Goal: Task Accomplishment & Management: Manage account settings

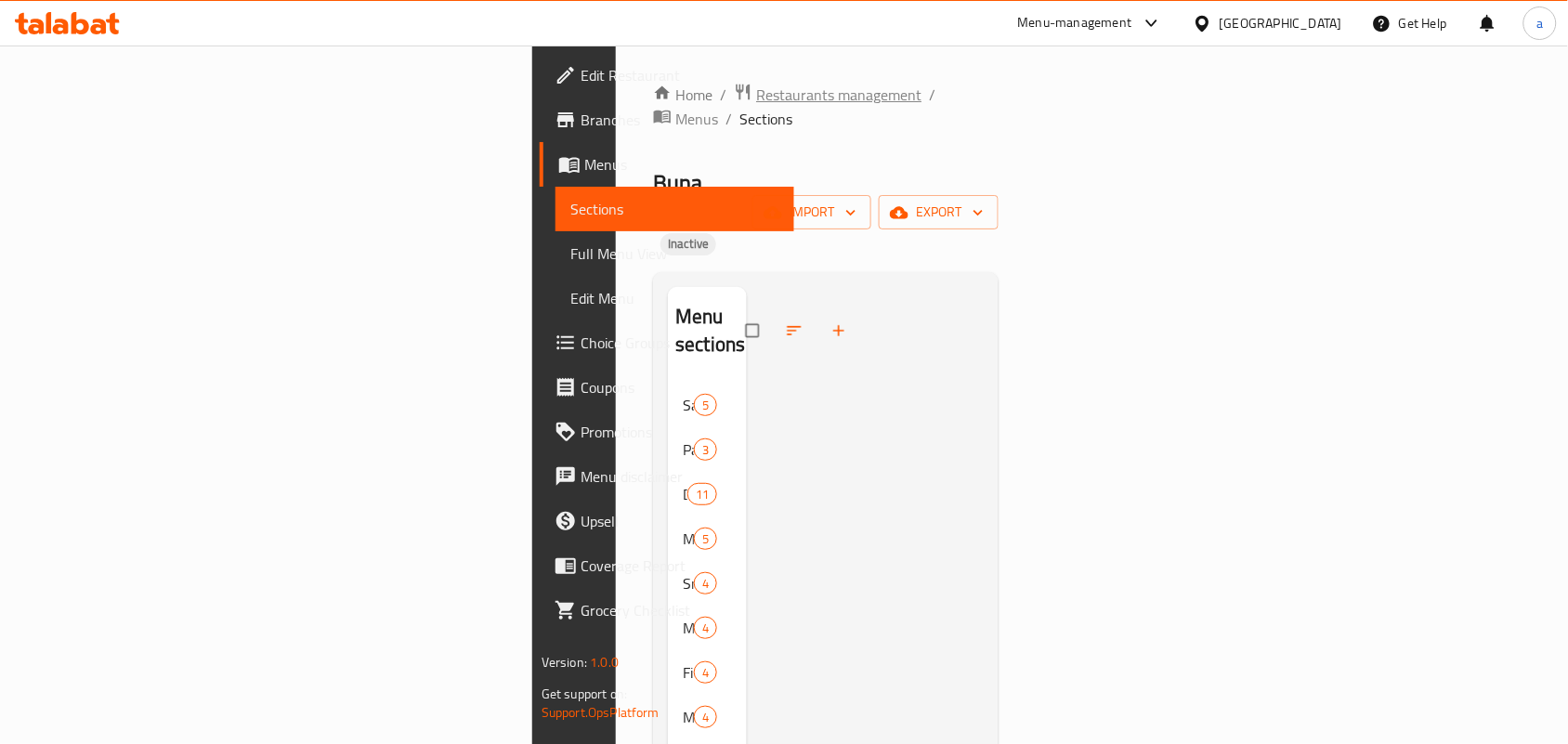
click at [756, 91] on span "Restaurants management" at bounding box center [838, 95] width 165 height 23
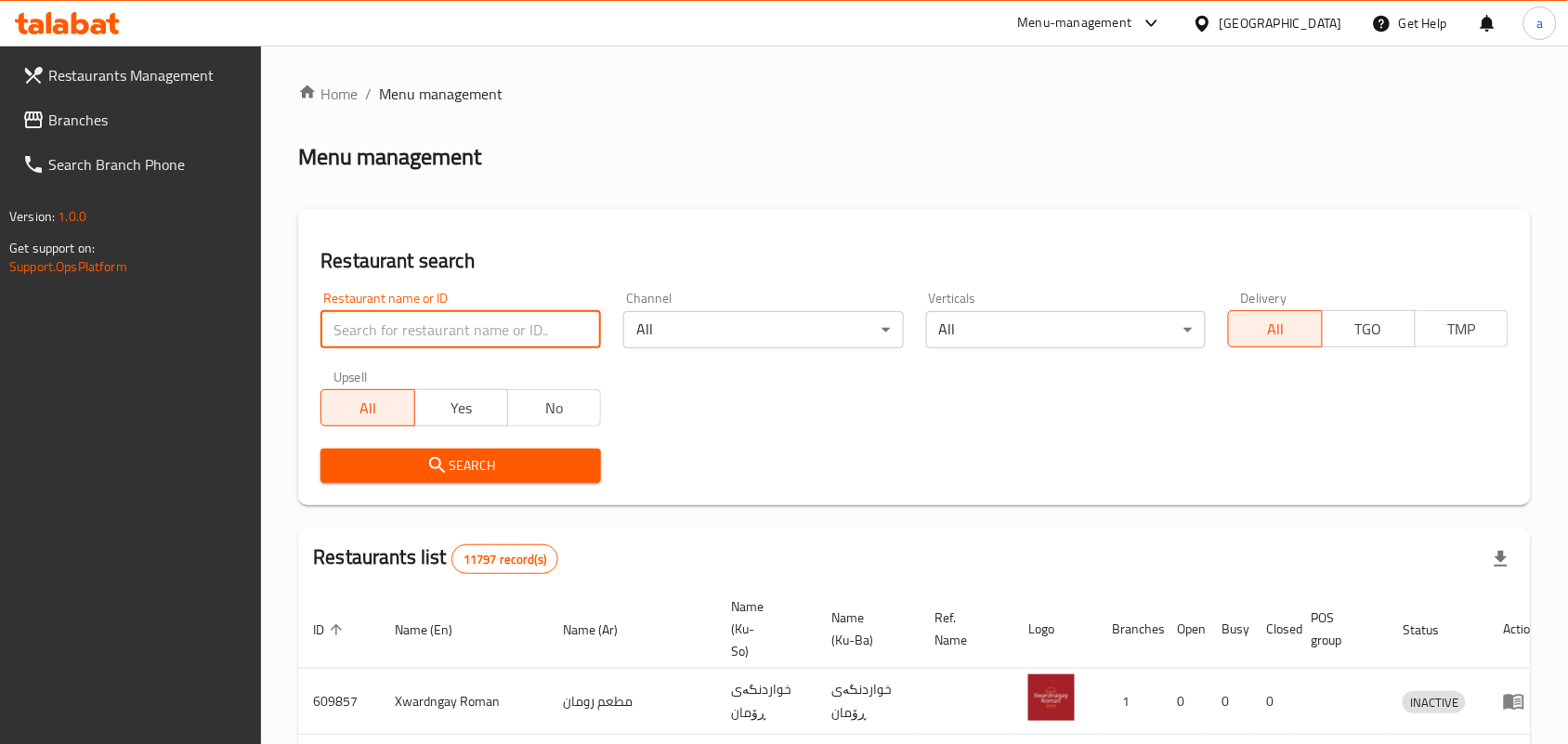
click at [432, 323] on input "search" at bounding box center [460, 330] width 280 height 37
paste input "Foodji"
type input "Foodji"
click button "Search" at bounding box center [460, 465] width 280 height 34
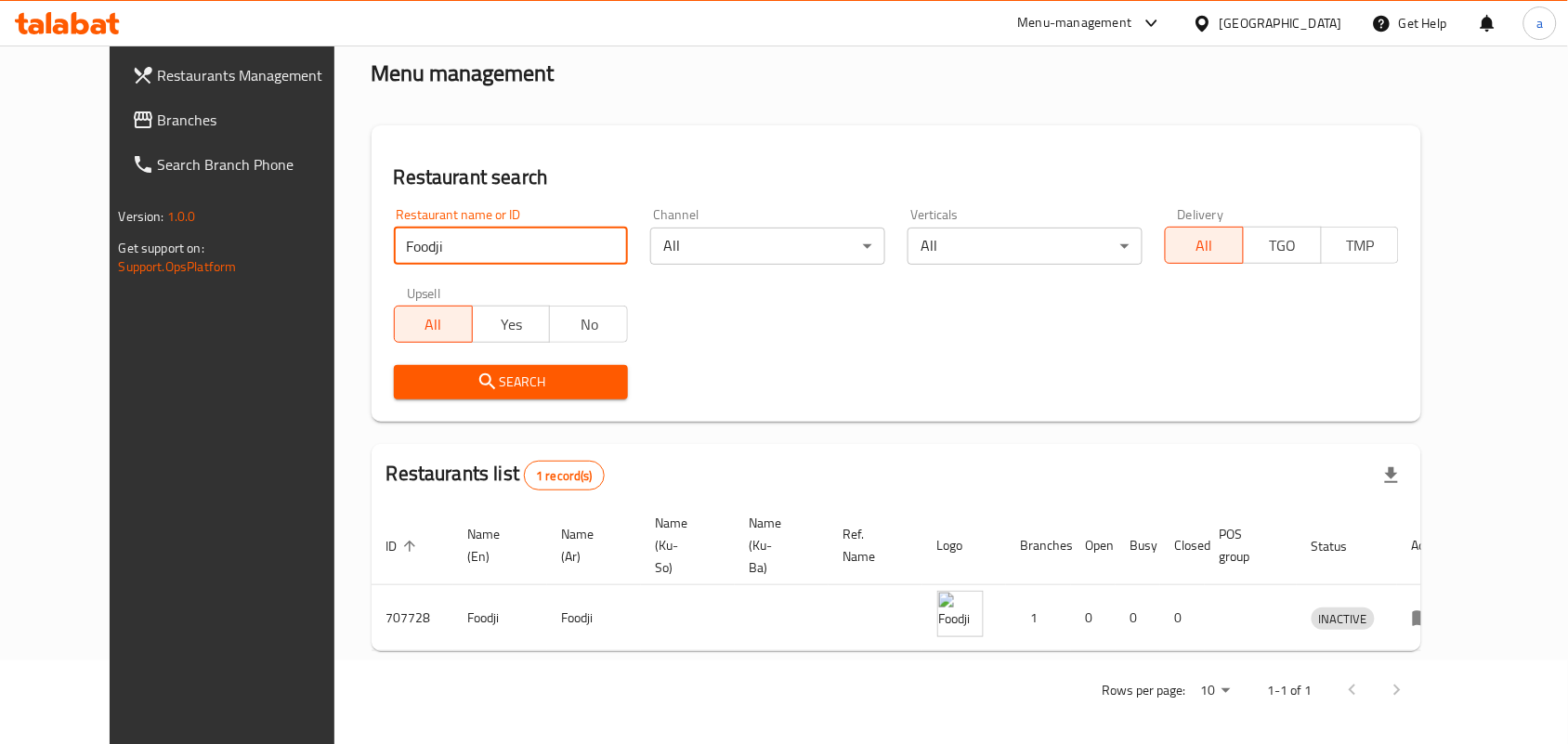
scroll to position [85, 0]
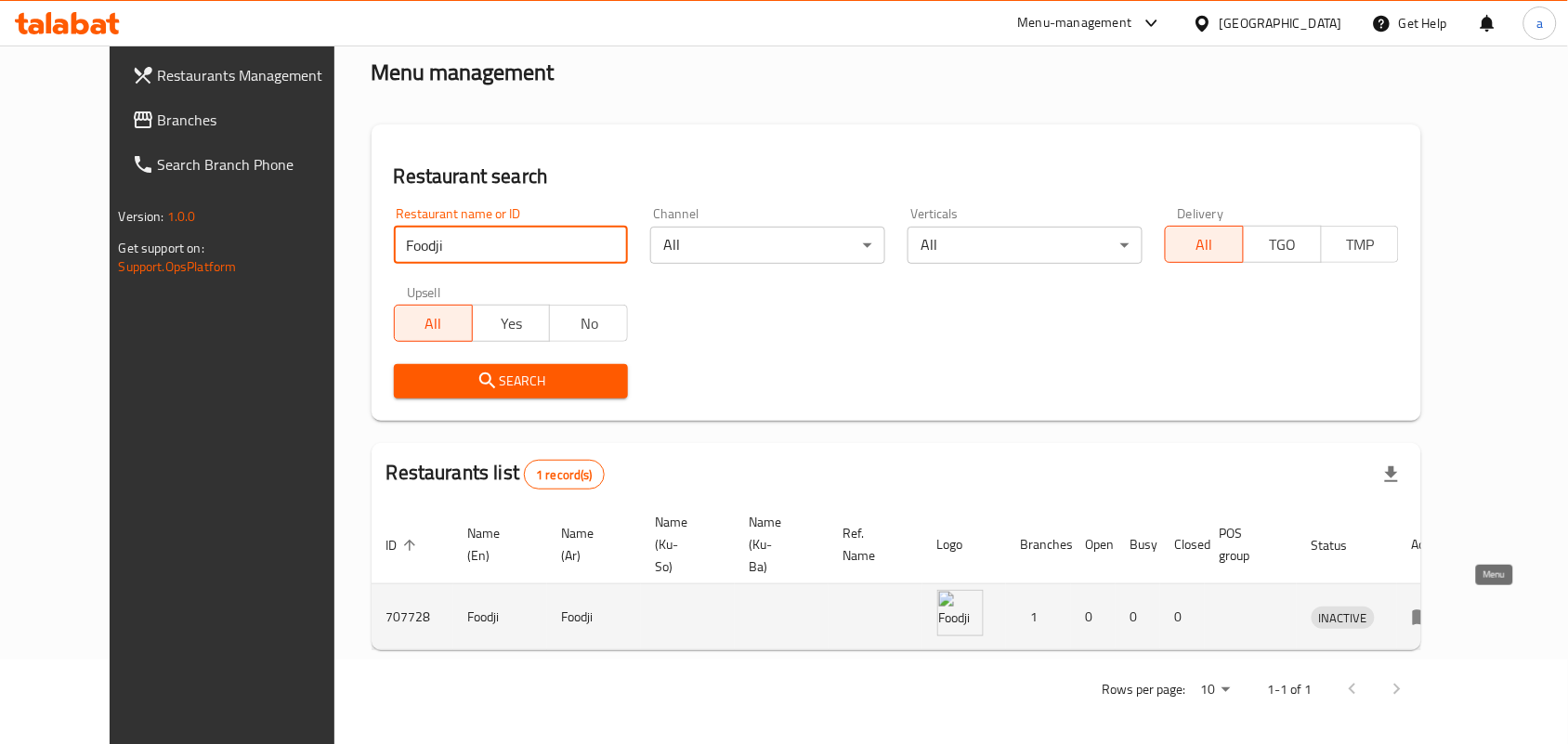
click at [1433, 618] on icon "enhanced table" at bounding box center [1424, 617] width 21 height 16
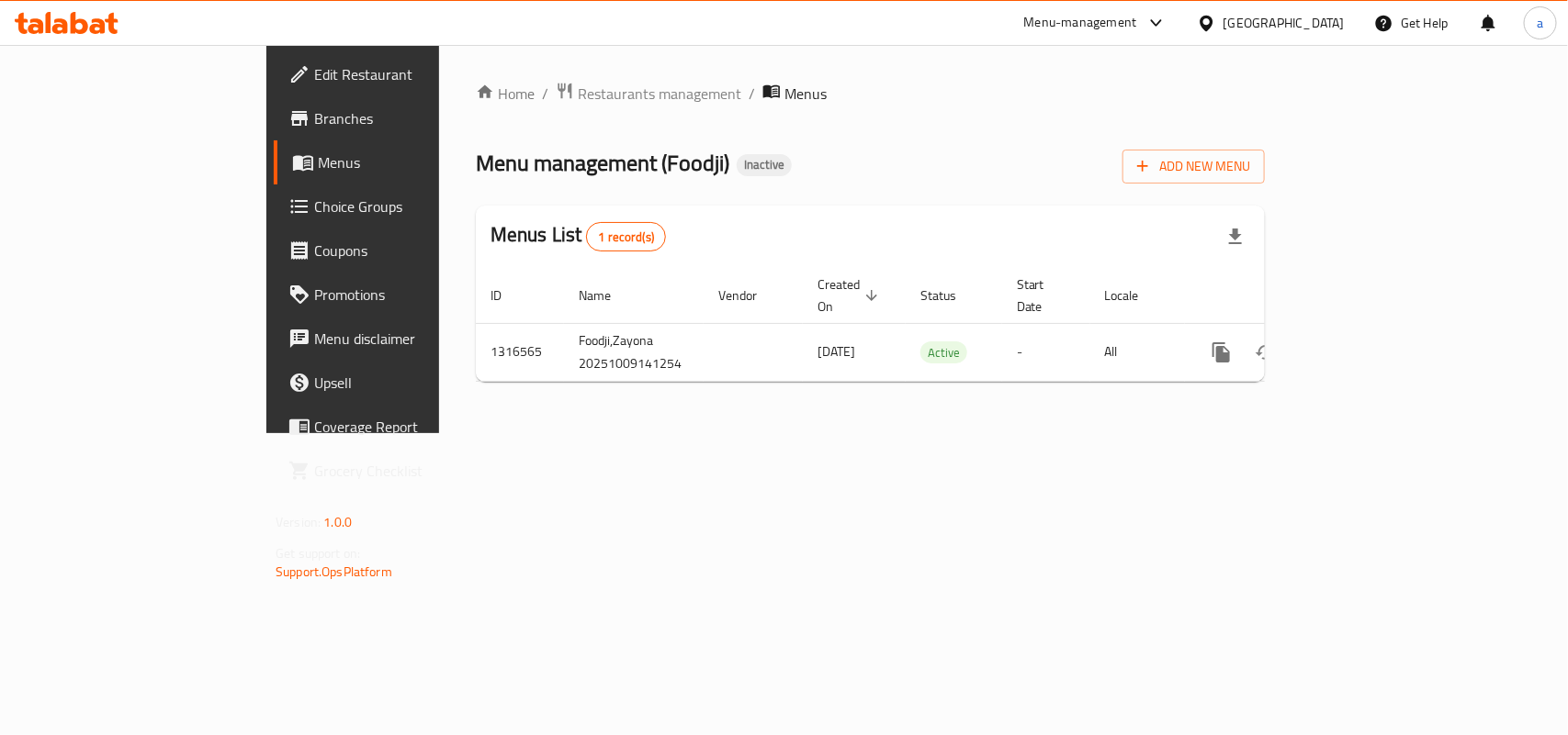
click at [315, 84] on span "Edit Restaurant" at bounding box center [414, 75] width 200 height 22
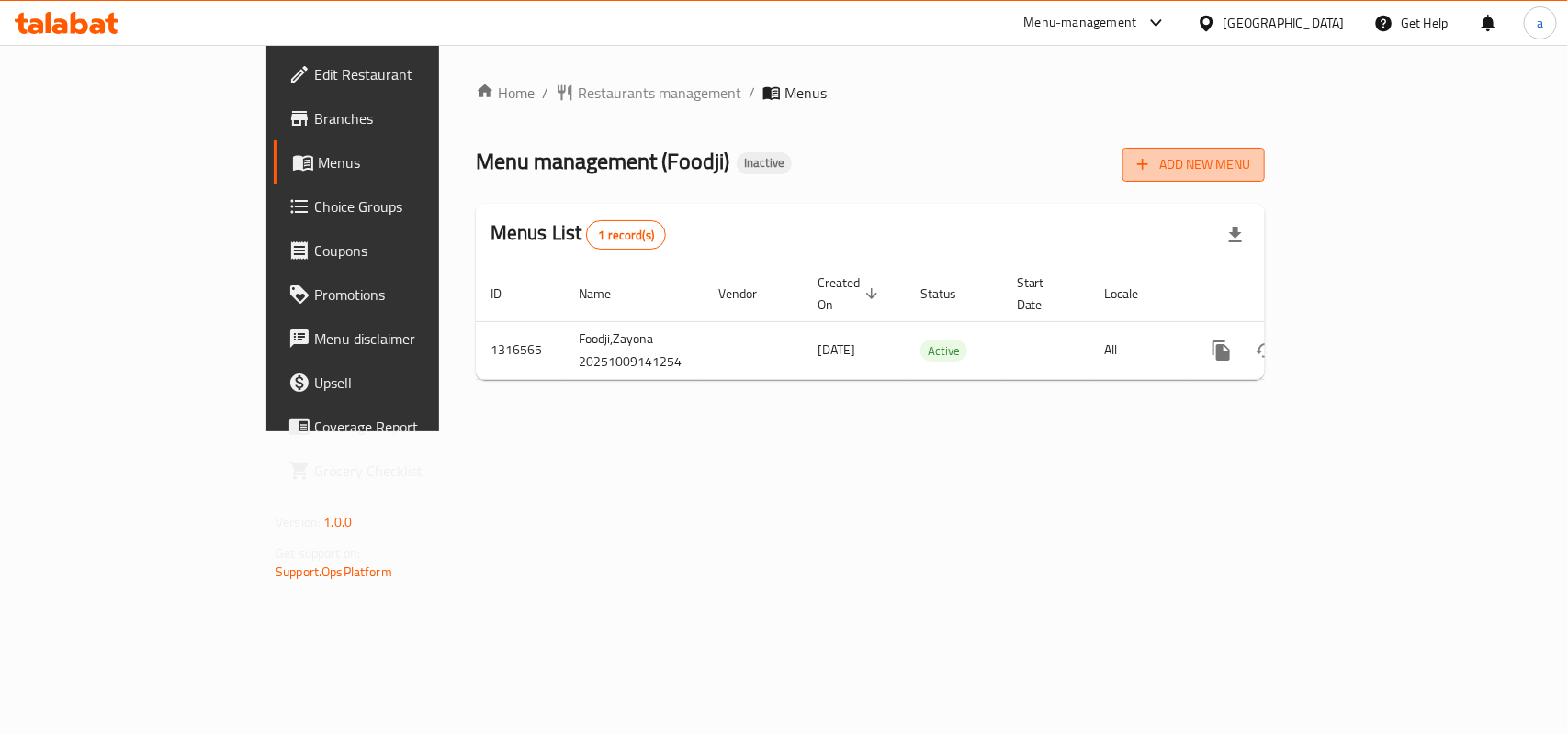
click at [1250, 159] on span "Add New Menu" at bounding box center [1193, 164] width 113 height 23
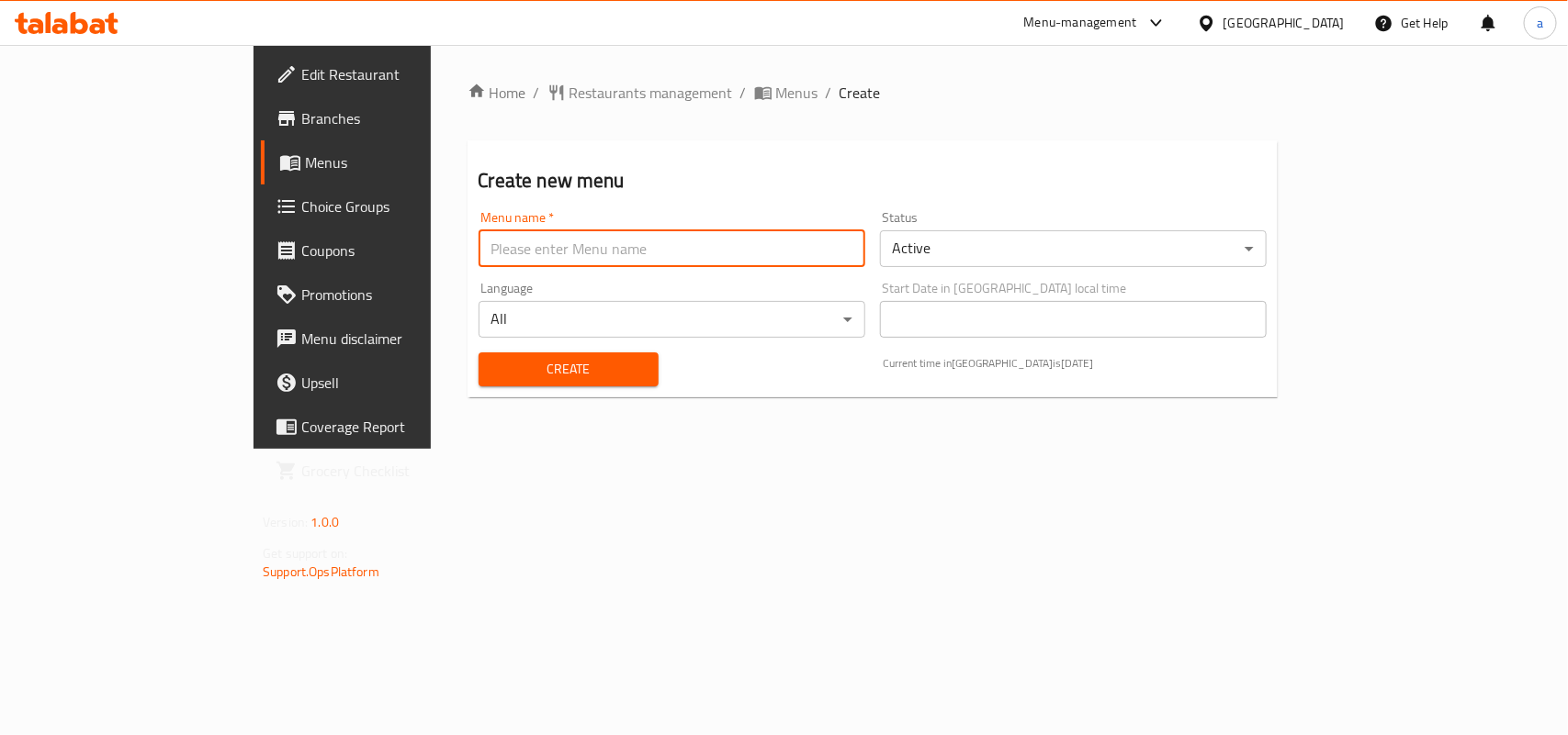
click at [487, 259] on input "text" at bounding box center [672, 248] width 386 height 36
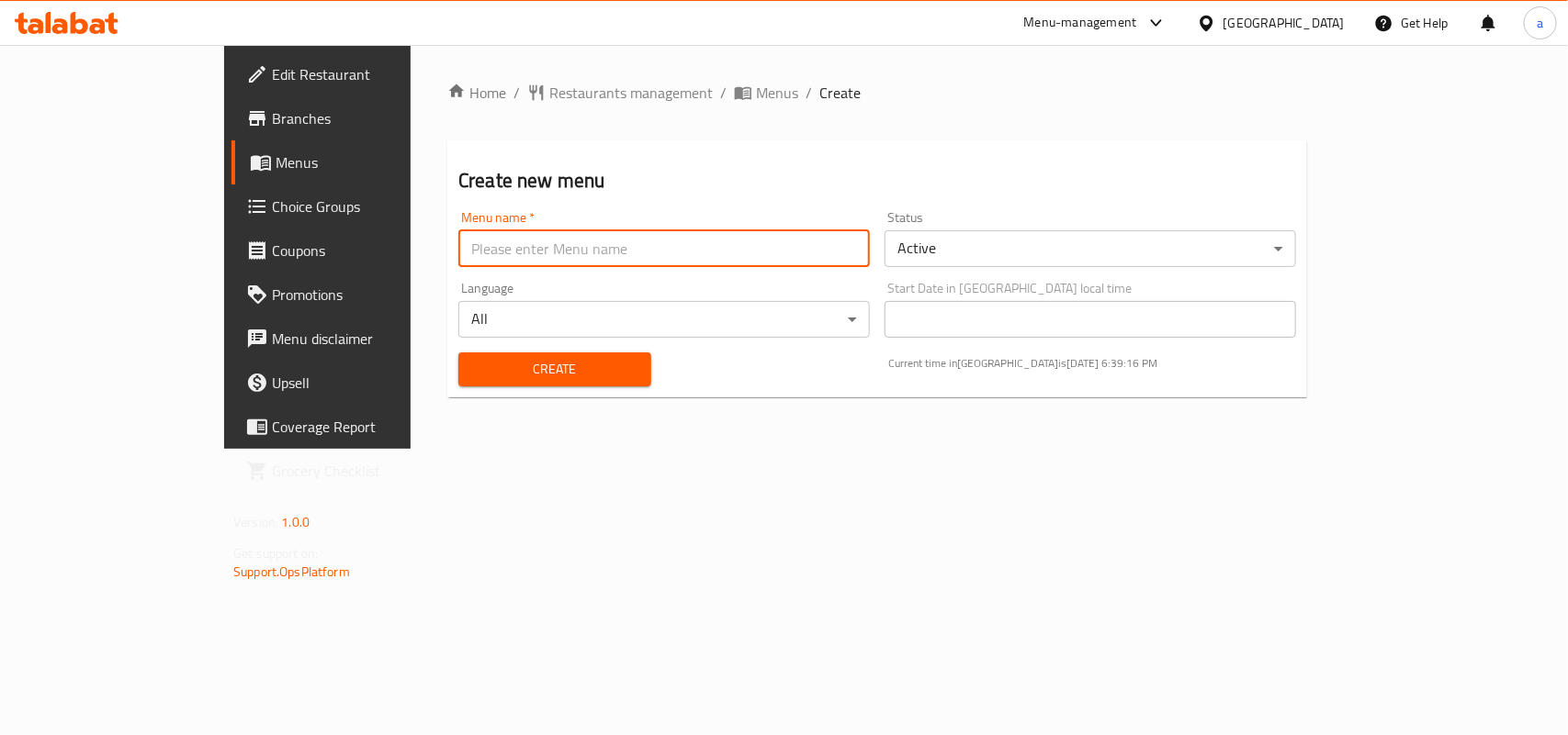
type input "AMAR"
click at [447, 409] on div "Home / Restaurants management / Menus / Create Create new menu Menu name   * AM…" at bounding box center [876, 247] width 860 height 330
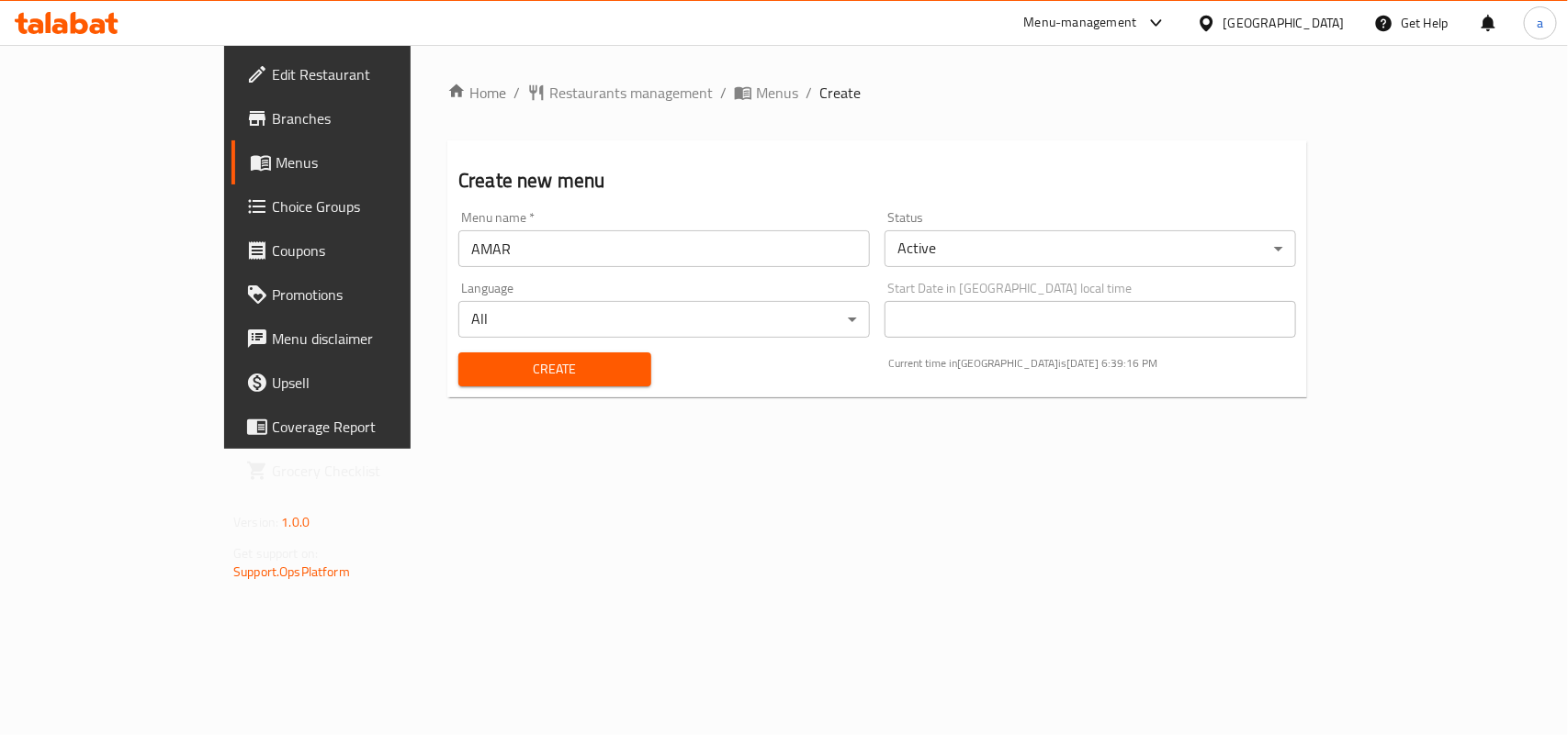
click at [473, 378] on span "Create" at bounding box center [554, 369] width 163 height 23
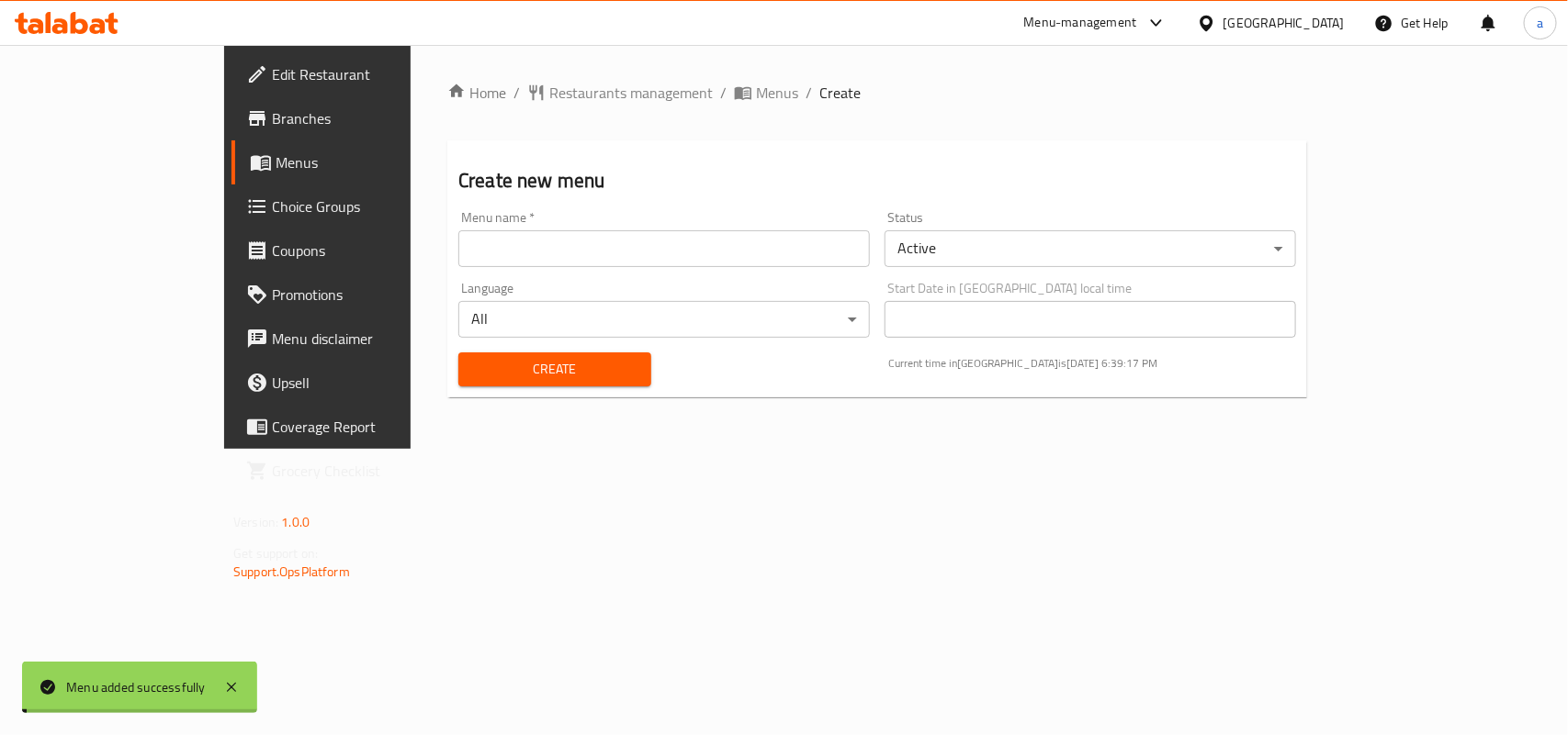
click at [631, 107] on div "Home / Restaurants management / Menus / Create Create new menu Menu name   * Me…" at bounding box center [876, 247] width 860 height 330
click at [756, 104] on span "Menus" at bounding box center [777, 93] width 42 height 22
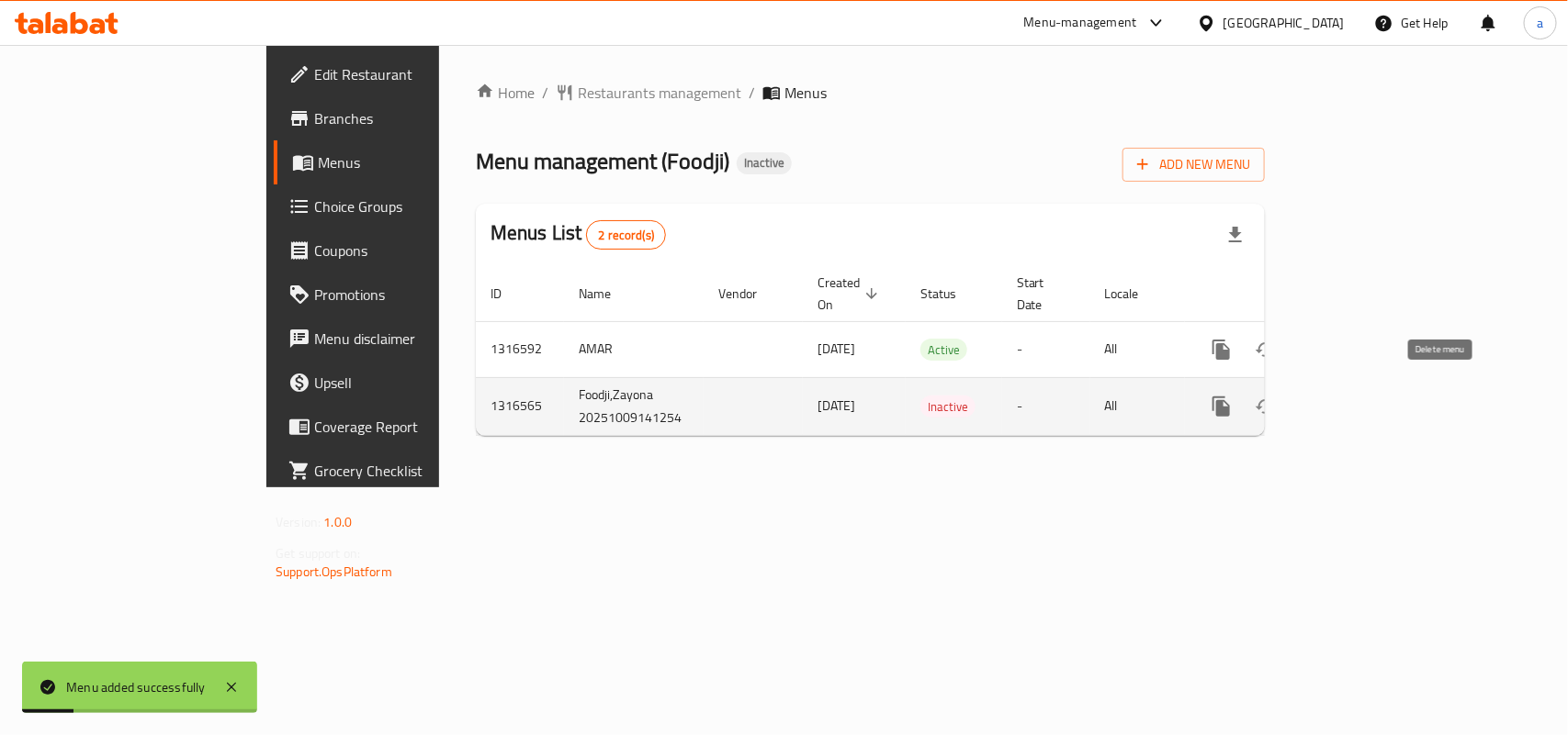
click at [1321, 400] on icon "enhanced table" at bounding box center [1309, 407] width 22 height 22
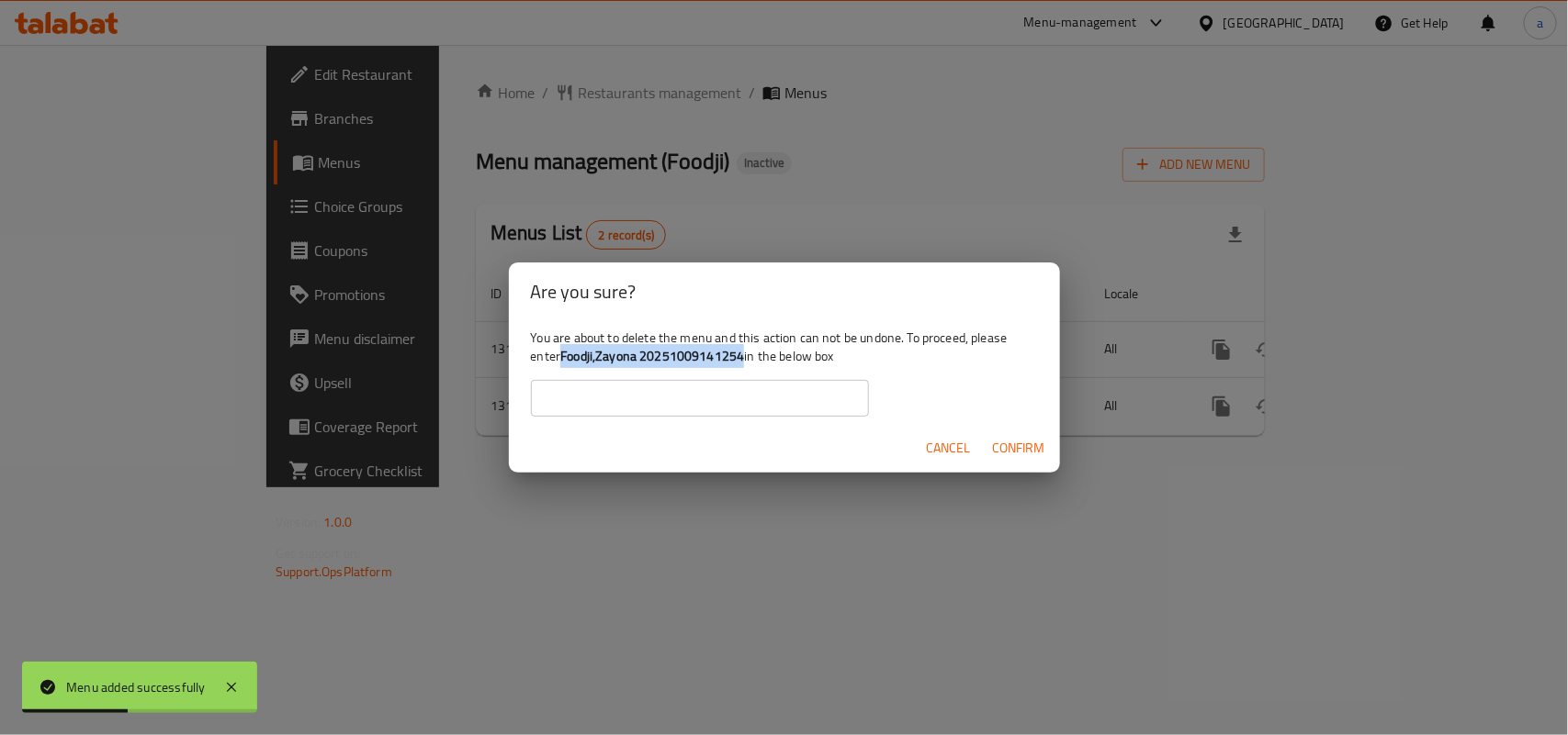
drag, startPoint x: 615, startPoint y: 359, endPoint x: 801, endPoint y: 364, distance: 186.1
click at [801, 364] on div "You are about to delete the menu and this action can not be undone. To proceed,…" at bounding box center [784, 372] width 551 height 103
copy b "Foodji,Zayona 20251009141254"
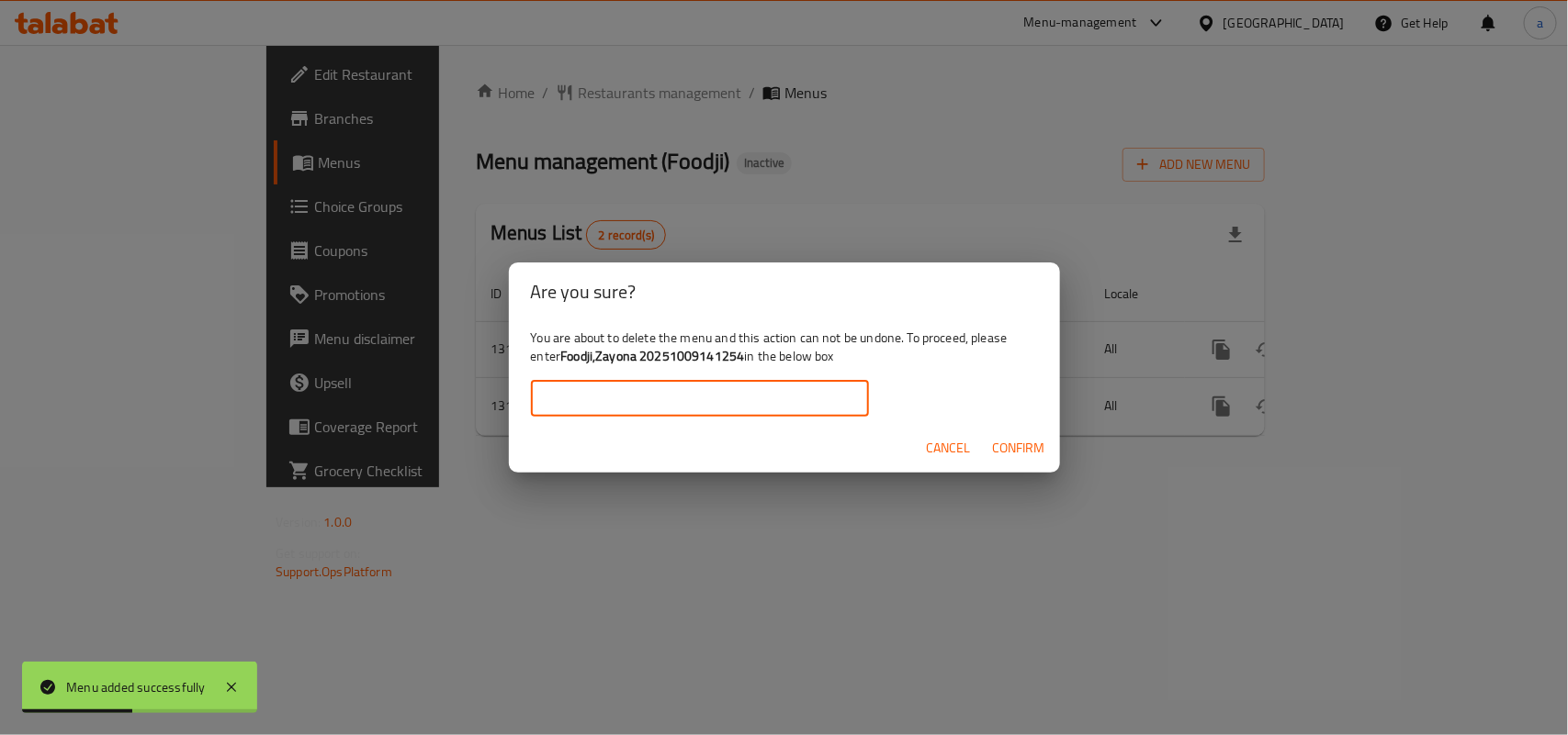
click at [710, 399] on input "text" at bounding box center [700, 397] width 338 height 36
paste input "Foodji,Zayona 20251009141254"
type input "Foodji,Zayona 20251009141254"
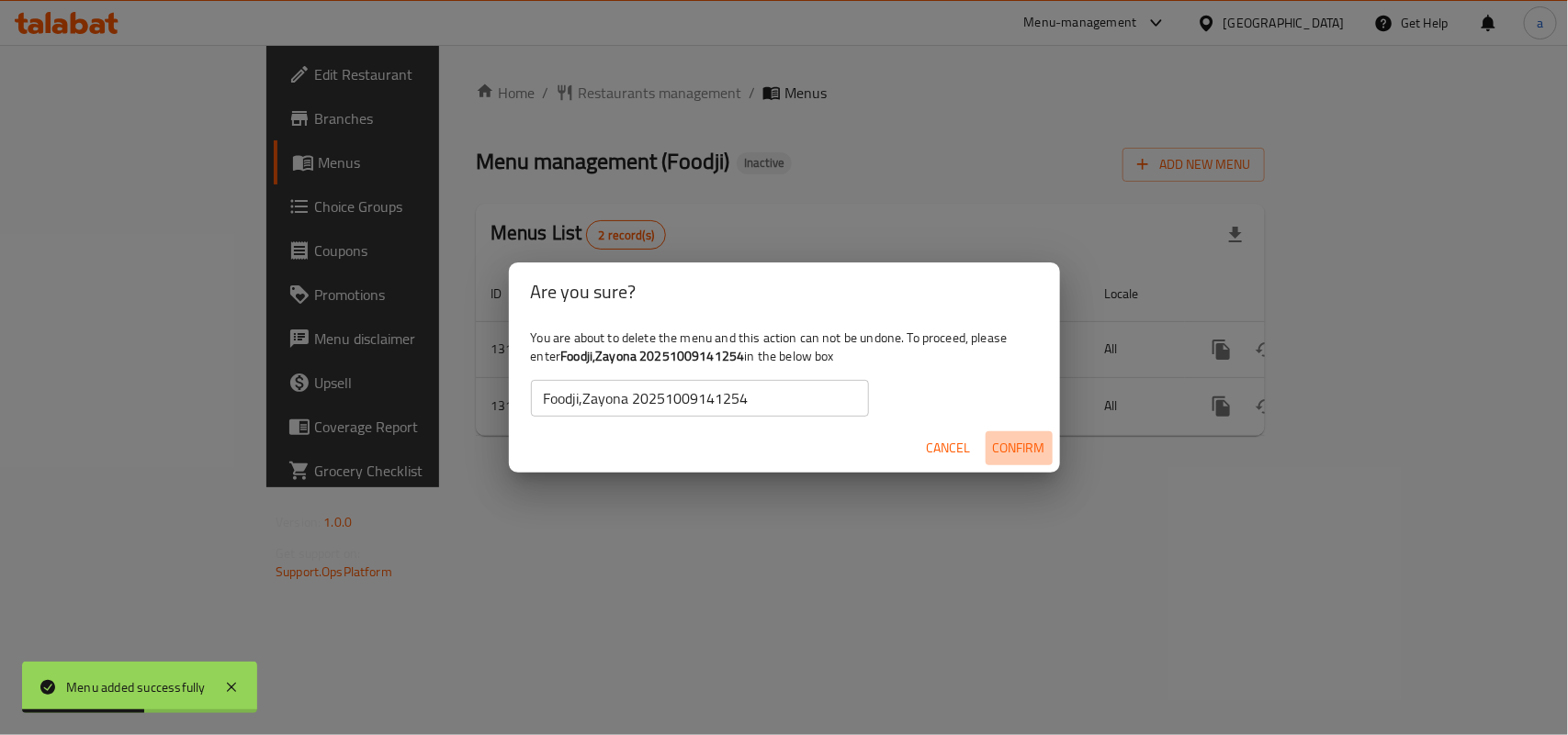
click at [1010, 443] on span "Confirm" at bounding box center [1019, 448] width 52 height 23
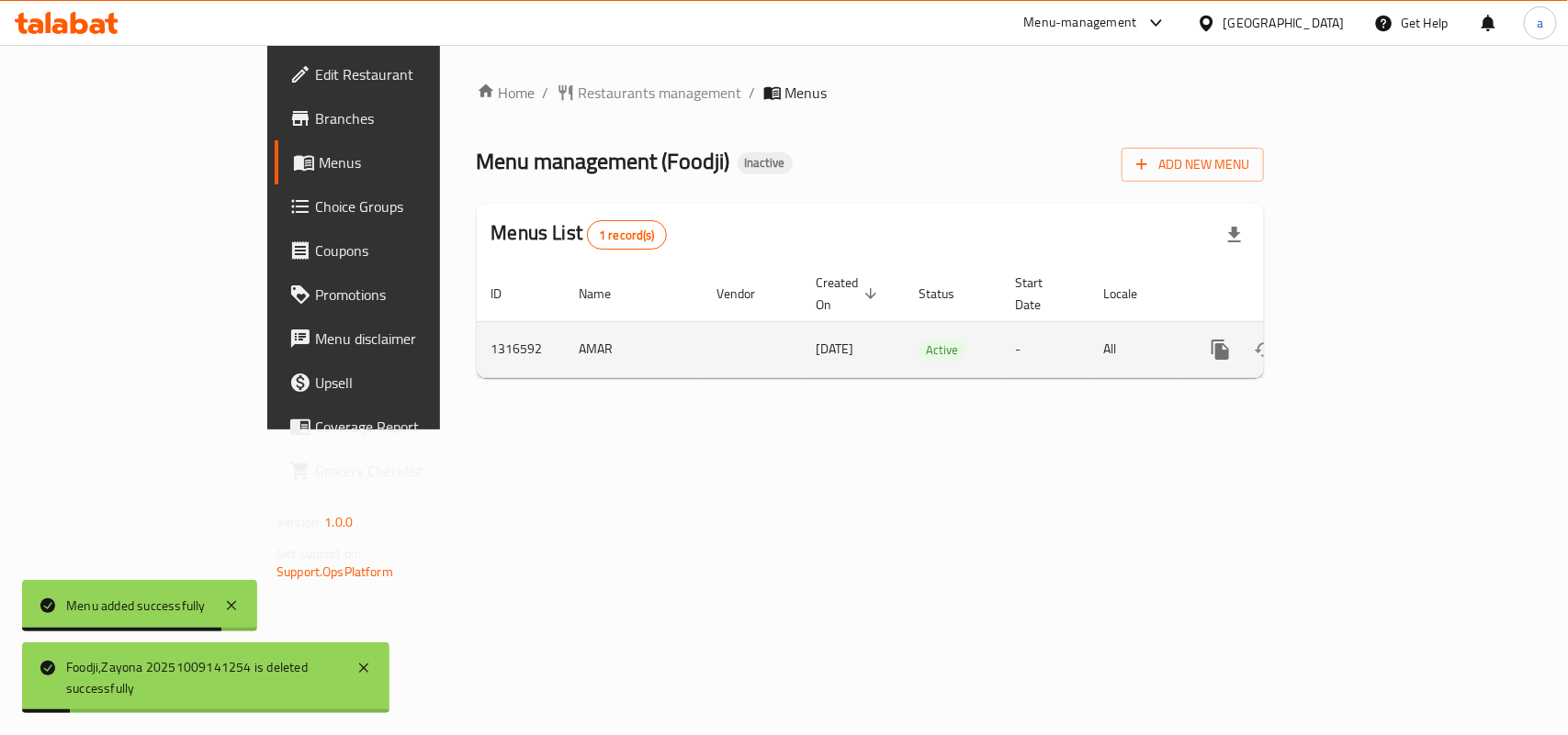
click at [1364, 339] on icon "enhanced table" at bounding box center [1353, 350] width 22 height 22
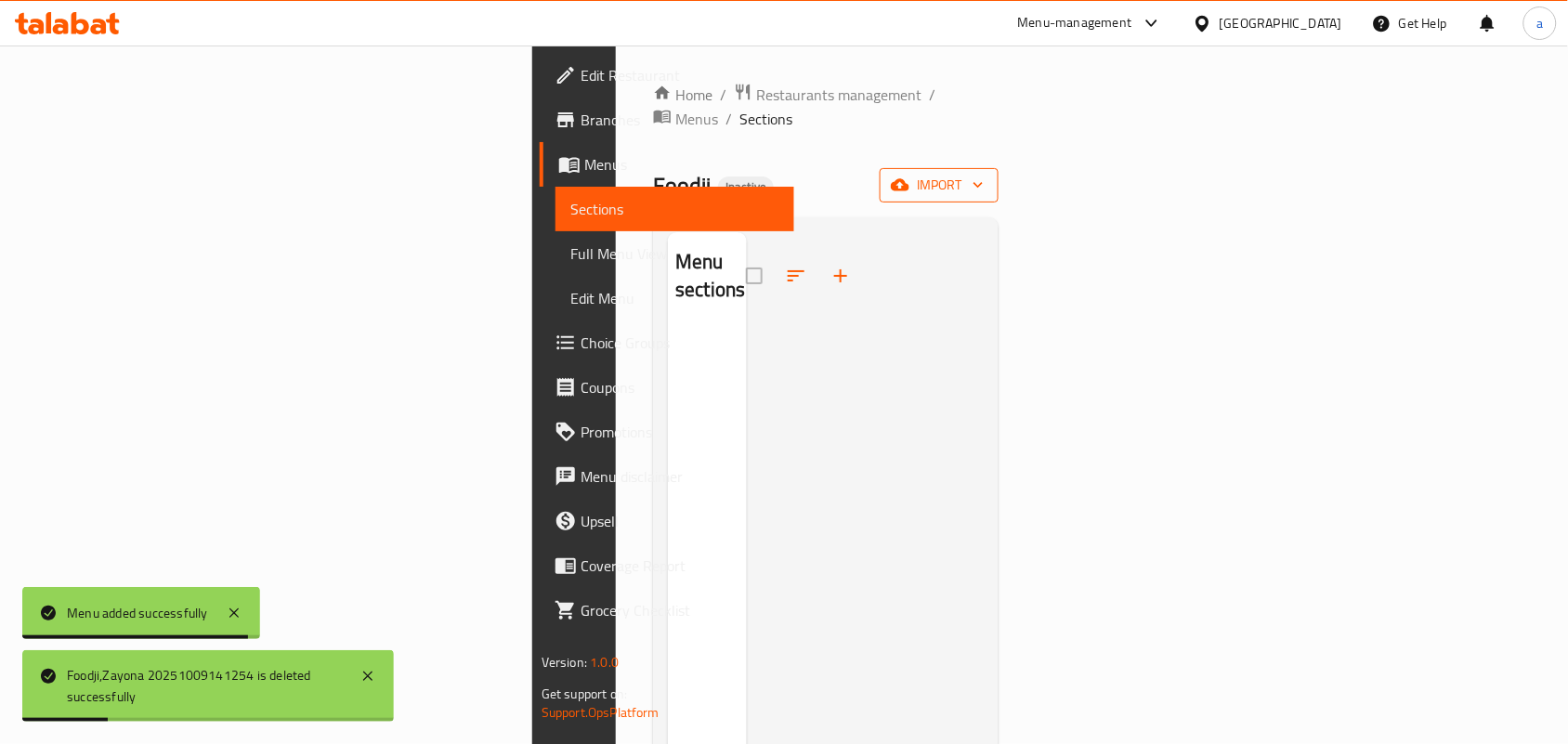
click at [984, 174] on span "import" at bounding box center [939, 185] width 89 height 24
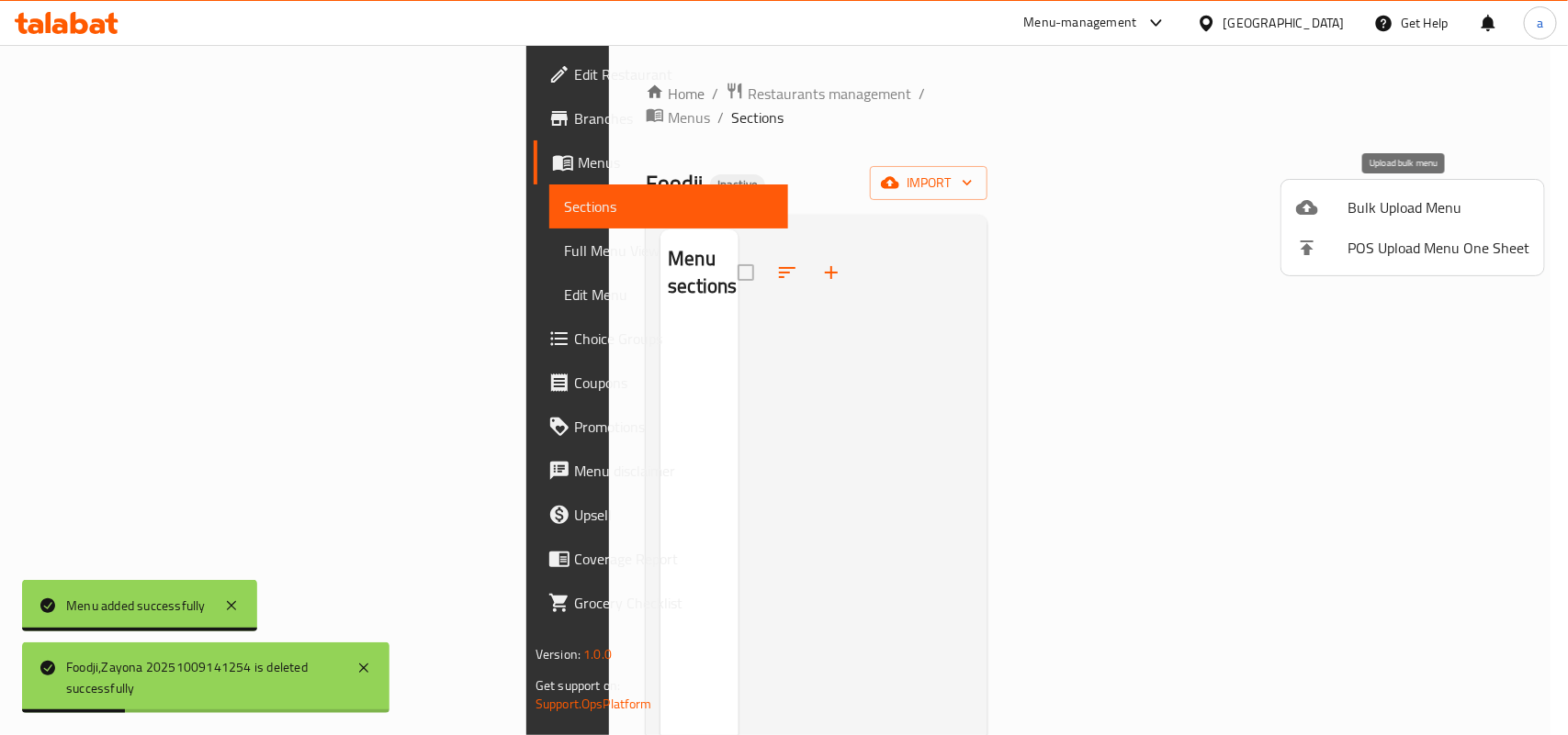
click at [1397, 199] on span "Bulk Upload Menu" at bounding box center [1437, 208] width 182 height 22
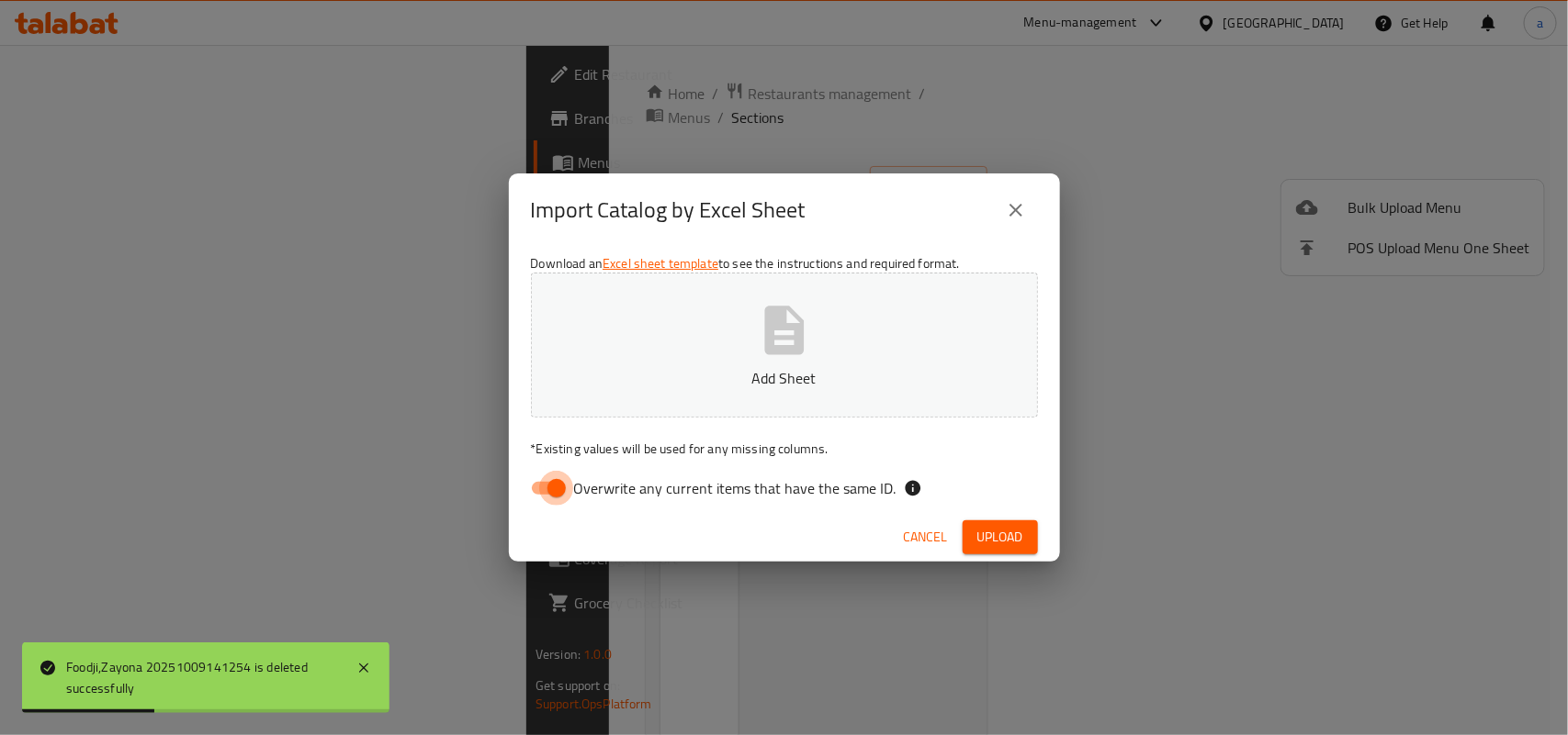
click at [557, 487] on input "Overwrite any current items that have the same ID." at bounding box center [556, 488] width 105 height 35
checkbox input "false"
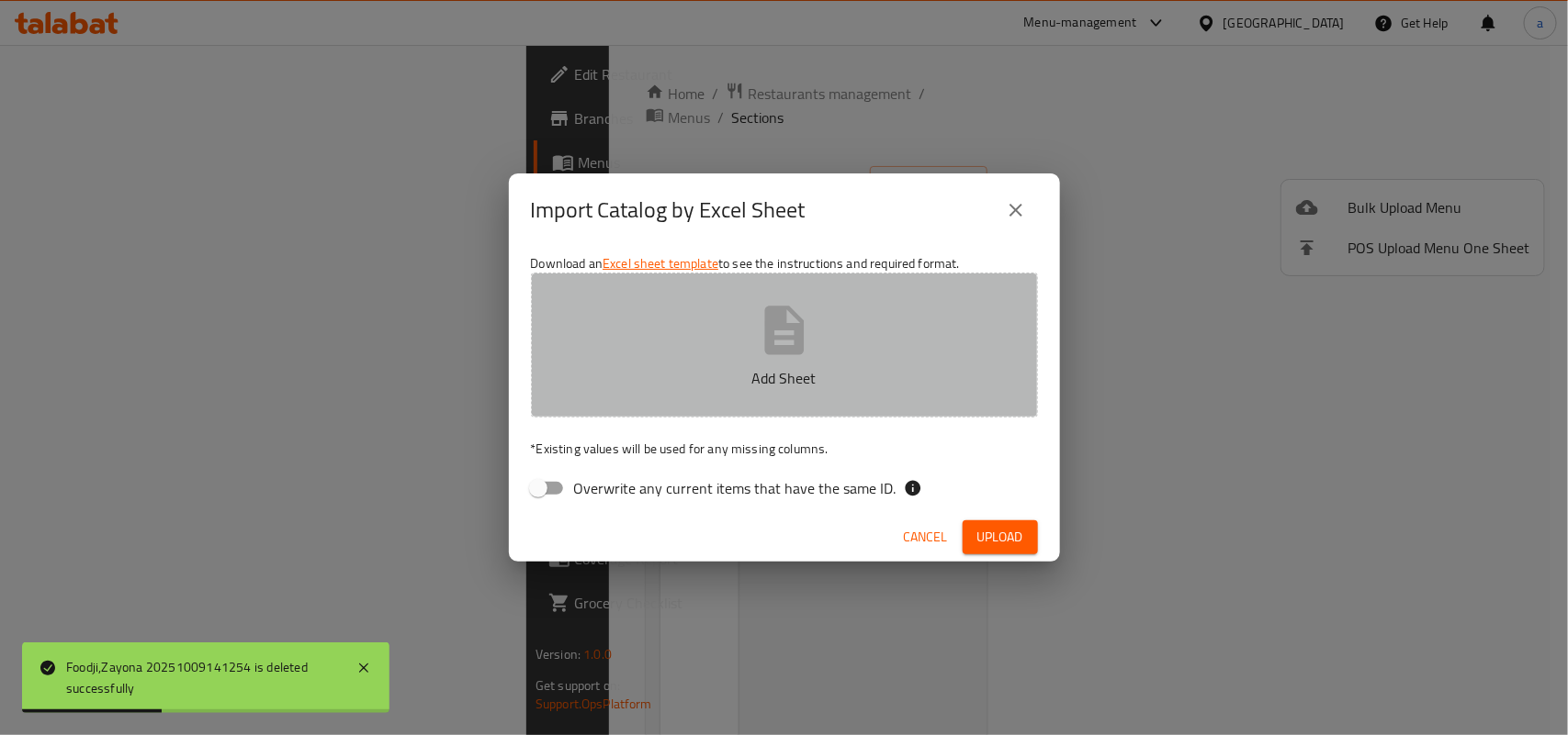
click at [746, 342] on button "Add Sheet" at bounding box center [784, 344] width 507 height 145
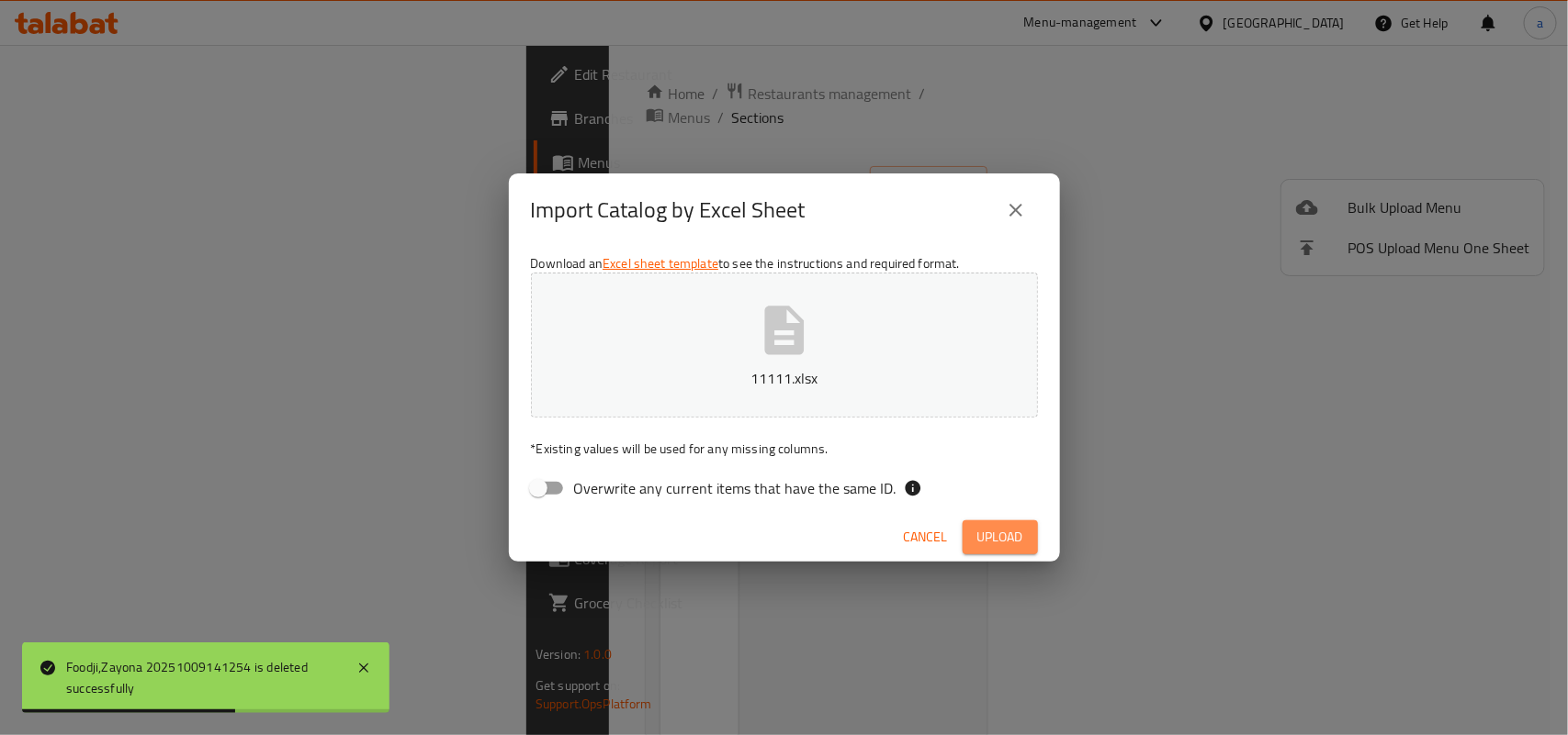
click at [999, 547] on span "Upload" at bounding box center [1000, 537] width 46 height 23
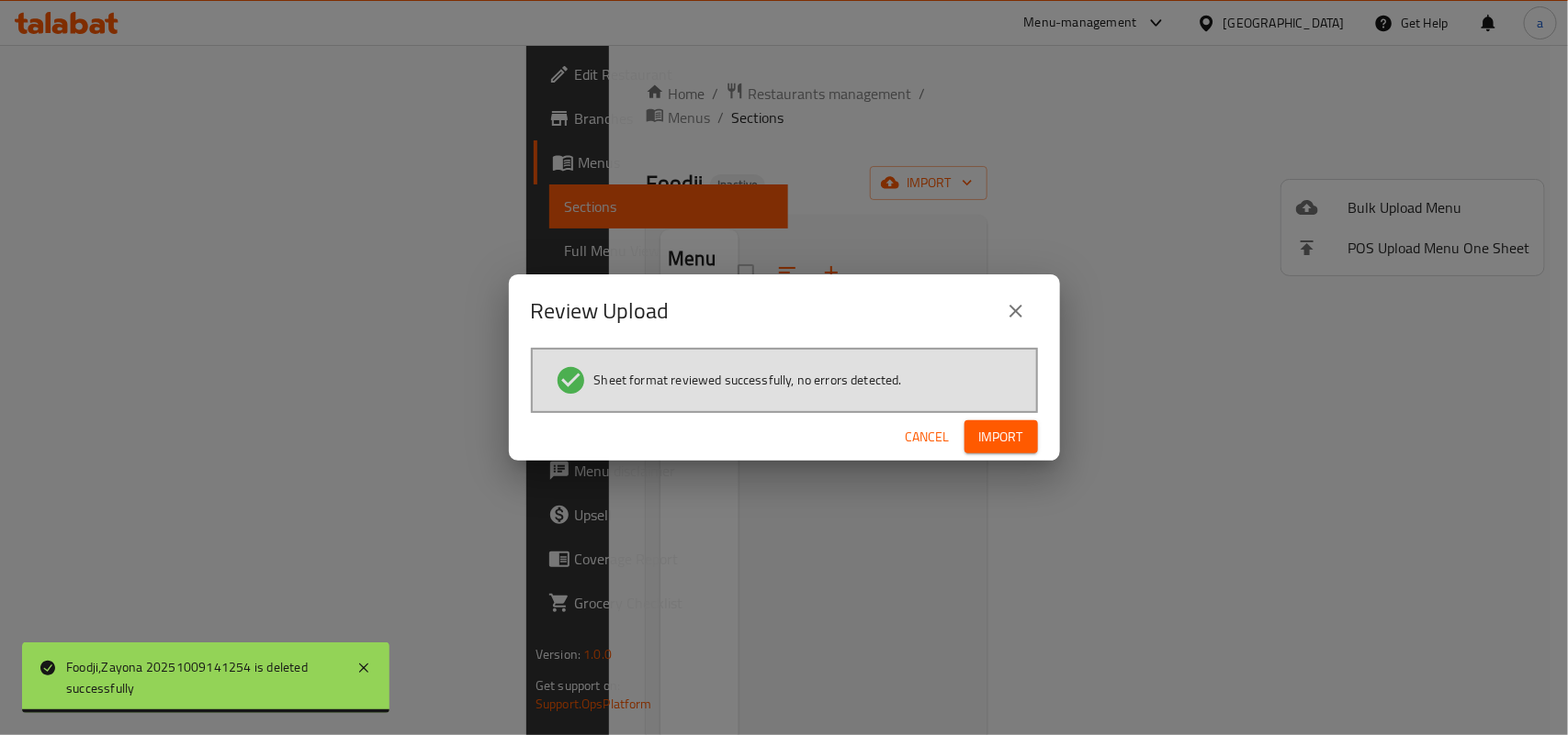
drag, startPoint x: 988, startPoint y: 437, endPoint x: 974, endPoint y: 427, distance: 17.2
click at [988, 437] on span "Import" at bounding box center [1001, 437] width 44 height 23
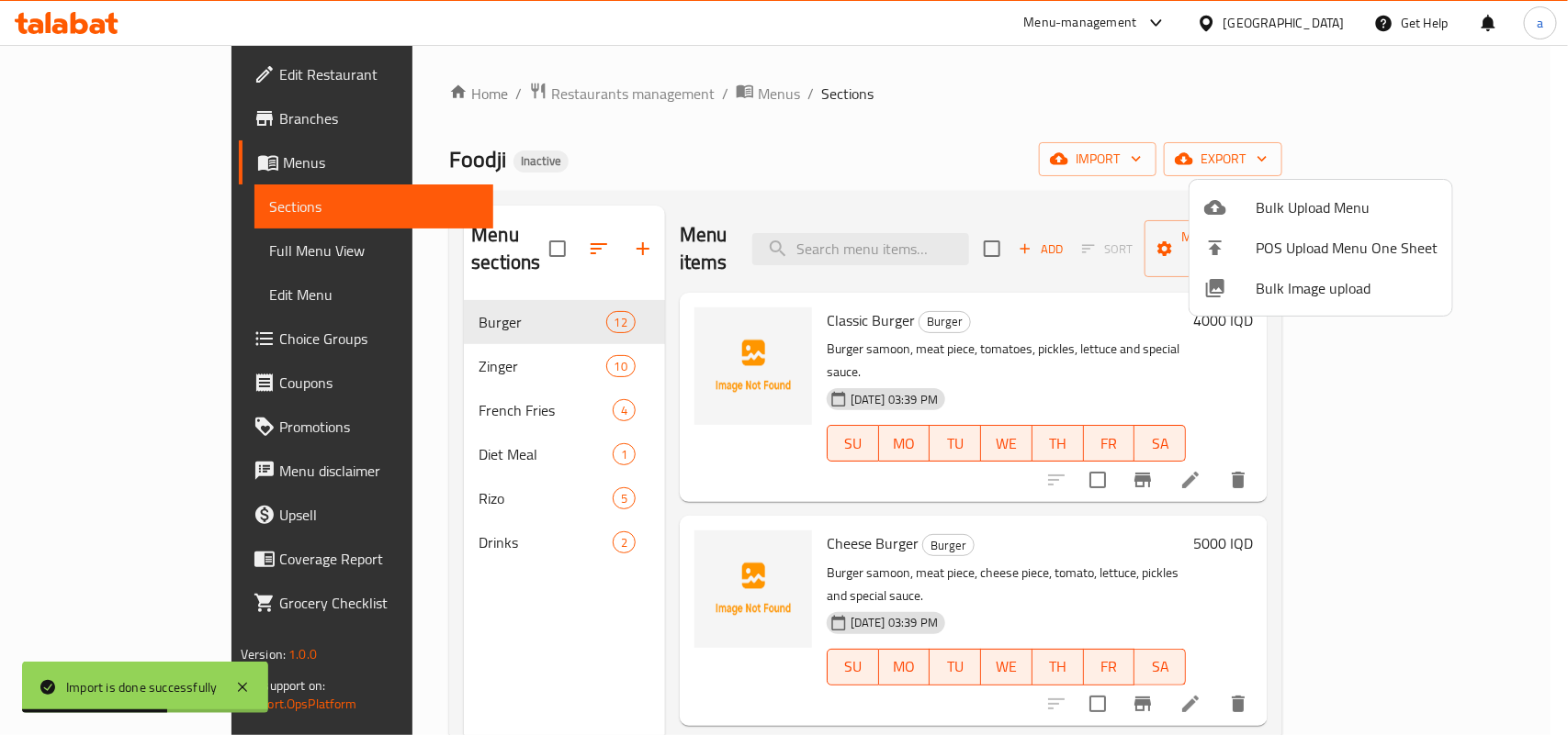
click at [1012, 323] on div at bounding box center [784, 368] width 1568 height 735
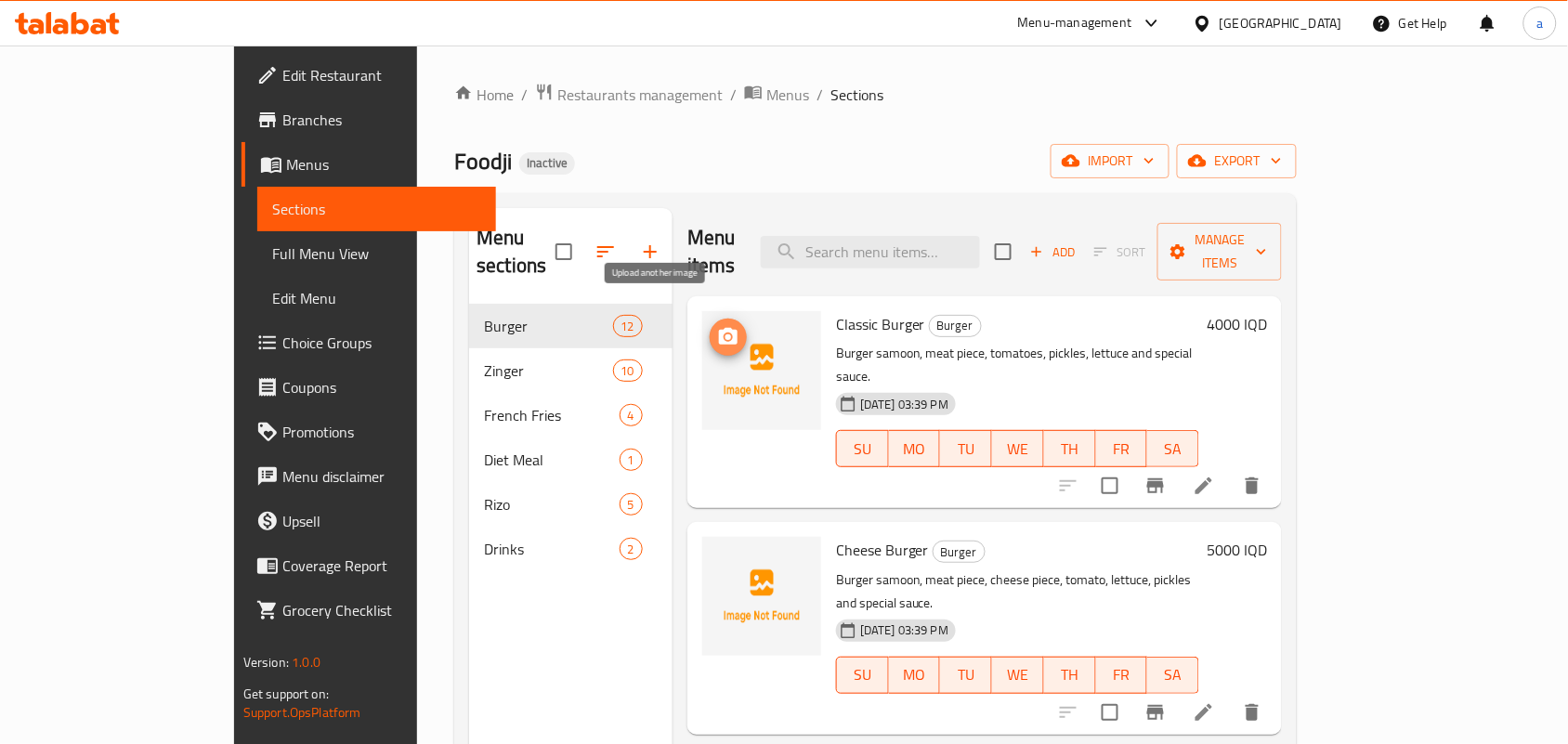
click at [717, 326] on icon "upload picture" at bounding box center [729, 337] width 23 height 23
click at [719, 328] on icon "upload picture" at bounding box center [729, 336] width 19 height 17
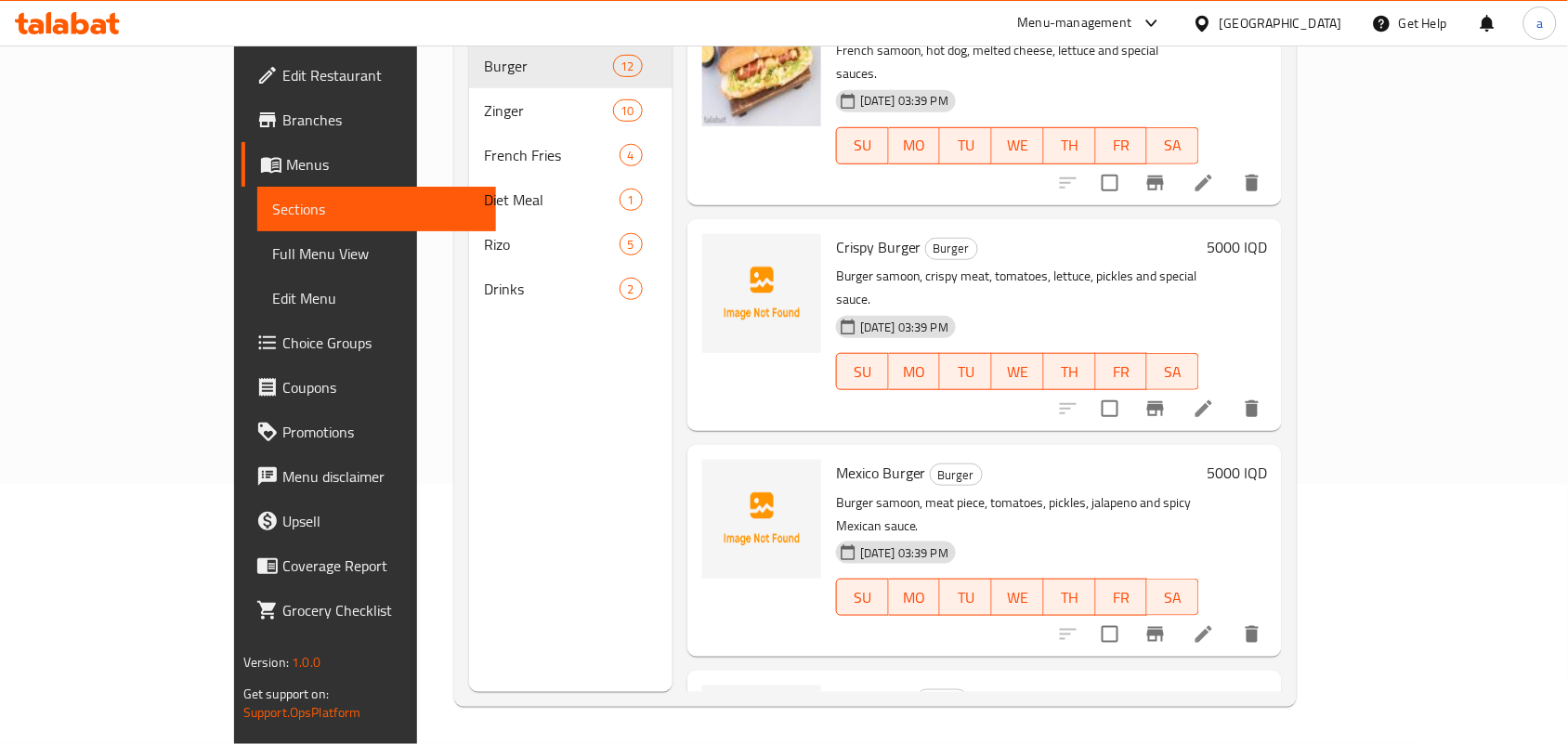
scroll to position [1626, 0]
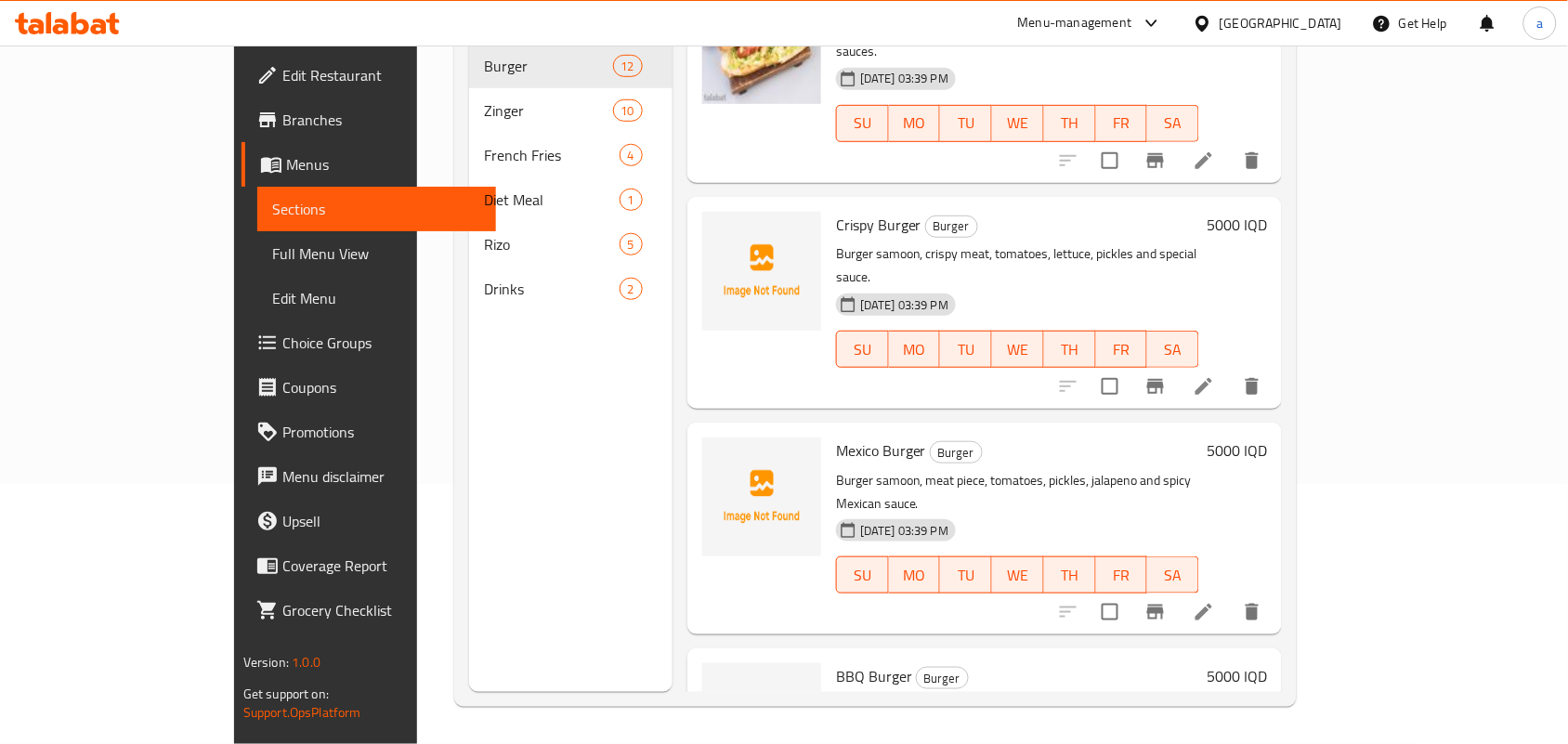
click at [836, 211] on span "Crispy Burger" at bounding box center [879, 225] width 86 height 28
copy h6 "Crispy Burger"
click at [862, 436] on span "Mexico Burger" at bounding box center [881, 450] width 90 height 28
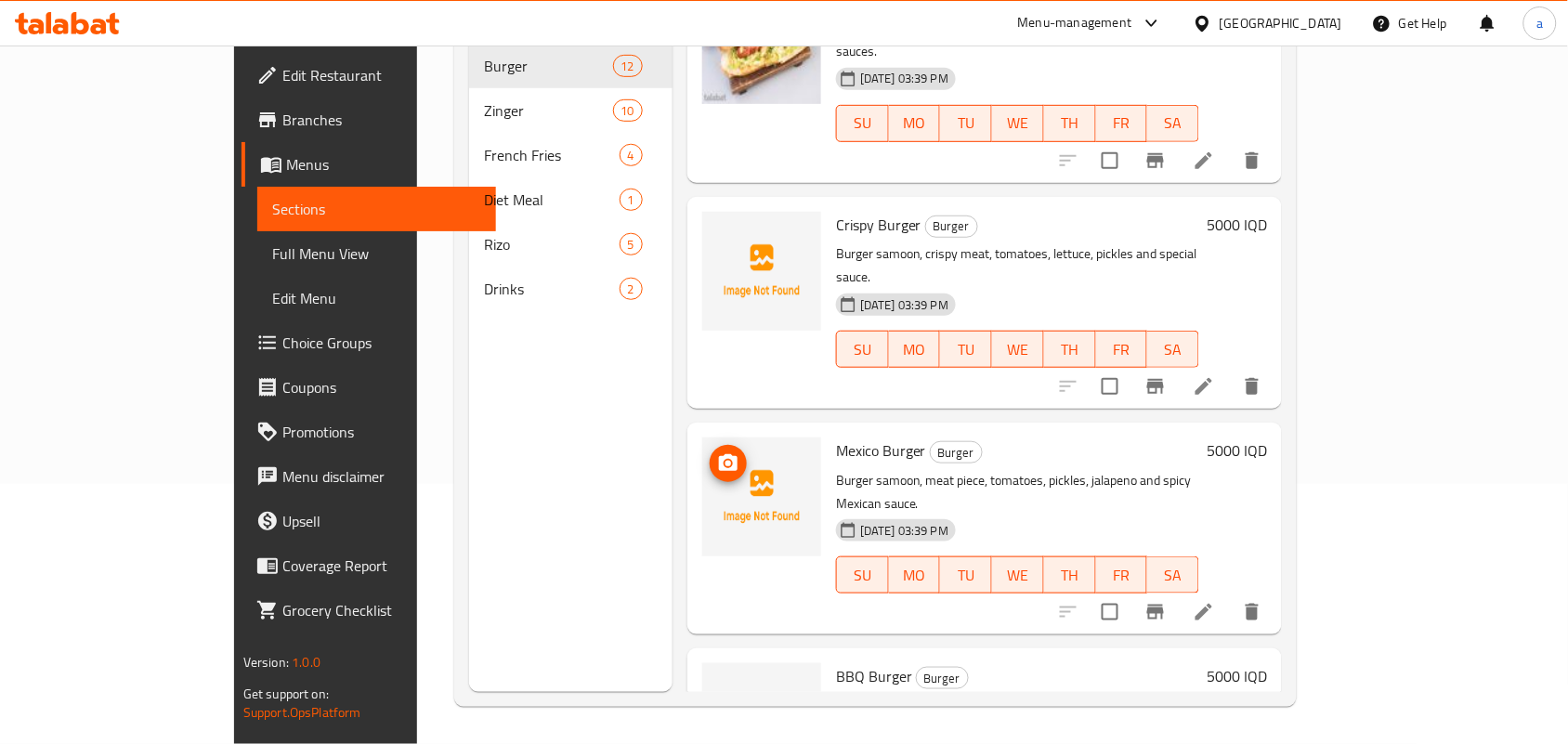
click at [708, 437] on img at bounding box center [762, 497] width 119 height 119
click at [710, 452] on span "upload picture" at bounding box center [728, 464] width 37 height 23
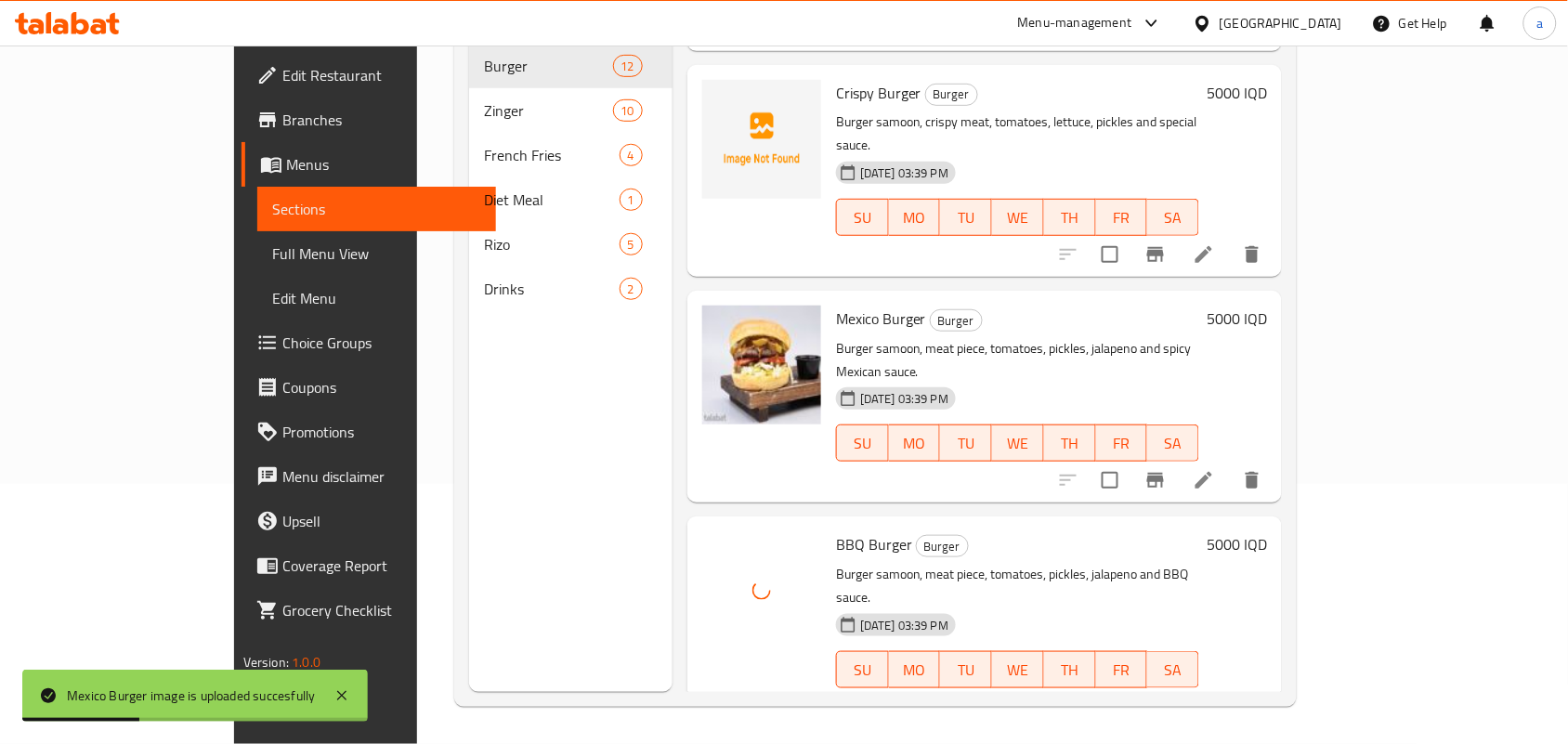
scroll to position [1790, 0]
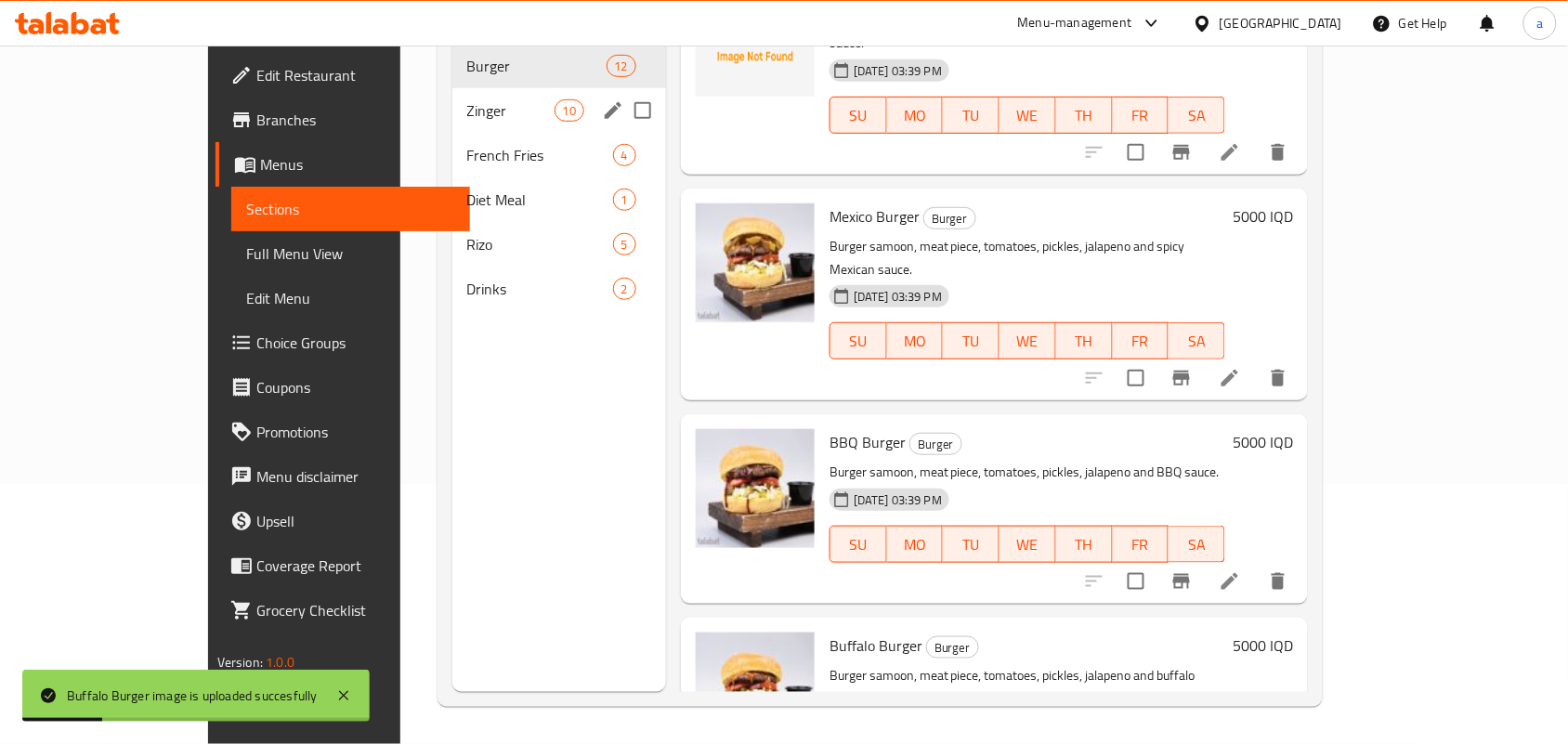
click at [467, 99] on span "Zinger" at bounding box center [511, 110] width 87 height 23
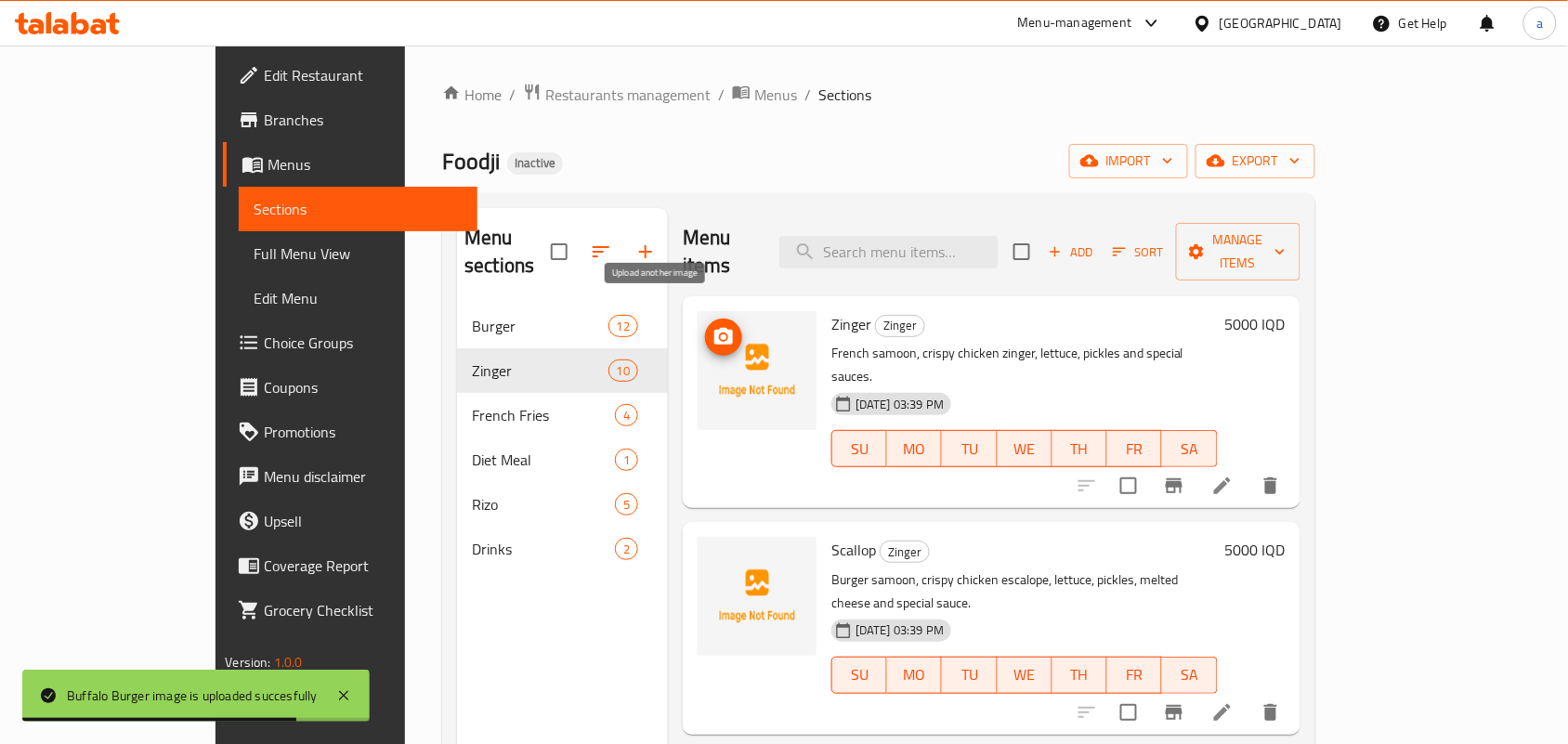
click at [713, 326] on icon "upload picture" at bounding box center [724, 337] width 23 height 23
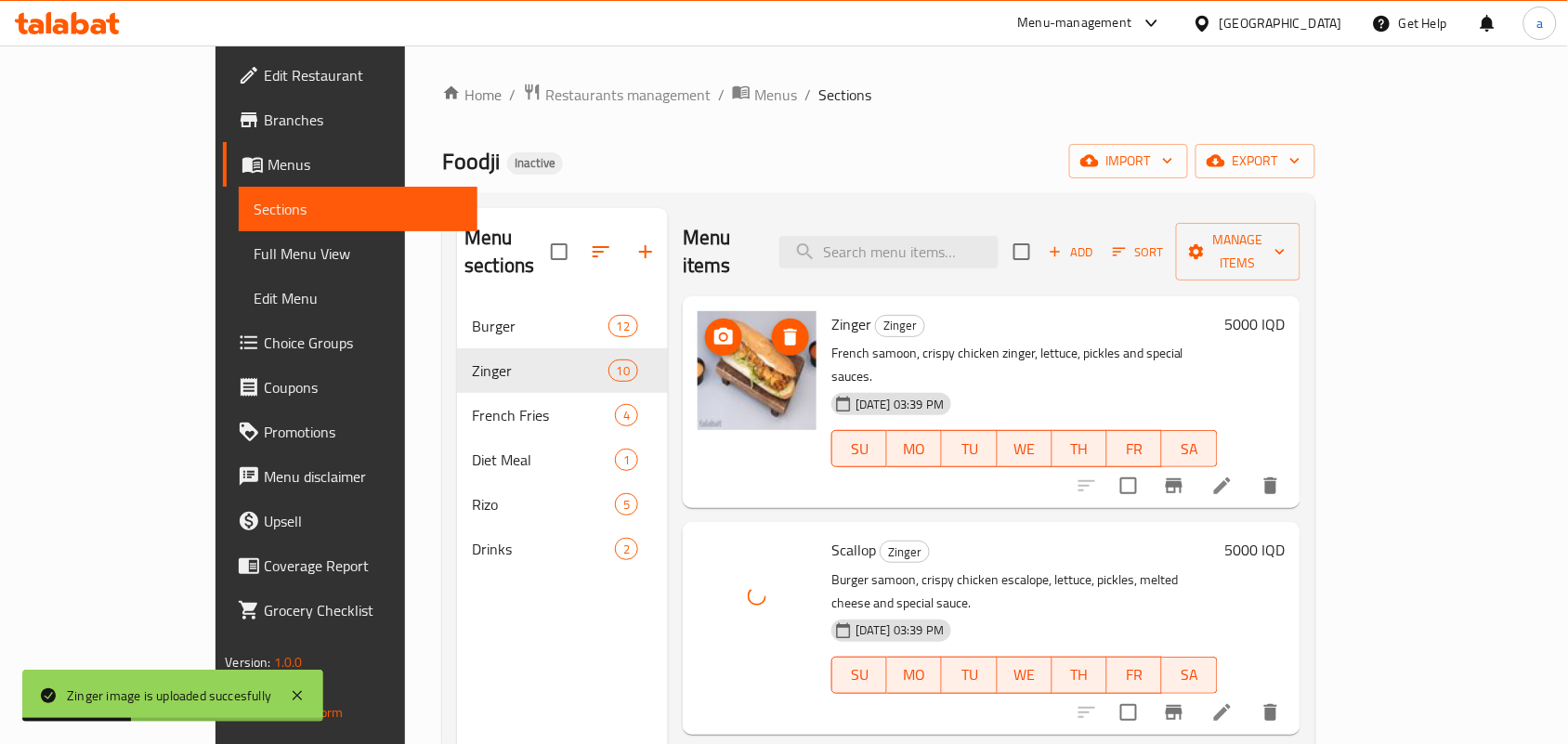
scroll to position [270, 0]
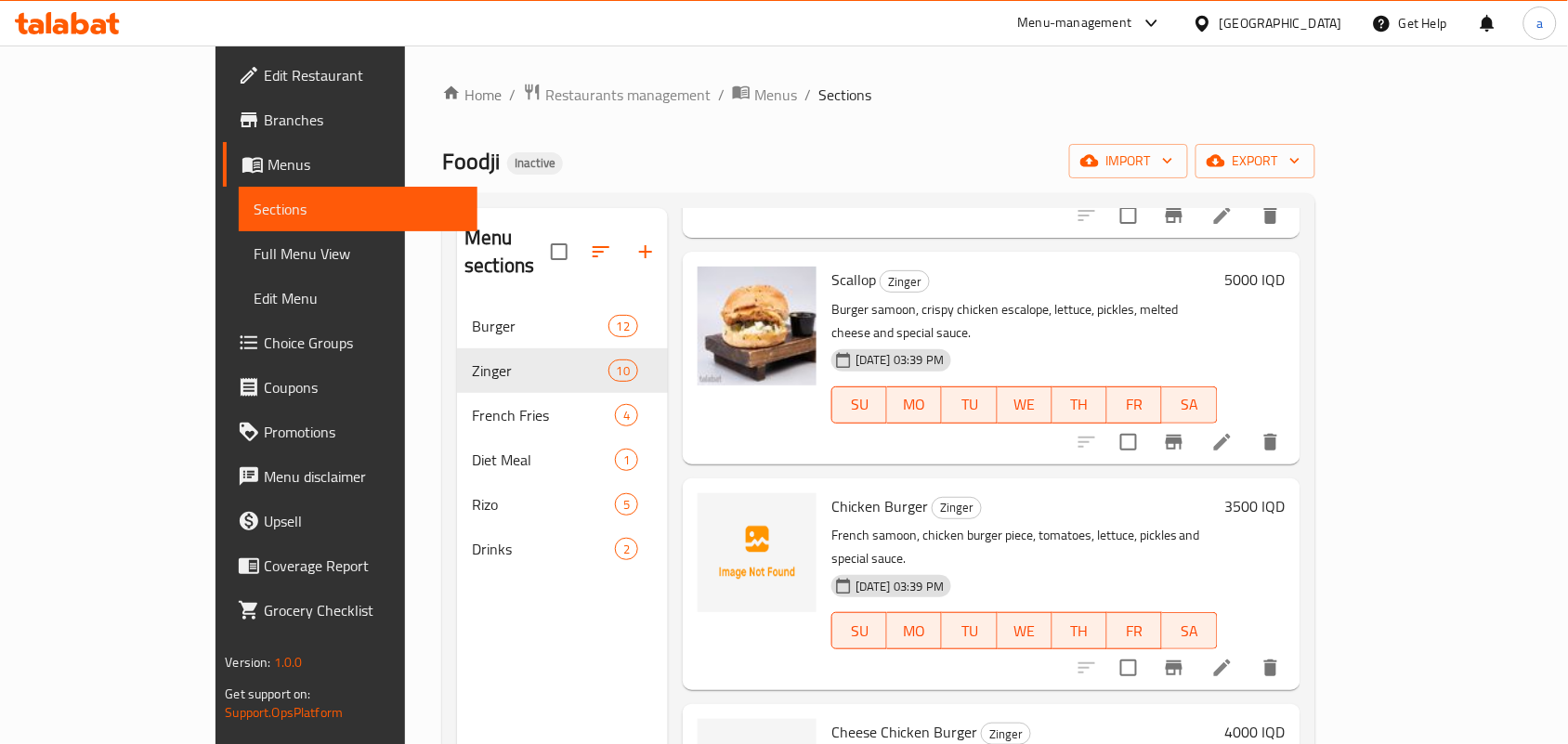
click at [832, 493] on span "Chicken Burger" at bounding box center [880, 507] width 96 height 28
copy h6 "Chicken Burger"
click at [1032, 493] on h6 "Chicken Burger Zinger" at bounding box center [1024, 506] width 386 height 26
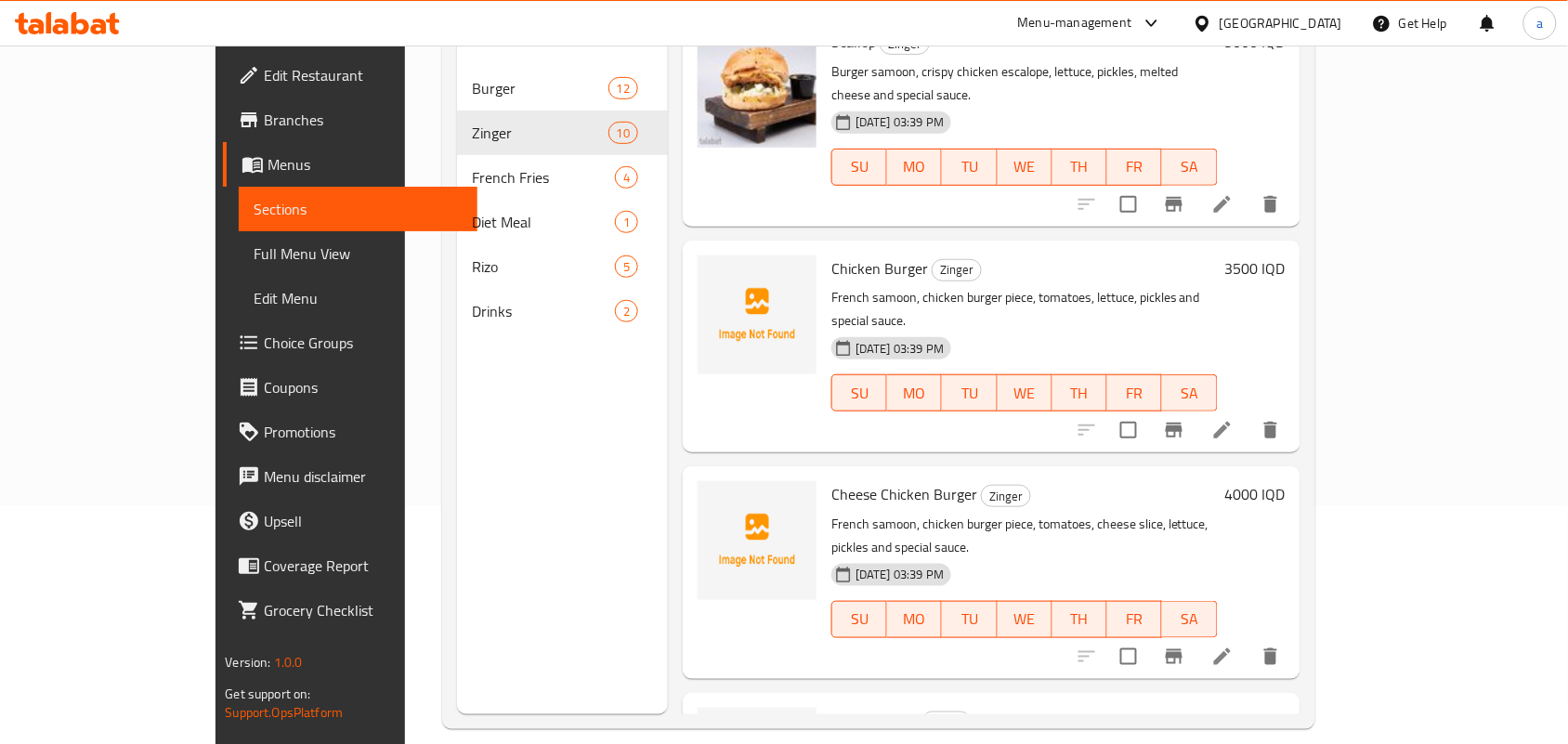
scroll to position [262, 0]
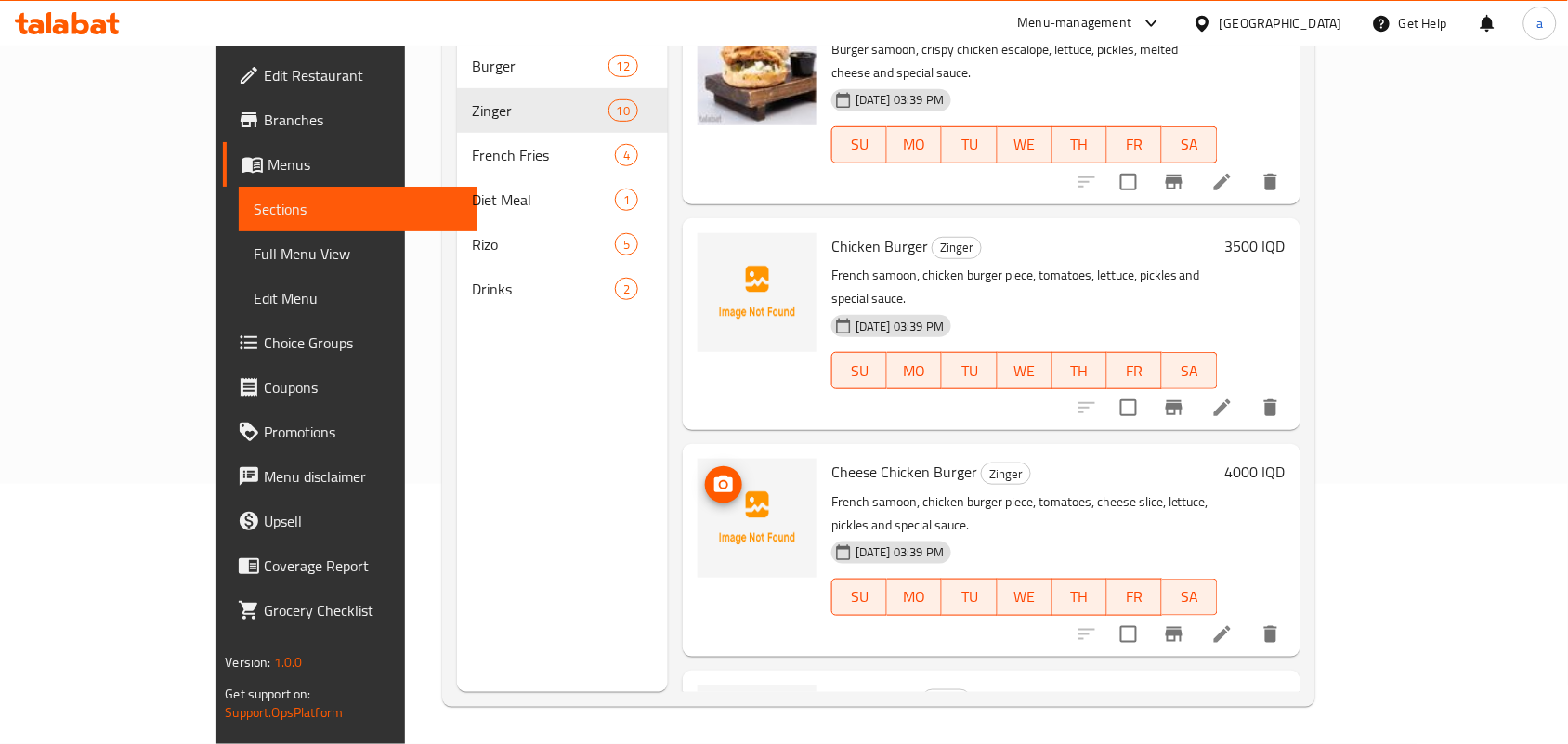
click at [715, 476] on icon "upload picture" at bounding box center [724, 484] width 19 height 17
click at [850, 458] on span "Cheese Chicken Burger" at bounding box center [904, 472] width 145 height 28
copy h6 "Cheese Chicken Burger"
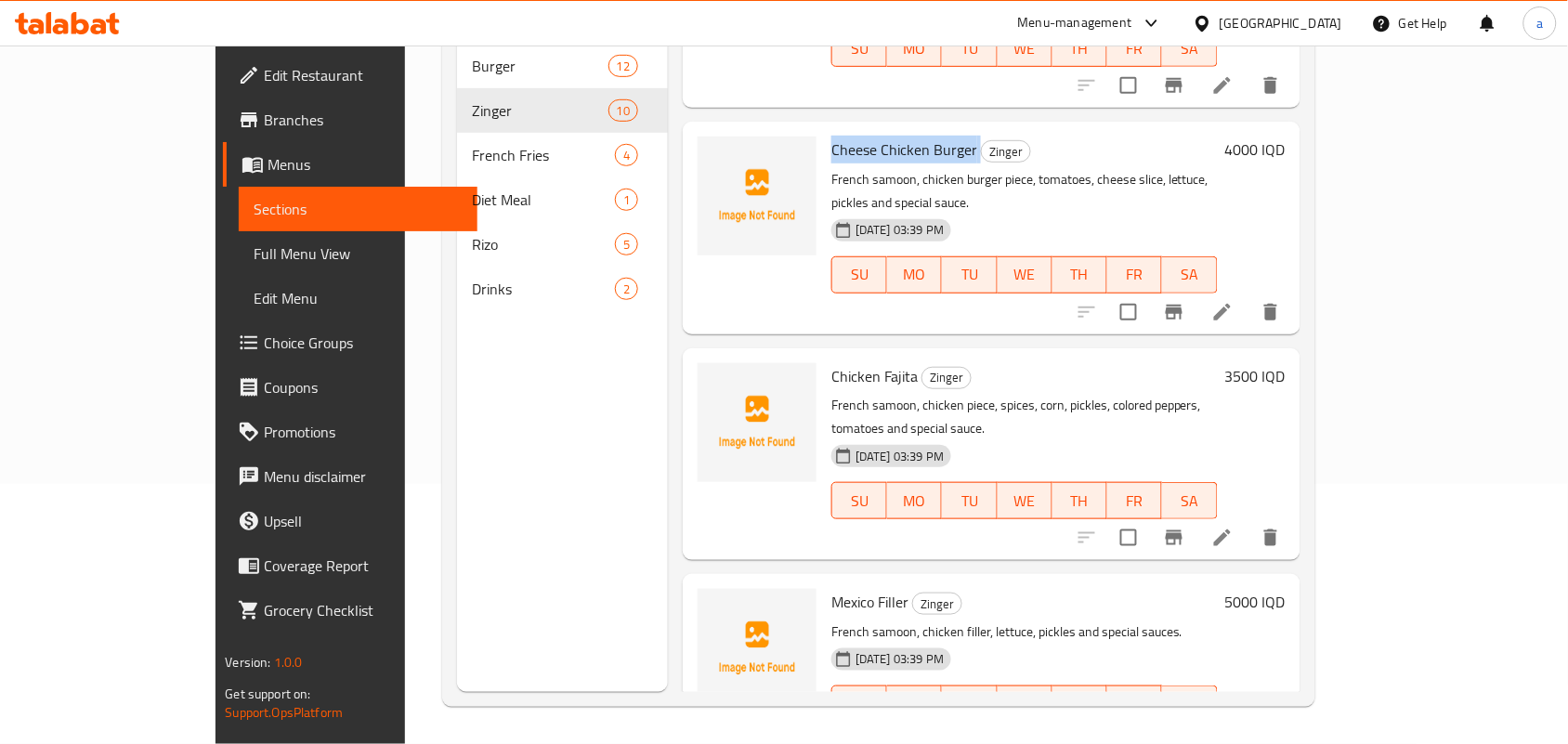
scroll to position [542, 0]
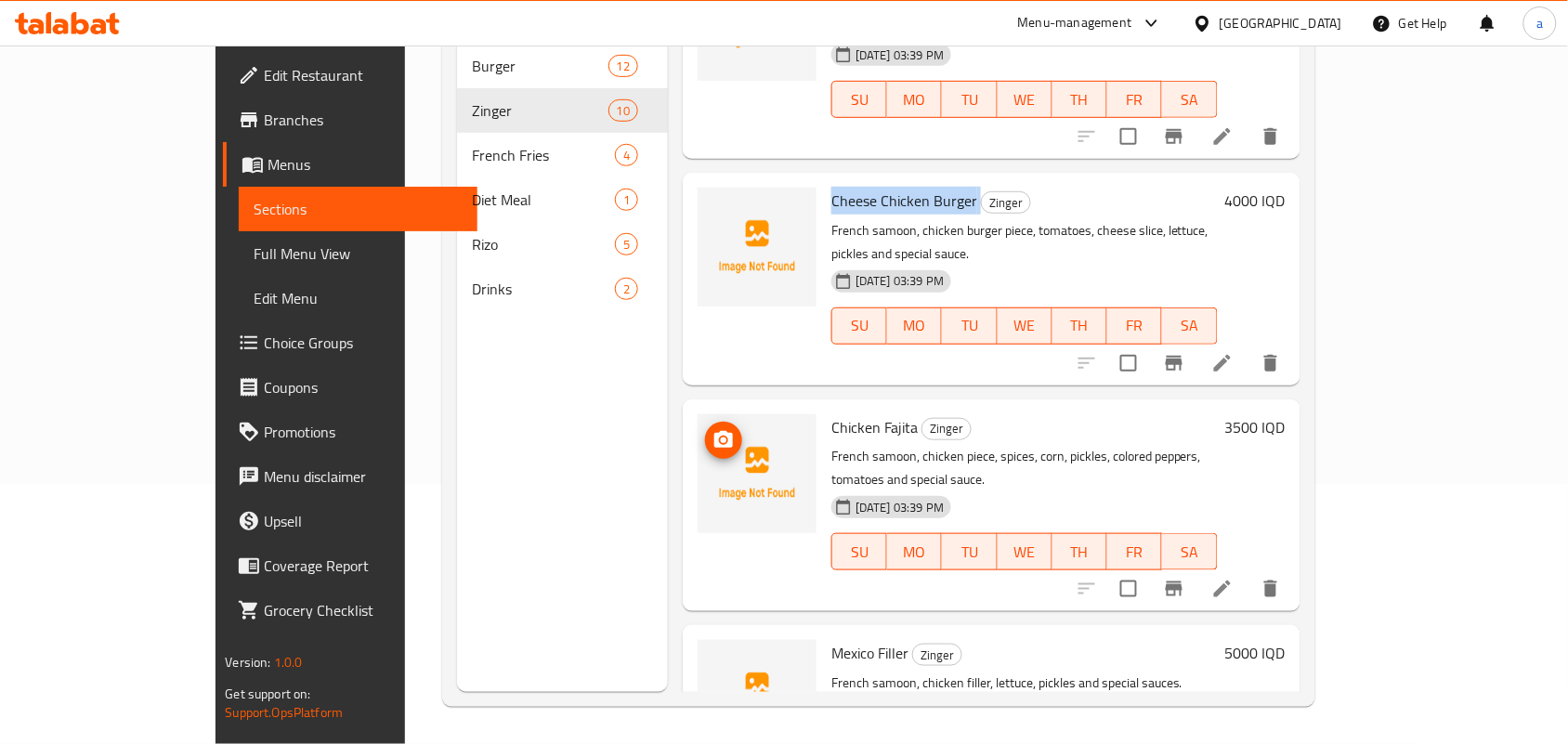
click at [715, 431] on icon "upload picture" at bounding box center [724, 440] width 19 height 17
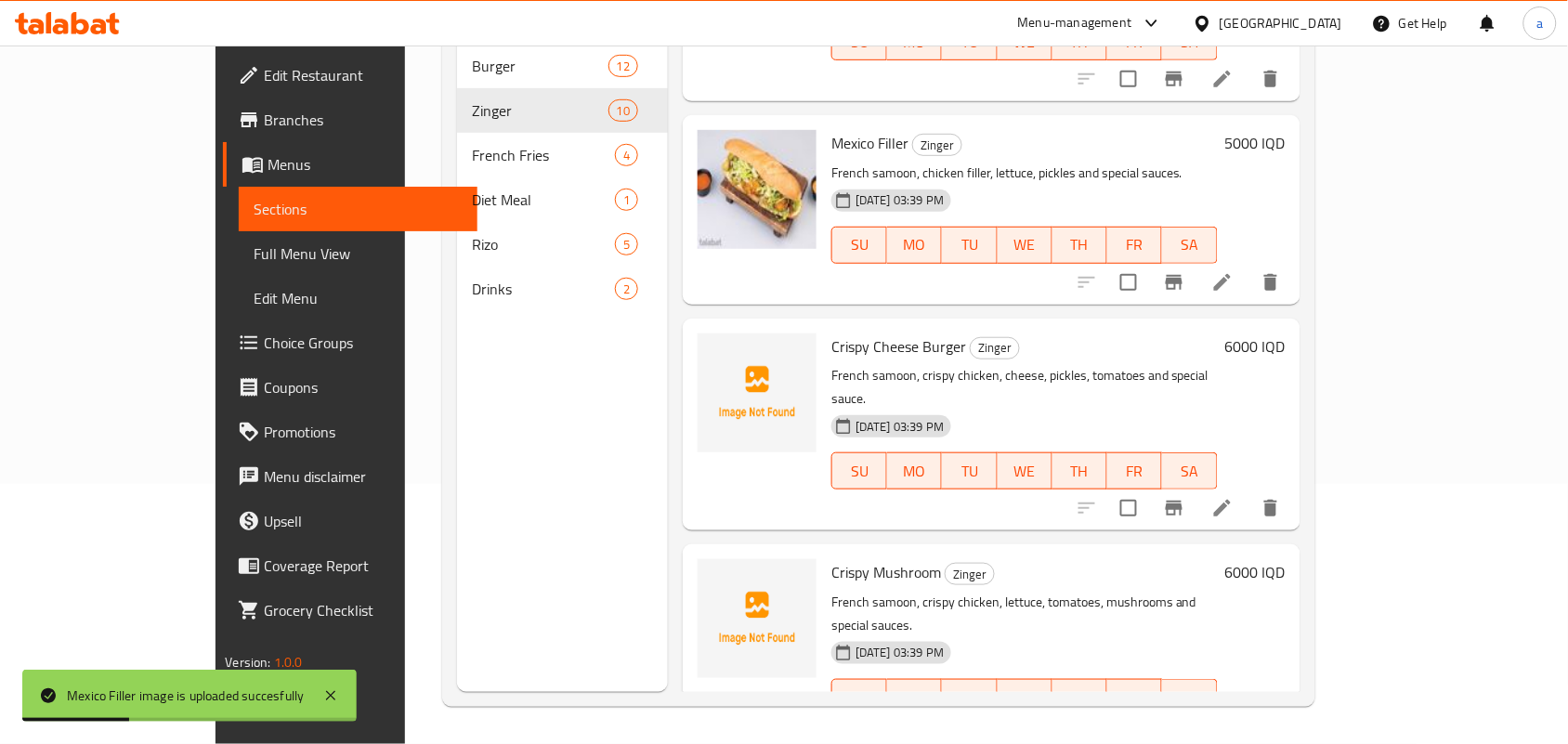
scroll to position [1106, 0]
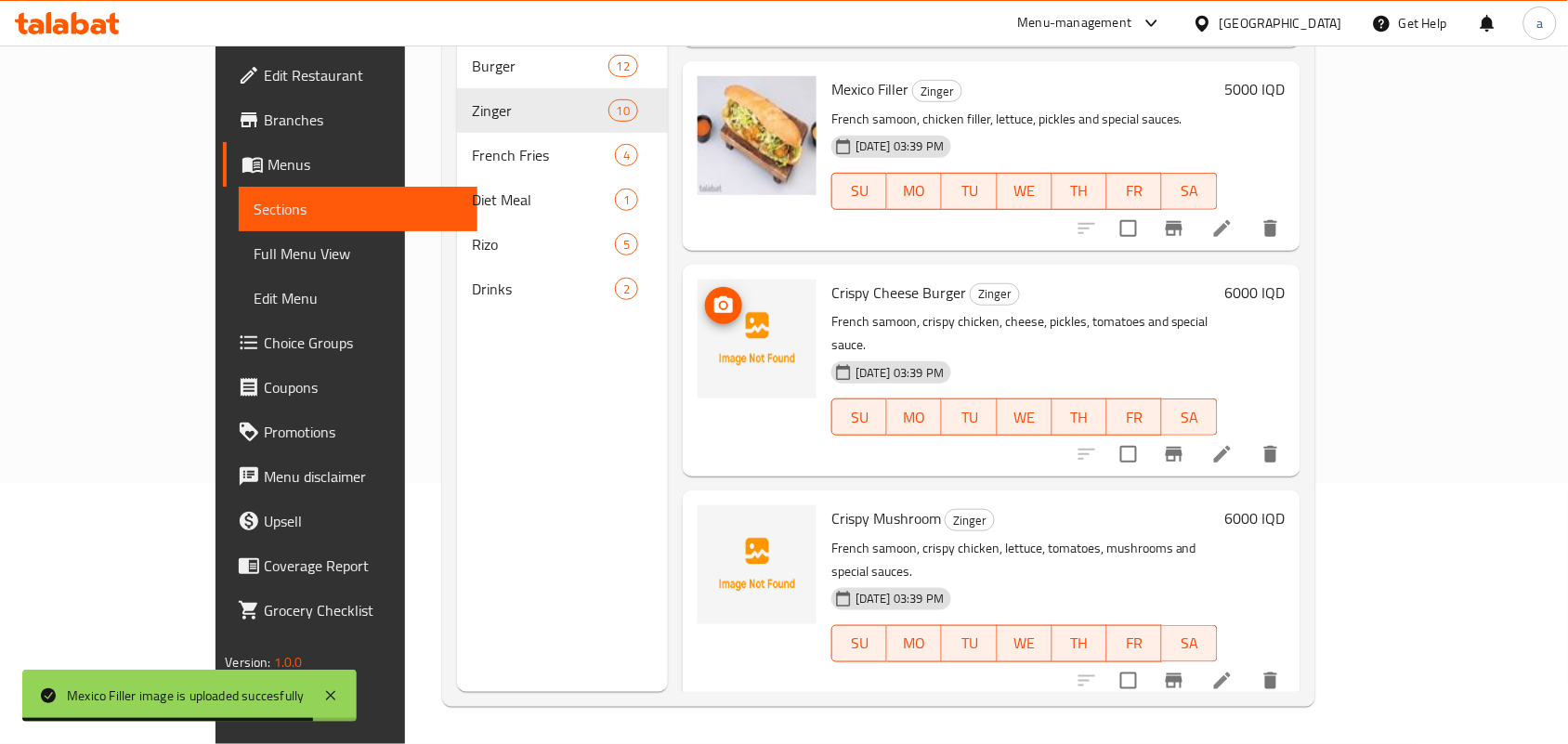
click at [715, 296] on icon "upload picture" at bounding box center [724, 305] width 19 height 17
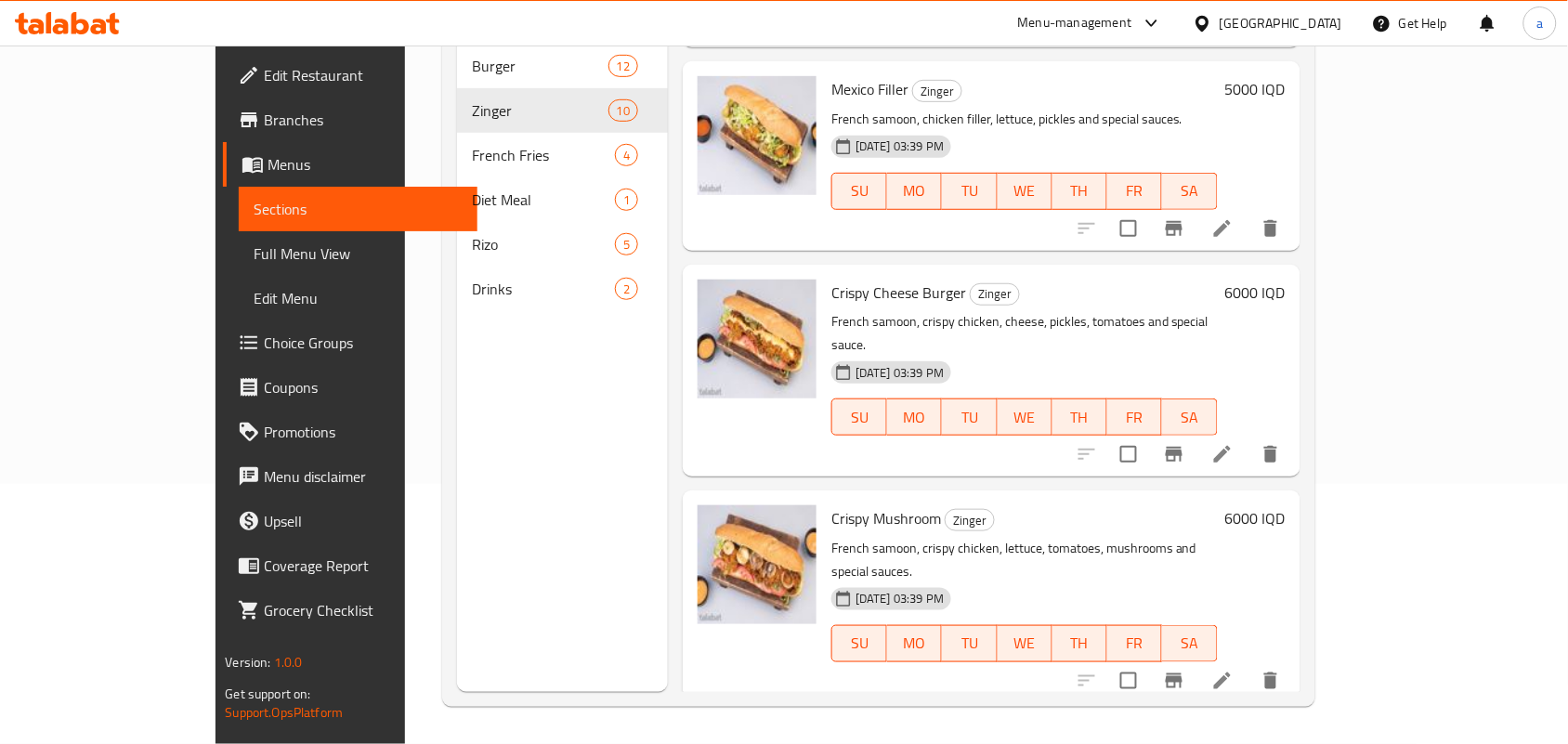
click at [1248, 437] on li at bounding box center [1222, 453] width 52 height 33
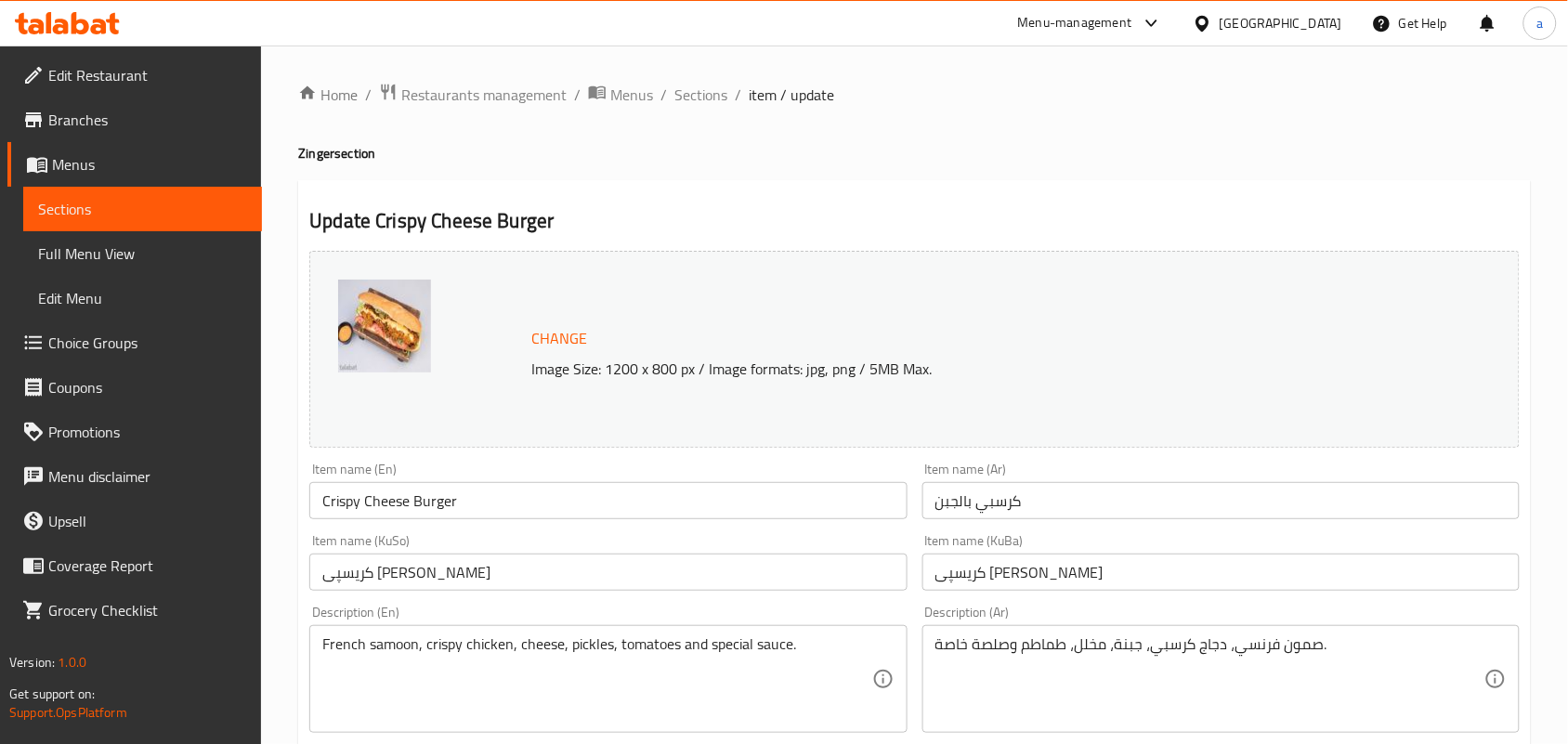
click at [443, 513] on input "Crispy Cheese Burger" at bounding box center [608, 500] width 598 height 37
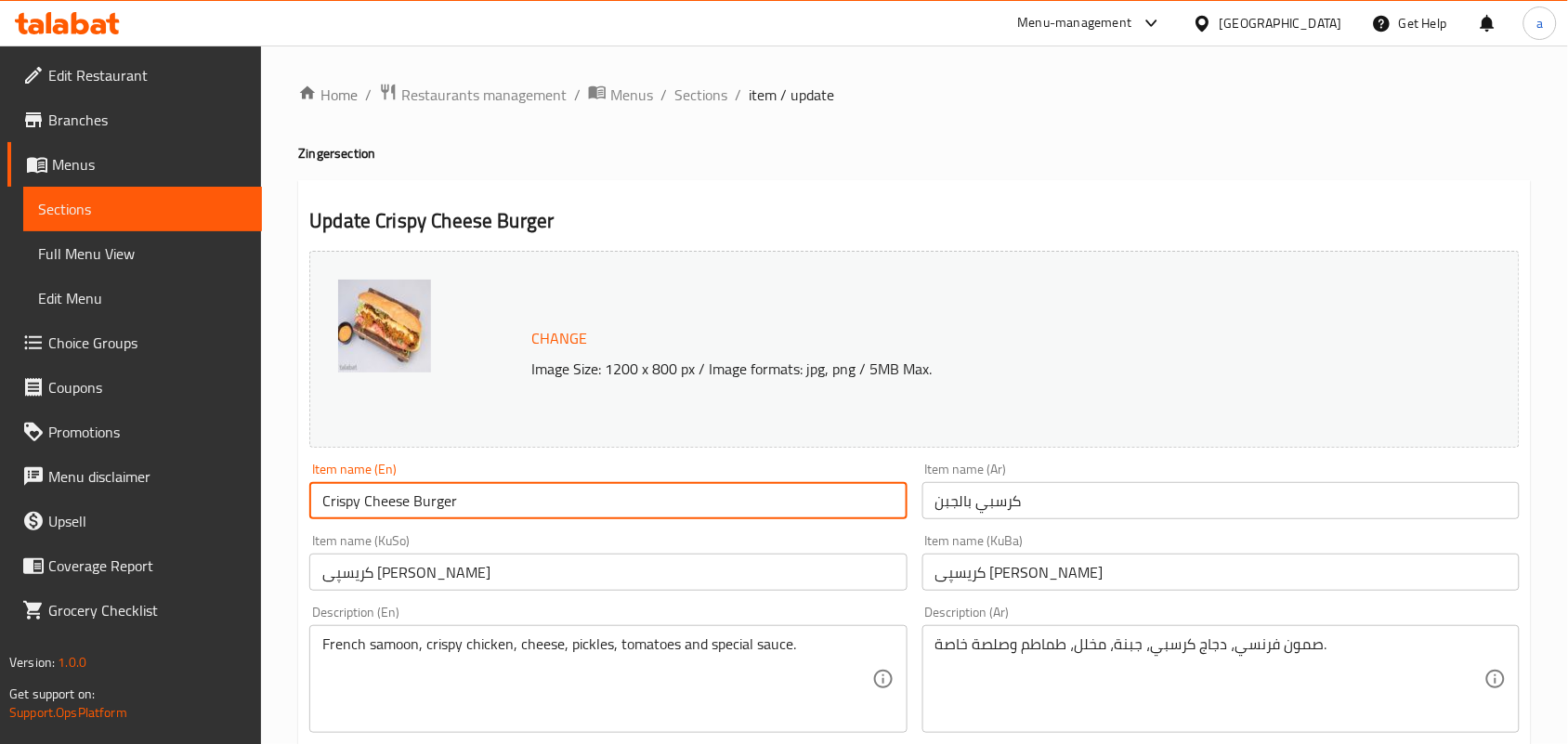
click at [443, 513] on input "Crispy Cheese Burger" at bounding box center [608, 500] width 598 height 37
type input "Crispy Cheese"
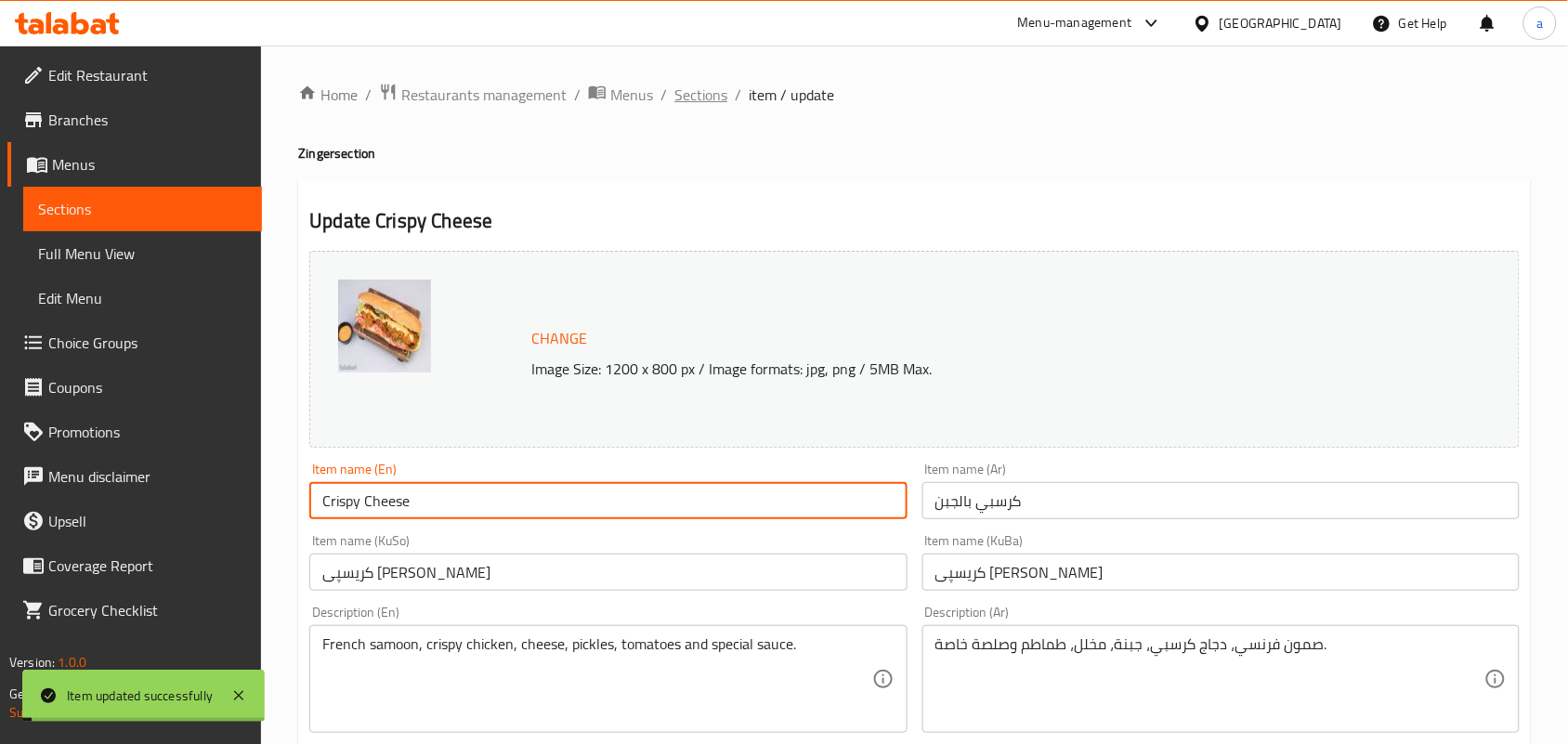
click at [714, 97] on span "Sections" at bounding box center [700, 95] width 53 height 23
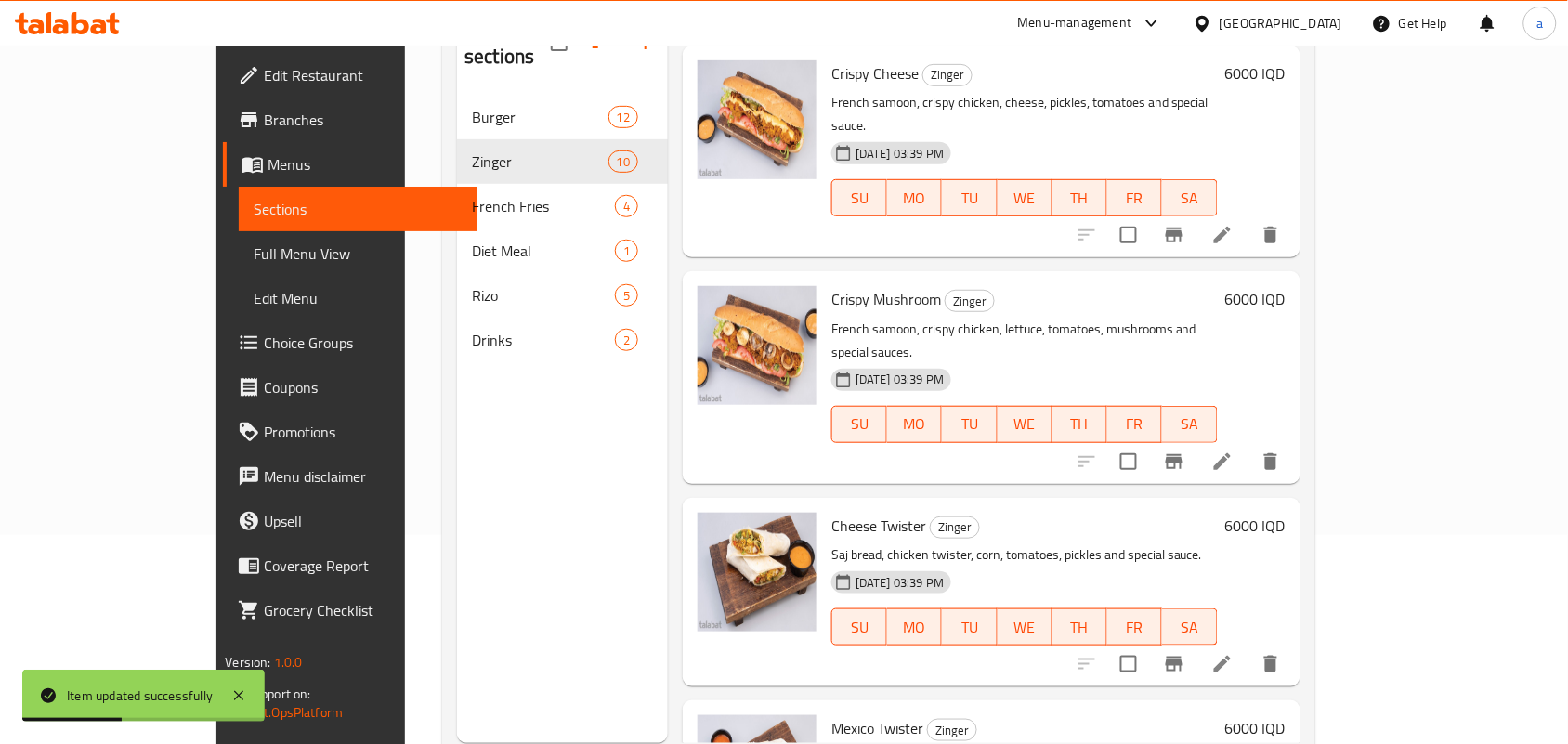
scroll to position [262, 0]
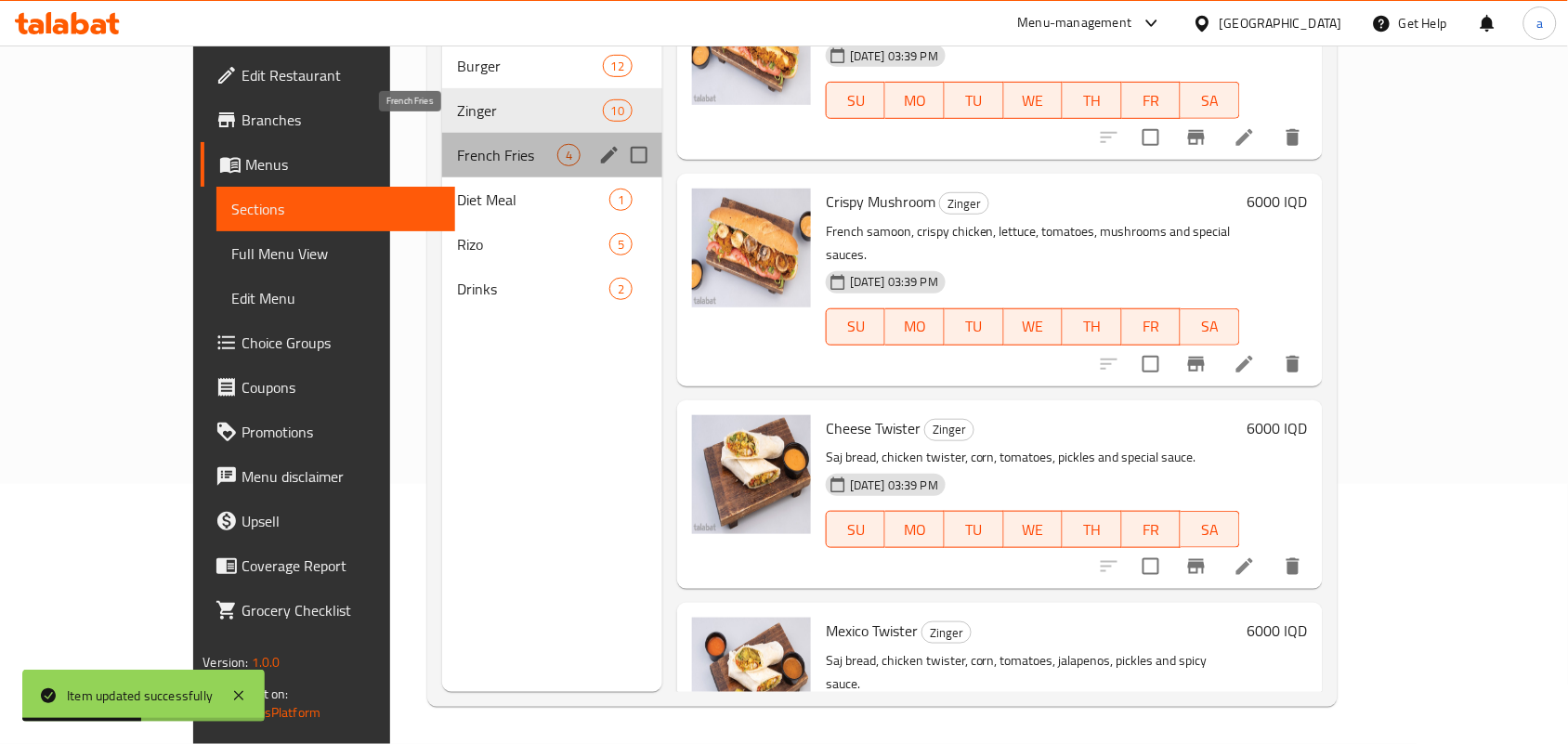
drag, startPoint x: 350, startPoint y: 131, endPoint x: 456, endPoint y: 170, distance: 112.9
click at [457, 144] on span "French Fries" at bounding box center [507, 156] width 100 height 23
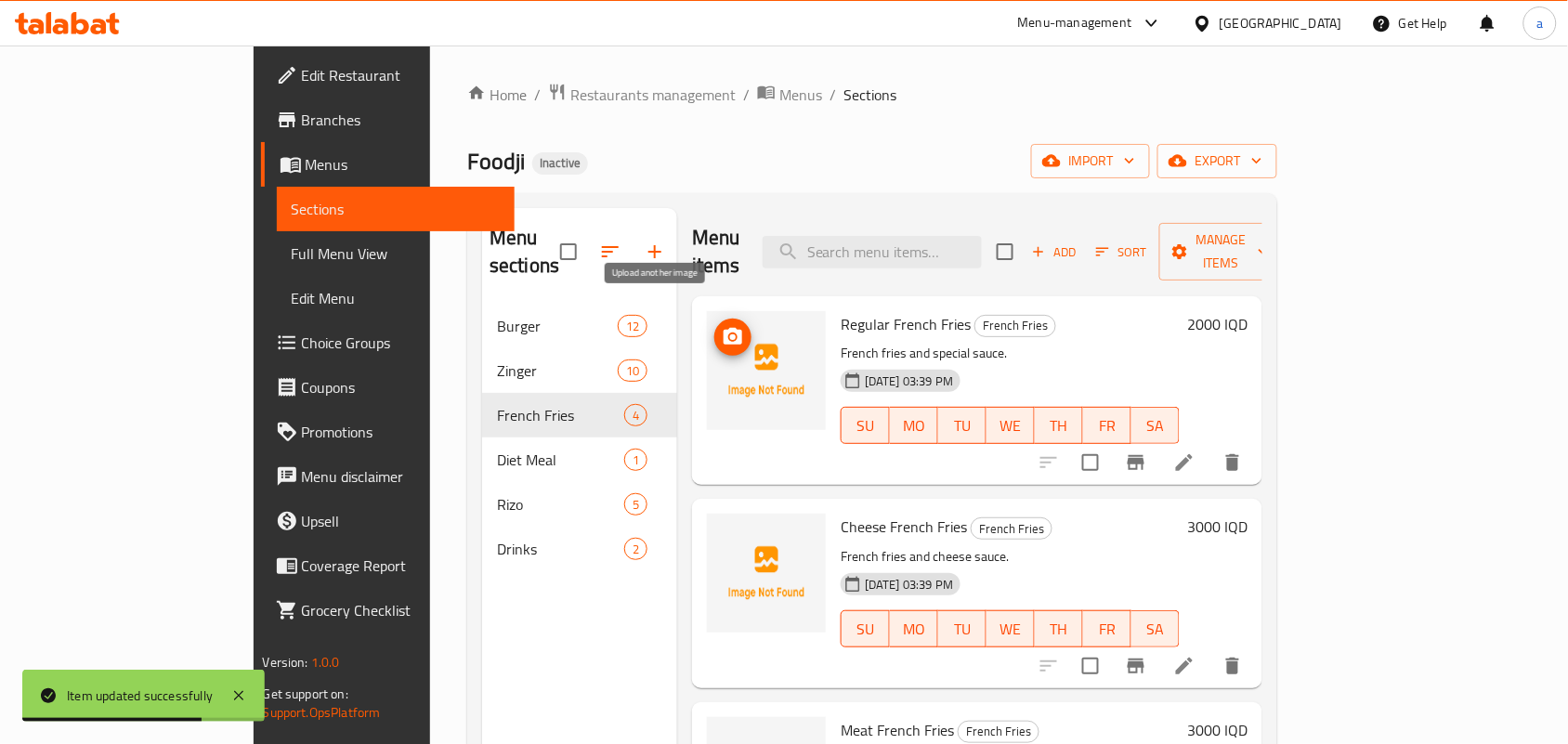
click at [722, 326] on icon "upload picture" at bounding box center [733, 337] width 23 height 23
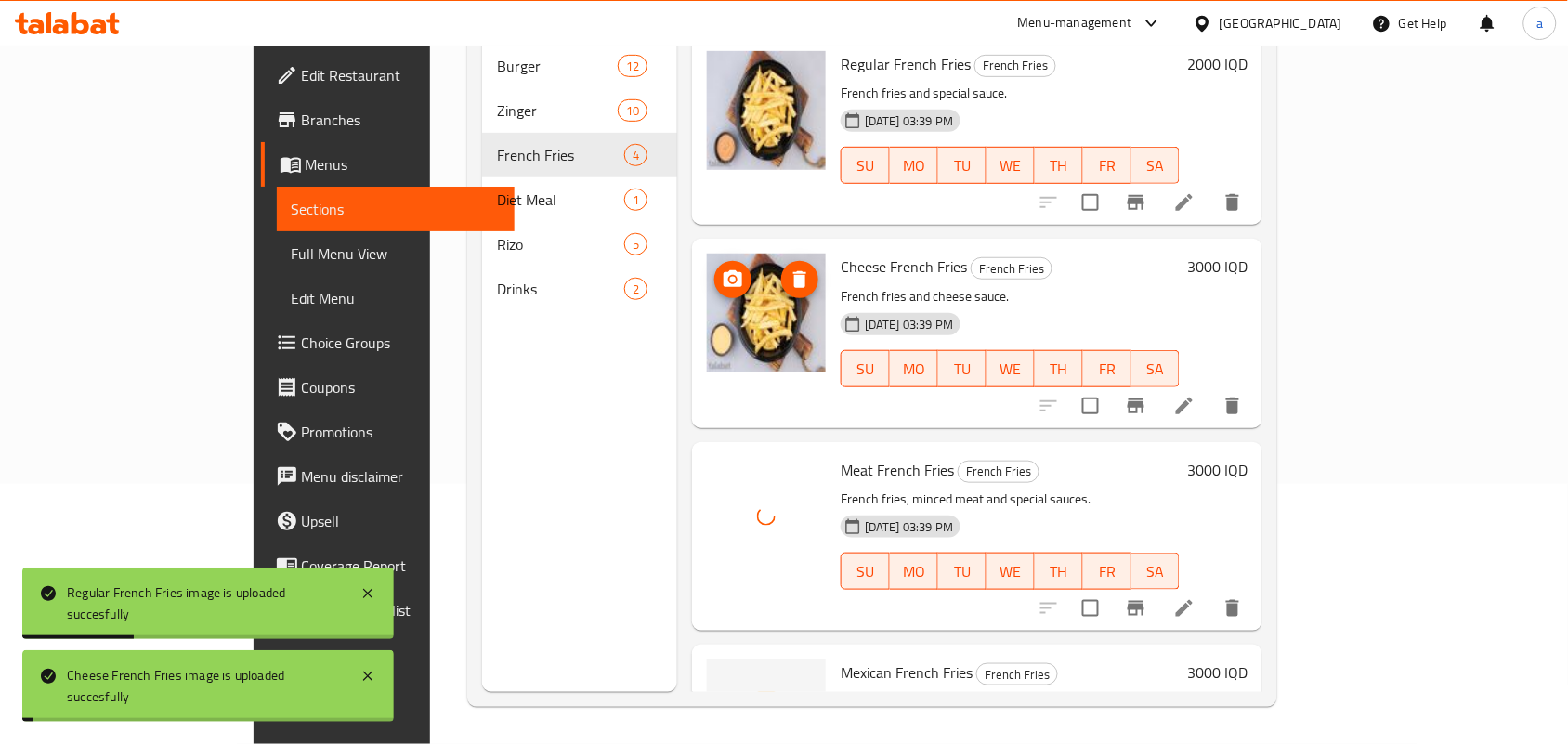
scroll to position [133, 0]
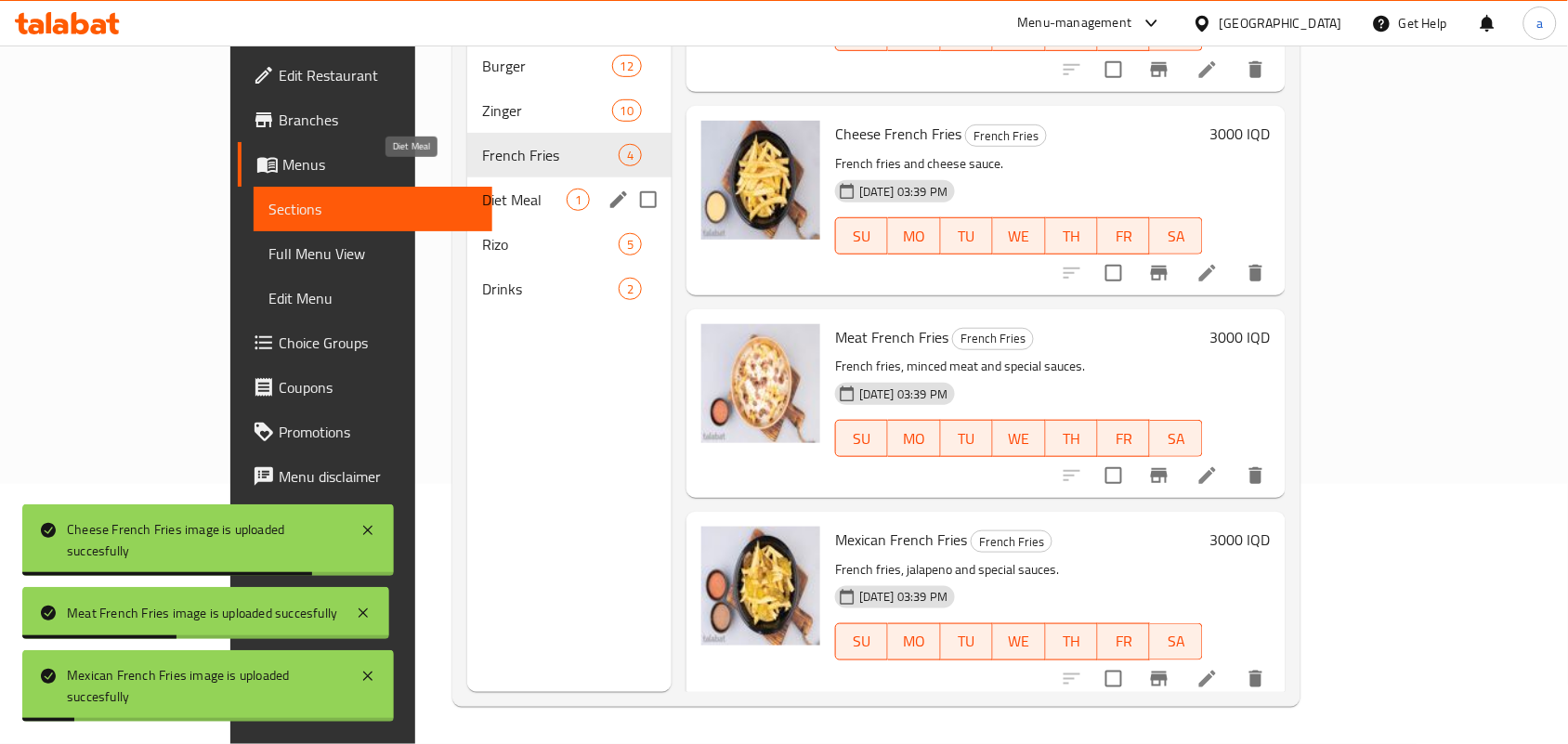
drag, startPoint x: 458, startPoint y: 184, endPoint x: 541, endPoint y: 202, distance: 84.9
click at [482, 189] on span "Diet Meal" at bounding box center [525, 200] width 85 height 23
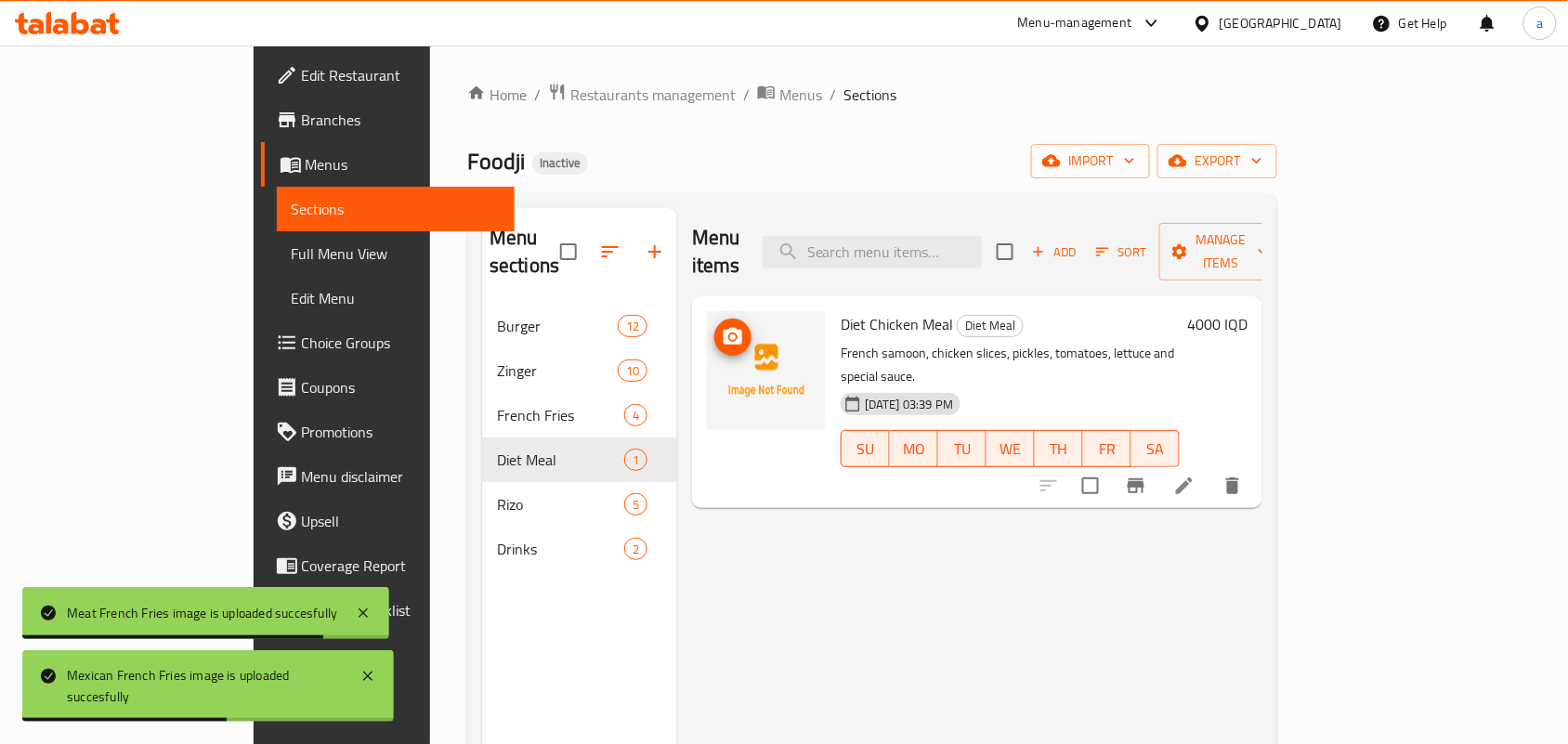
click at [724, 328] on icon "upload picture" at bounding box center [733, 336] width 19 height 17
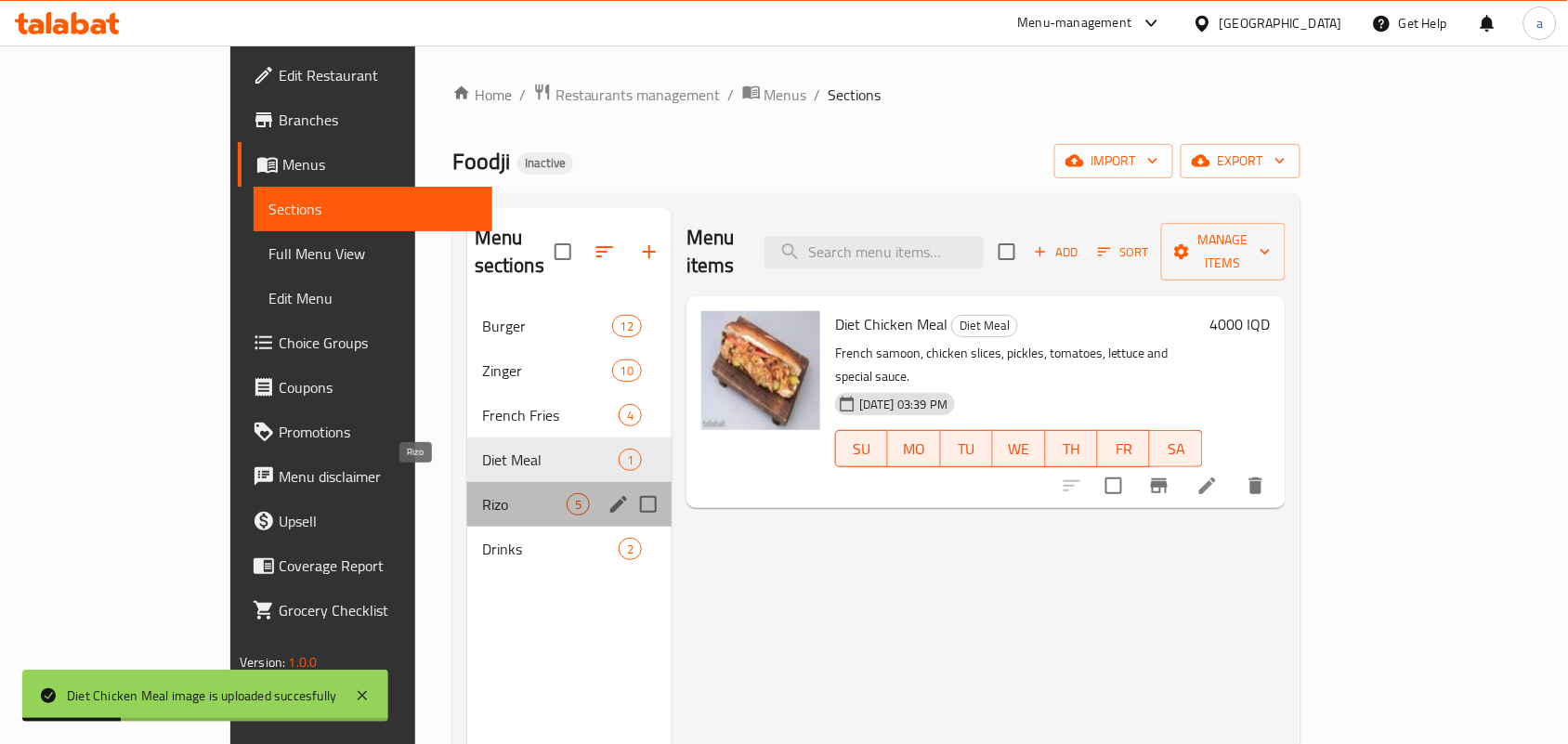
click at [482, 493] on span "Rizo" at bounding box center [525, 504] width 85 height 23
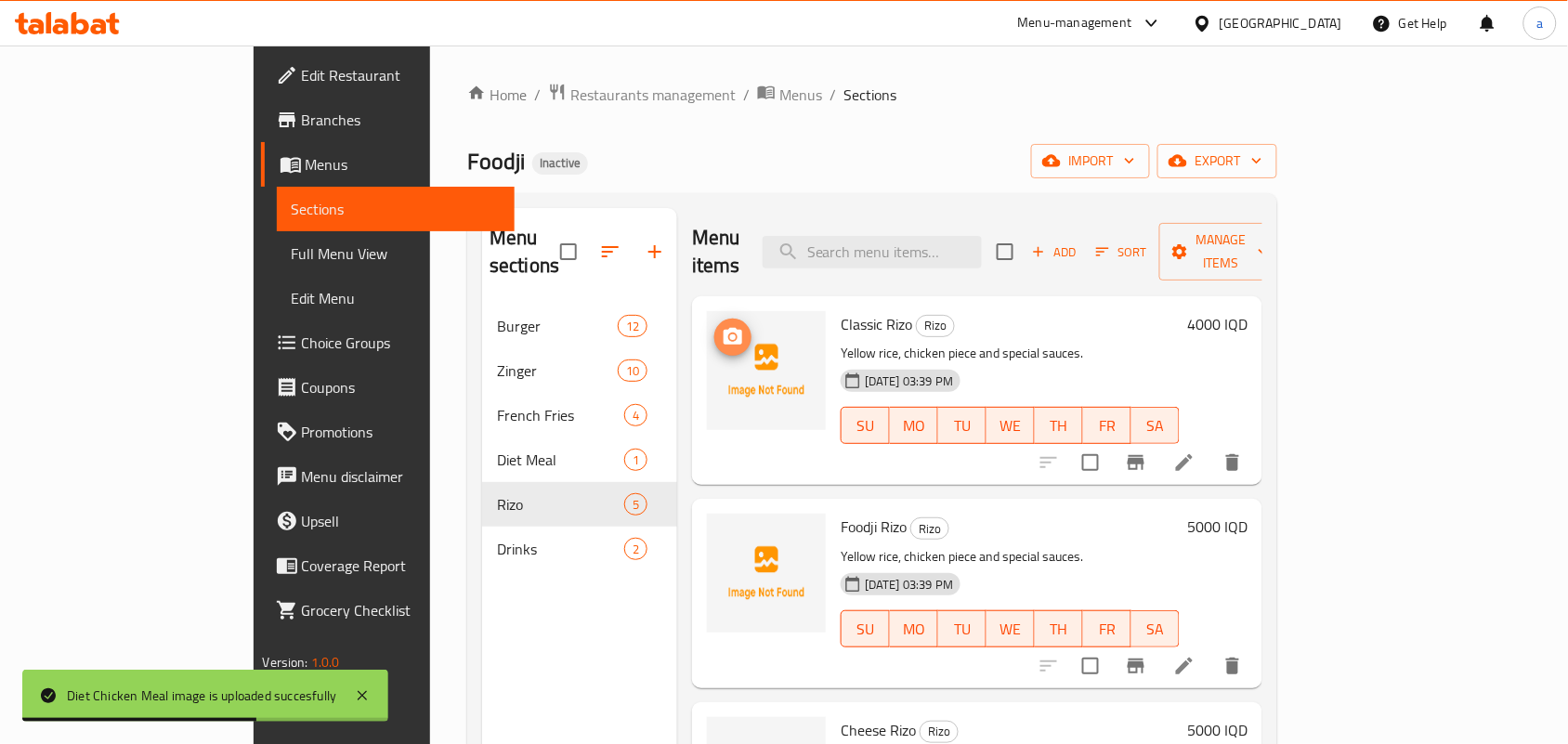
click at [722, 326] on icon "upload picture" at bounding box center [733, 337] width 23 height 23
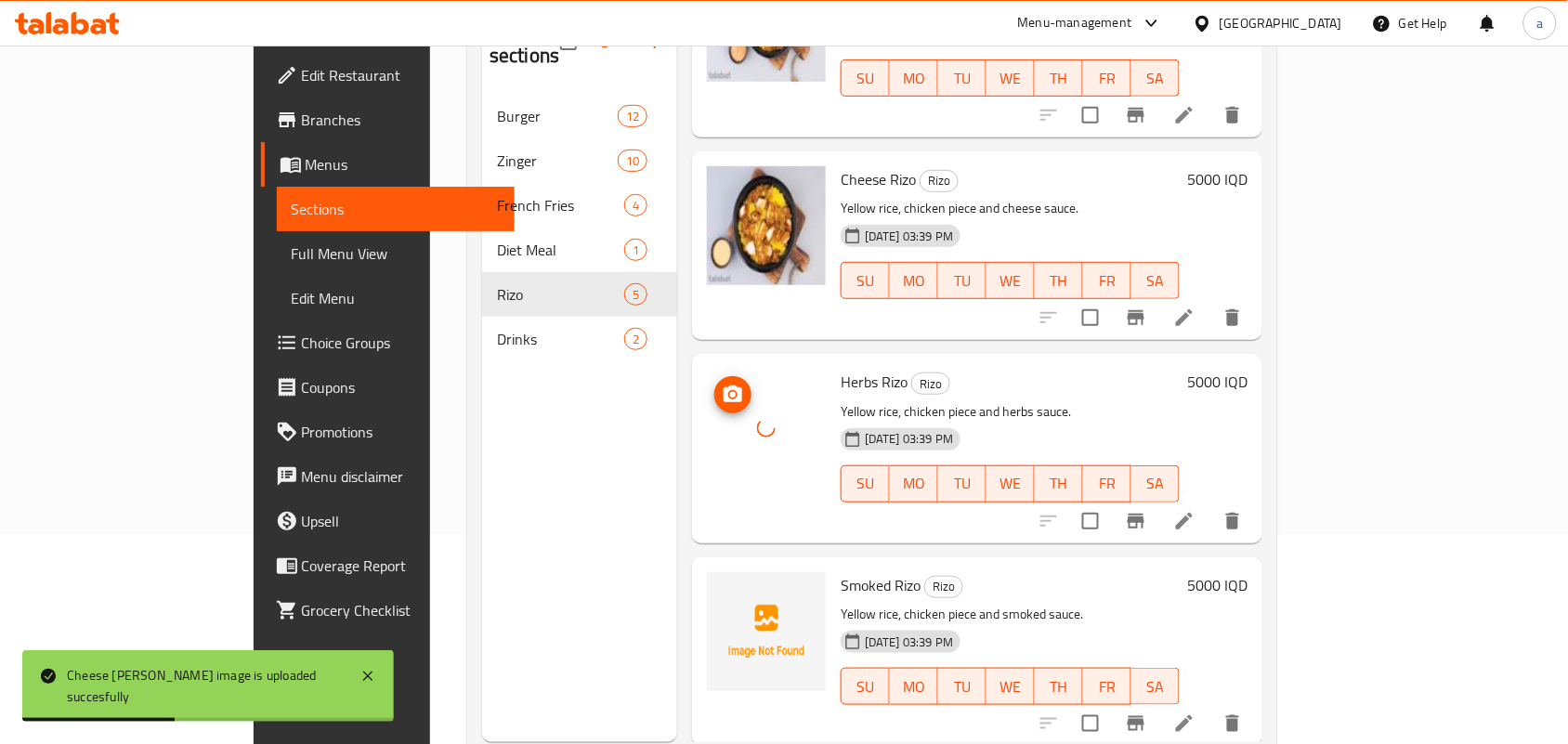
scroll to position [262, 0]
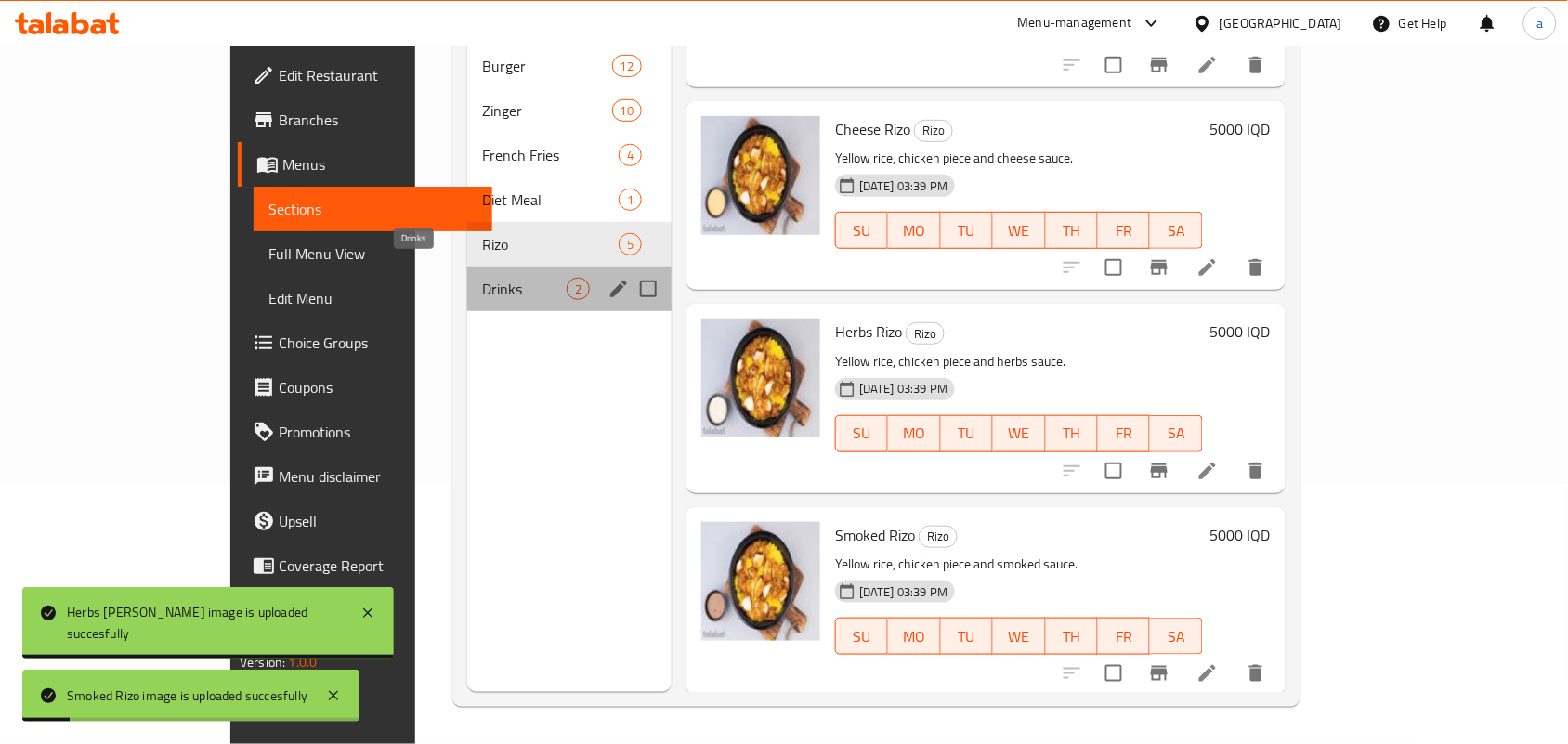
click at [482, 278] on span "Drinks" at bounding box center [525, 289] width 85 height 23
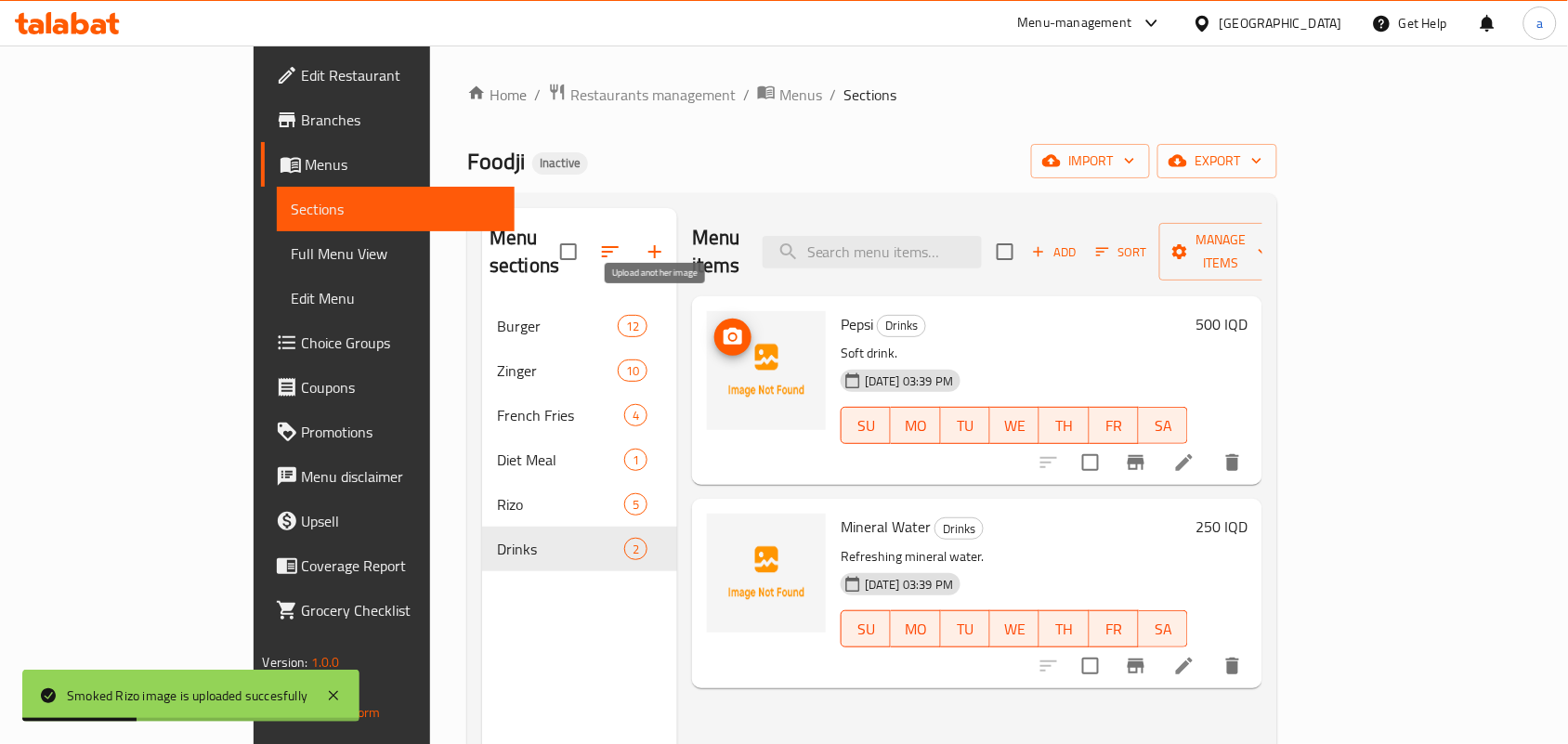
click at [724, 328] on icon "upload picture" at bounding box center [733, 336] width 19 height 17
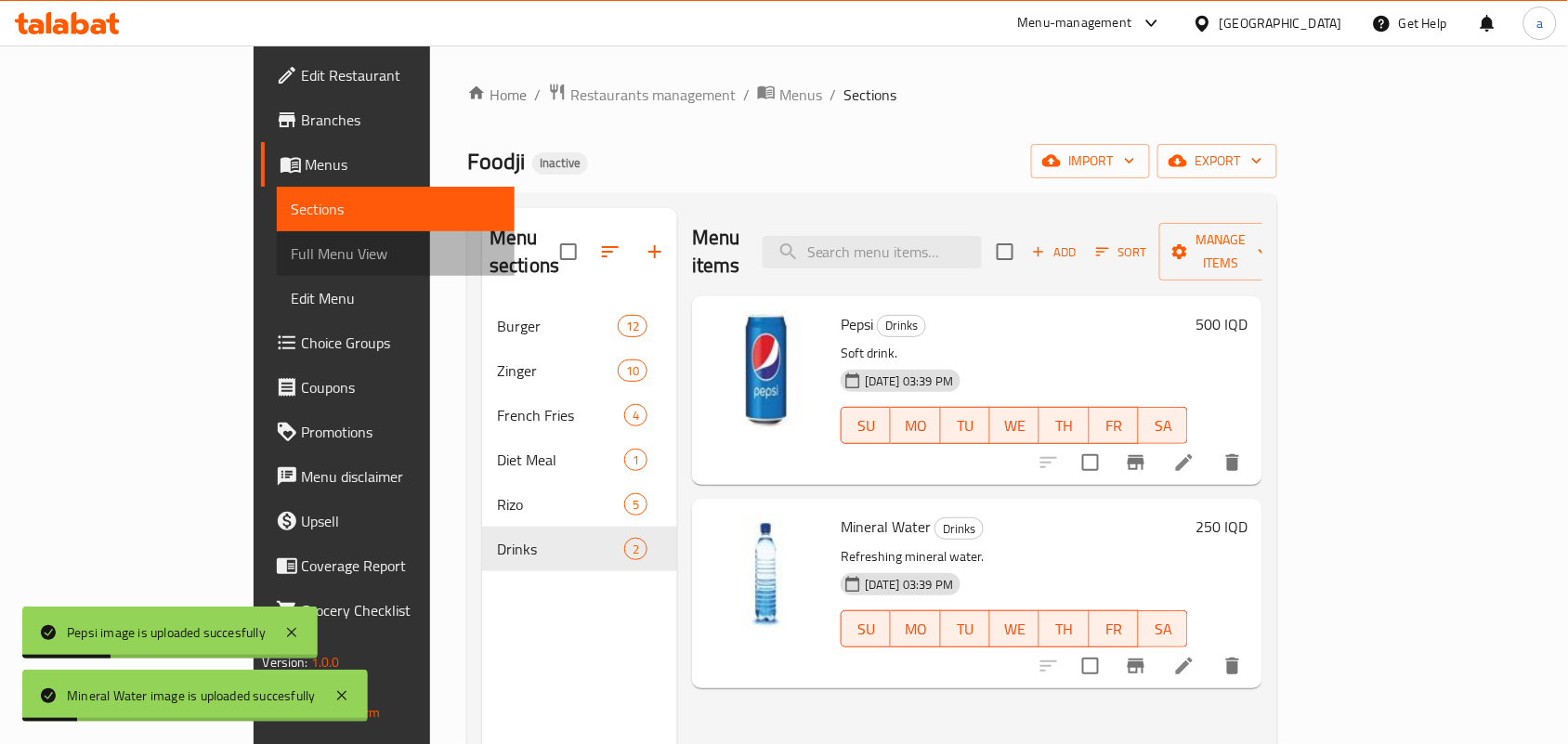
click at [292, 253] on span "Full Menu View" at bounding box center [396, 254] width 209 height 23
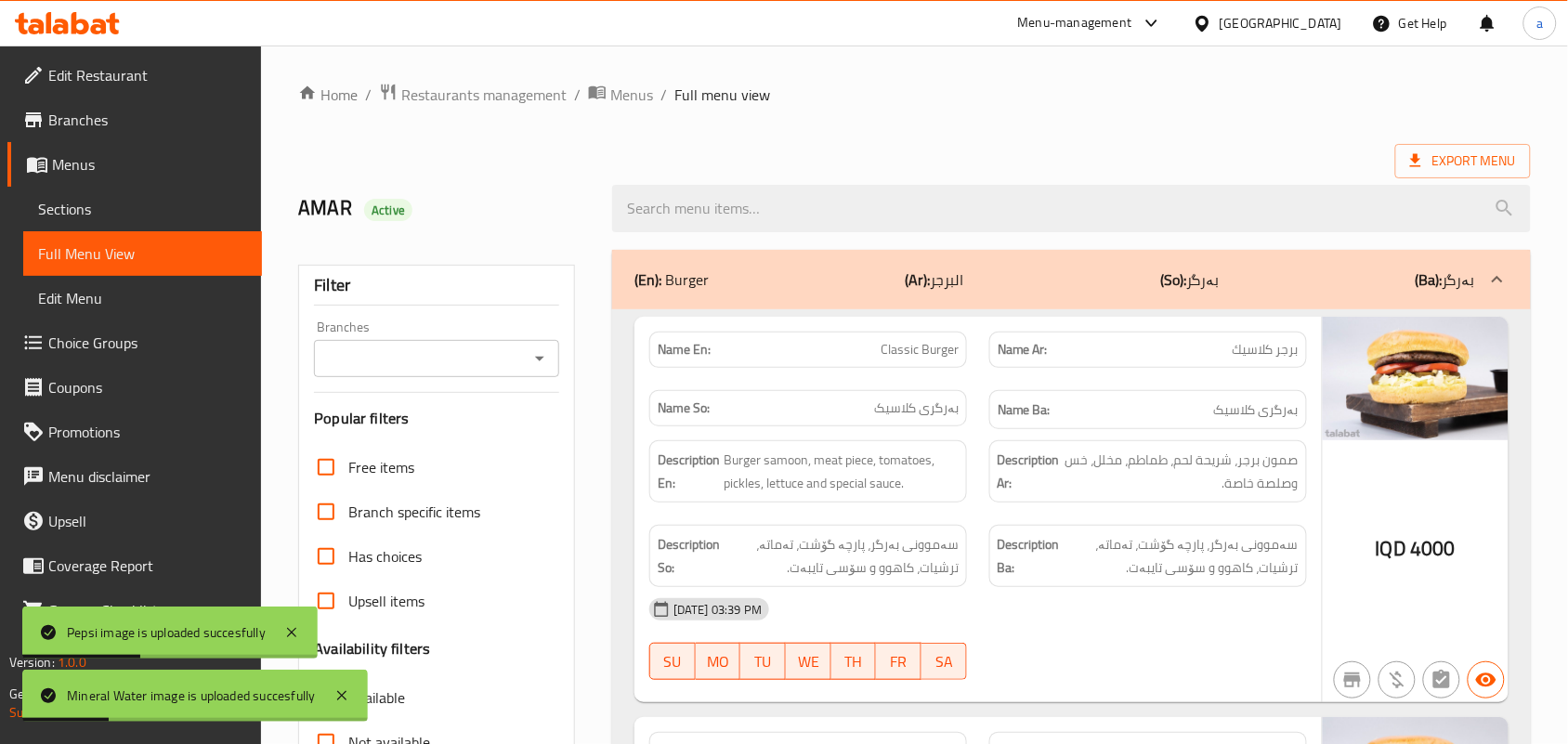
click at [529, 370] on icon "Open" at bounding box center [540, 359] width 23 height 23
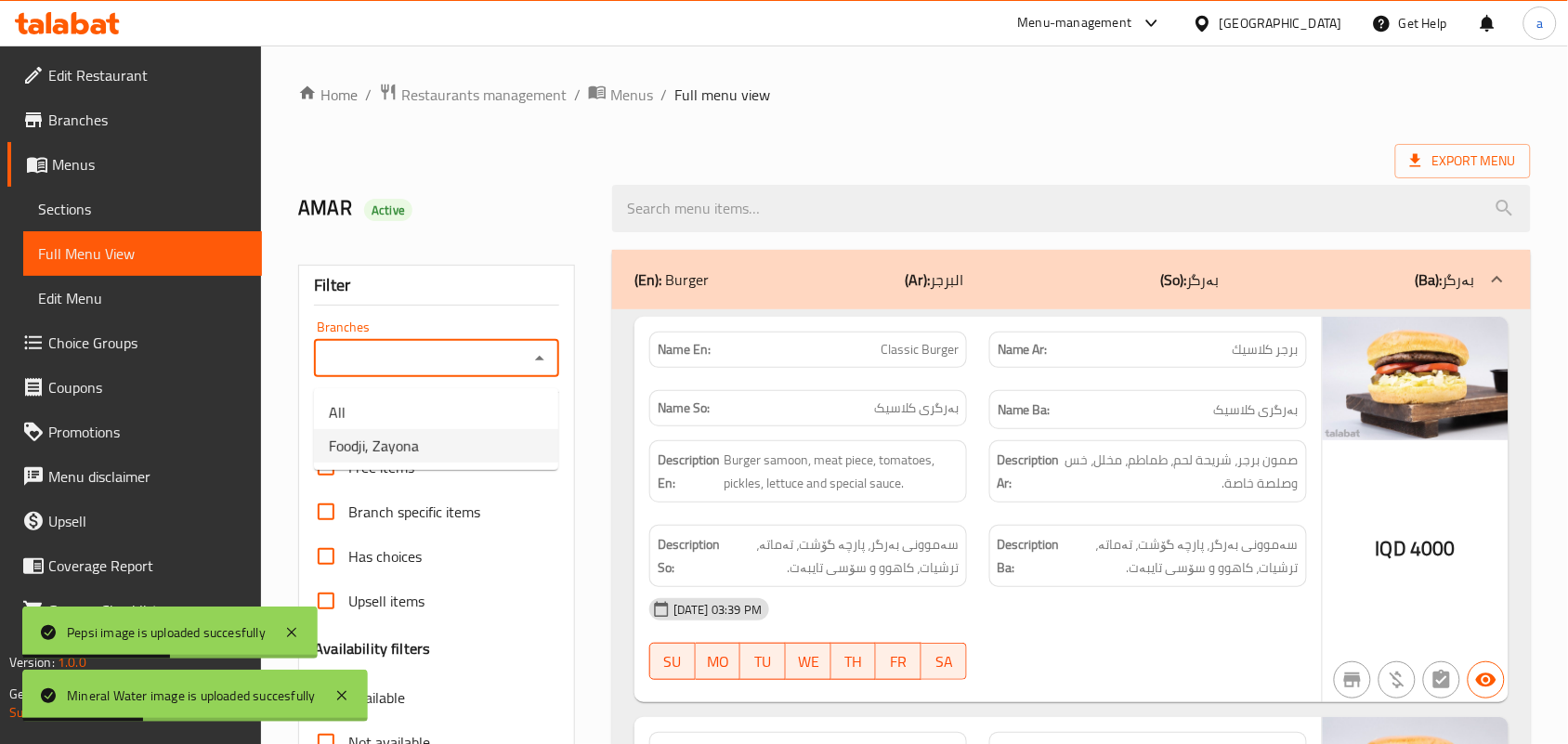
click at [470, 433] on li "Foodji, Zayona" at bounding box center [436, 446] width 244 height 33
type input "Foodji, Zayona"
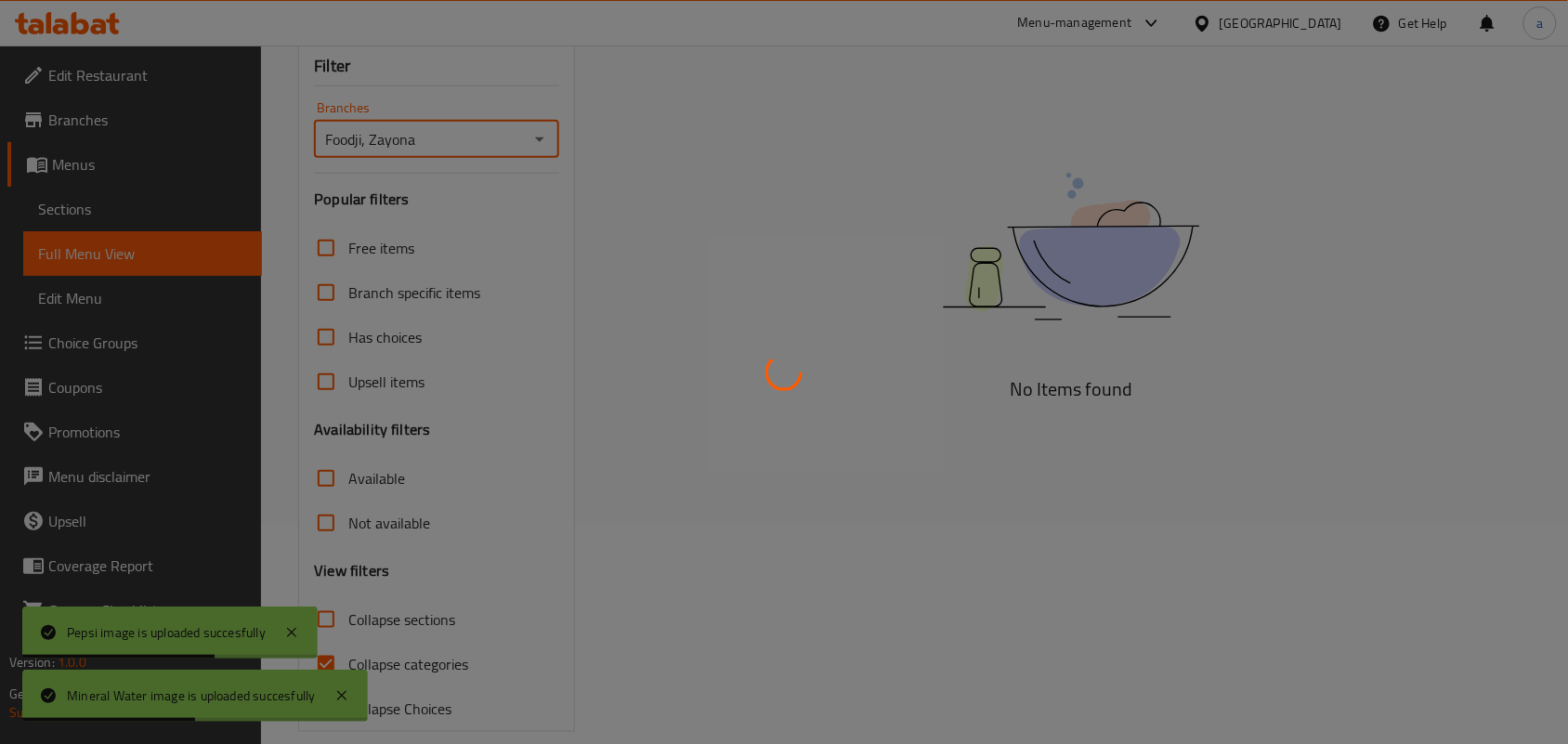
scroll to position [270, 0]
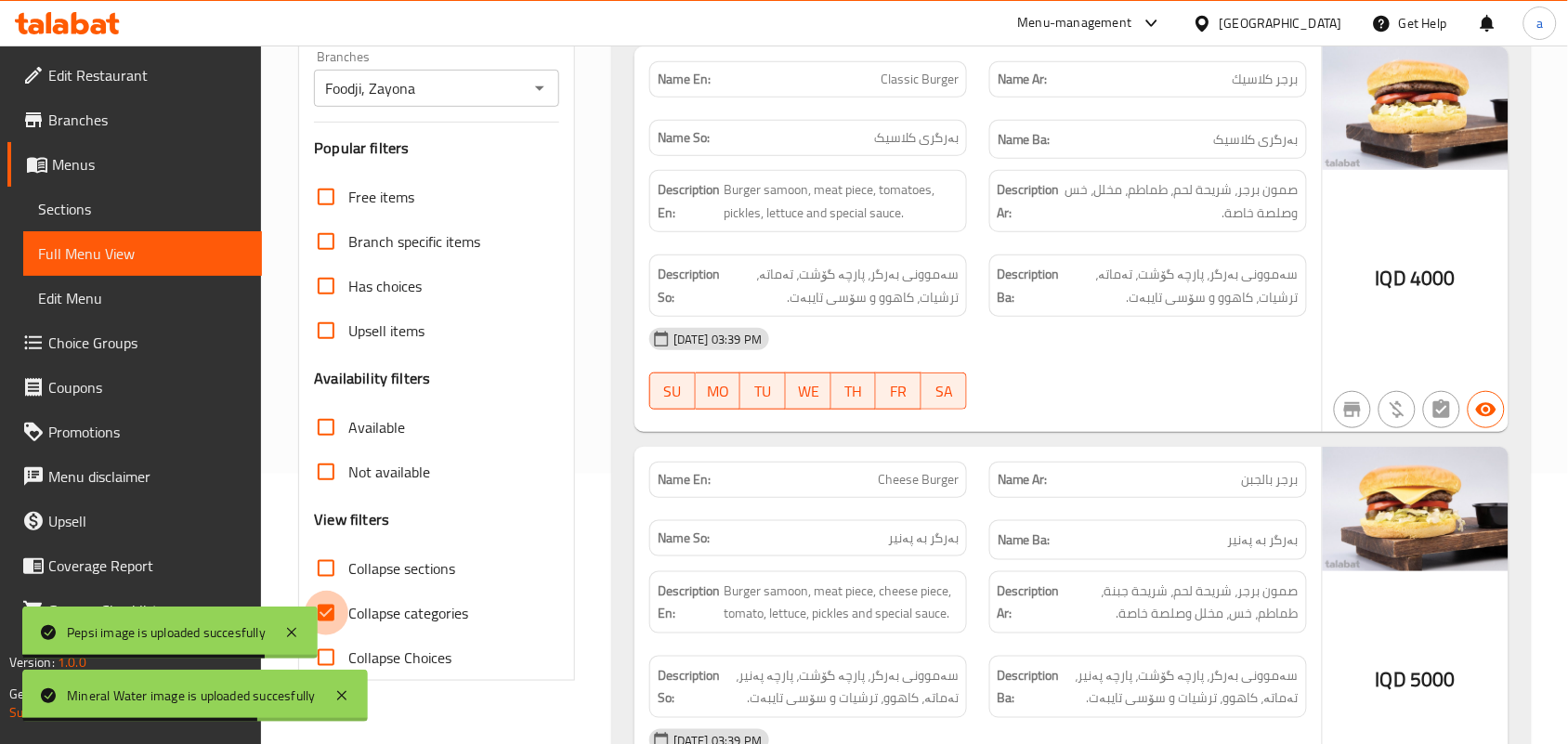
click at [348, 635] on input "Collapse categories" at bounding box center [326, 613] width 44 height 44
checkbox input "false"
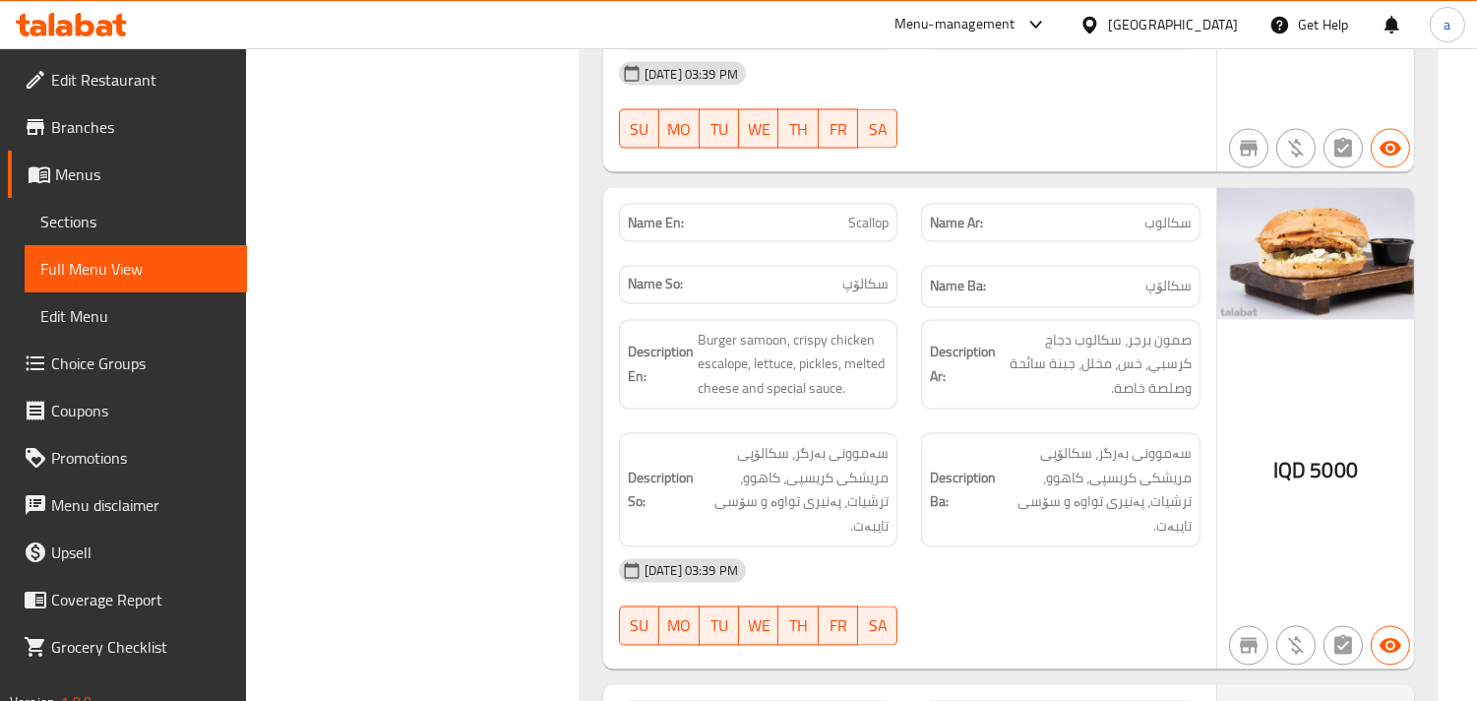
scroll to position [6409, 0]
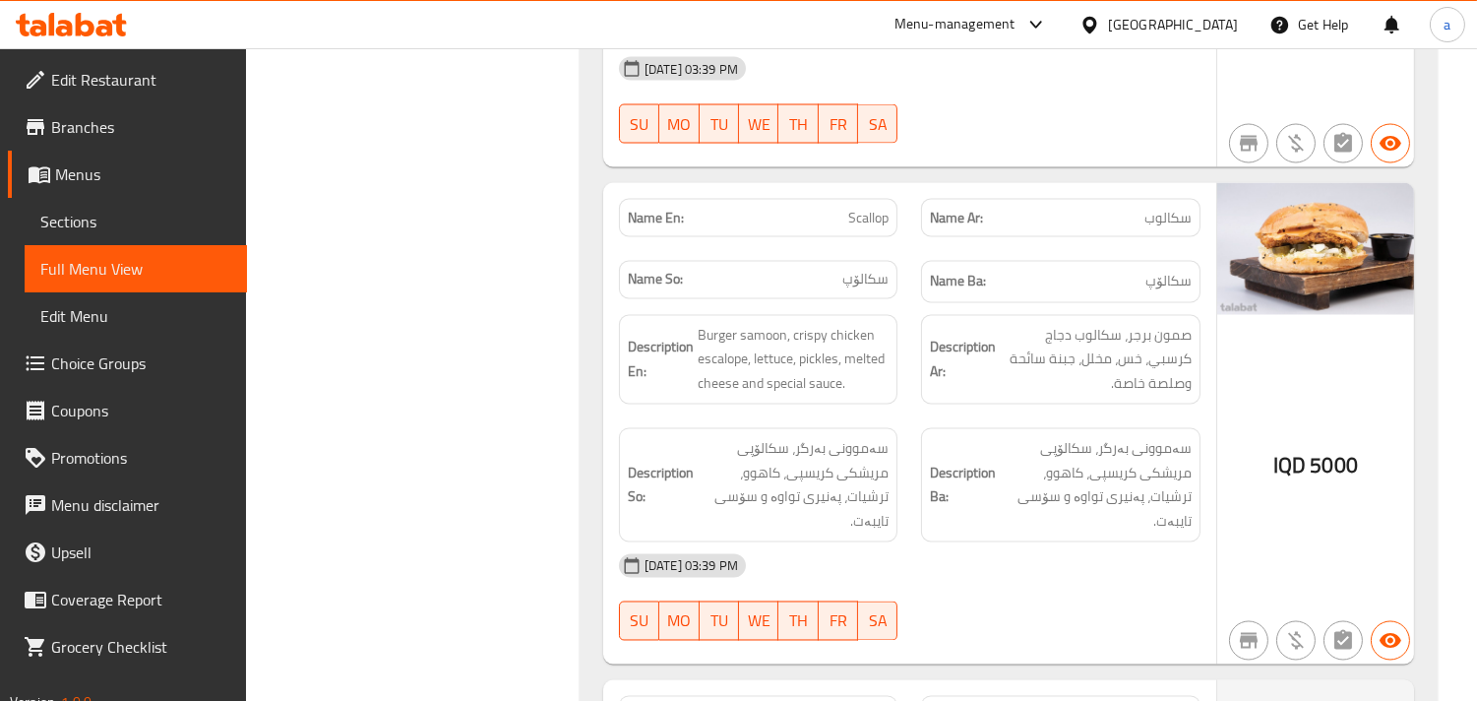
click at [871, 208] on span "Scallop" at bounding box center [868, 218] width 40 height 21
copy span "Scallop"
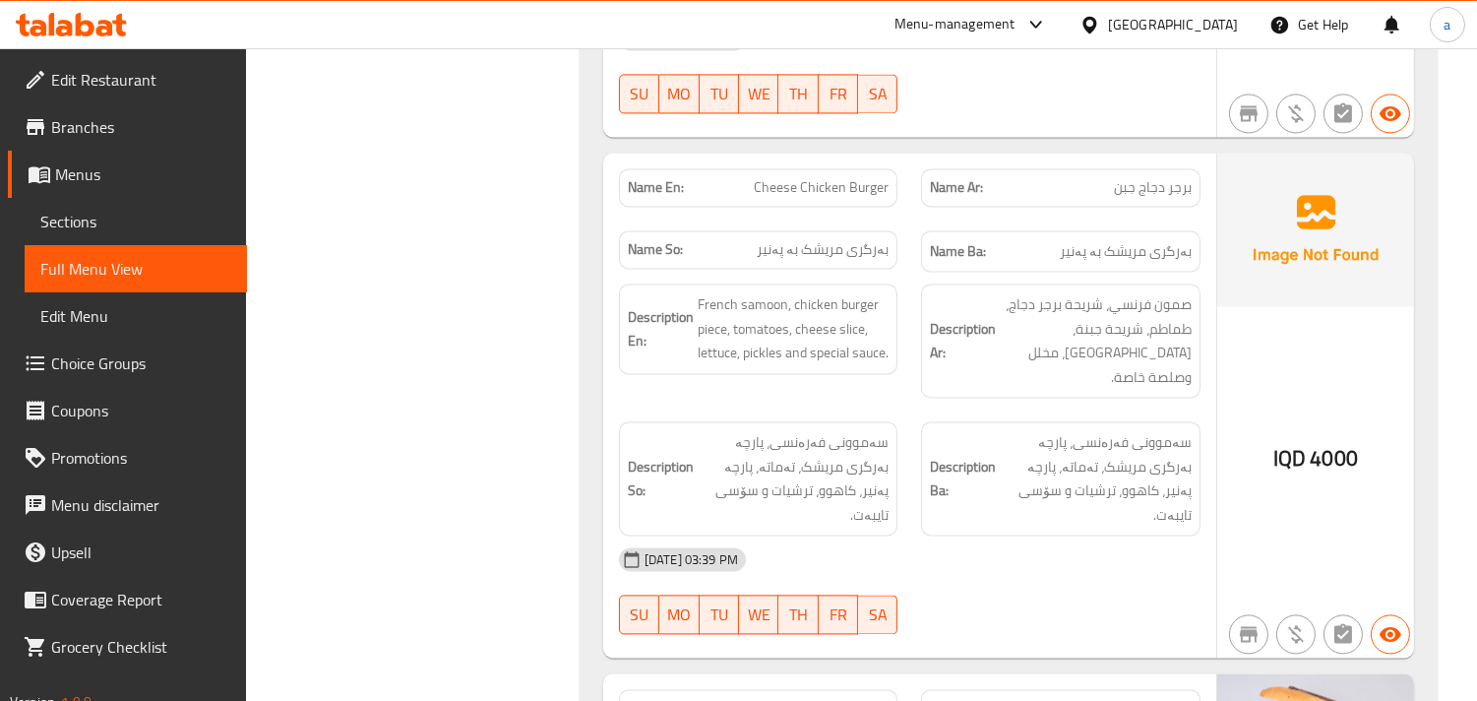
scroll to position [7414, 0]
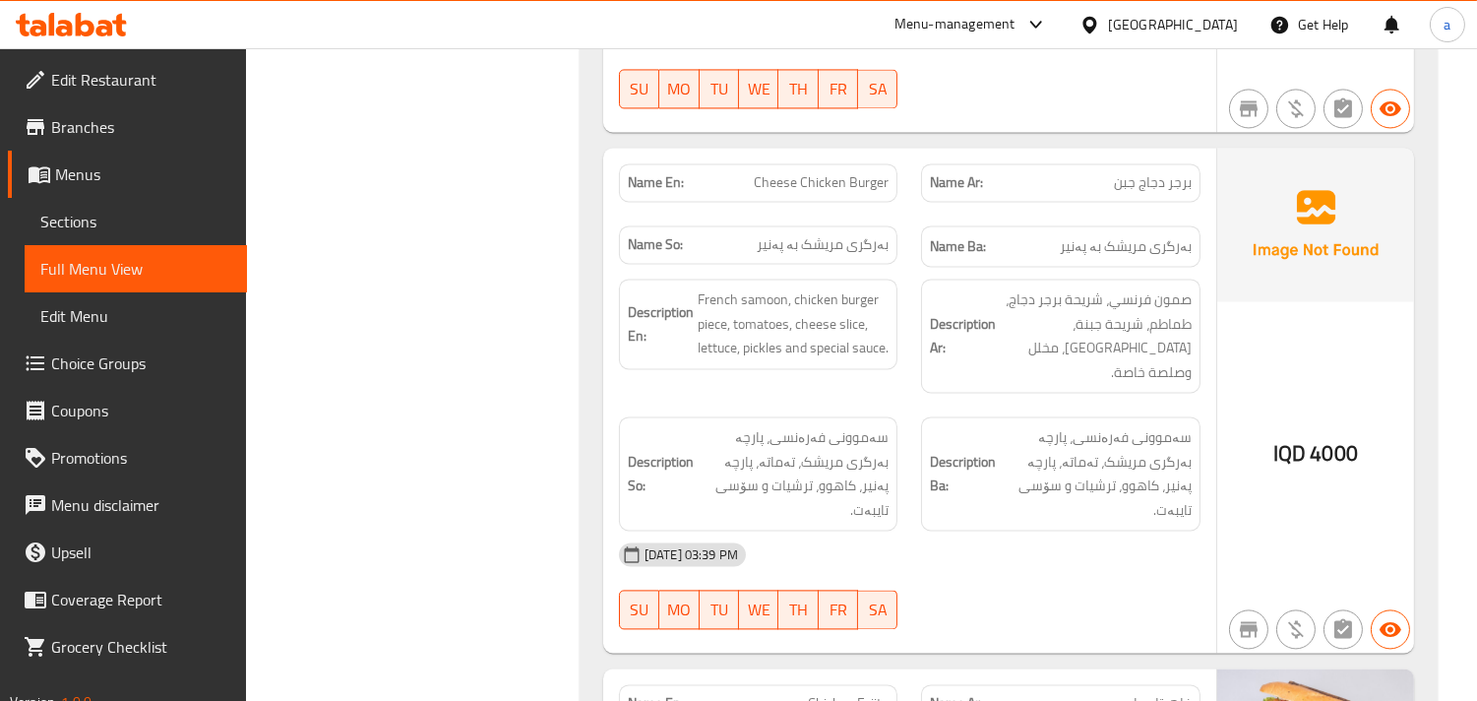
click at [823, 172] on span "Cheese Chicken Burger" at bounding box center [821, 182] width 135 height 21
copy span "Cheese Chicken Burger"
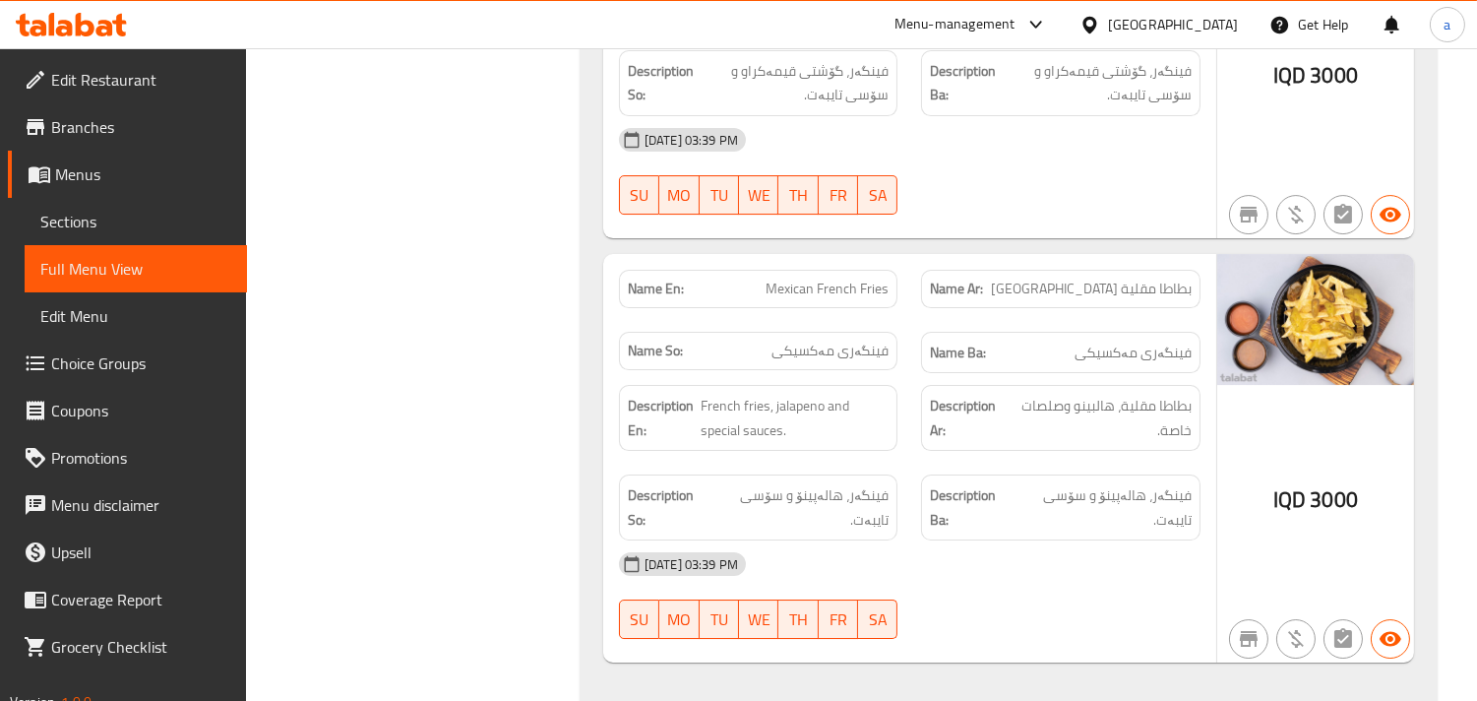
scroll to position [12094, 0]
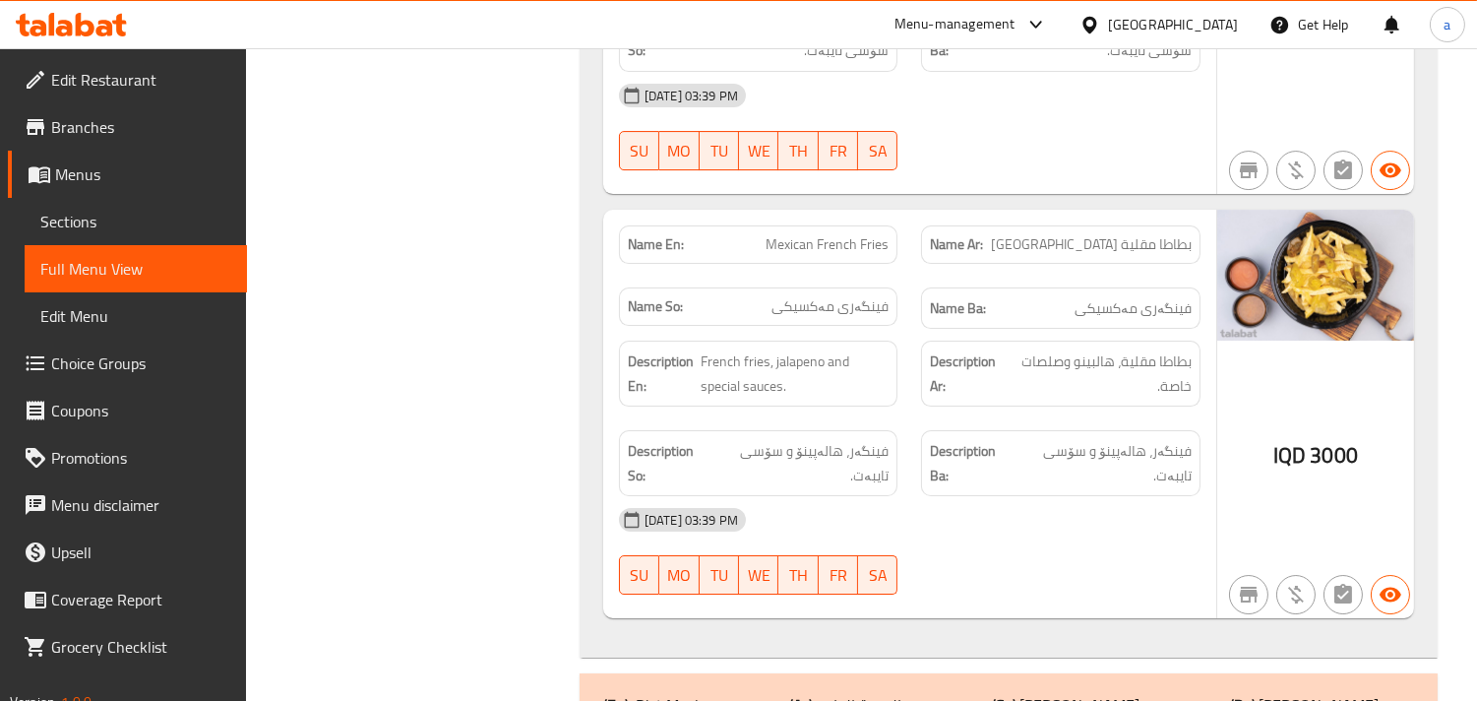
click at [797, 234] on span "Mexican French Fries" at bounding box center [827, 244] width 123 height 21
copy span "Mexican"
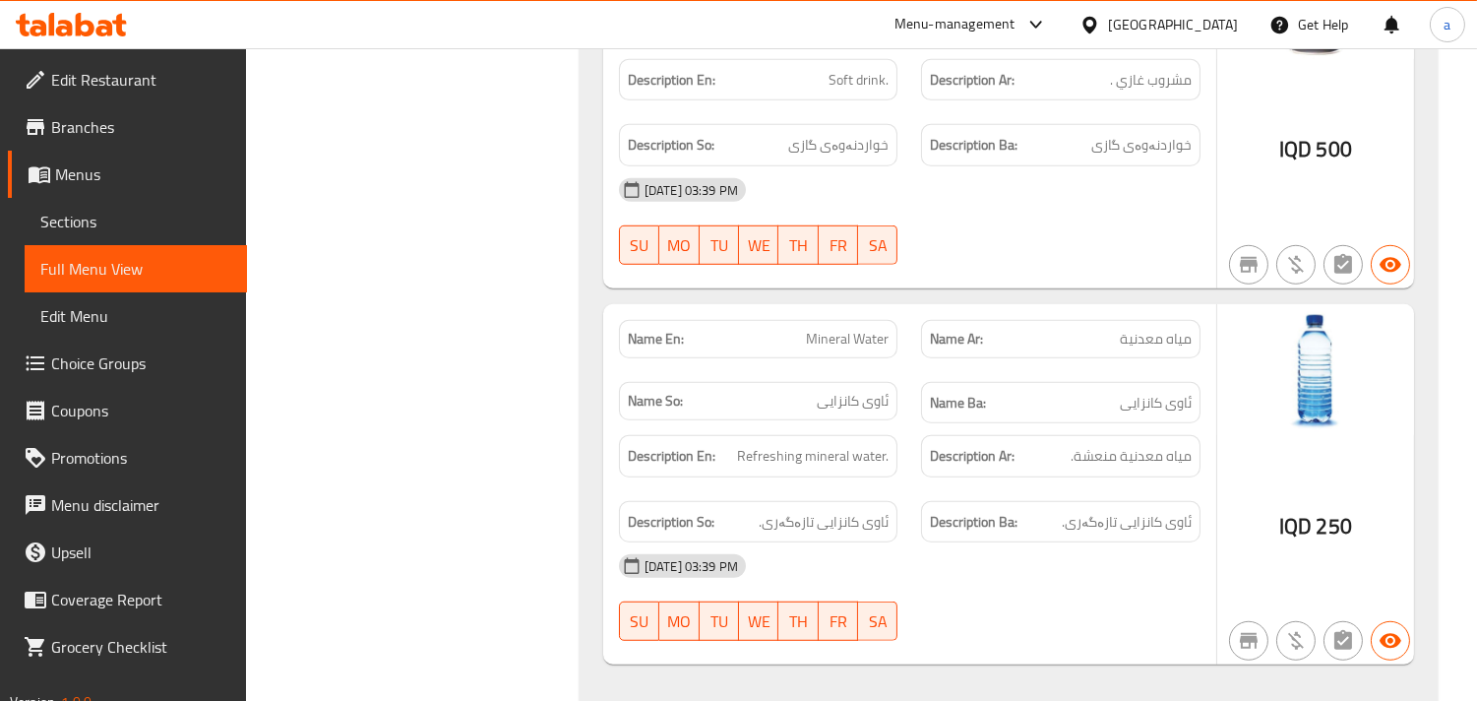
scroll to position [15732, 0]
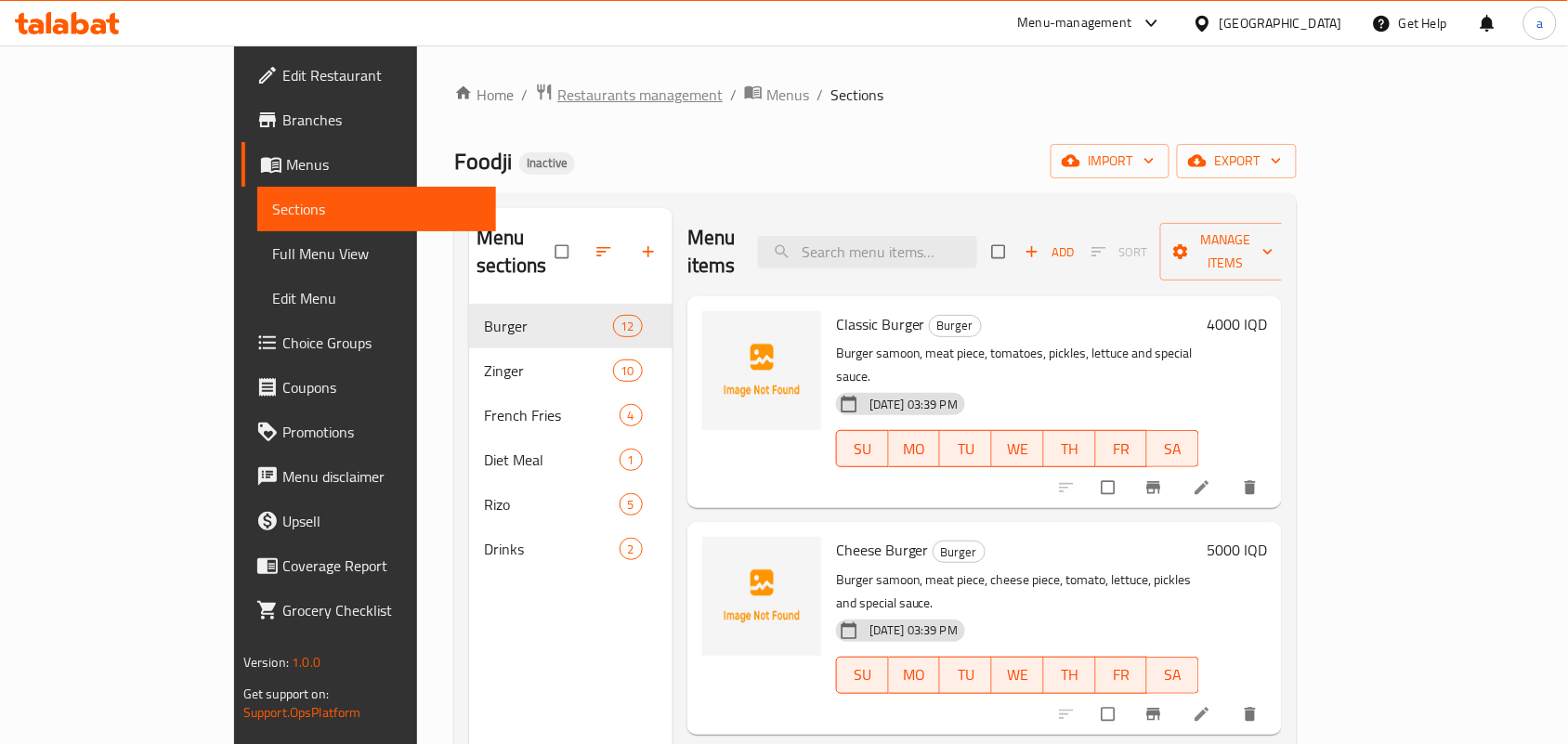
click at [557, 100] on span "Restaurants management" at bounding box center [639, 95] width 165 height 23
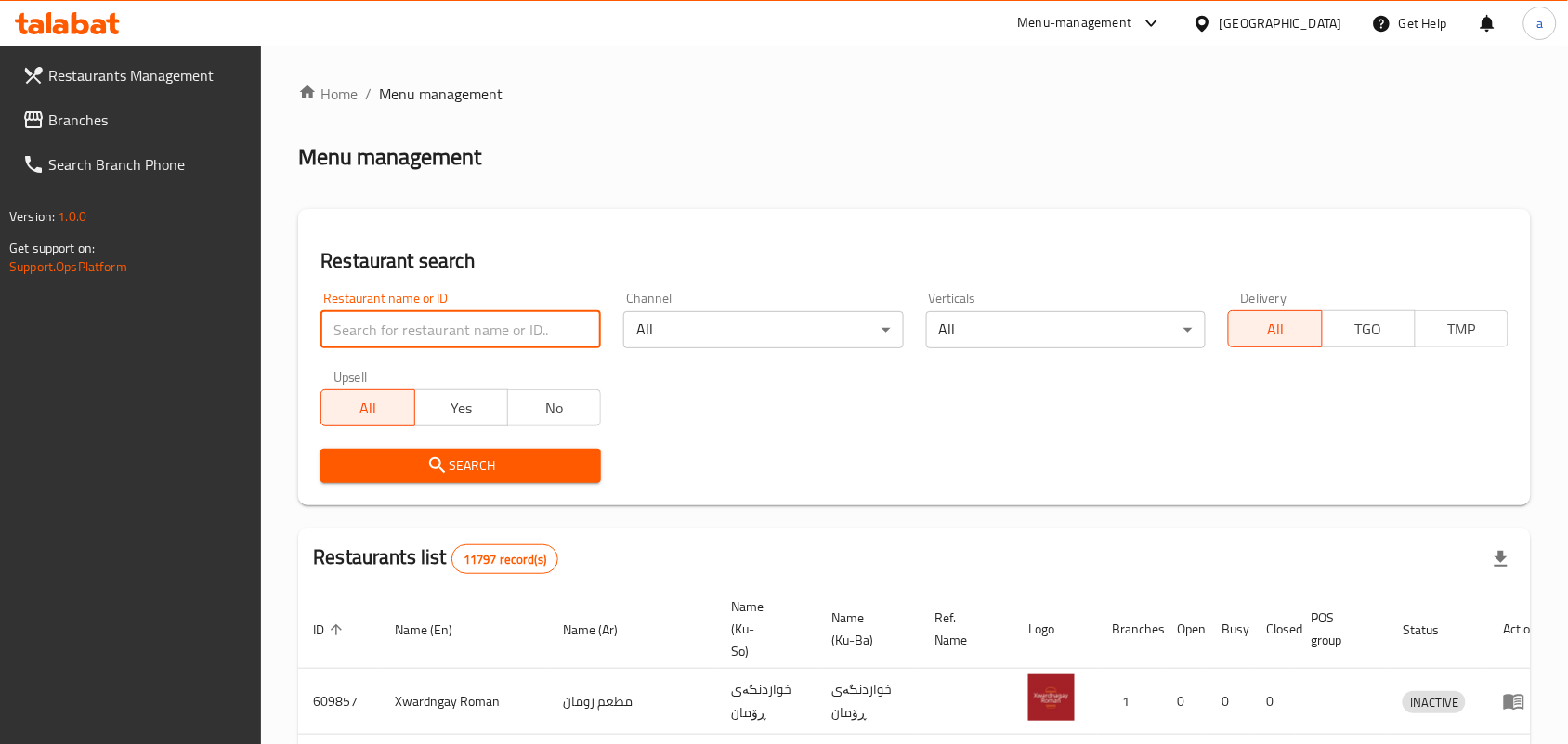
click at [491, 335] on input "search" at bounding box center [460, 330] width 280 height 37
paste input "Kulera Barony Delevan"
type input "Kulera Barony Delevan"
click button "Search" at bounding box center [460, 465] width 280 height 34
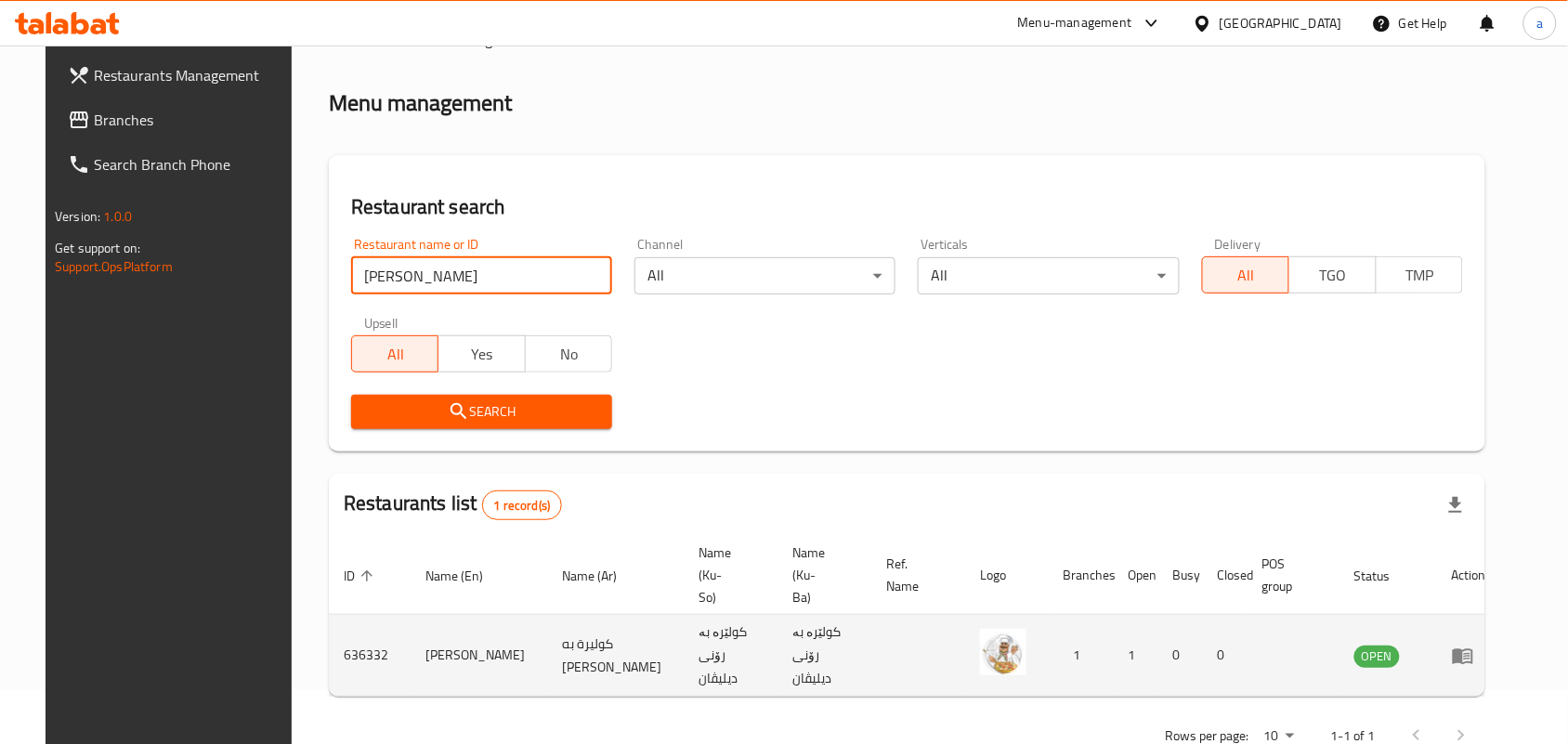
scroll to position [85, 0]
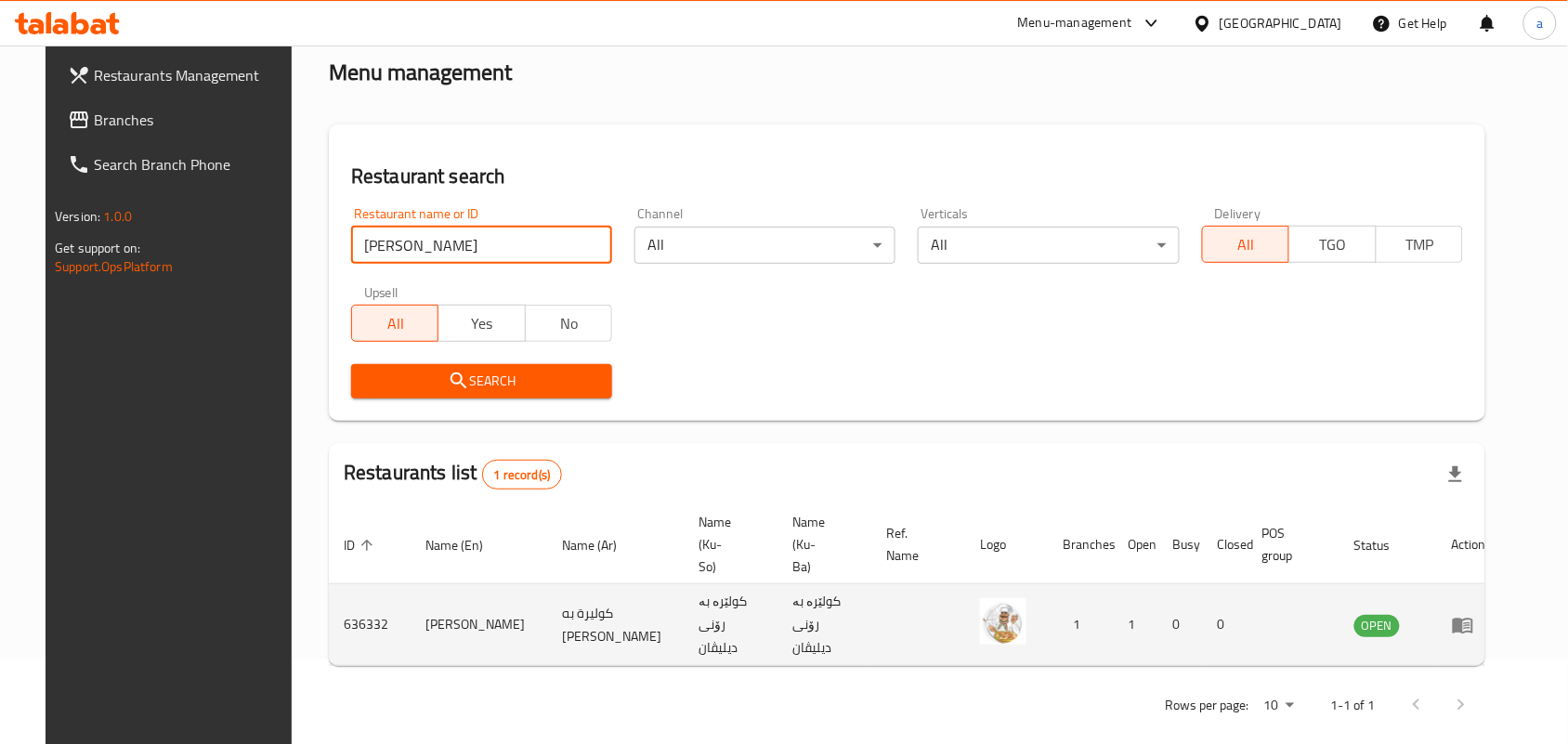
click at [1475, 614] on icon "enhanced table" at bounding box center [1463, 625] width 23 height 23
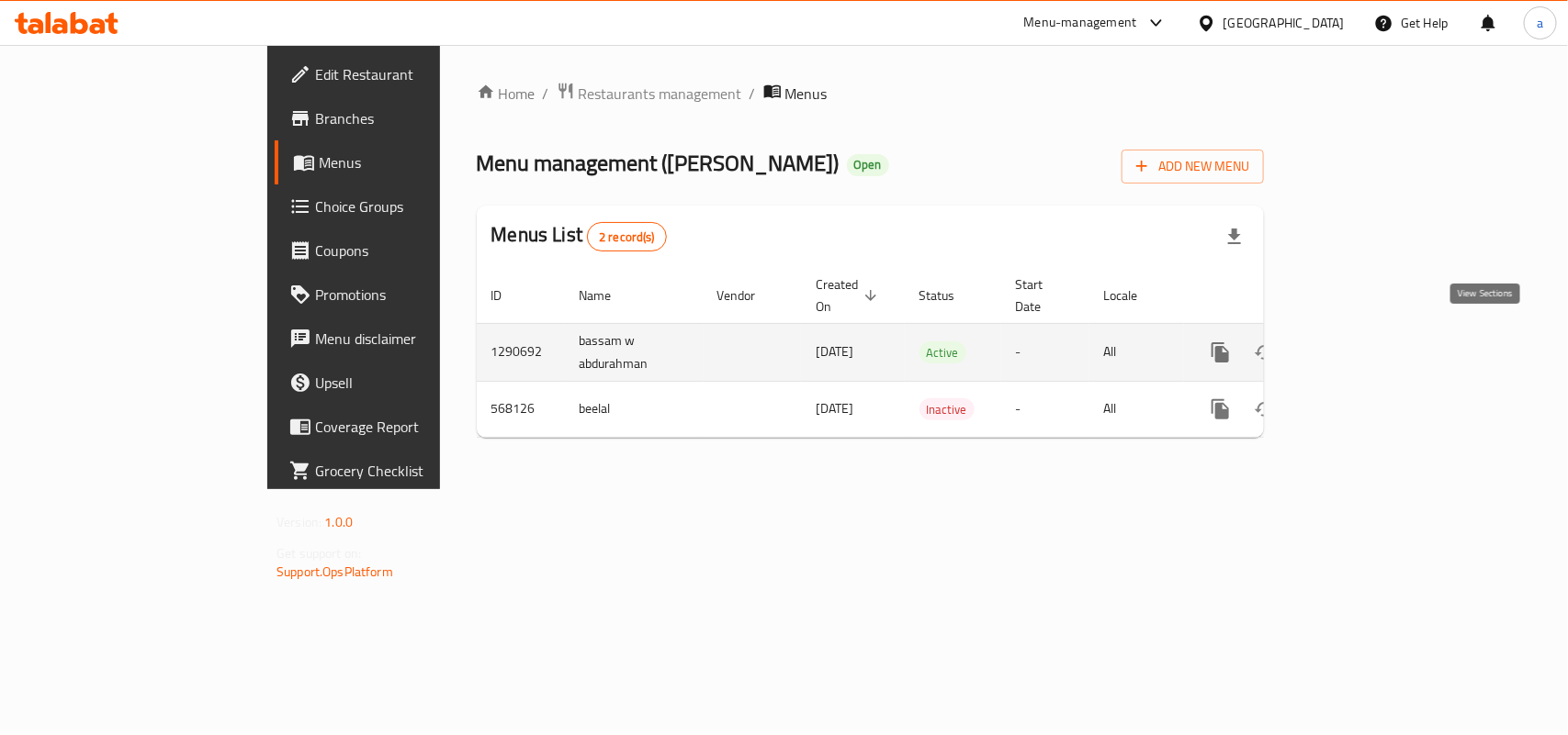
click at [1364, 341] on icon "enhanced table" at bounding box center [1353, 353] width 22 height 22
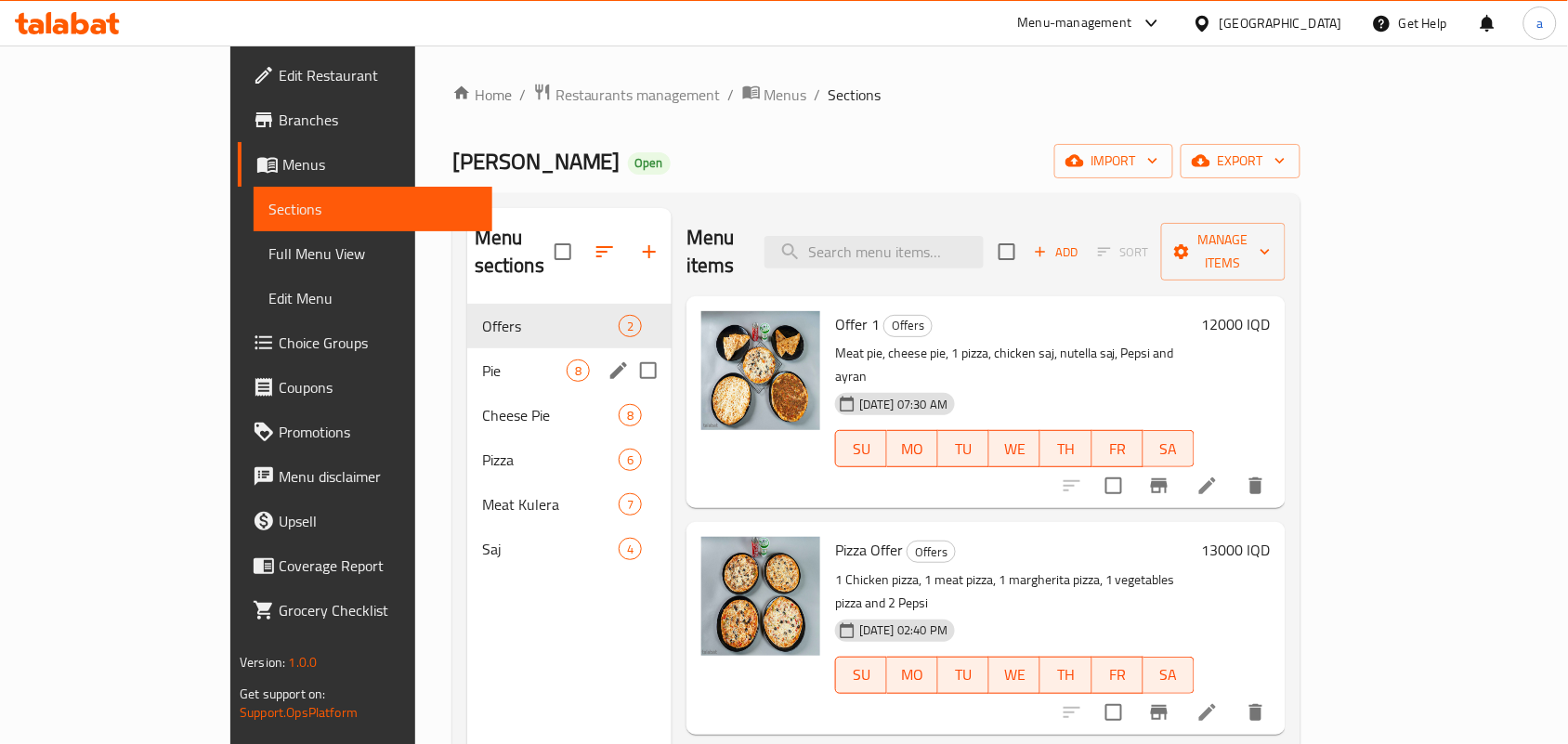
click at [482, 360] on span "Pie" at bounding box center [525, 371] width 85 height 23
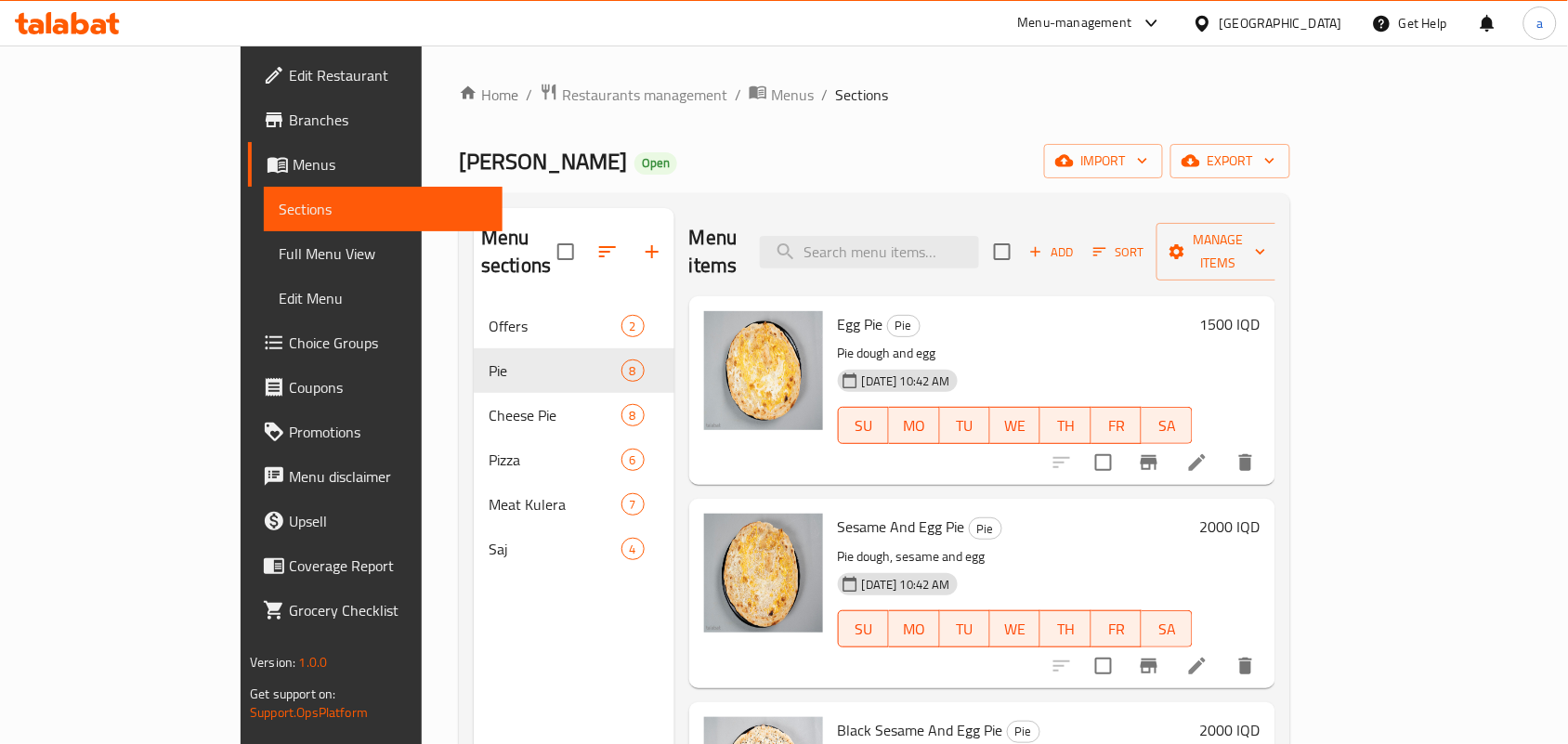
click at [278, 262] on span "Full Menu View" at bounding box center [382, 254] width 209 height 23
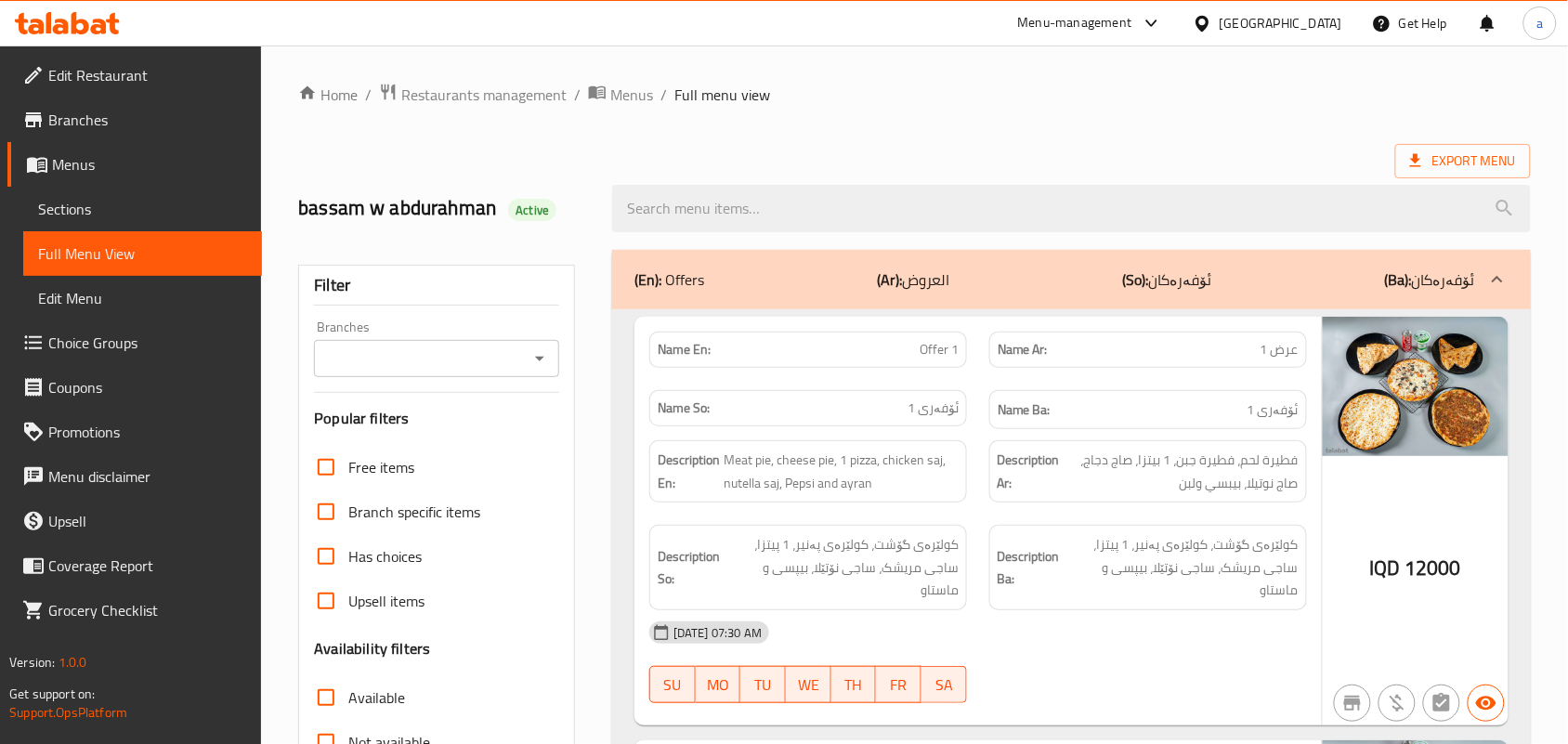
drag, startPoint x: 541, startPoint y: 359, endPoint x: 527, endPoint y: 380, distance: 25.2
click at [540, 359] on icon "Open" at bounding box center [540, 359] width 23 height 23
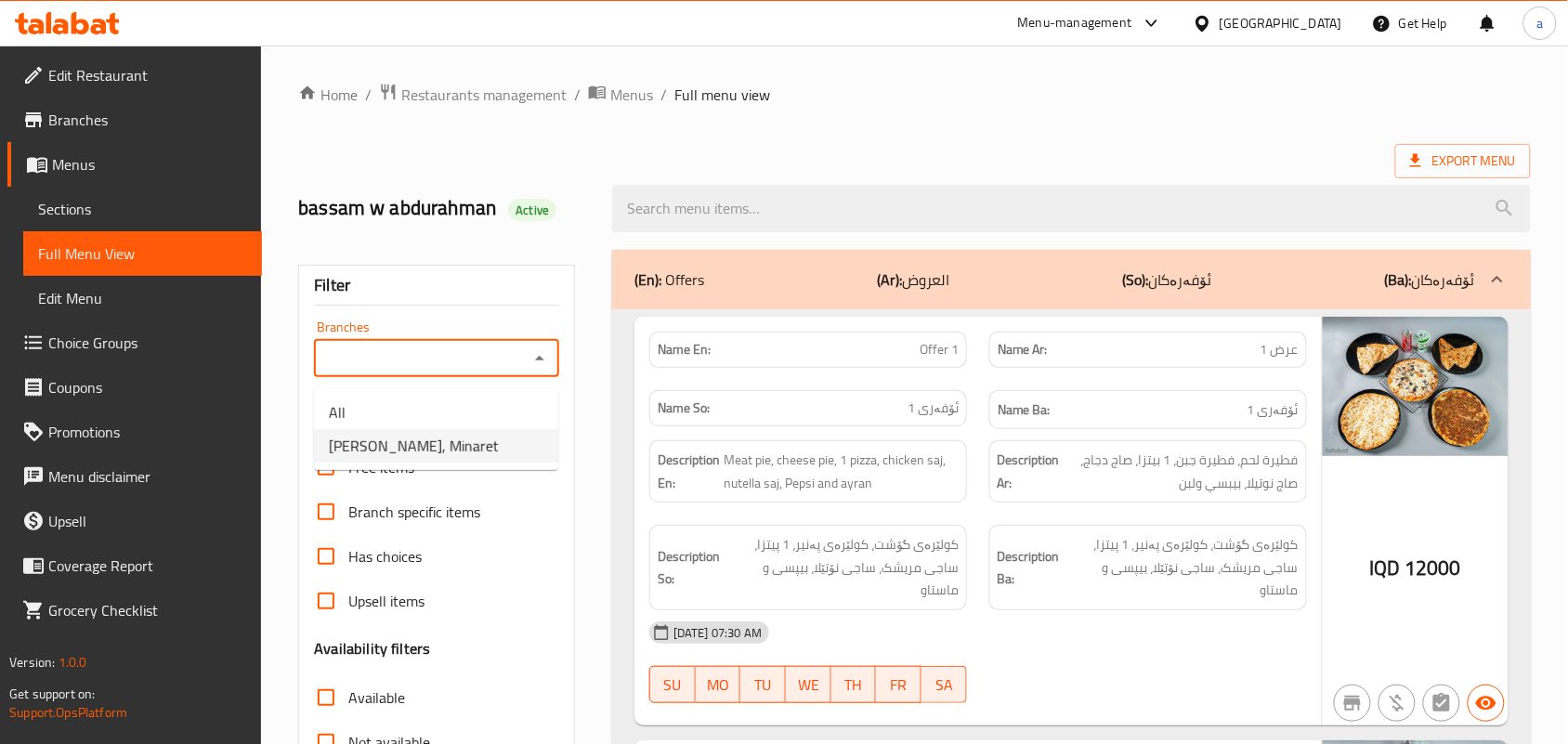
click at [450, 450] on span "Kulera Barony Delevan, Minaret" at bounding box center [413, 446] width 170 height 23
type input "Kulera Barony Delevan, Minaret"
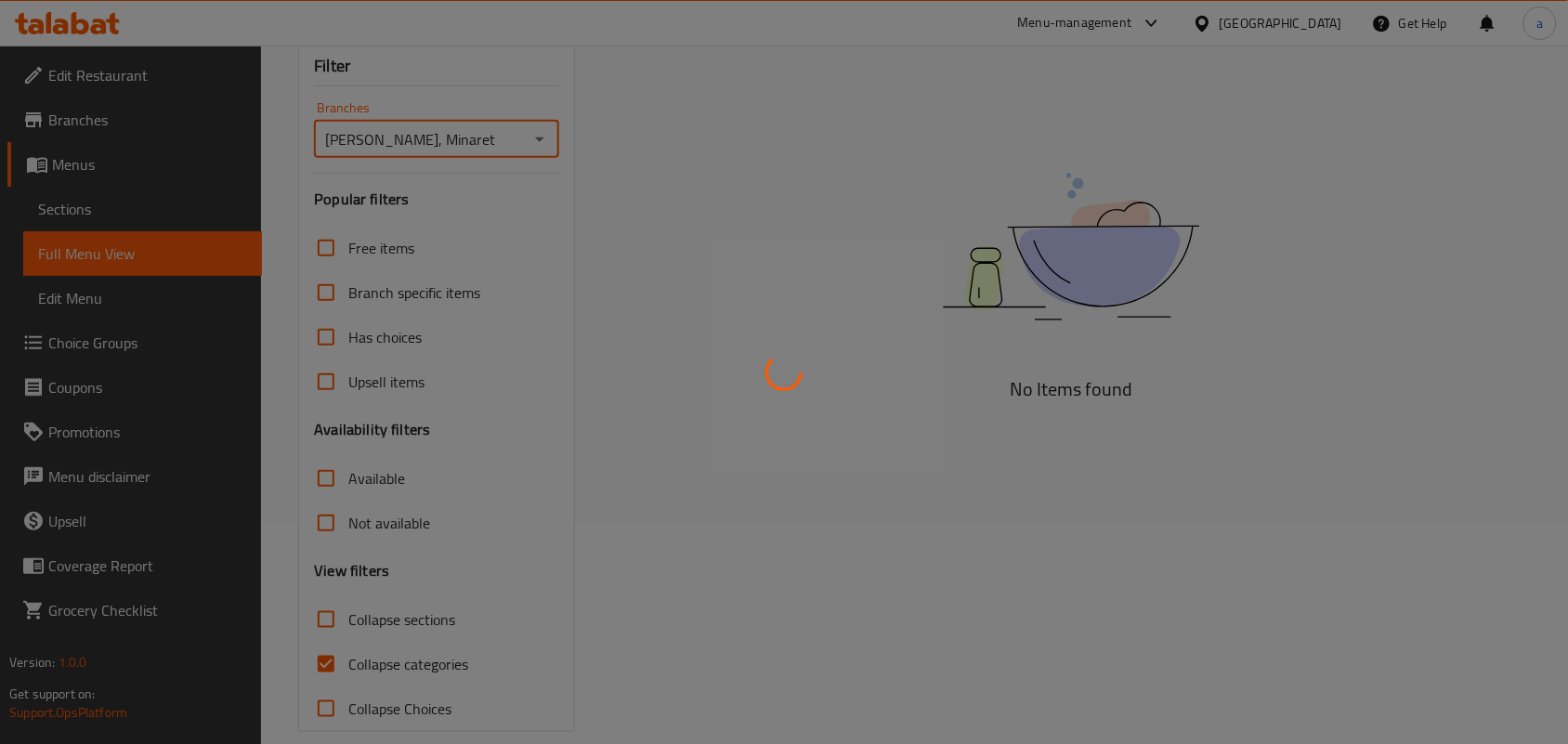
scroll to position [270, 0]
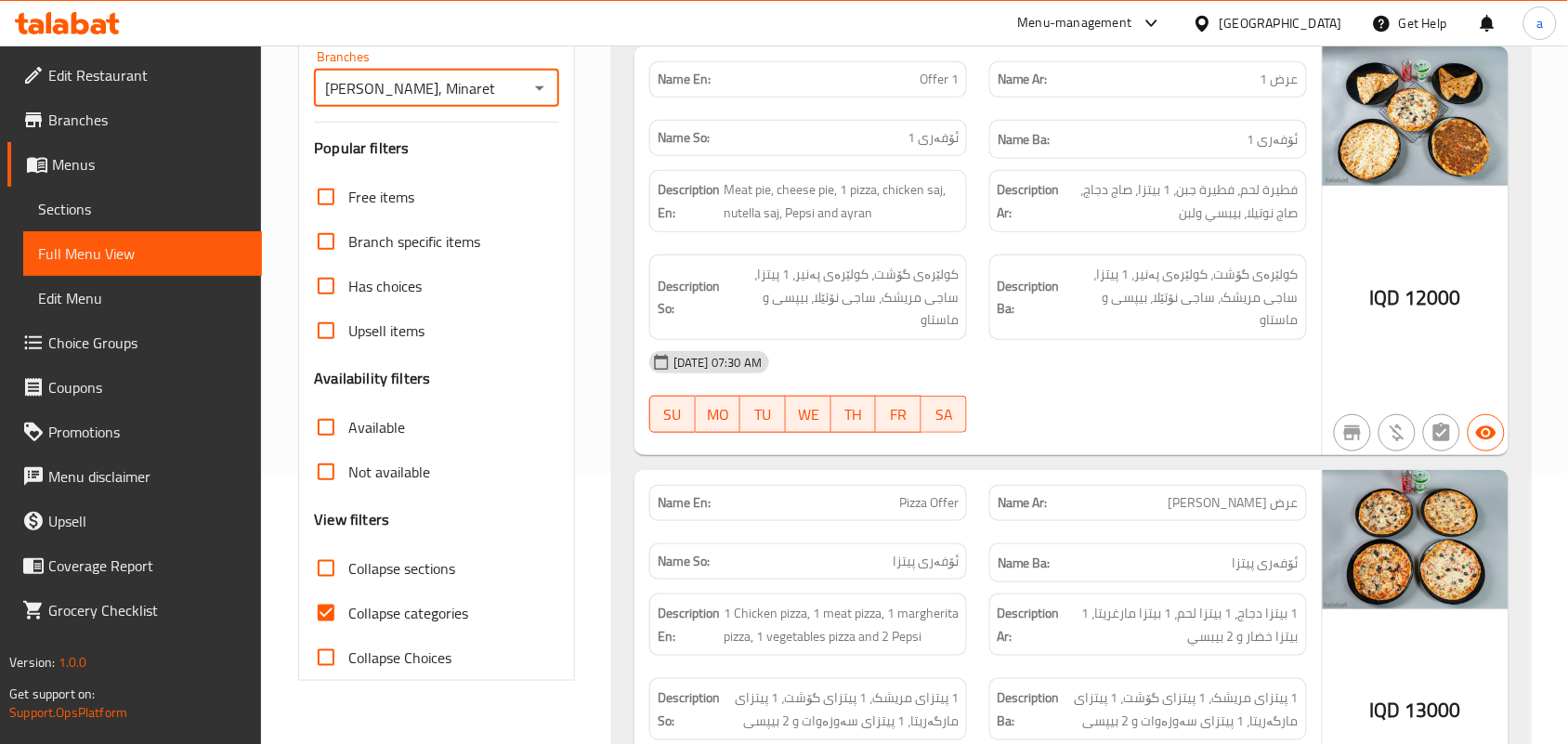
drag, startPoint x: 332, startPoint y: 600, endPoint x: 334, endPoint y: 623, distance: 23.1
click at [332, 591] on input "Collapse sections" at bounding box center [326, 568] width 44 height 44
checkbox input "true"
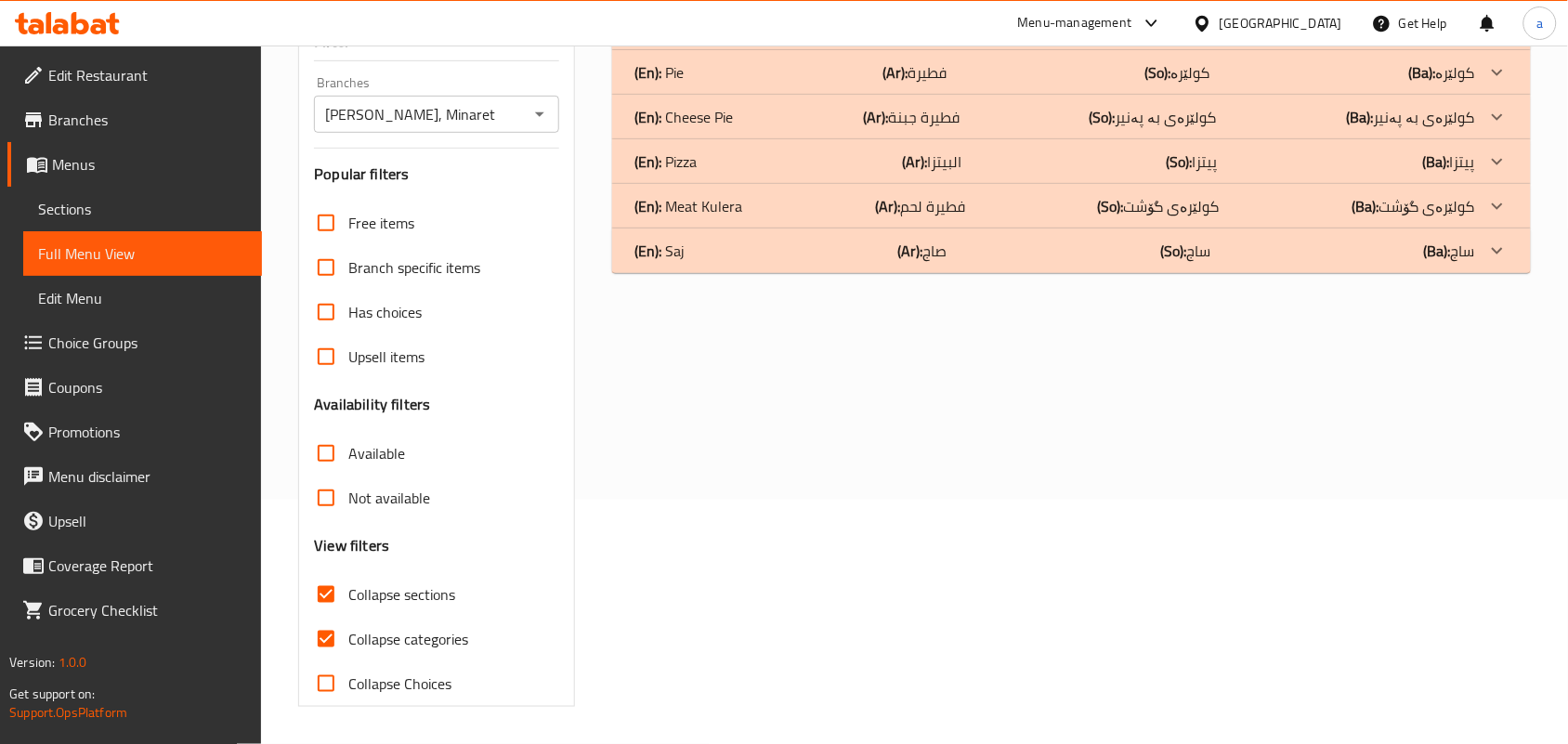
click at [317, 656] on input "Collapse categories" at bounding box center [326, 638] width 44 height 44
click at [340, 636] on input "Collapse categories" at bounding box center [326, 638] width 44 height 44
checkbox input "true"
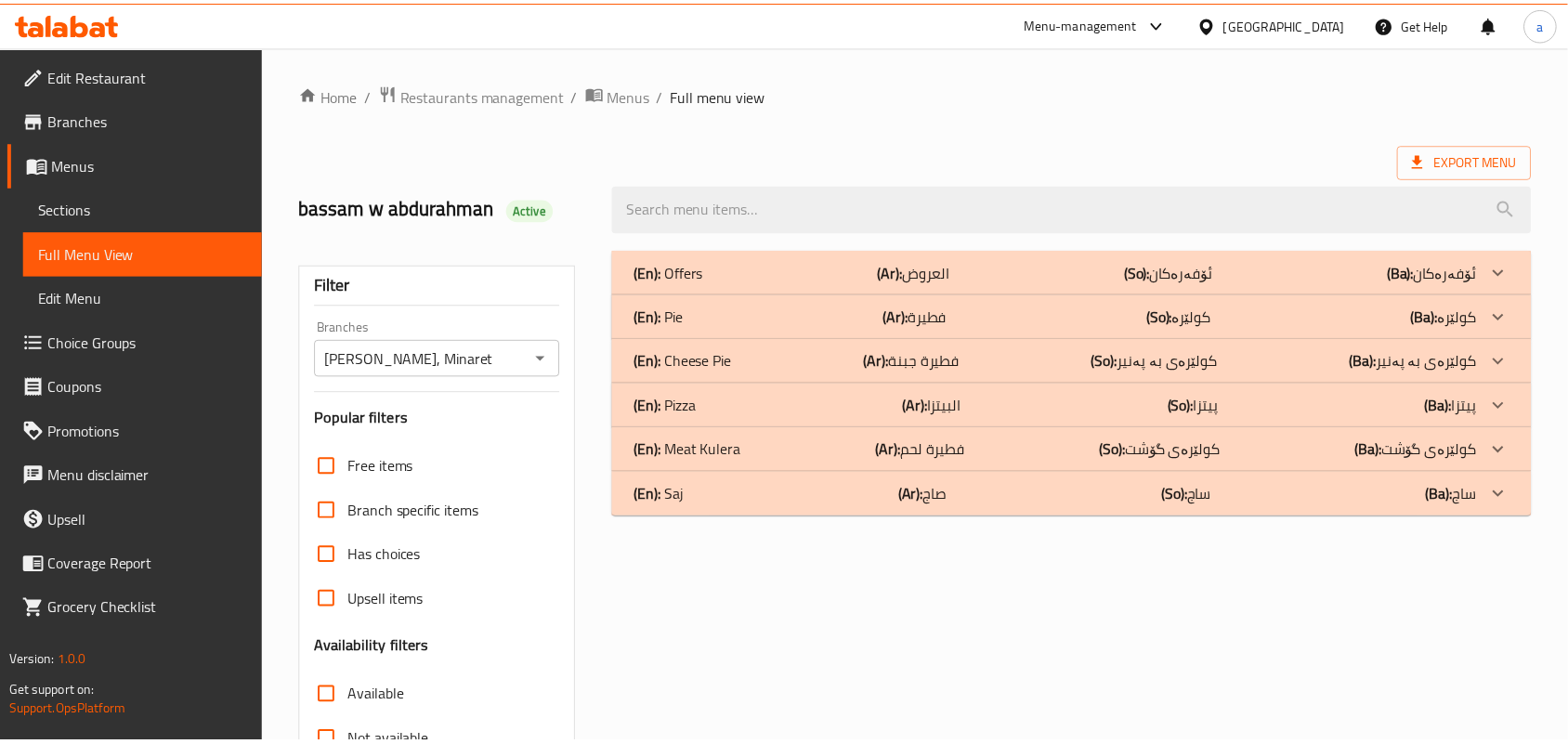
scroll to position [274, 0]
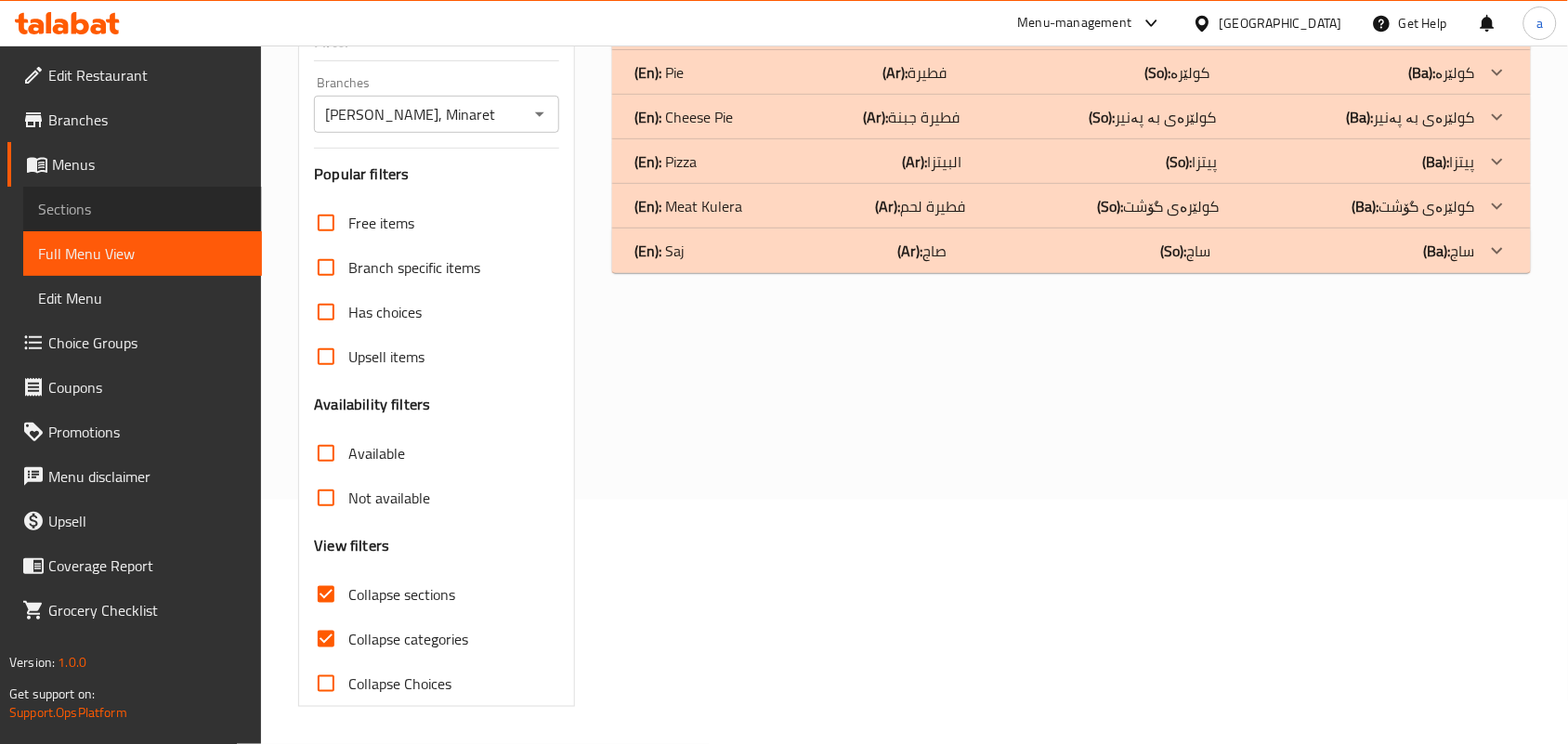
click at [128, 213] on span "Sections" at bounding box center [142, 210] width 209 height 23
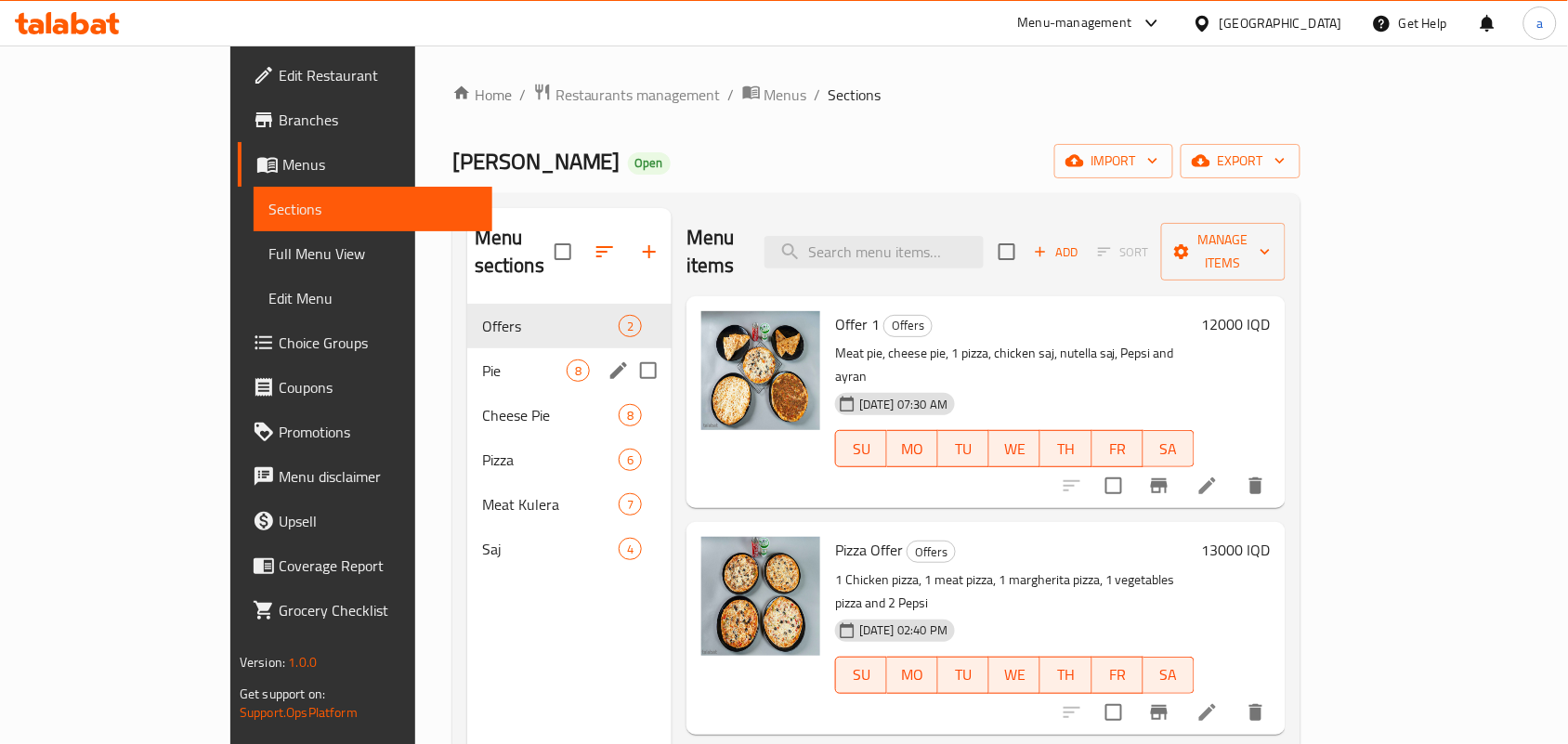
click at [629, 351] on input "Menu sections" at bounding box center [648, 370] width 39 height 39
checkbox input "true"
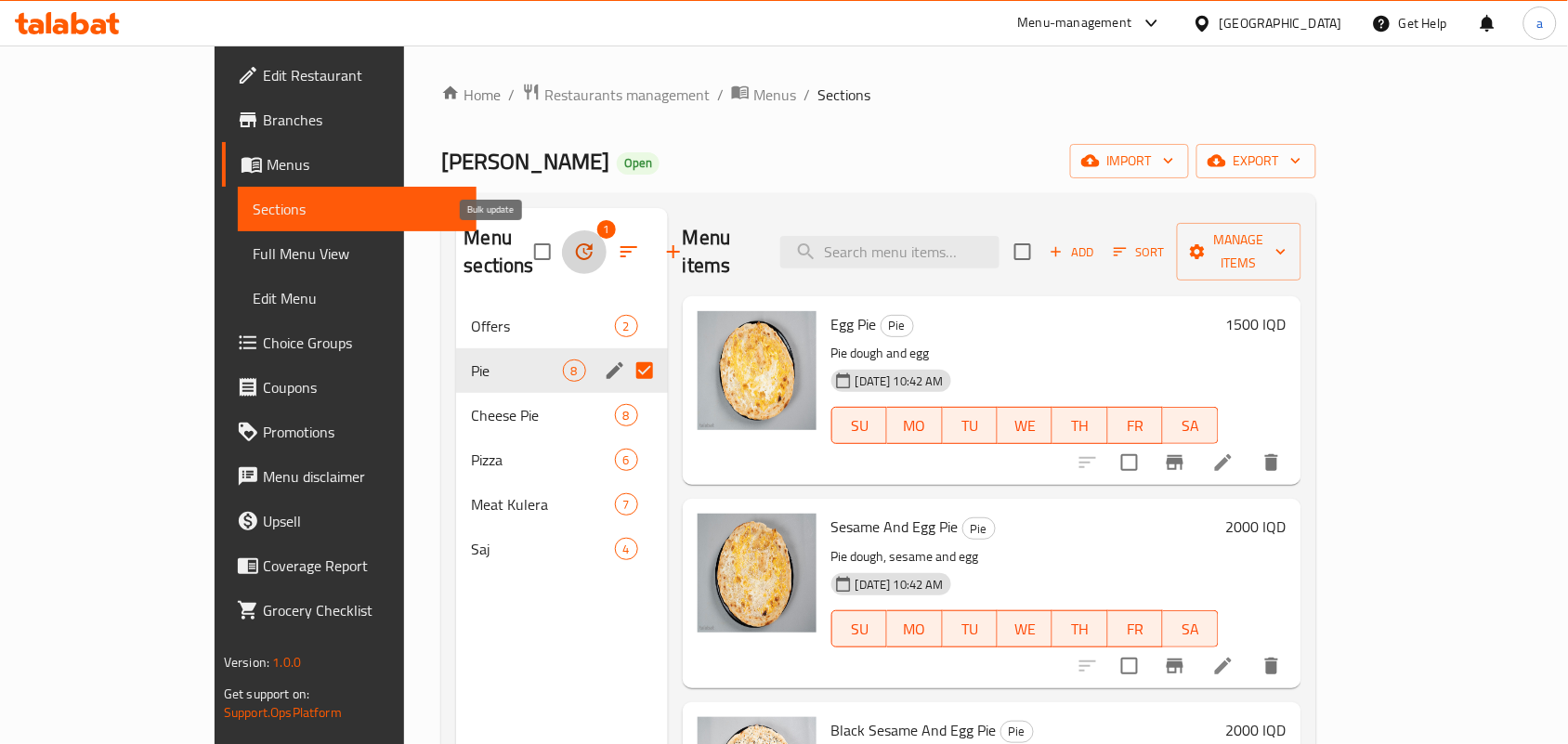
click at [573, 253] on icon "button" at bounding box center [584, 252] width 23 height 23
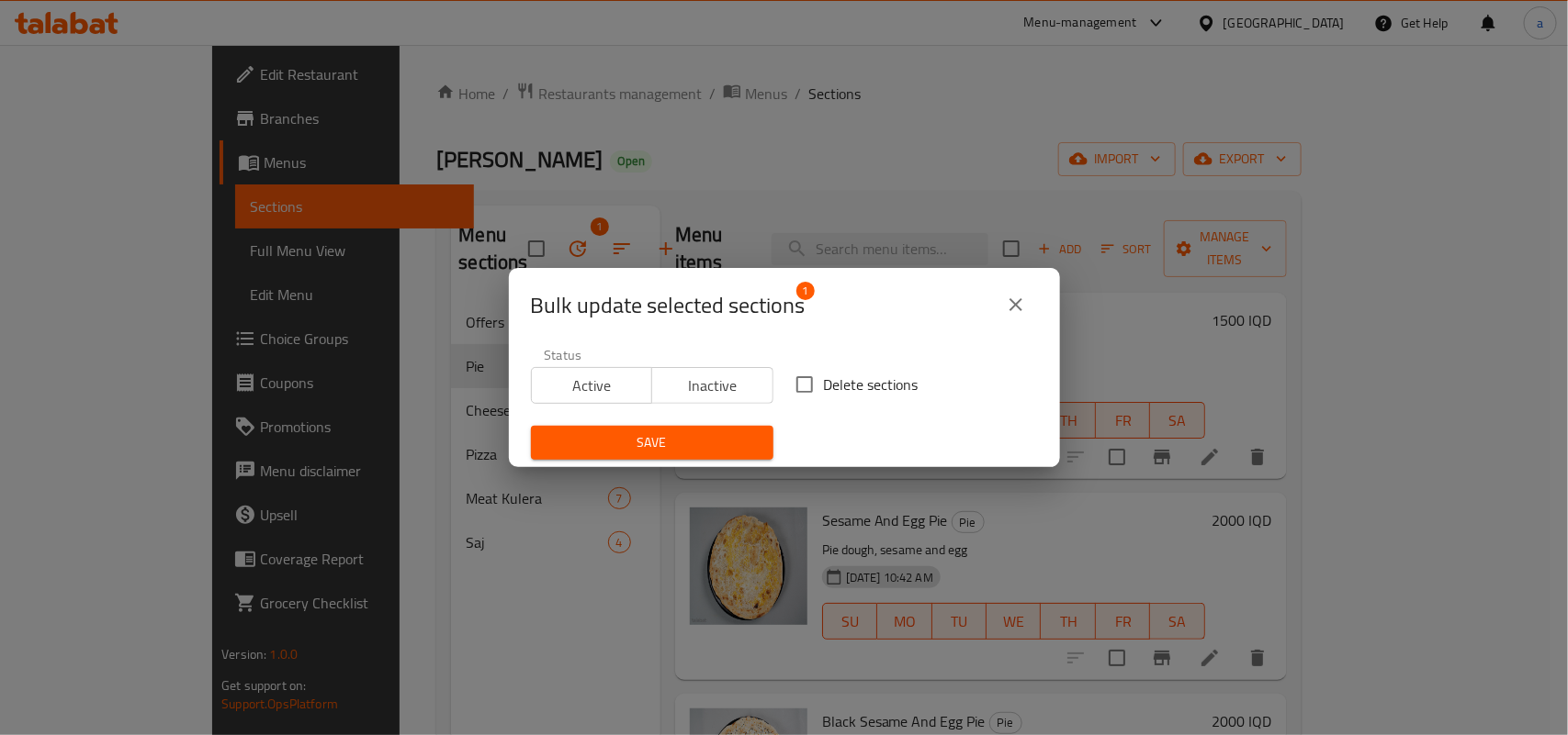
click at [795, 390] on input "Delete sections" at bounding box center [804, 384] width 38 height 38
checkbox input "true"
click at [725, 432] on span "Save" at bounding box center [651, 442] width 213 height 23
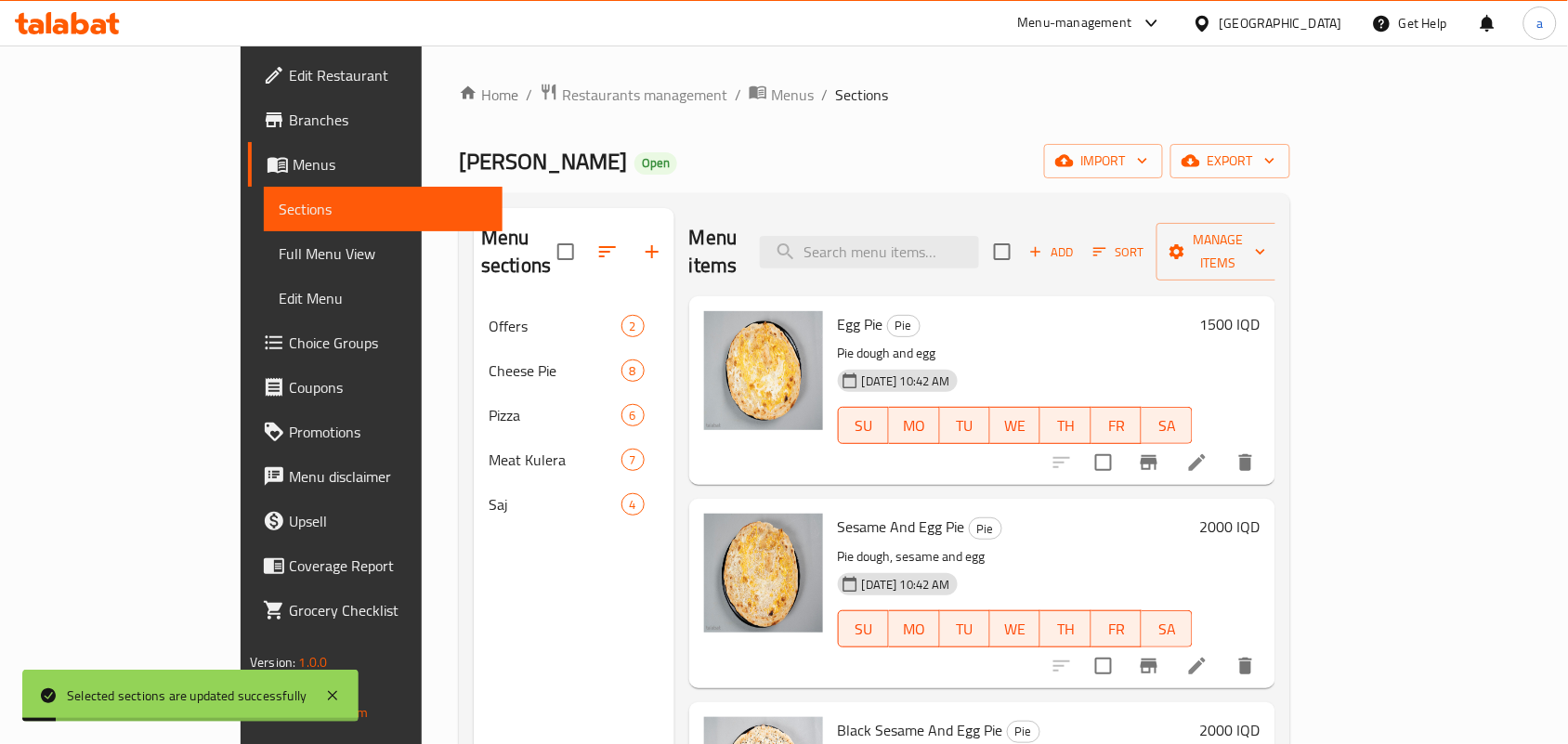
click at [278, 252] on span "Full Menu View" at bounding box center [382, 254] width 209 height 23
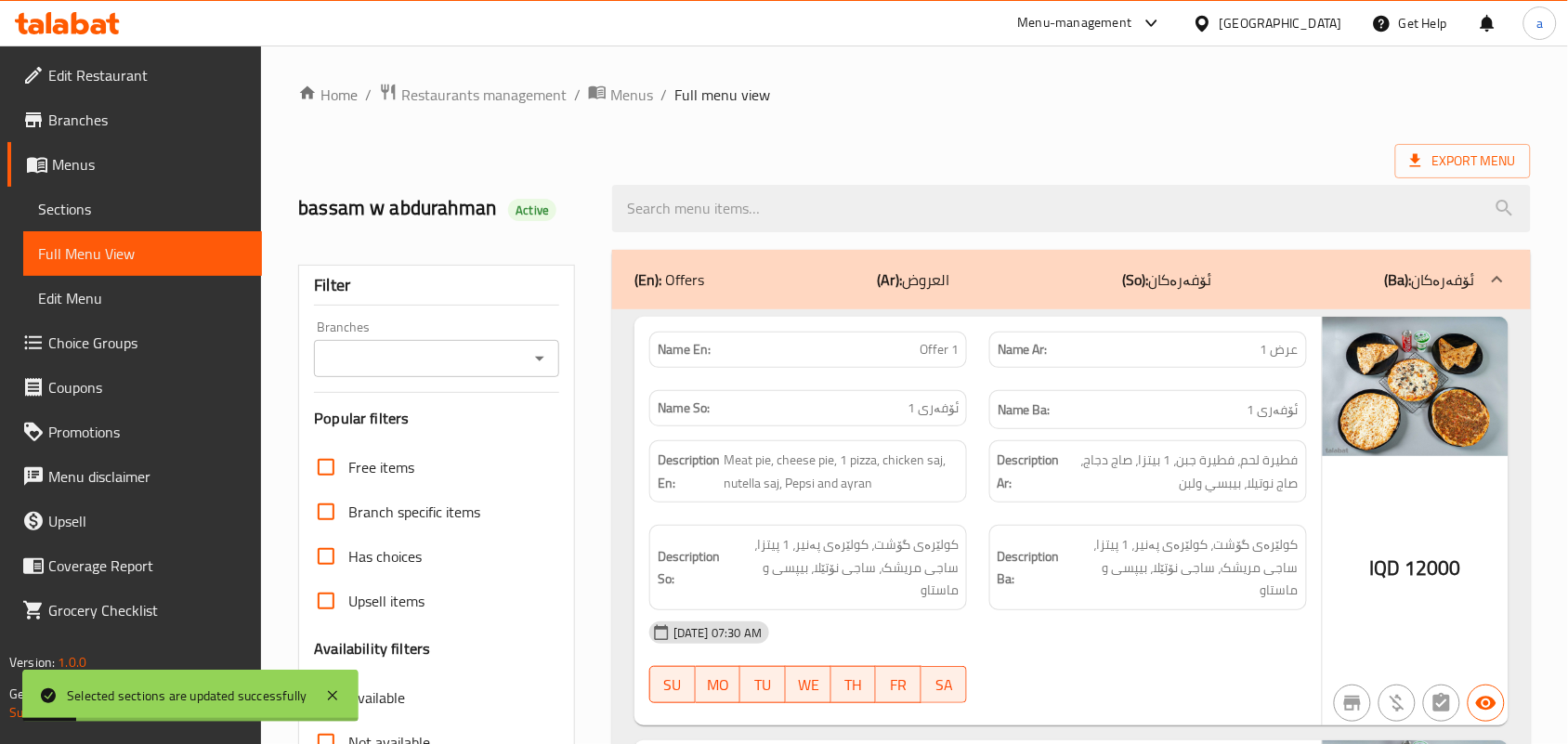
click at [520, 342] on div "Branches Branches" at bounding box center [437, 348] width 245 height 57
click at [532, 354] on icon "Open" at bounding box center [540, 359] width 23 height 23
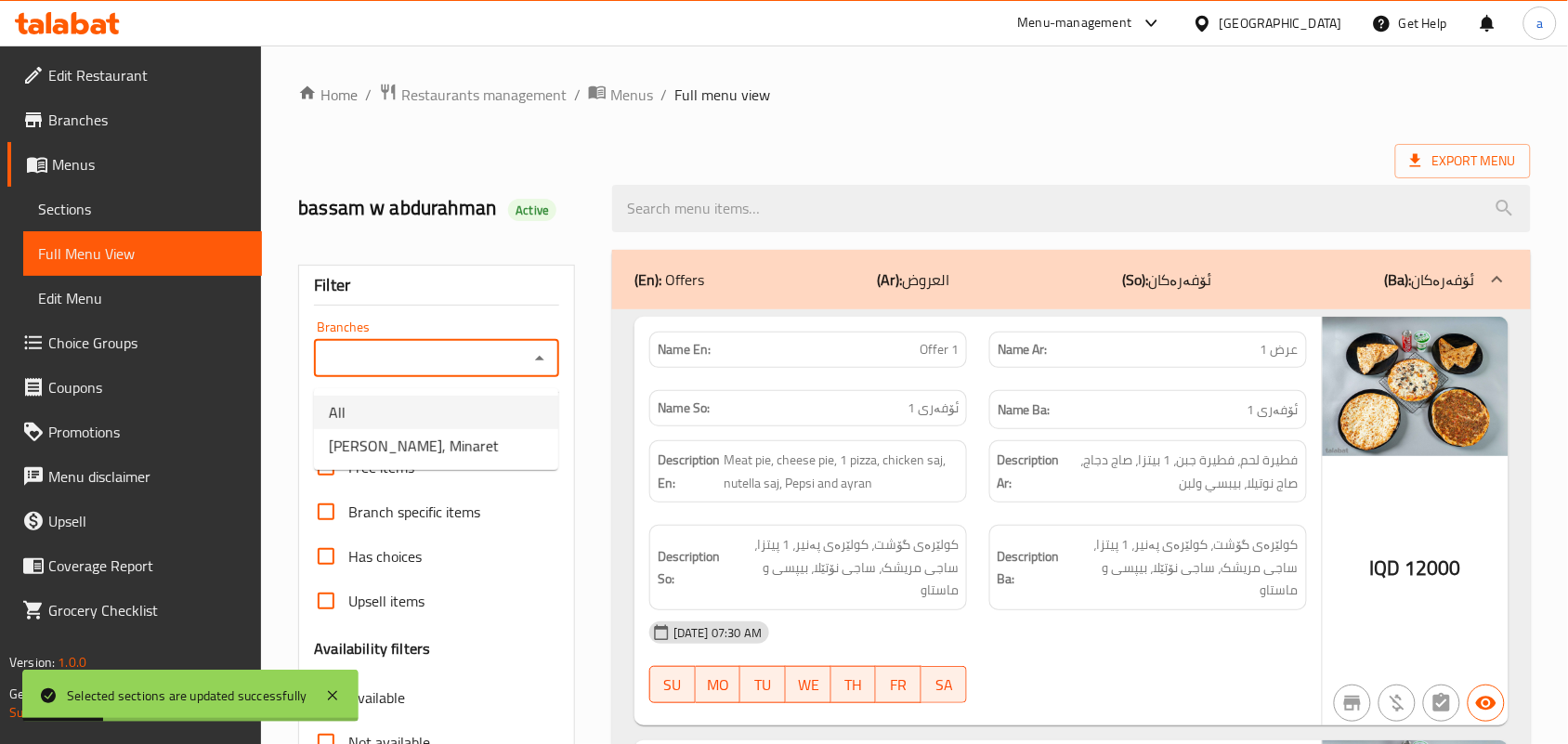
click at [460, 431] on li "Kulera Barony Delevan, Minaret" at bounding box center [436, 446] width 244 height 33
type input "Kulera Barony Delevan, Minaret"
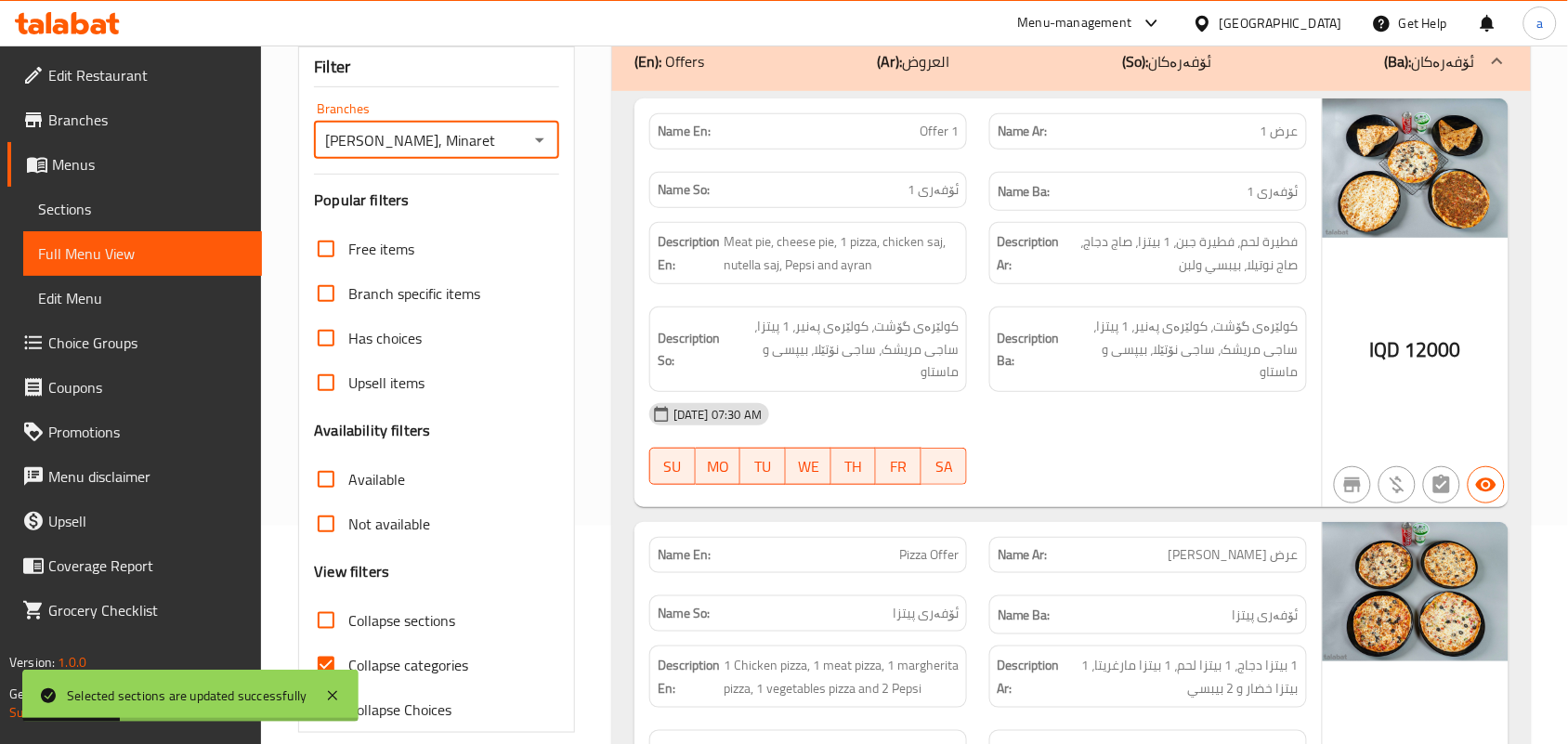
scroll to position [270, 0]
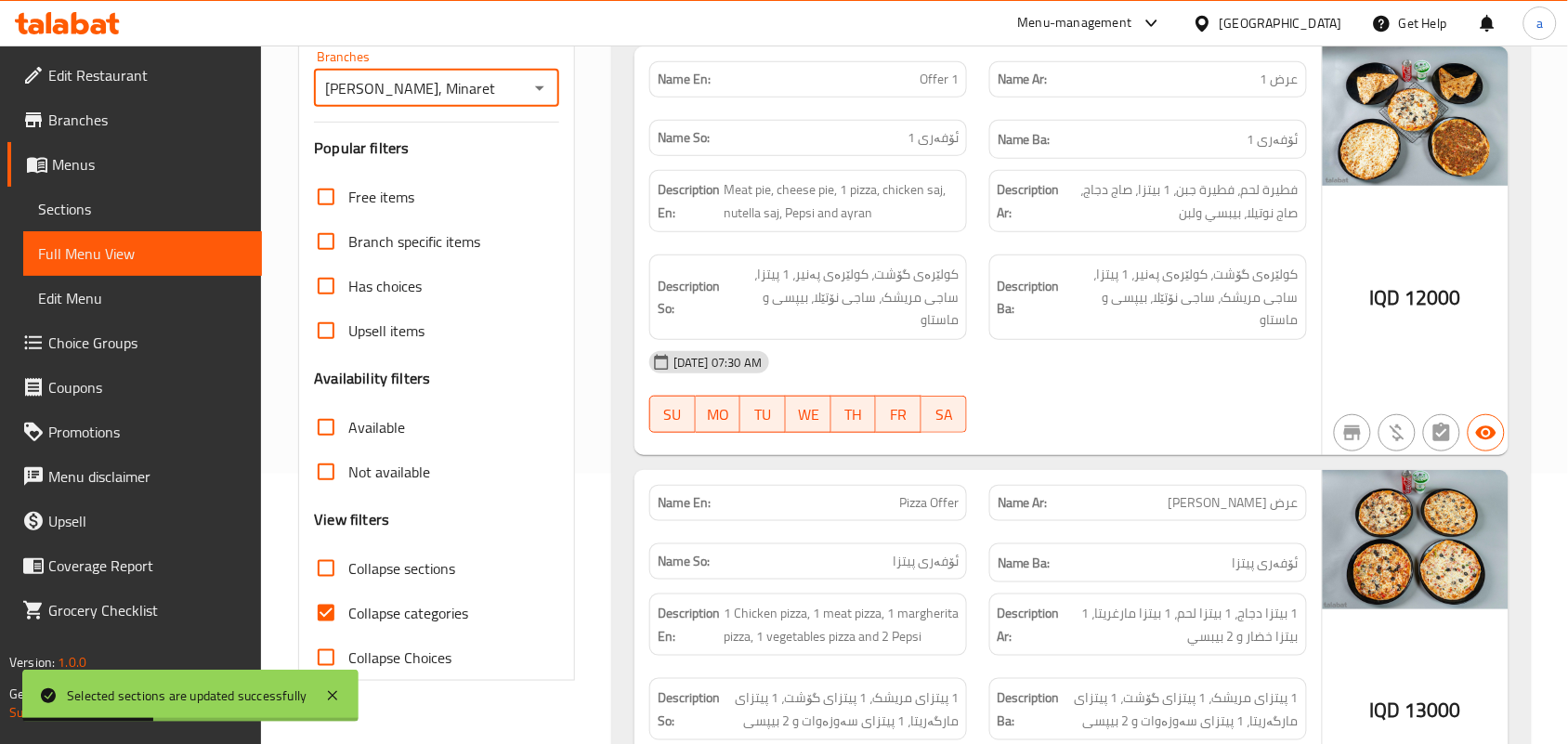
click at [337, 587] on input "Collapse sections" at bounding box center [326, 568] width 44 height 44
checkbox input "true"
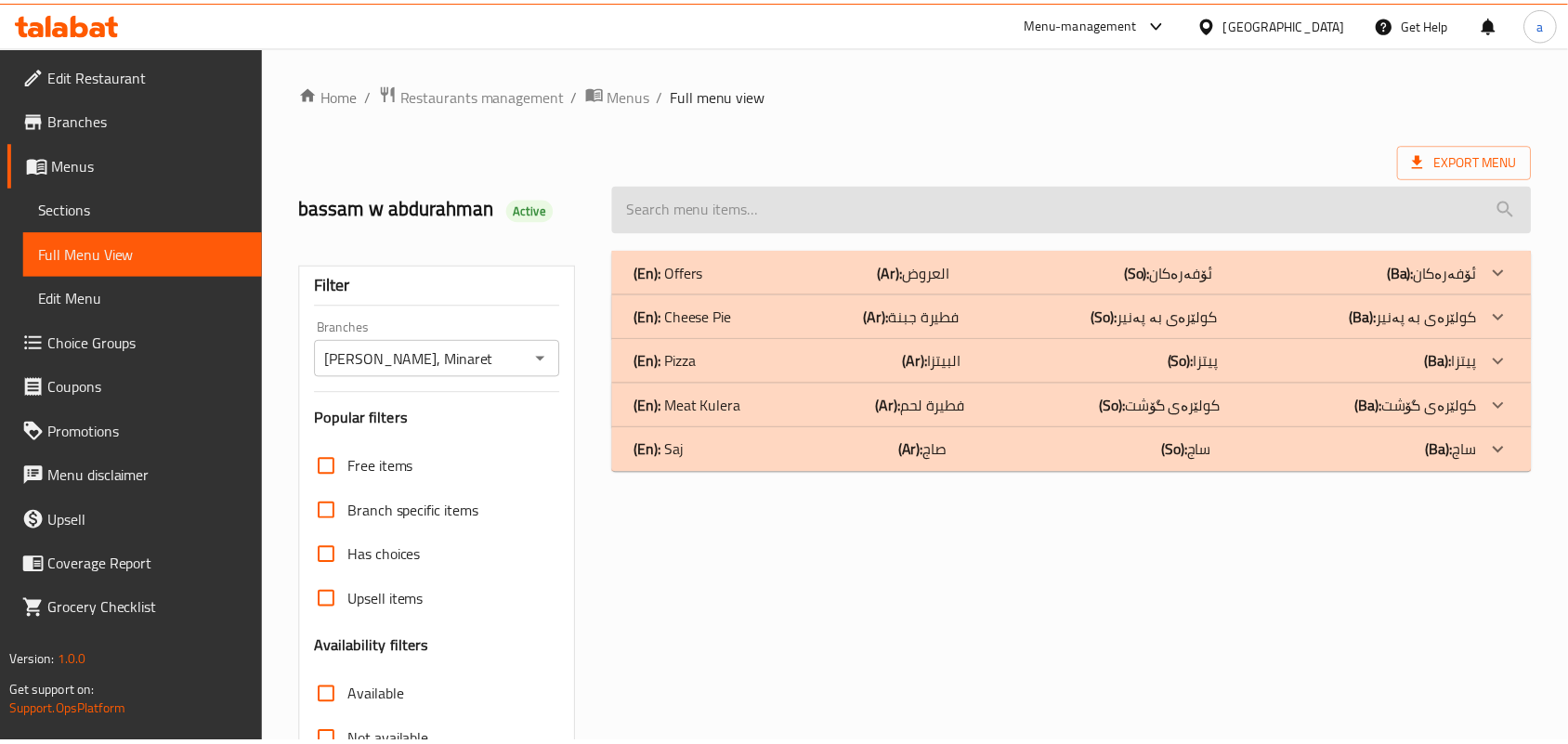
scroll to position [274, 0]
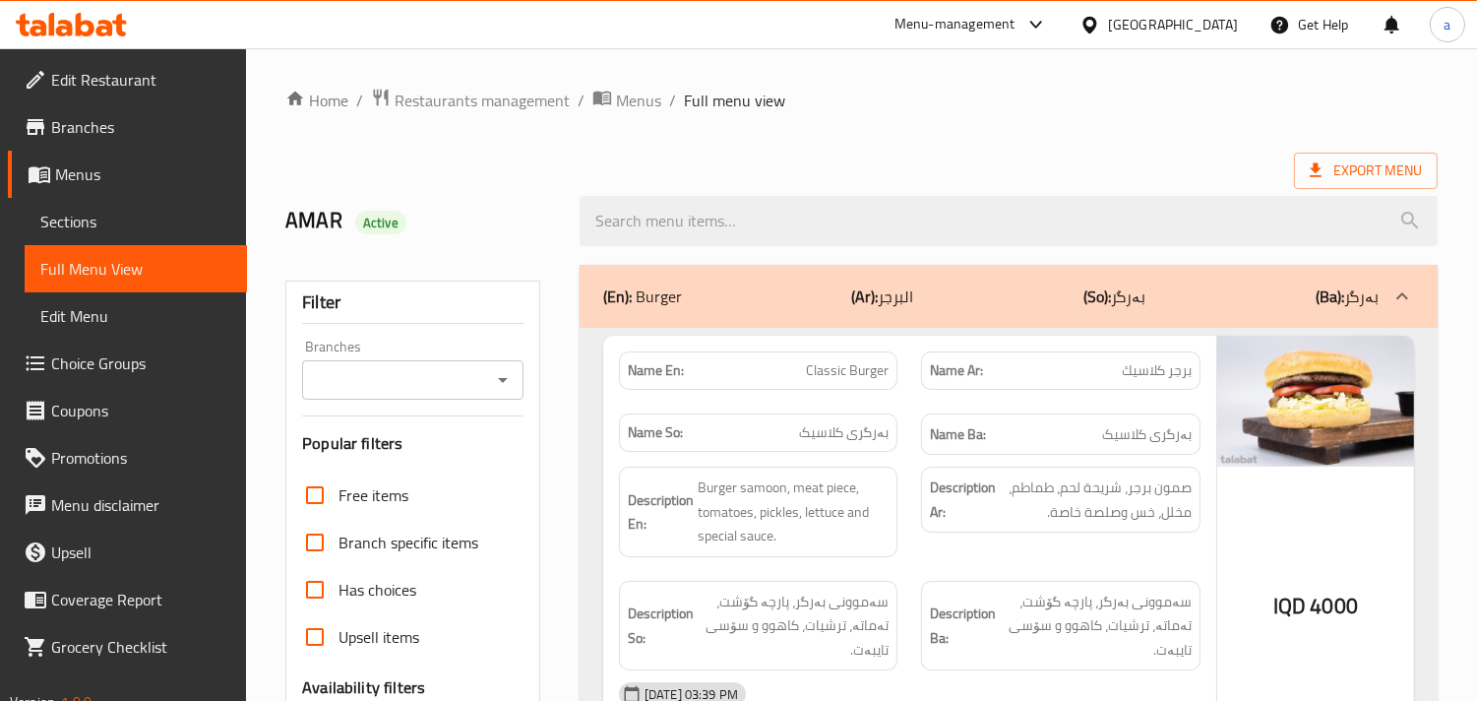
click at [71, 232] on span "Sections" at bounding box center [135, 222] width 191 height 24
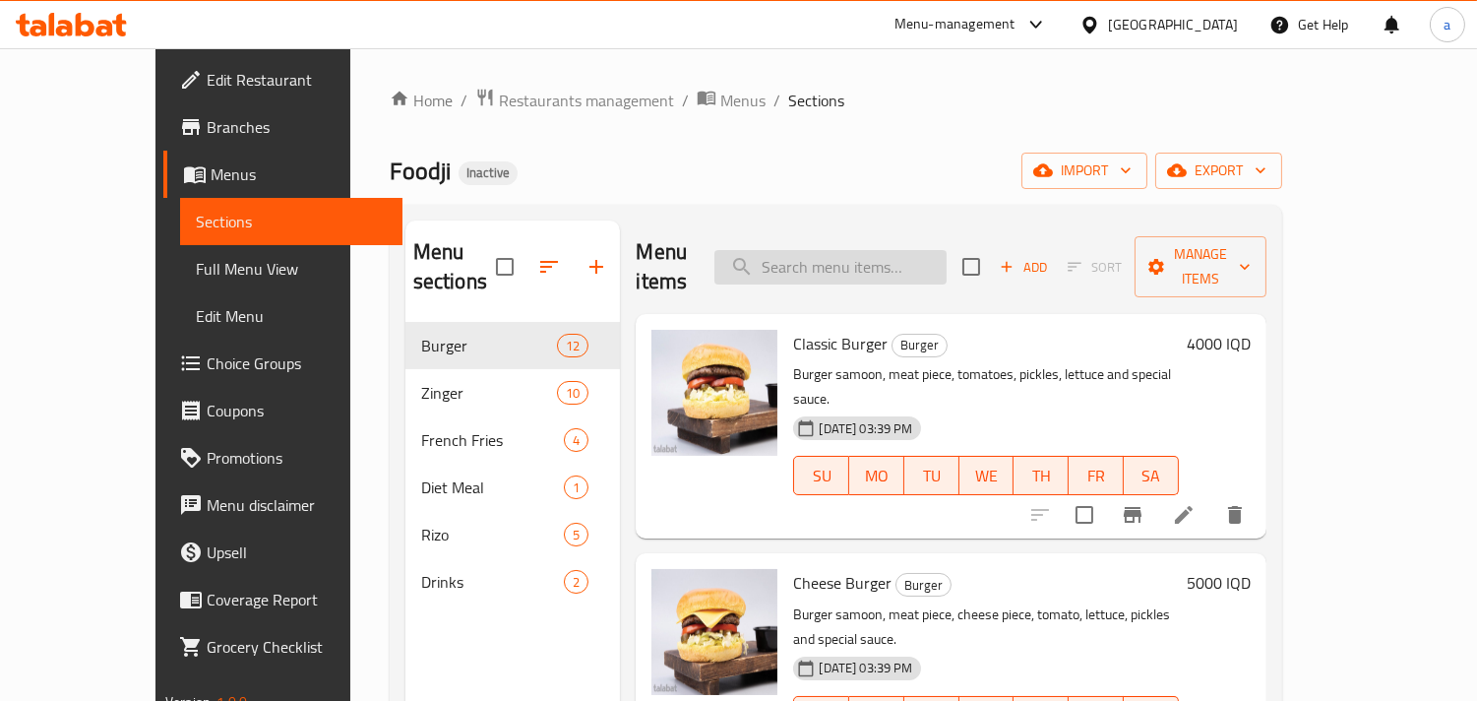
click at [789, 261] on input "search" at bounding box center [830, 267] width 232 height 34
paste input "Scallop"
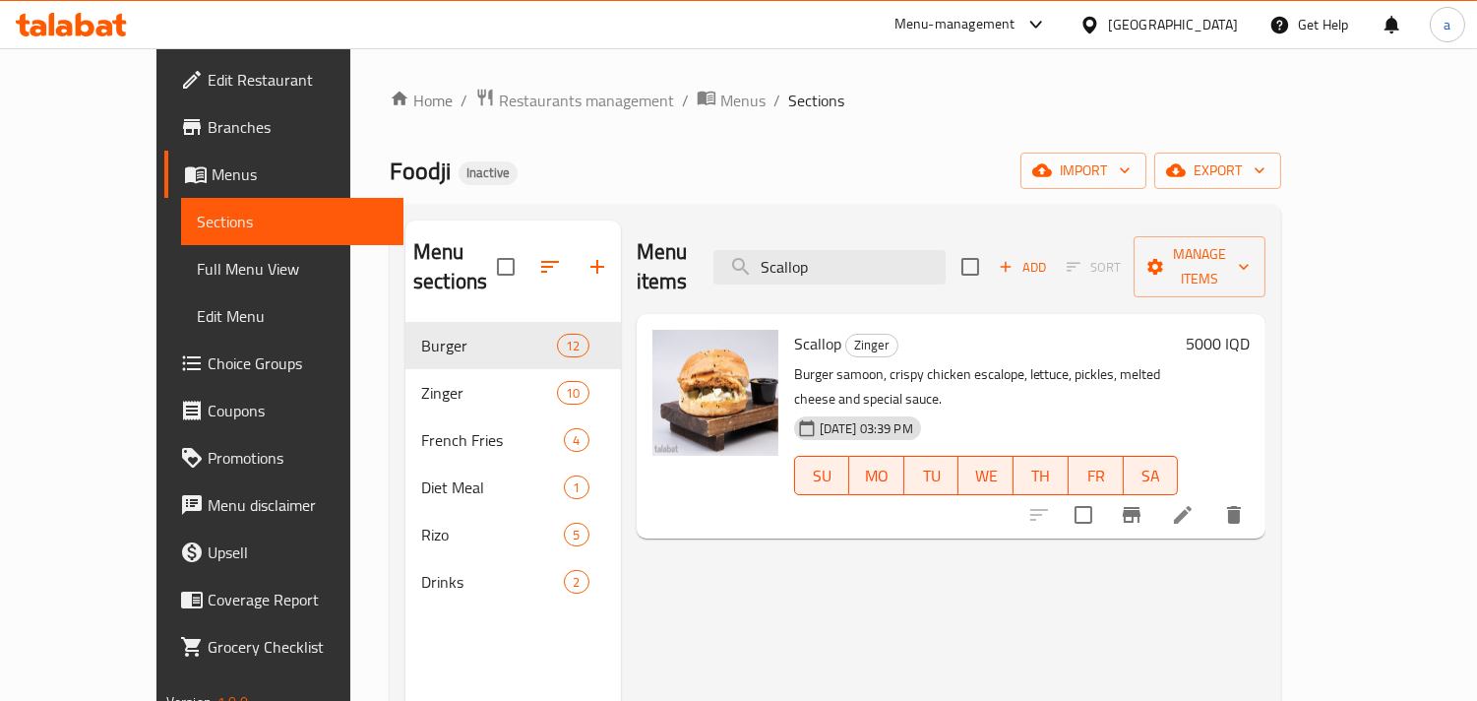
type input "Scallop"
click at [1195, 503] on icon at bounding box center [1183, 515] width 24 height 24
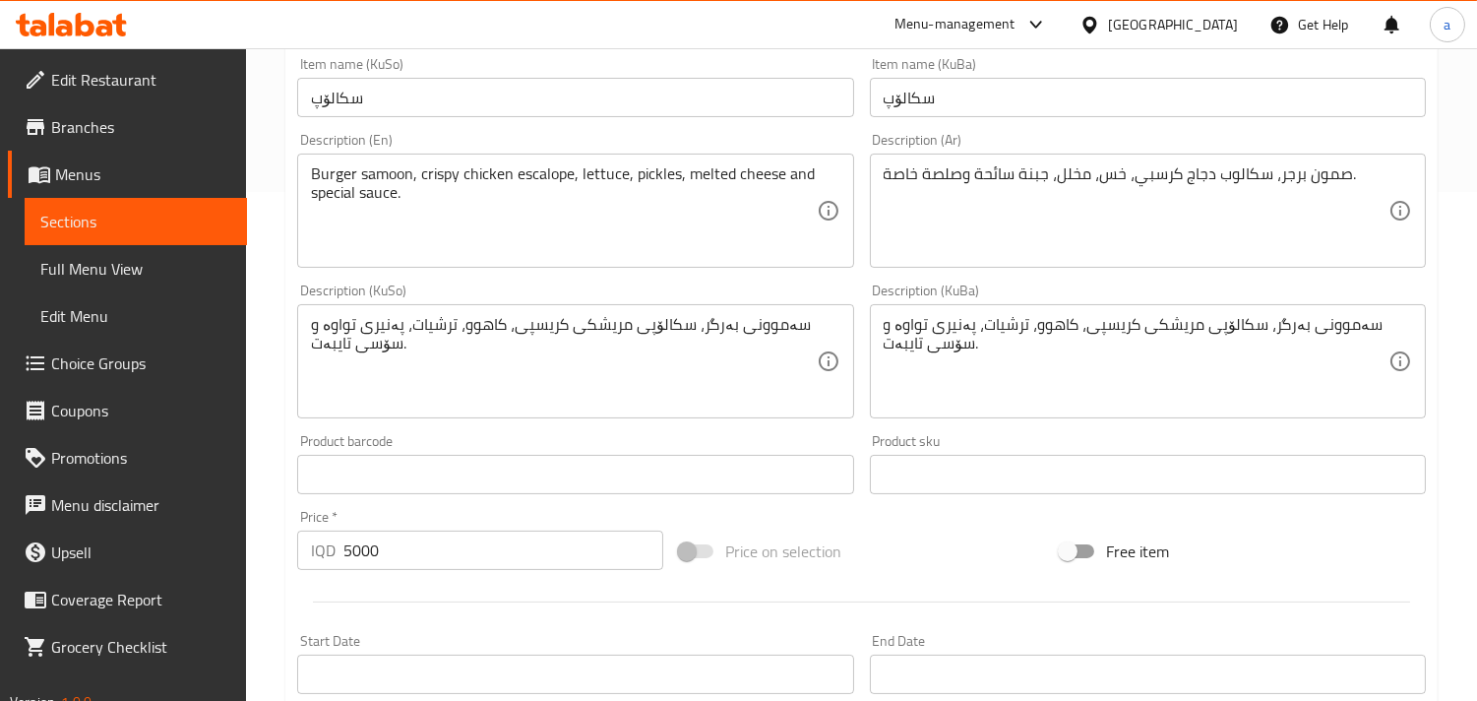
scroll to position [510, 0]
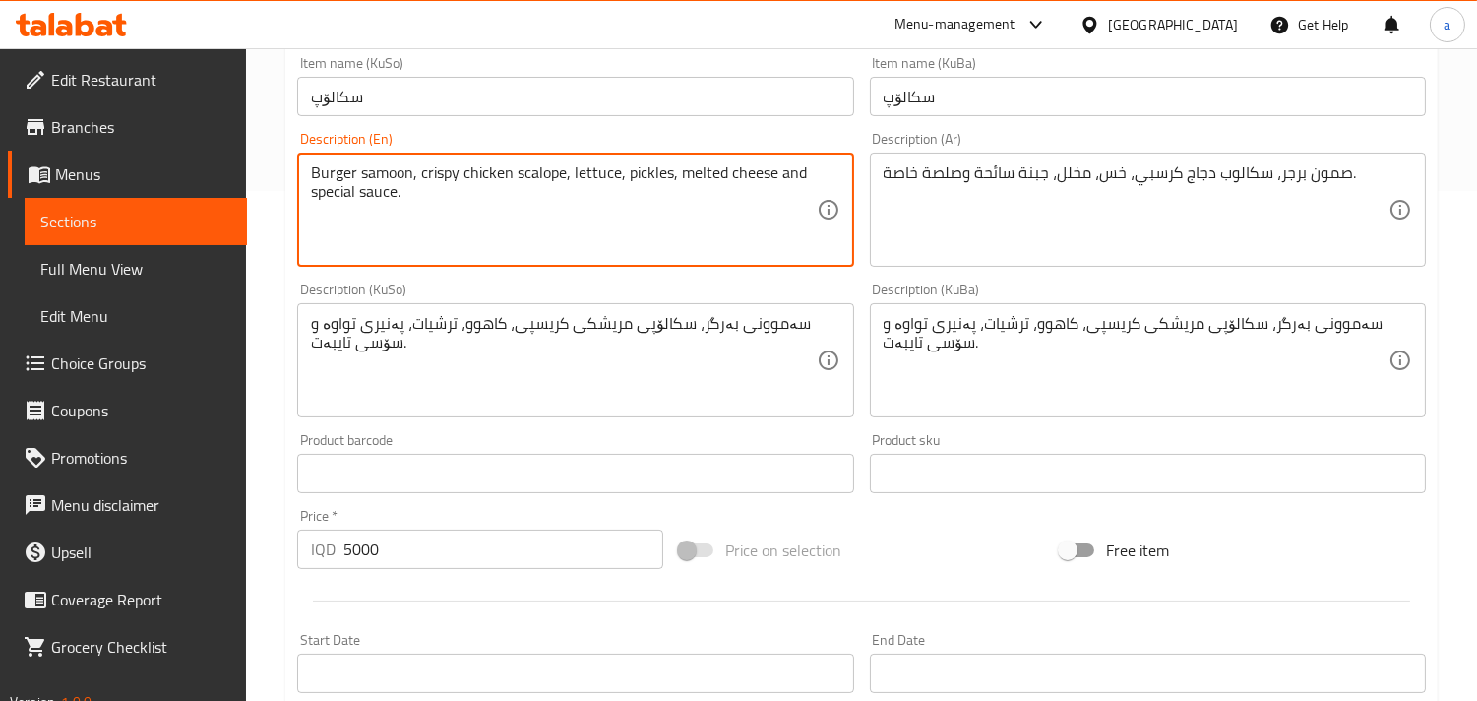
type textarea "Burger samoon, crispy chicken scalope, lettuce, pickles, melted cheese and spec…"
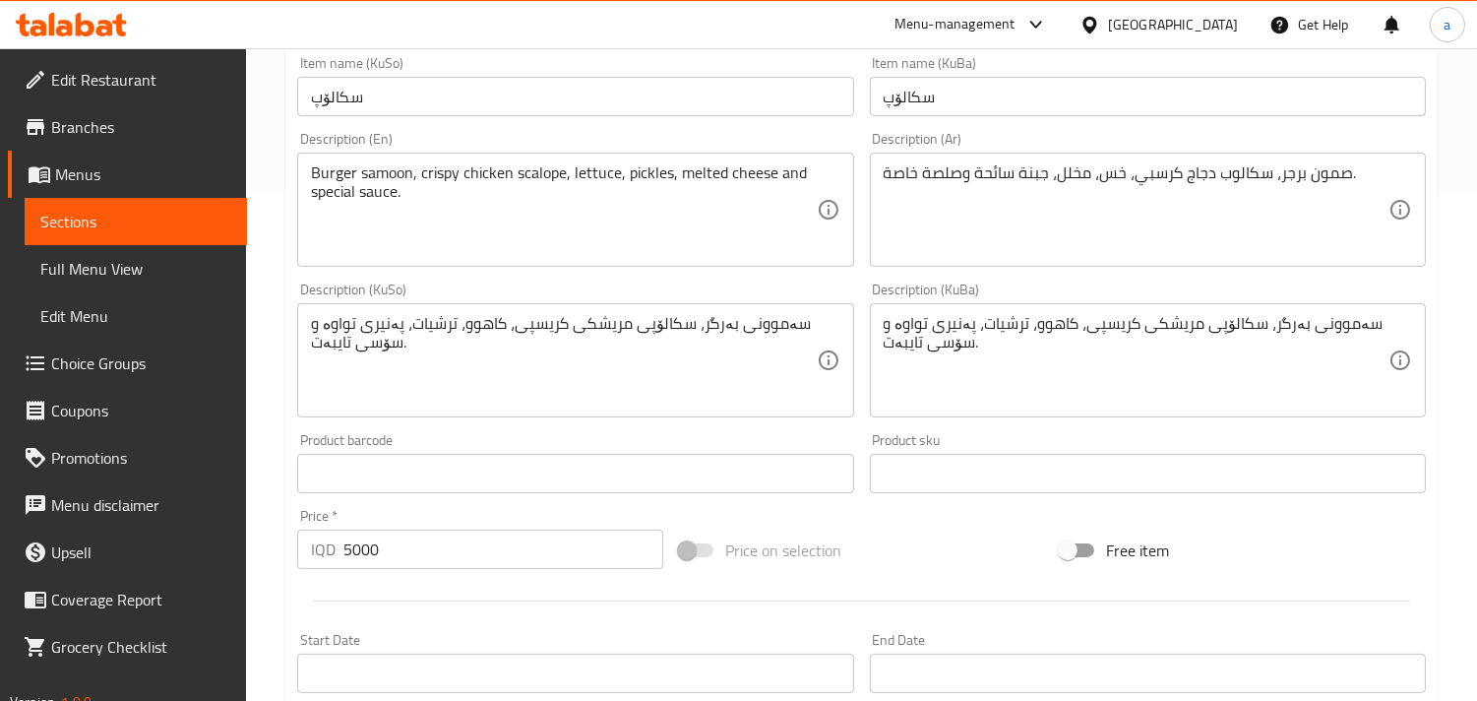
click at [433, 77] on div "Item name (KuSo) سکالۆپ Item name (KuSo)" at bounding box center [575, 86] width 556 height 60
click at [437, 116] on input "سکالۆپ" at bounding box center [575, 96] width 556 height 39
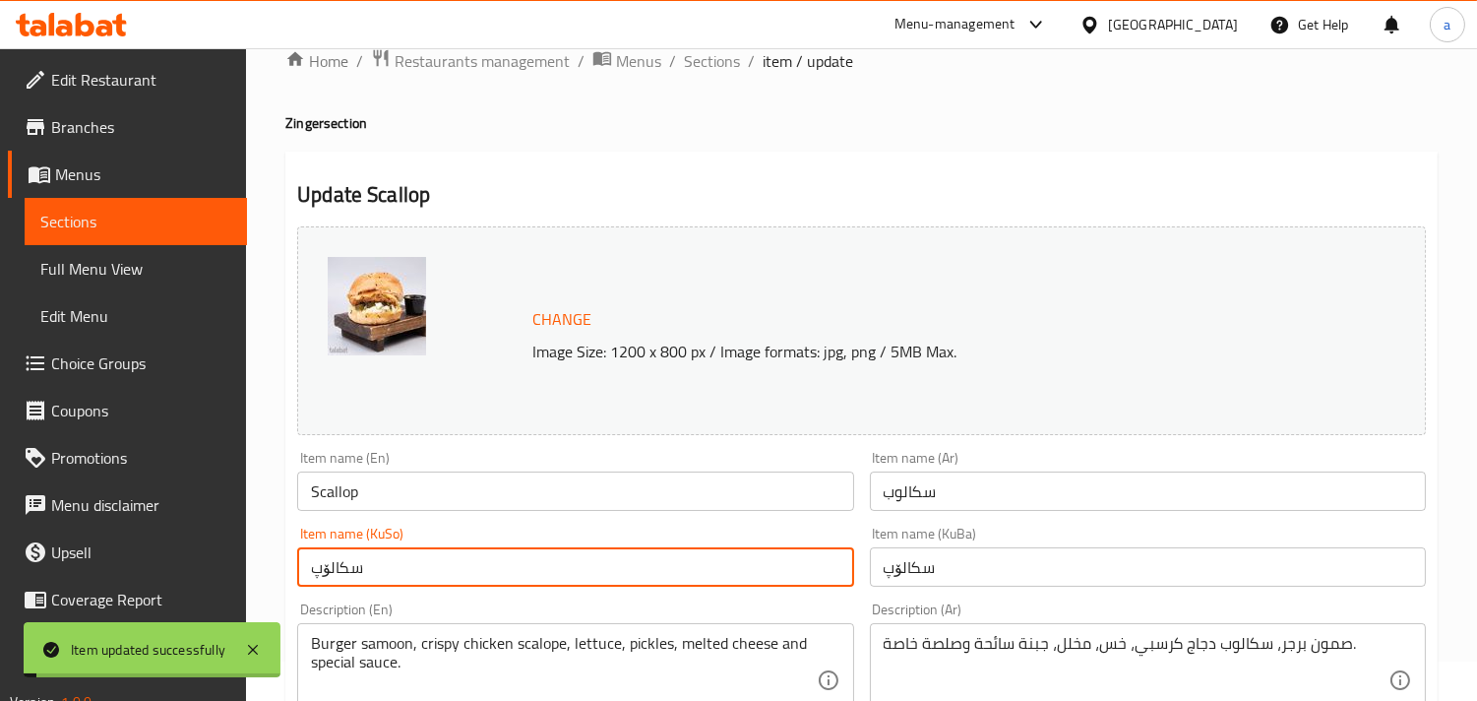
scroll to position [0, 0]
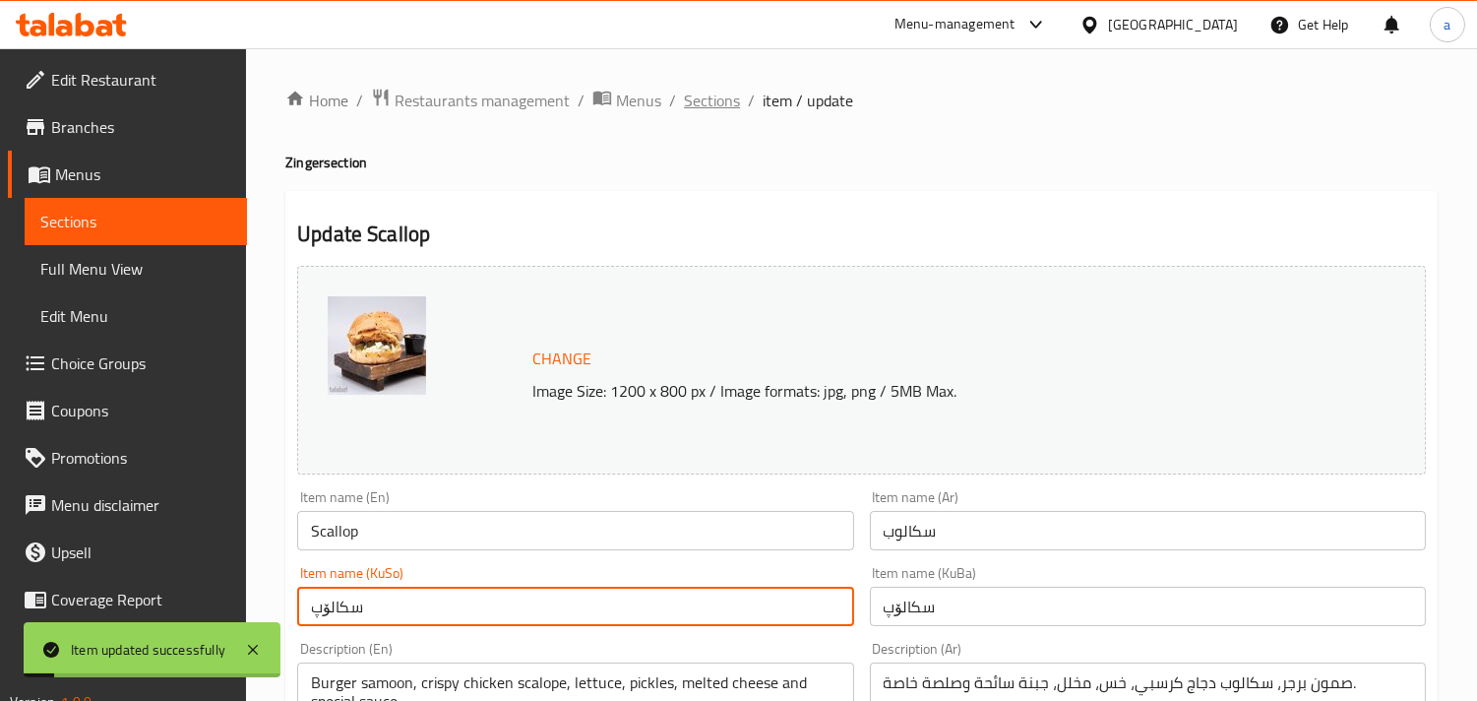
click at [711, 103] on span "Sections" at bounding box center [712, 101] width 56 height 24
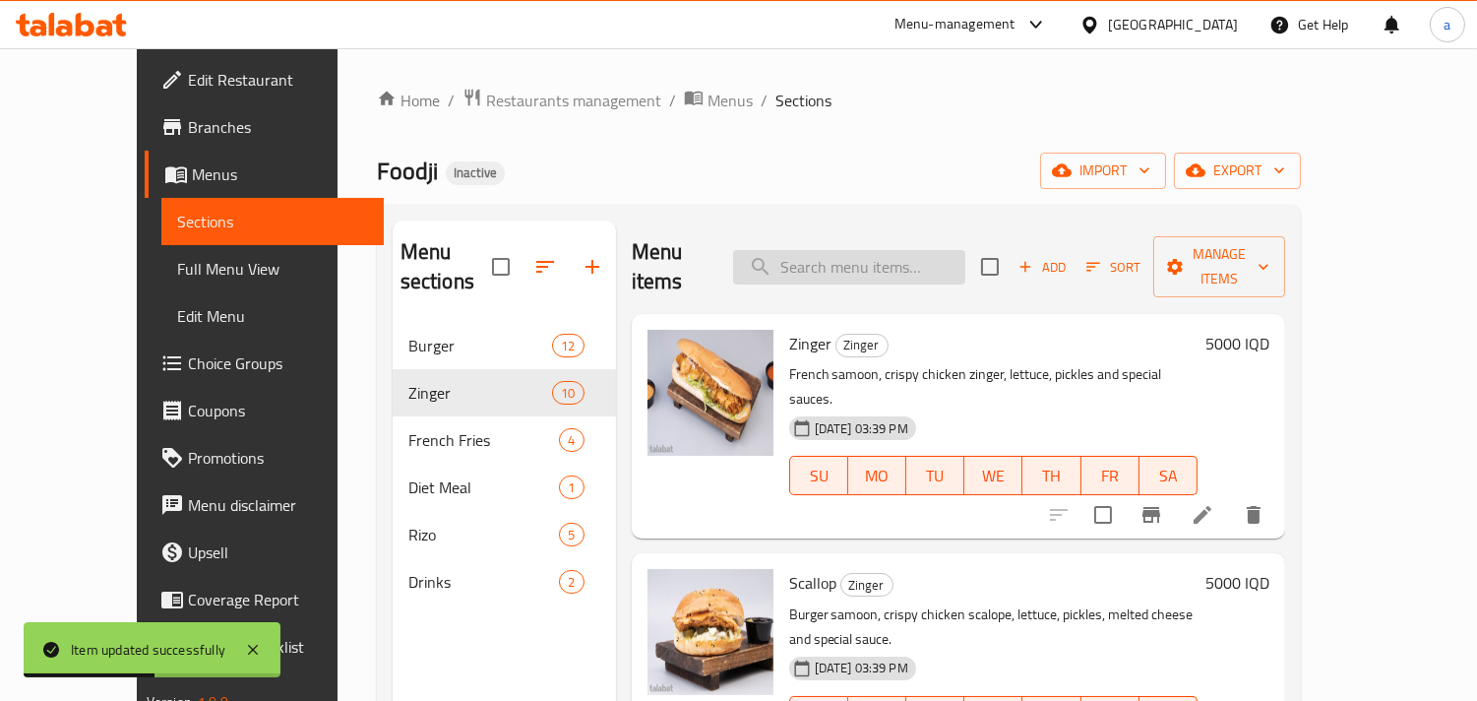
click at [965, 250] on input "search" at bounding box center [849, 267] width 232 height 34
paste input "Cheese Chicken Burger"
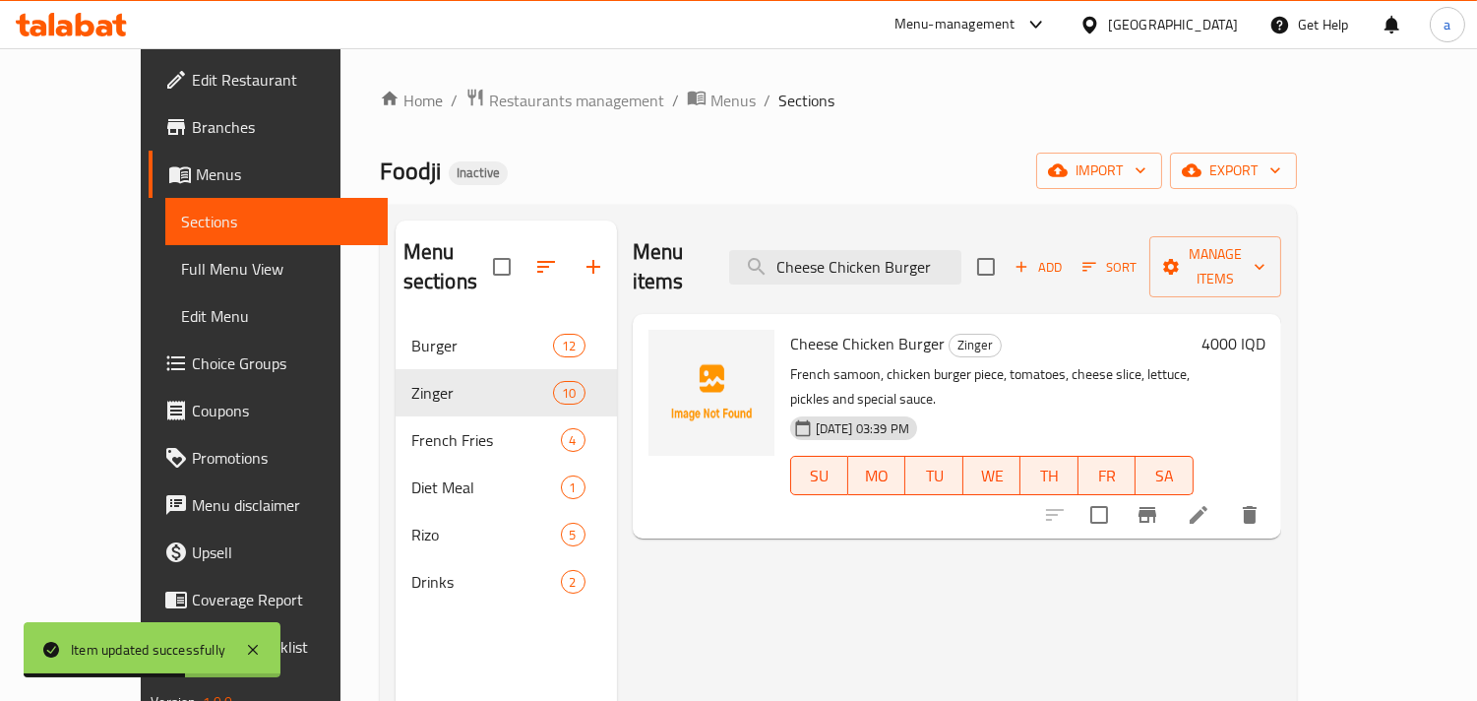
type input "Cheese Chicken Burger"
click at [1226, 509] on li at bounding box center [1198, 514] width 55 height 35
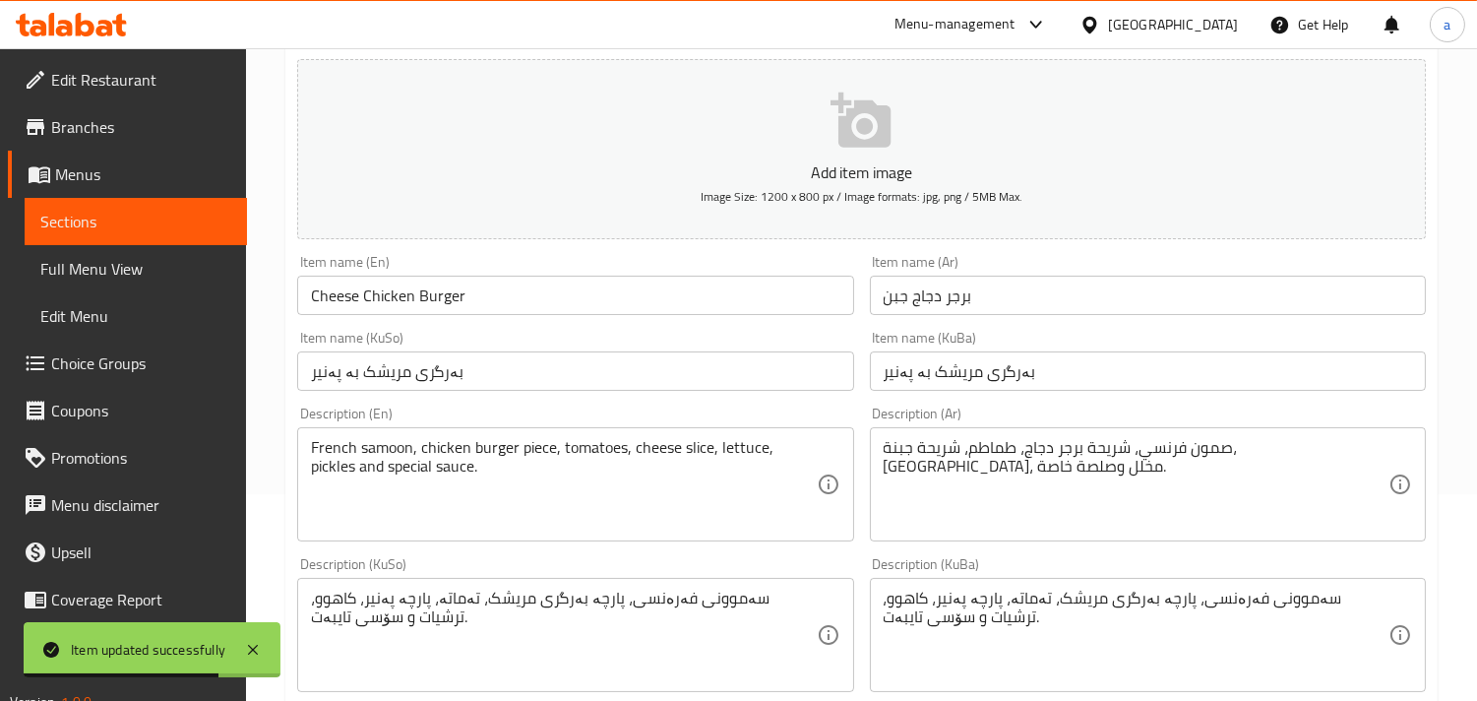
scroll to position [254, 0]
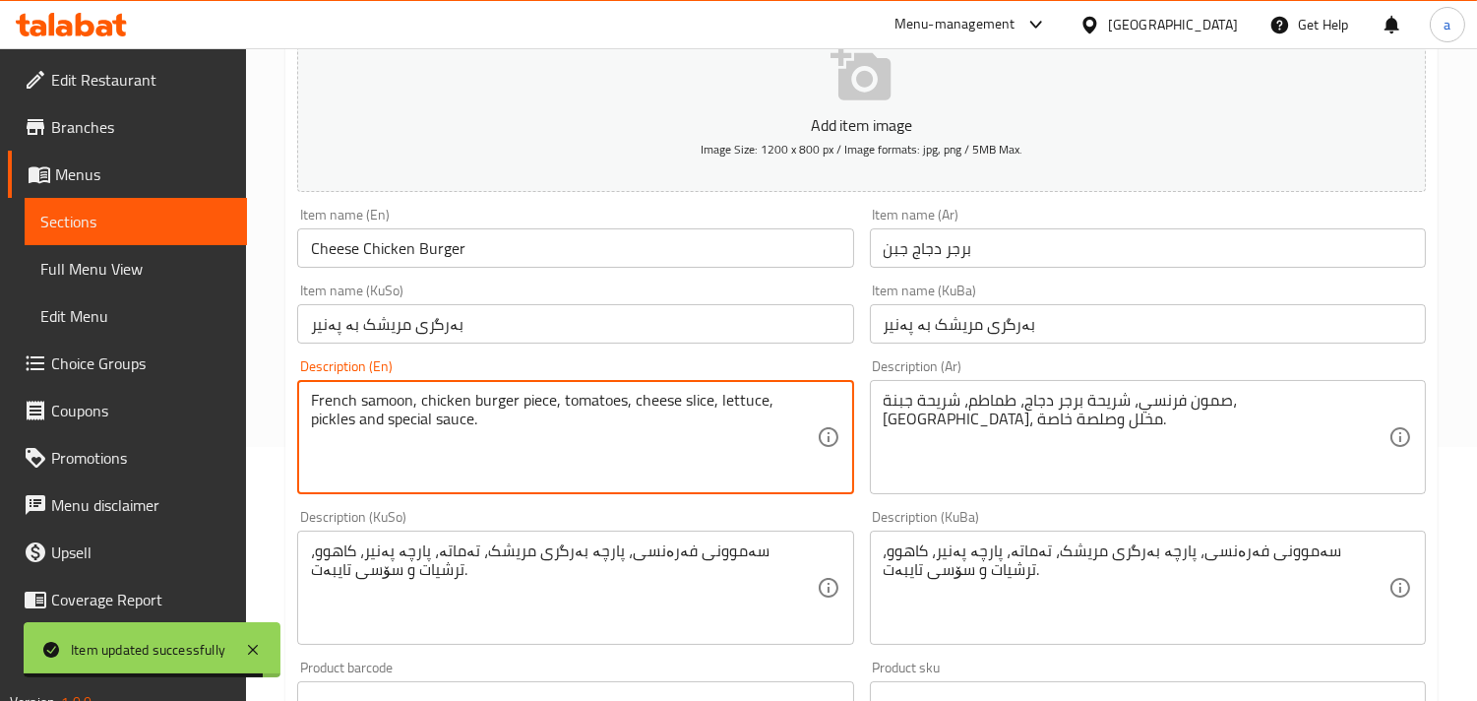
click at [553, 417] on textarea "French samoon, chicken burger piece, tomatoes, cheese slice, lettuce, pickles a…" at bounding box center [563, 437] width 505 height 93
click at [709, 416] on textarea "French samoon, chicken burger piece, tomatoes, cheese slice, lettuce, pickles a…" at bounding box center [563, 437] width 505 height 93
paste textarea "pie"
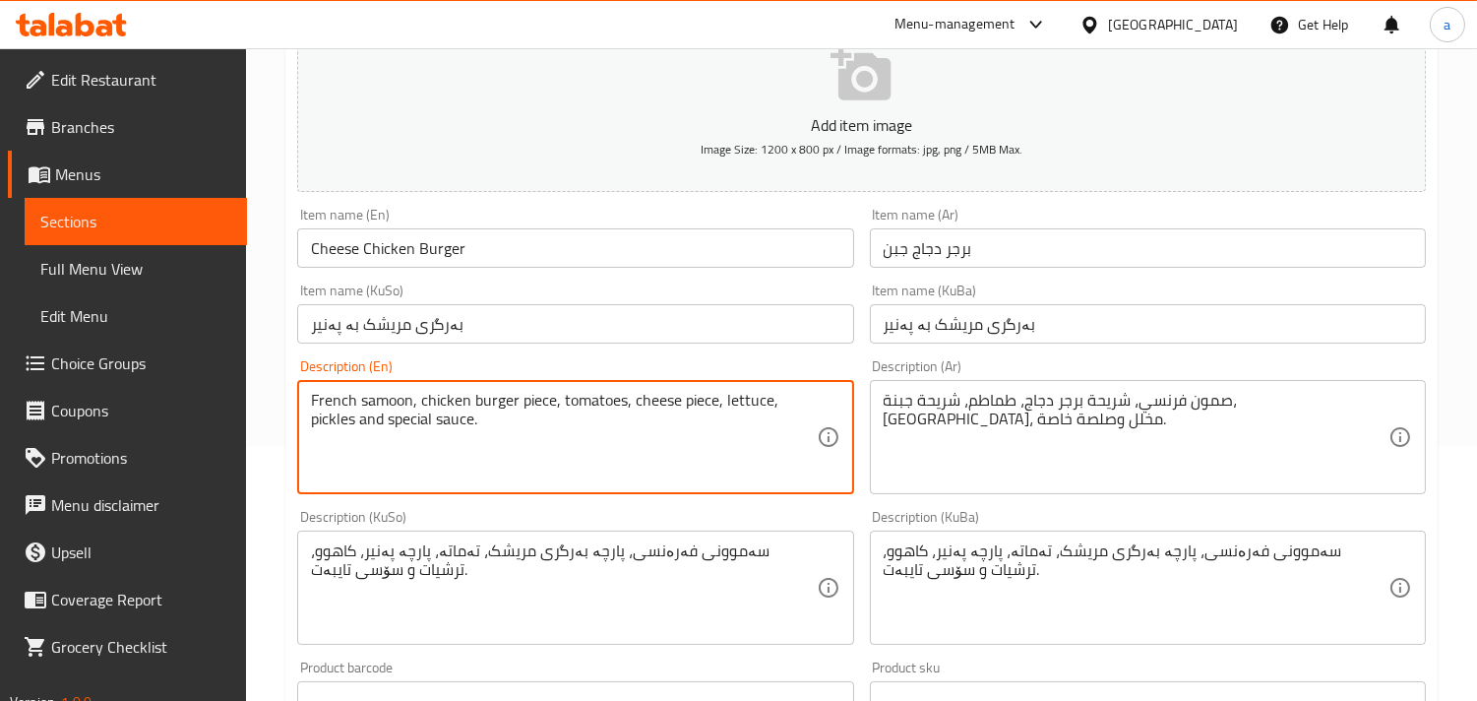
type textarea "French samoon, chicken burger piece, tomatoes, cheese piece, lettuce, pickles a…"
click at [486, 252] on input "Cheese Chicken Burger" at bounding box center [575, 247] width 556 height 39
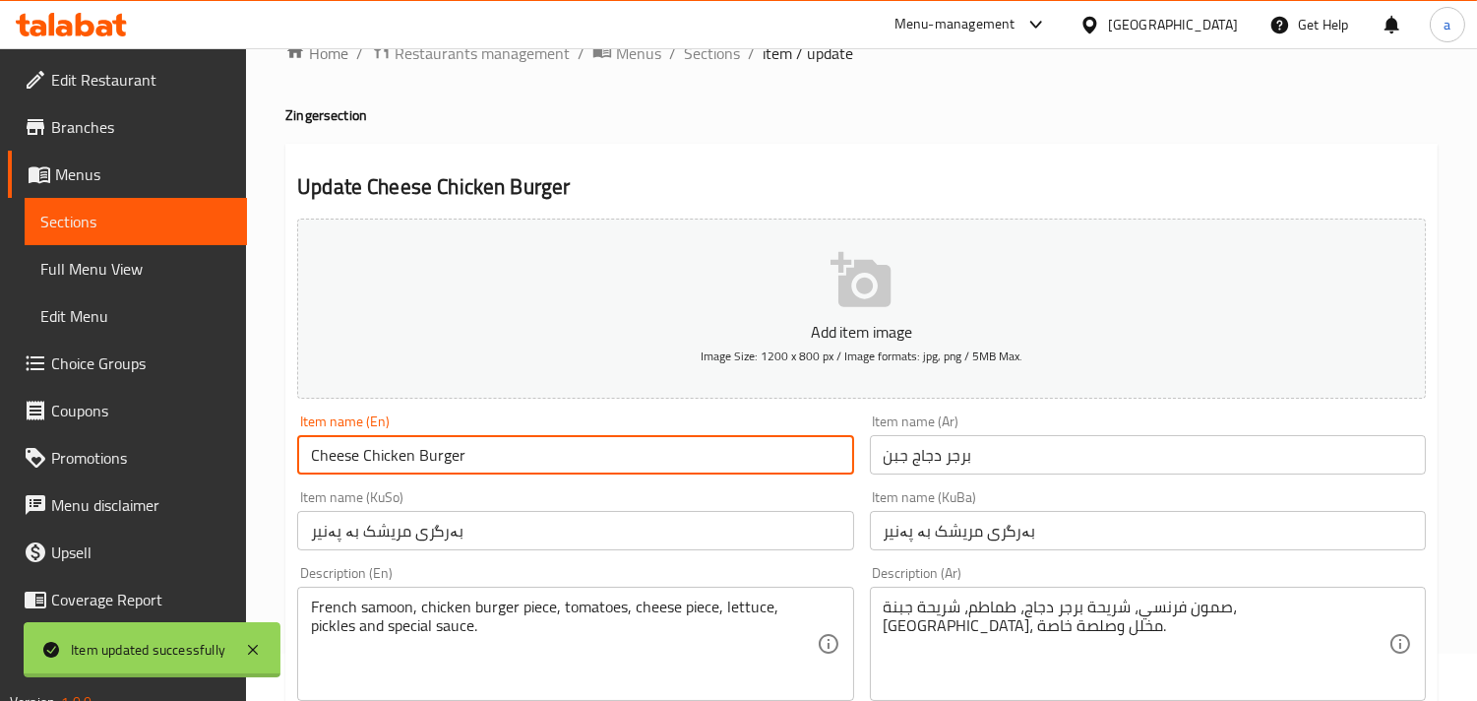
scroll to position [0, 0]
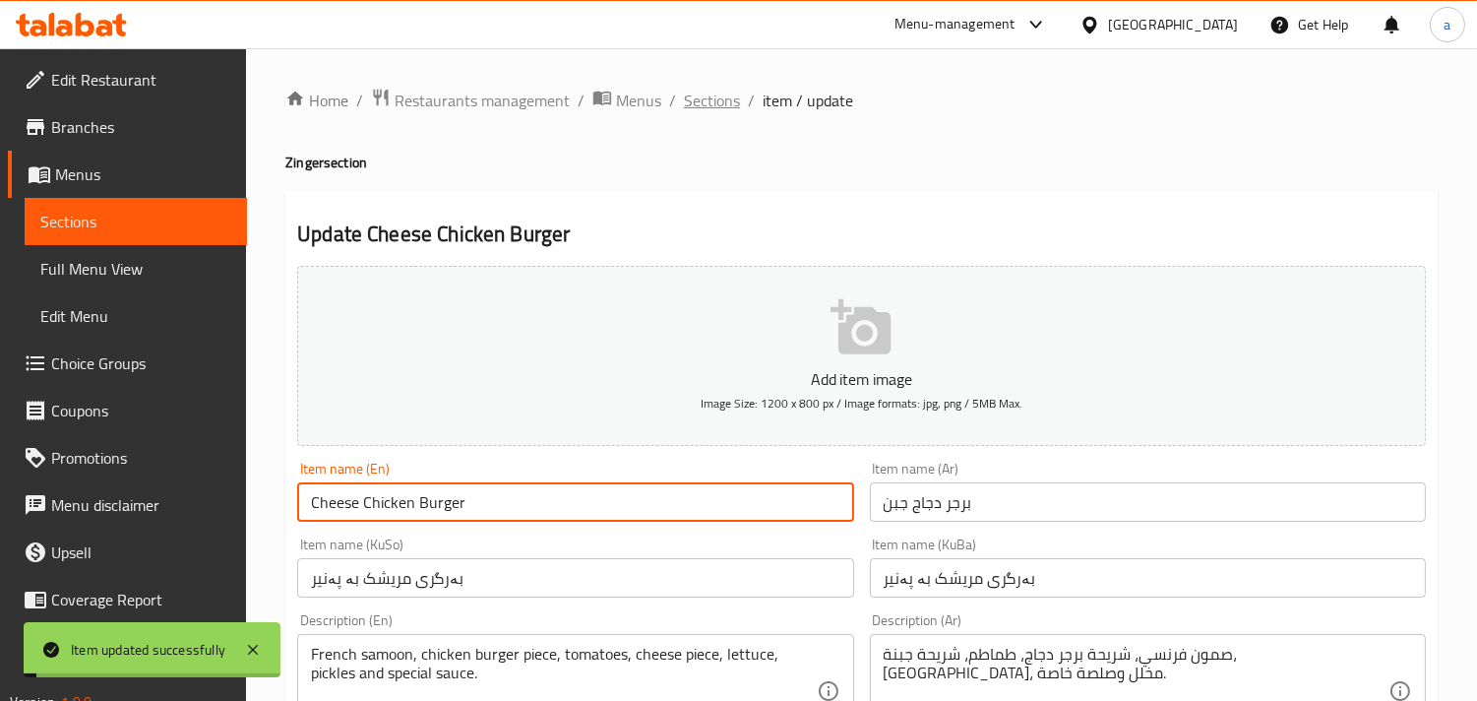
click at [720, 99] on span "Sections" at bounding box center [712, 101] width 56 height 24
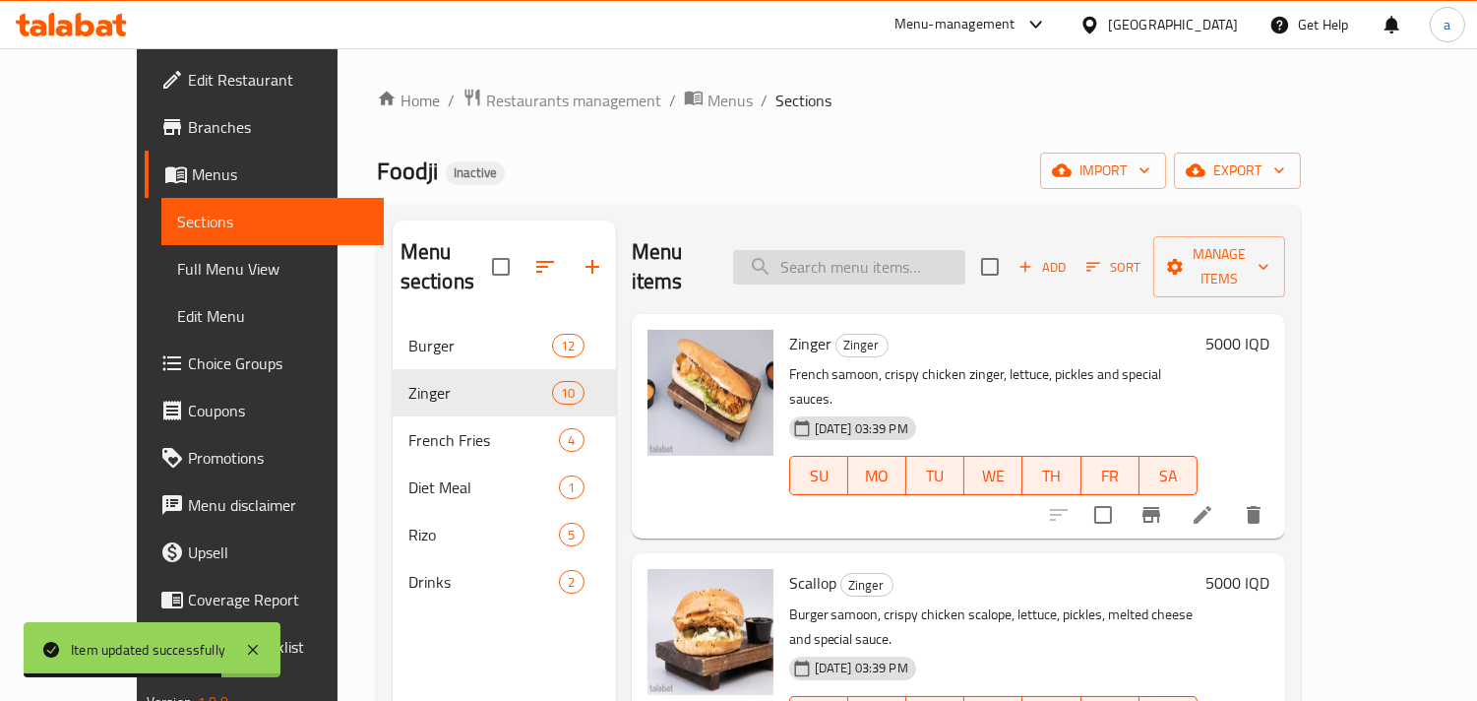
click at [901, 250] on input "search" at bounding box center [849, 267] width 232 height 34
paste input "Mexican"
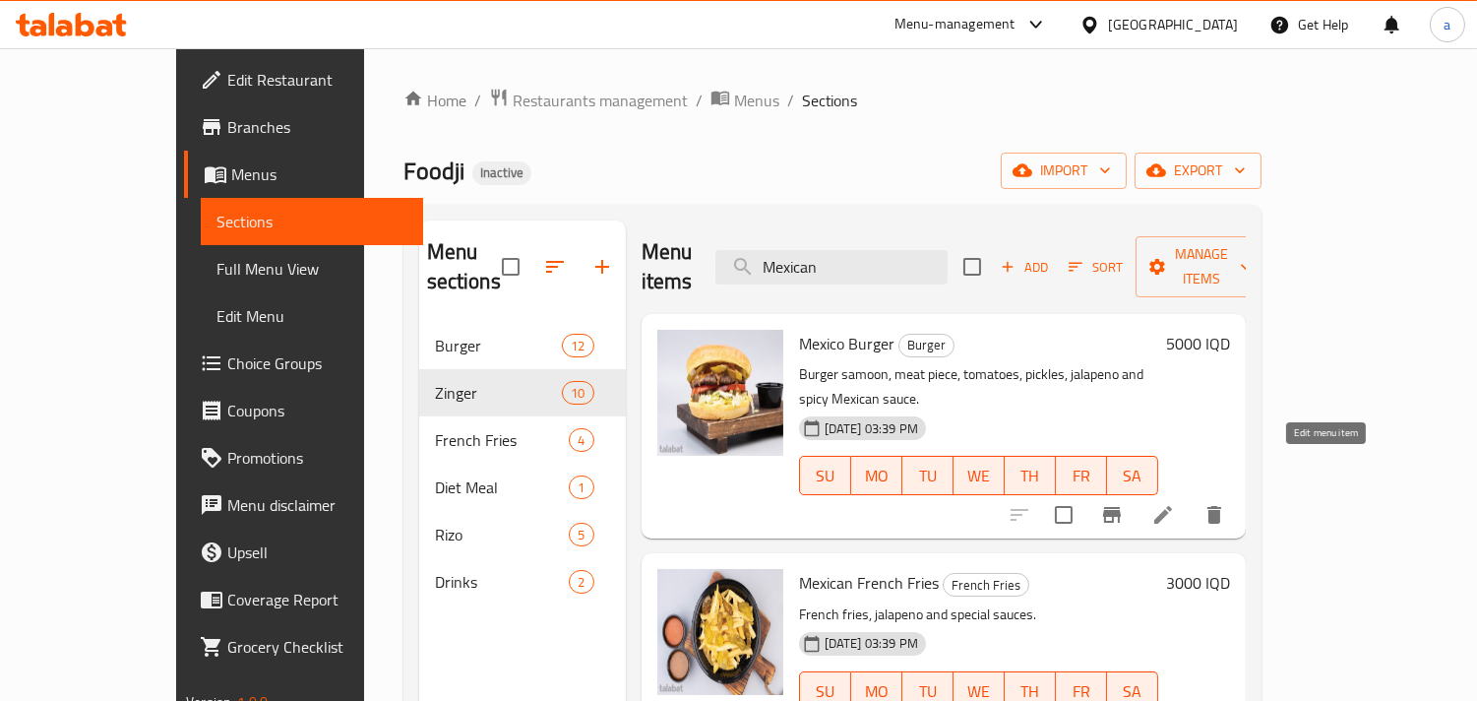
type input "Mexican"
click at [1175, 503] on icon at bounding box center [1163, 515] width 24 height 24
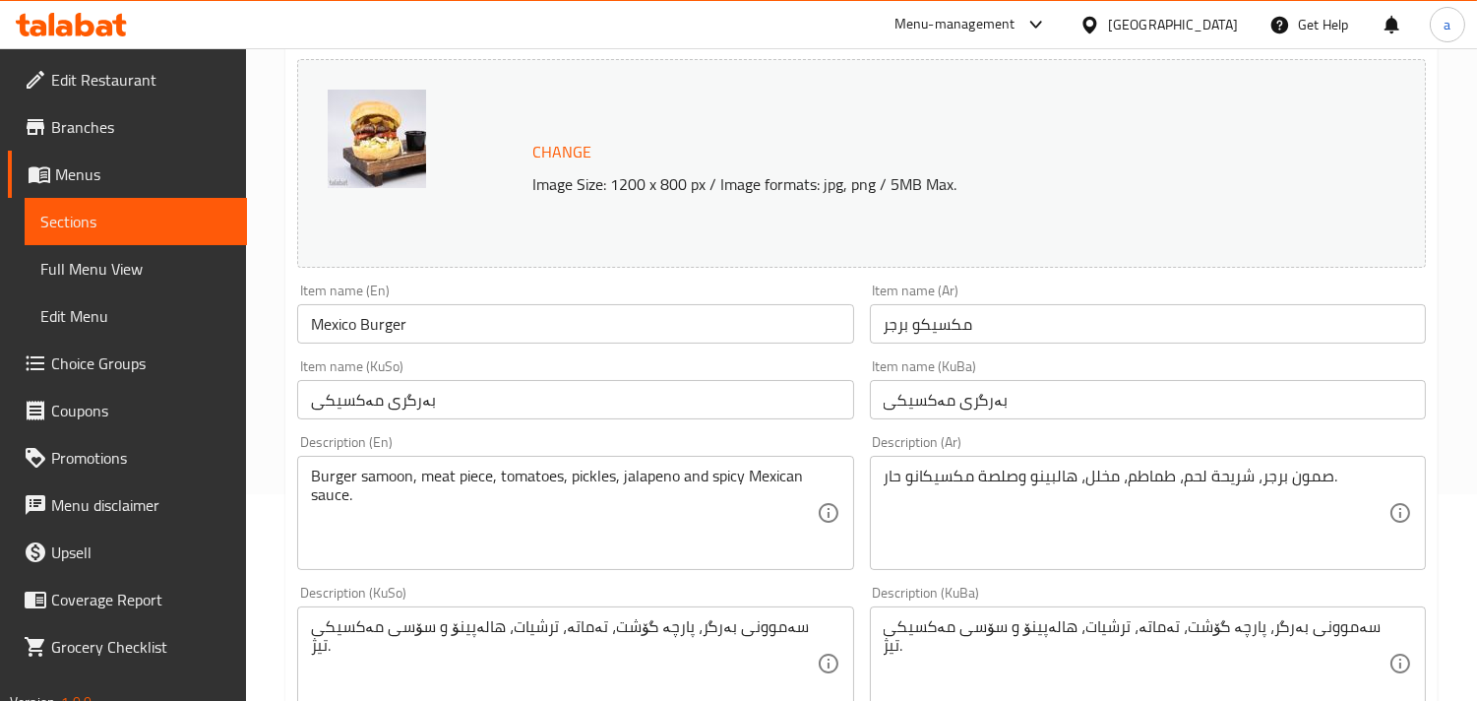
scroll to position [254, 0]
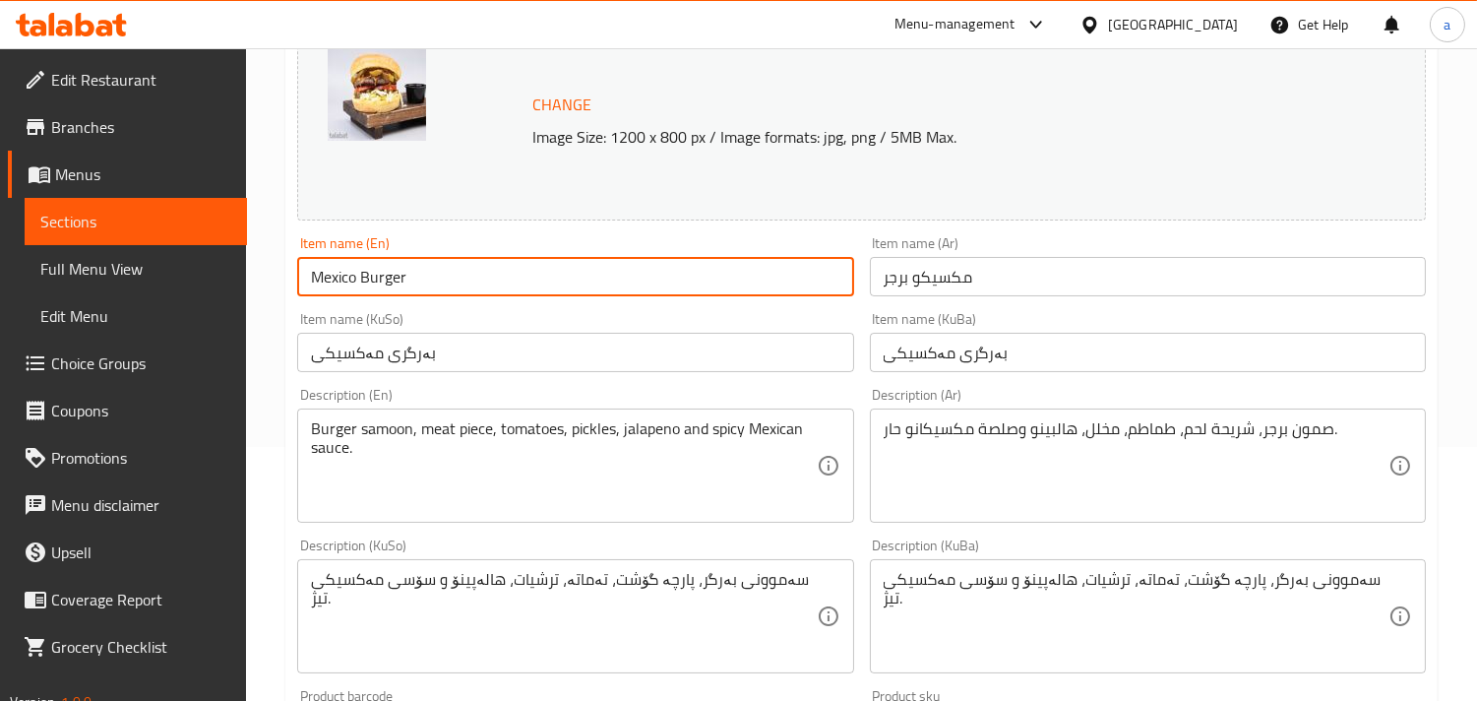
click at [335, 289] on input "Mexico Burger" at bounding box center [575, 276] width 556 height 39
paste input "an"
type input "Mexican Burger"
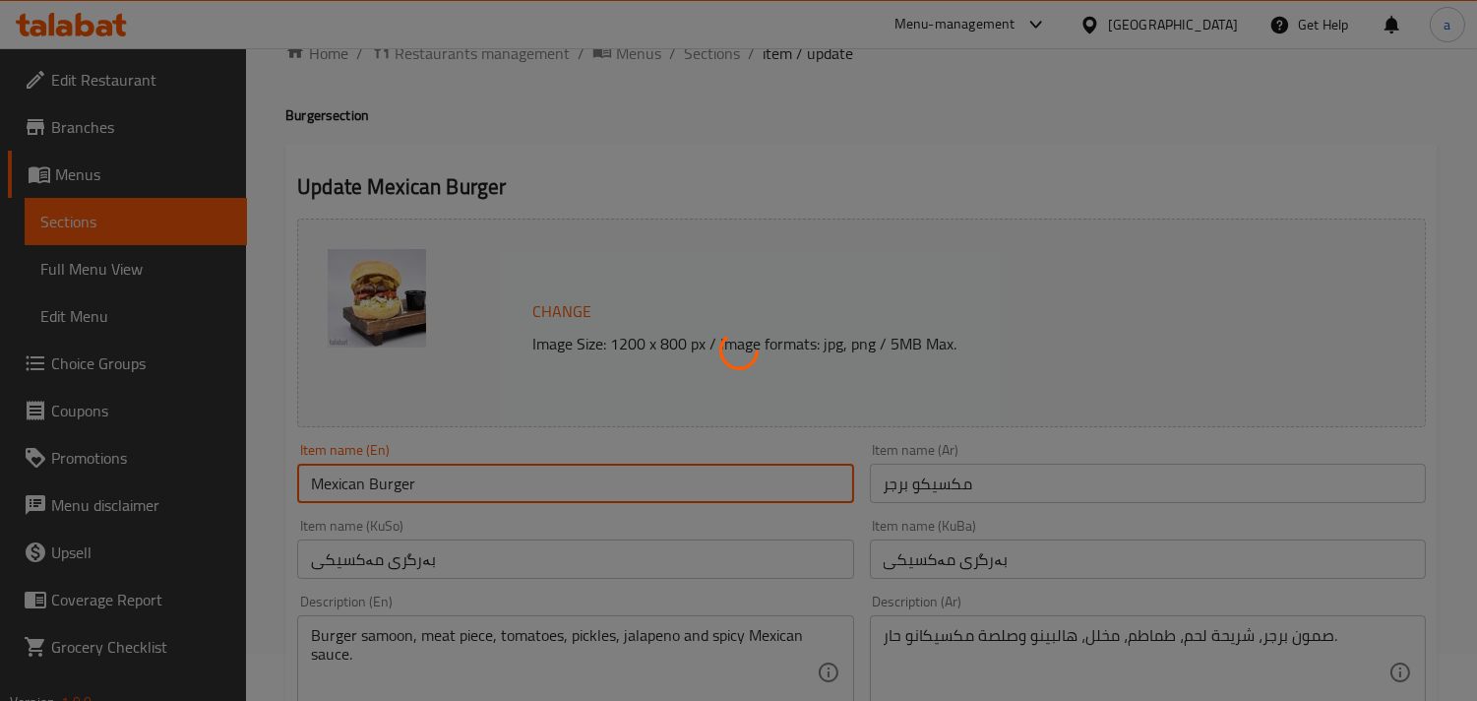
scroll to position [0, 0]
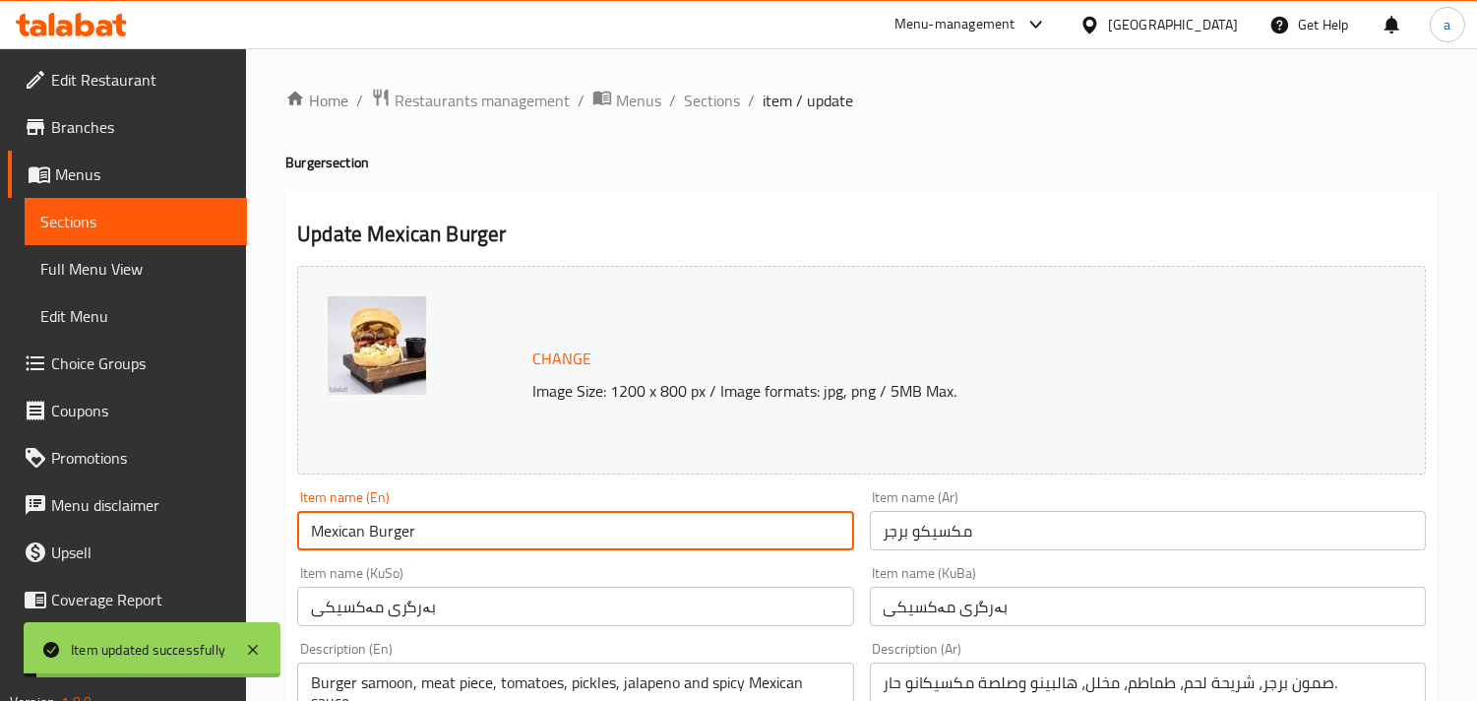
click at [736, 101] on span "Sections" at bounding box center [712, 101] width 56 height 24
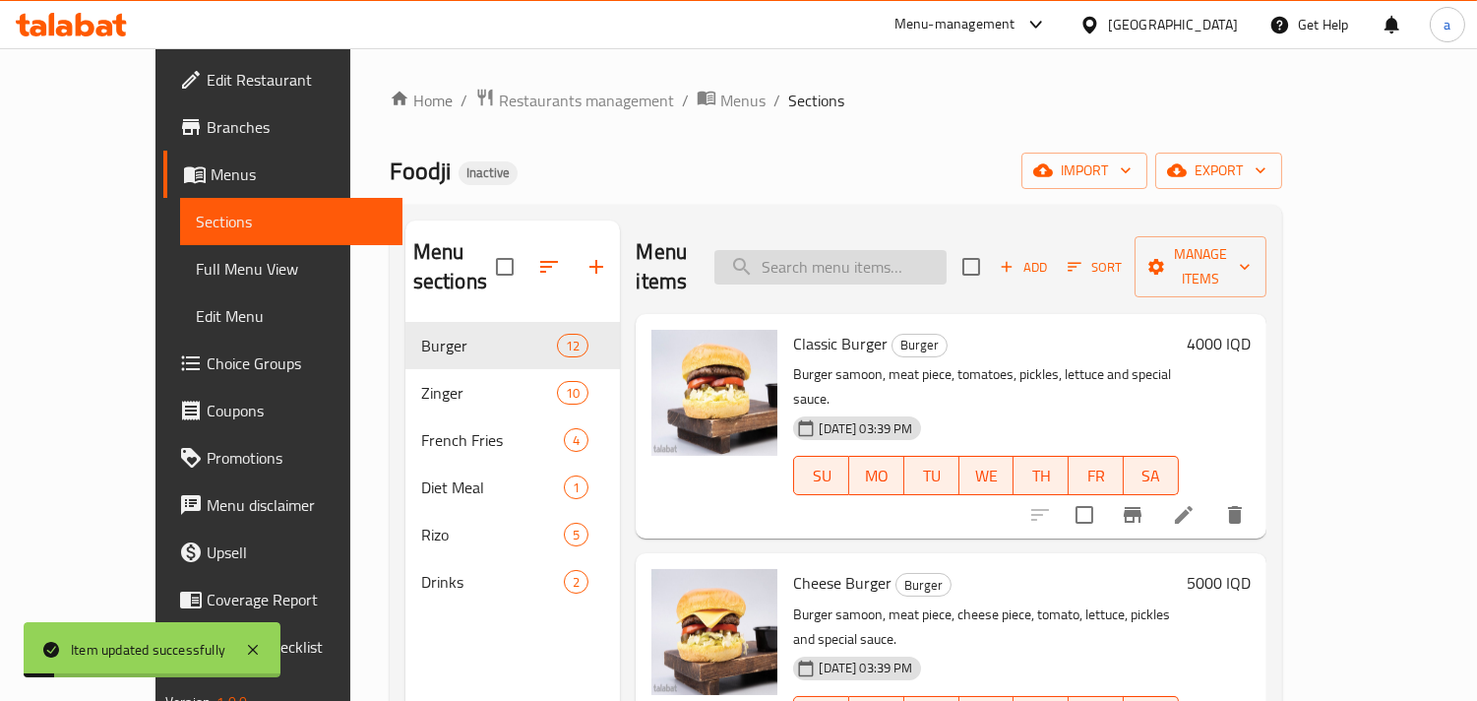
click at [888, 258] on input "search" at bounding box center [830, 267] width 232 height 34
paste input "Mexican"
drag, startPoint x: 744, startPoint y: 268, endPoint x: 716, endPoint y: 268, distance: 27.6
click at [716, 268] on div "Menu items Mexican Add Sort Manage items" at bounding box center [951, 266] width 630 height 93
paste input "search"
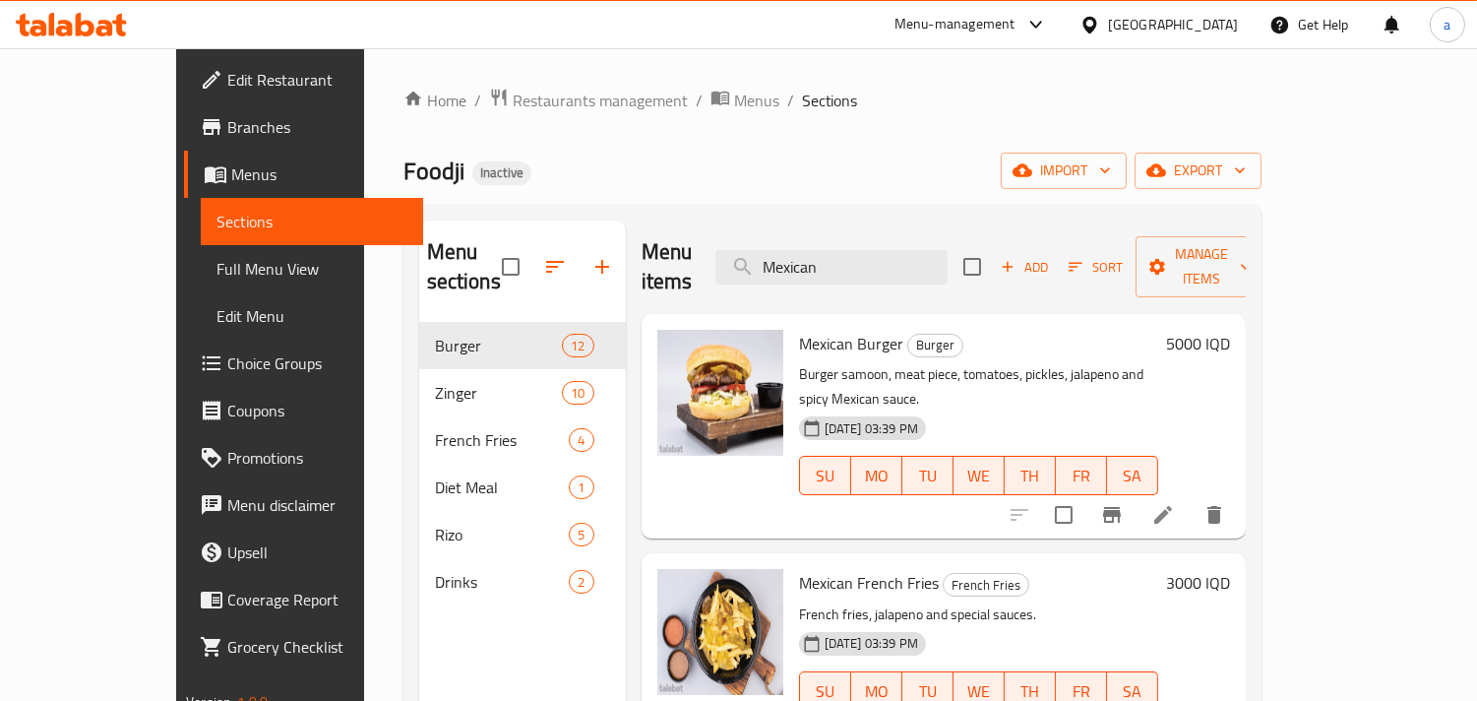
type input "Mexican"
click at [216, 280] on span "Full Menu View" at bounding box center [311, 269] width 191 height 24
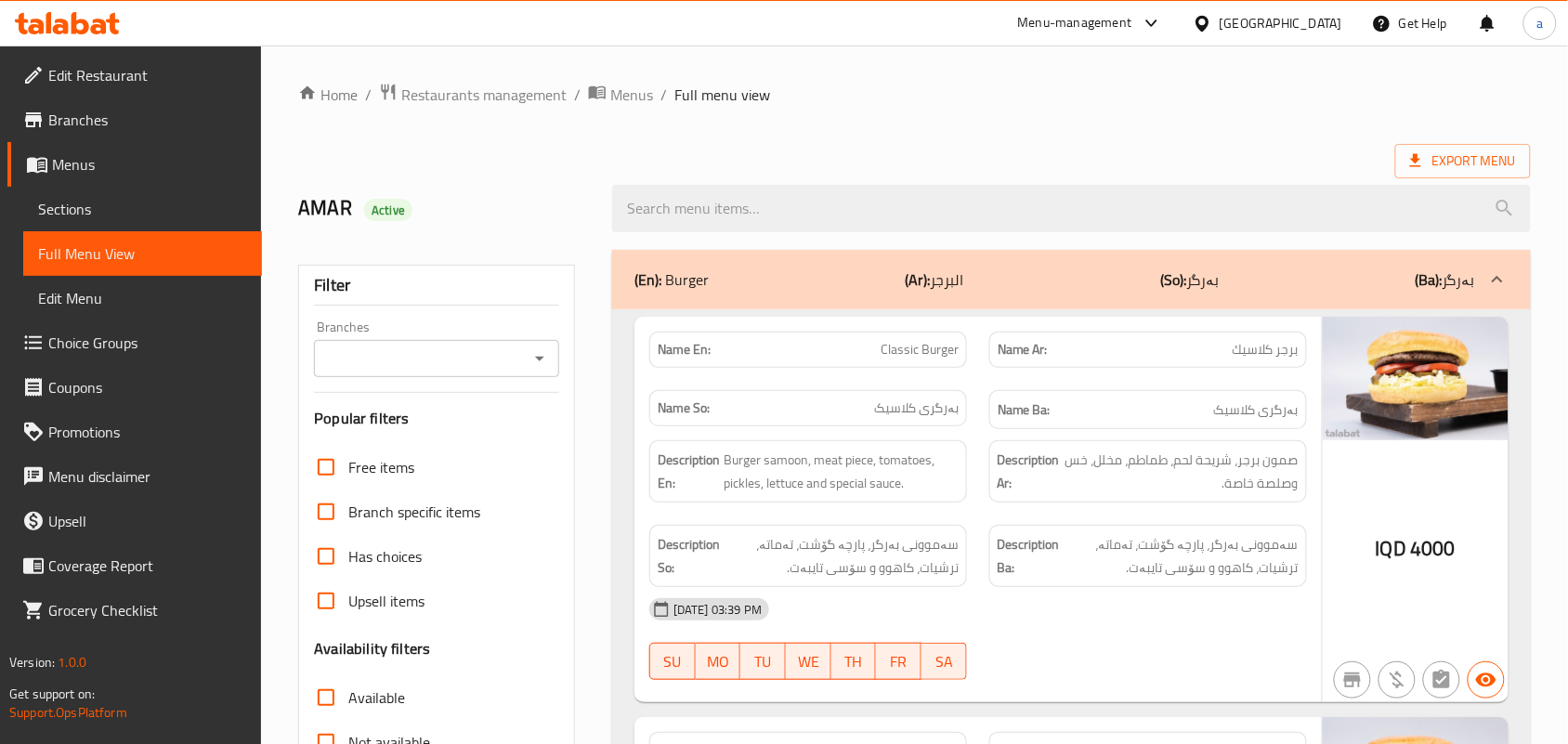
click at [529, 364] on icon "Open" at bounding box center [540, 359] width 23 height 23
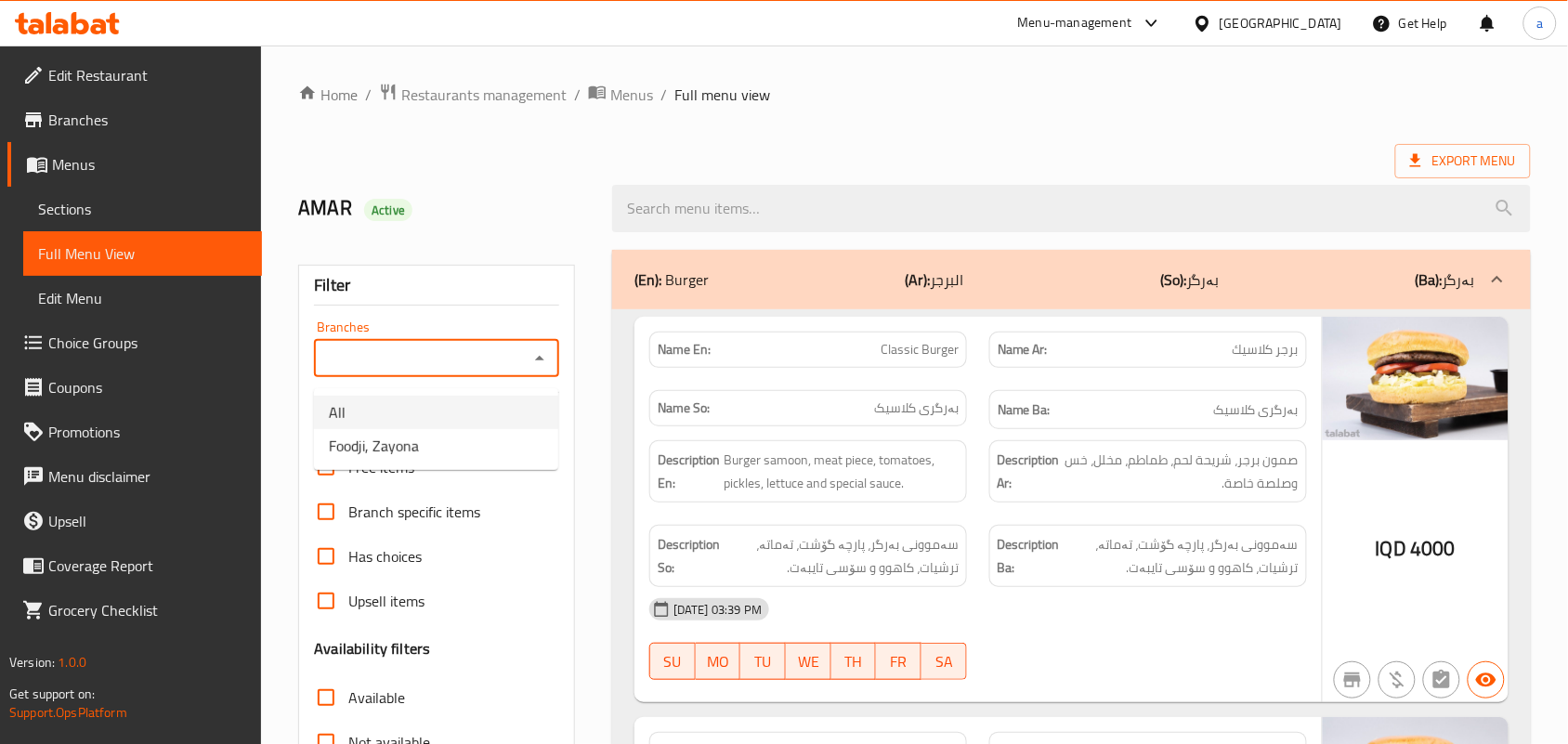
click at [471, 412] on li "All" at bounding box center [436, 412] width 244 height 33
click at [540, 369] on icon "Open" at bounding box center [540, 359] width 23 height 23
click at [442, 457] on li "Foodji, Zayona" at bounding box center [436, 446] width 244 height 33
type input "Foodji, Zayona"
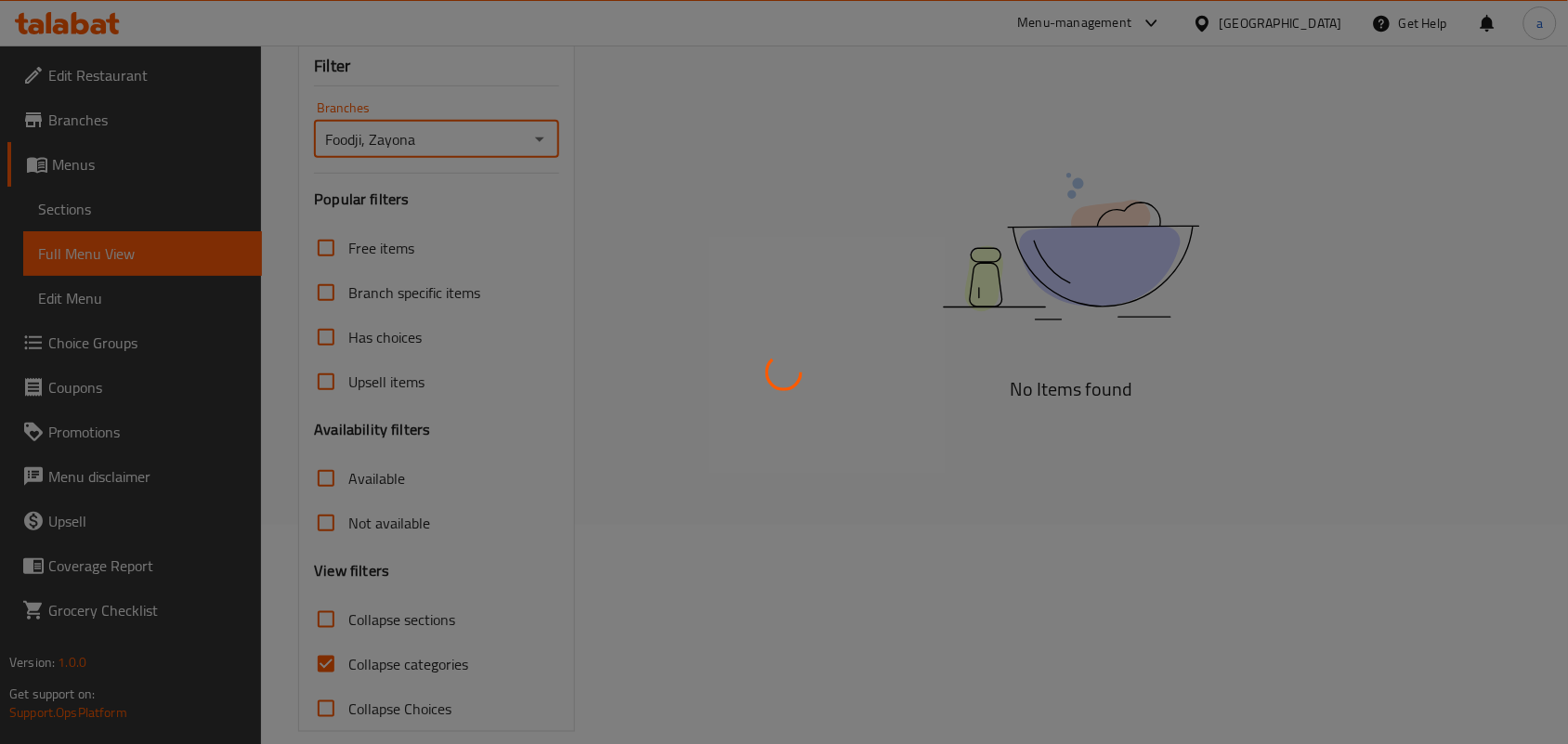
scroll to position [270, 0]
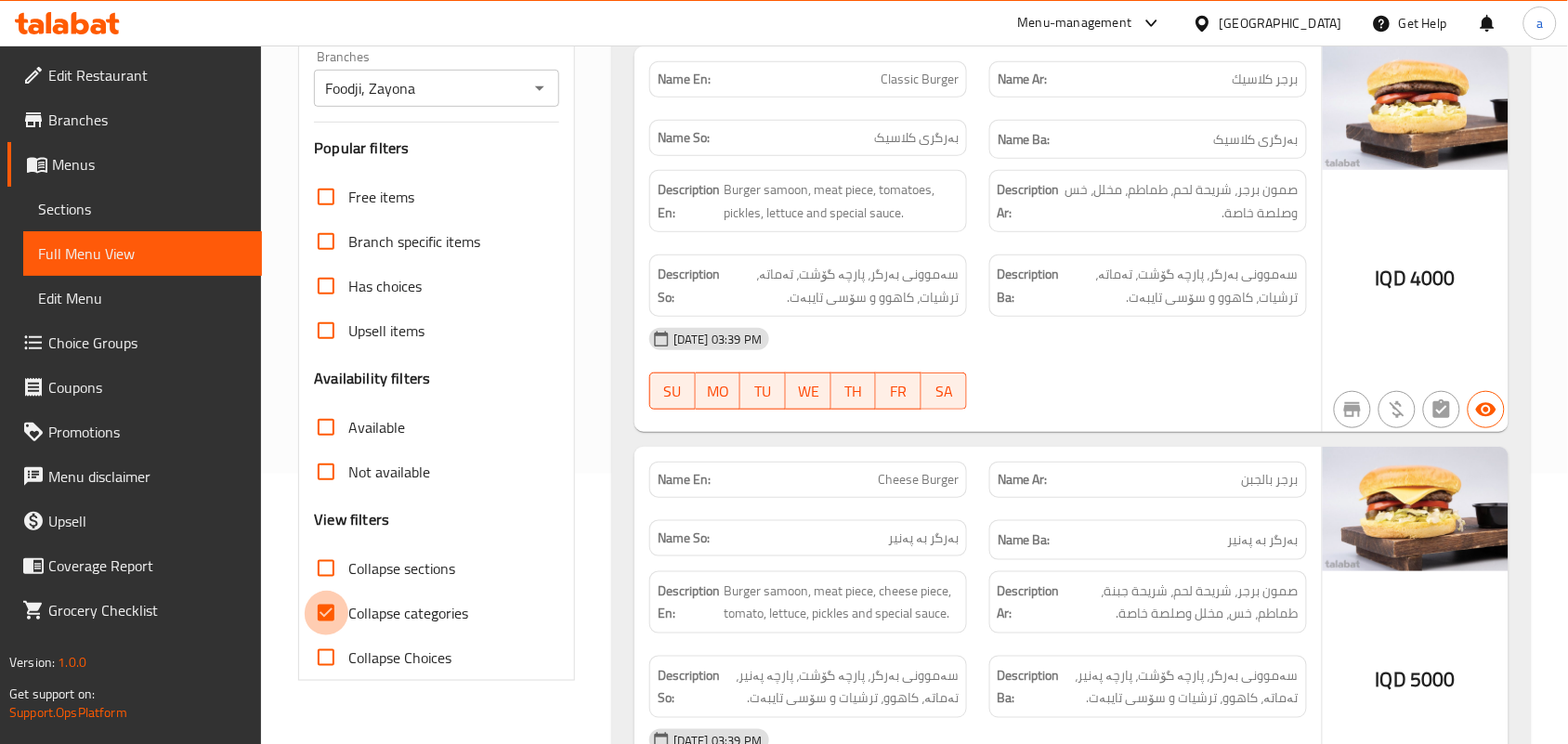
click at [316, 635] on input "Collapse categories" at bounding box center [326, 613] width 44 height 44
checkbox input "false"
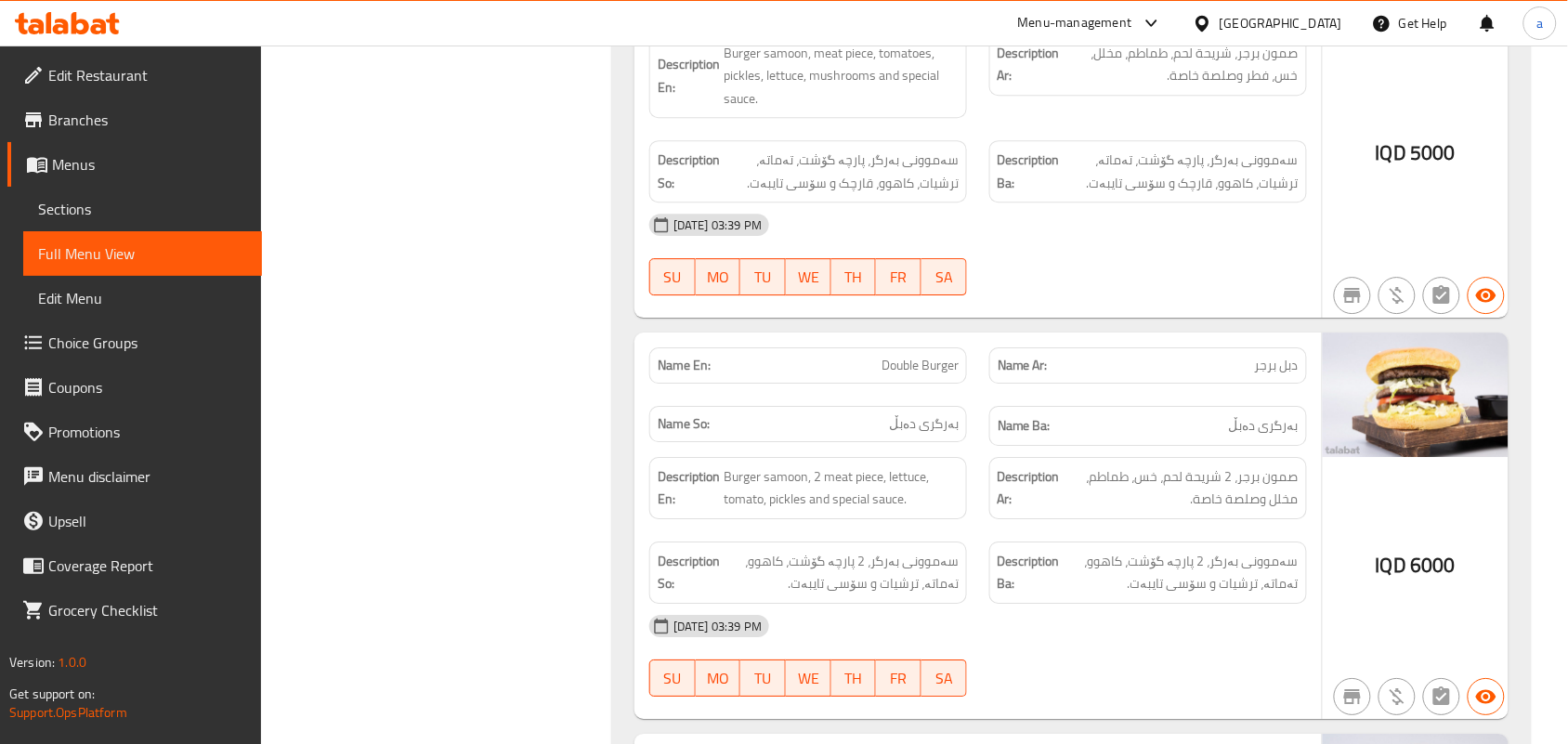
scroll to position [0, 0]
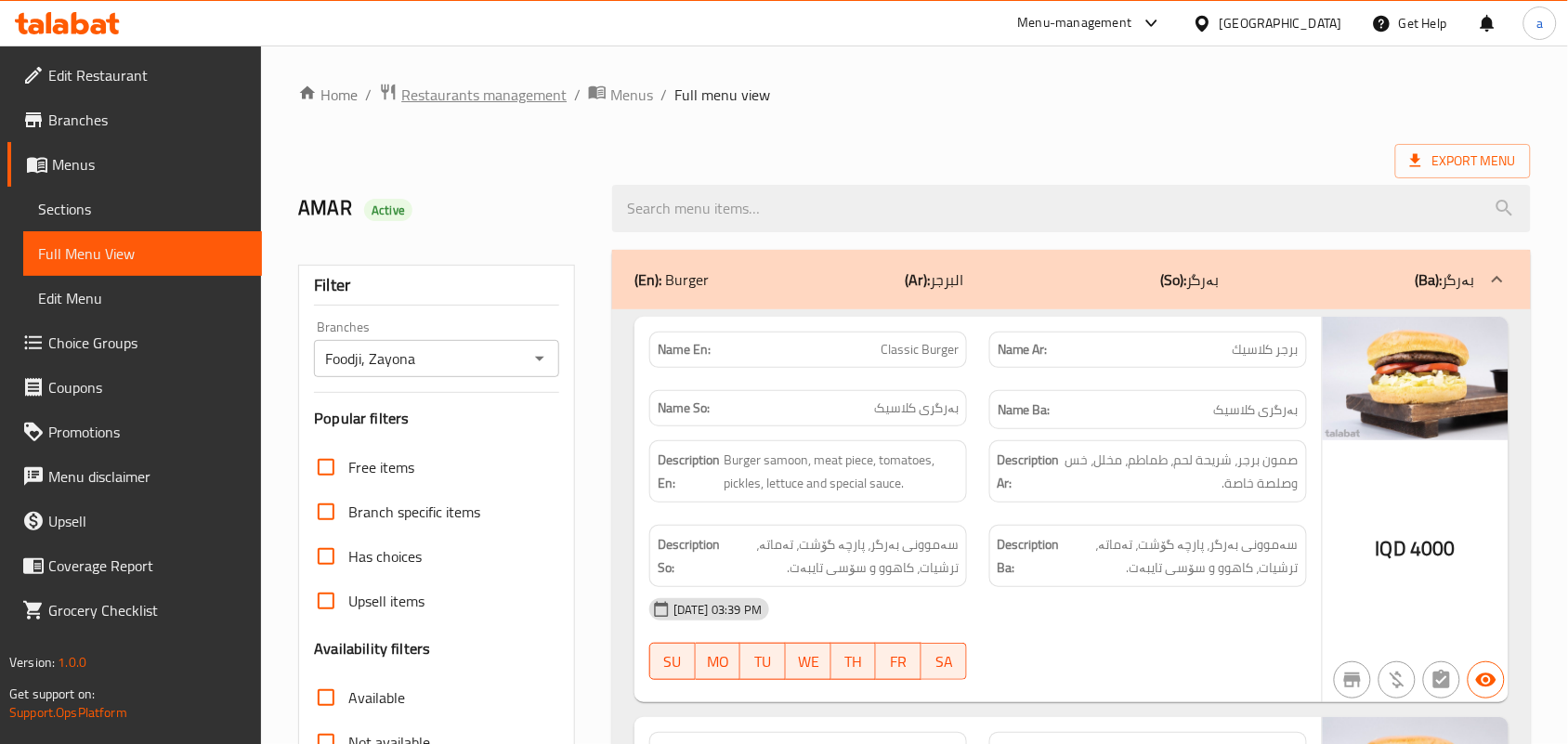
click at [498, 84] on span "Restaurants management" at bounding box center [483, 95] width 165 height 23
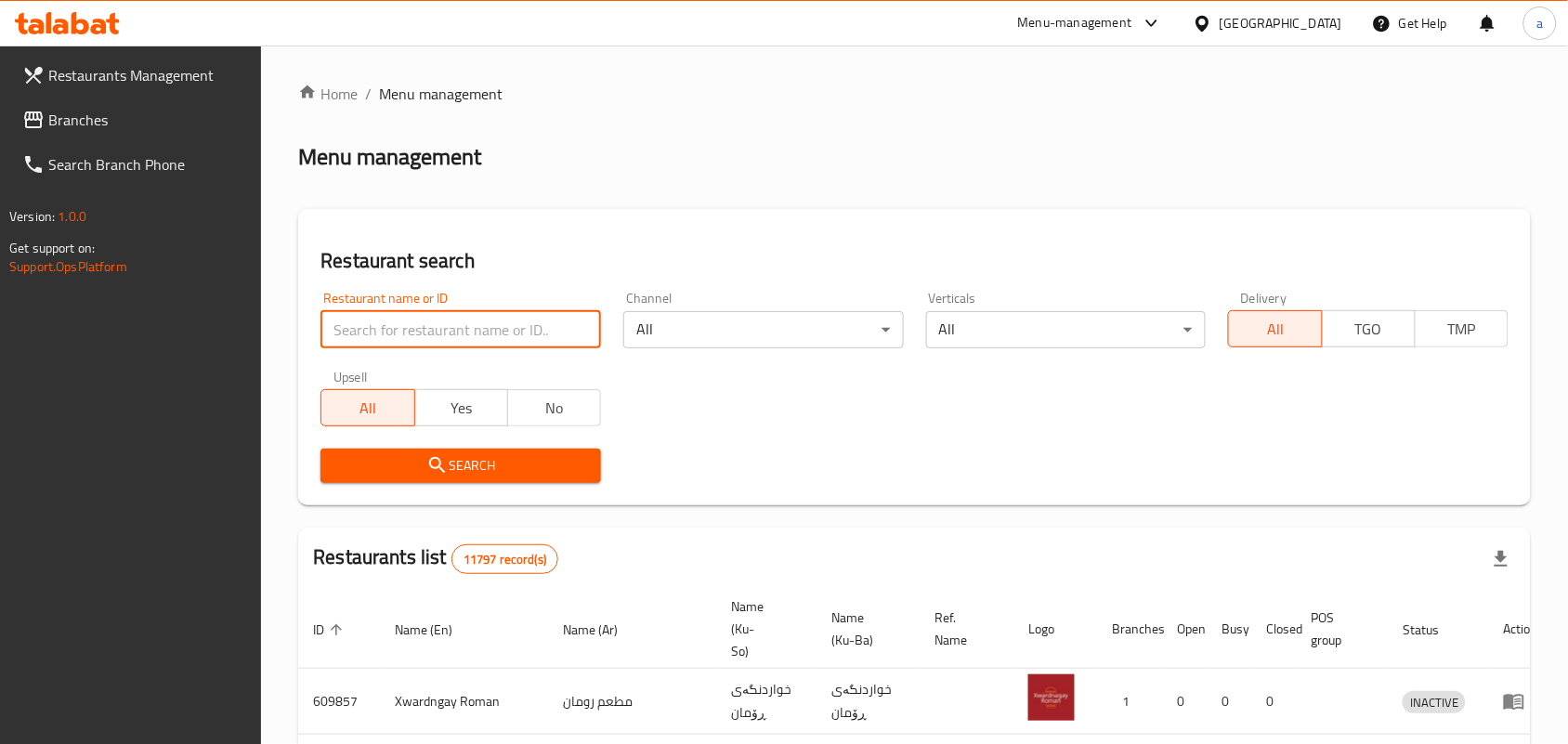
click at [469, 339] on input "search" at bounding box center [460, 330] width 280 height 37
paste input "Mandi [GEOGRAPHIC_DATA]"
type input "Mandi [GEOGRAPHIC_DATA]"
click button "Search" at bounding box center [460, 465] width 280 height 34
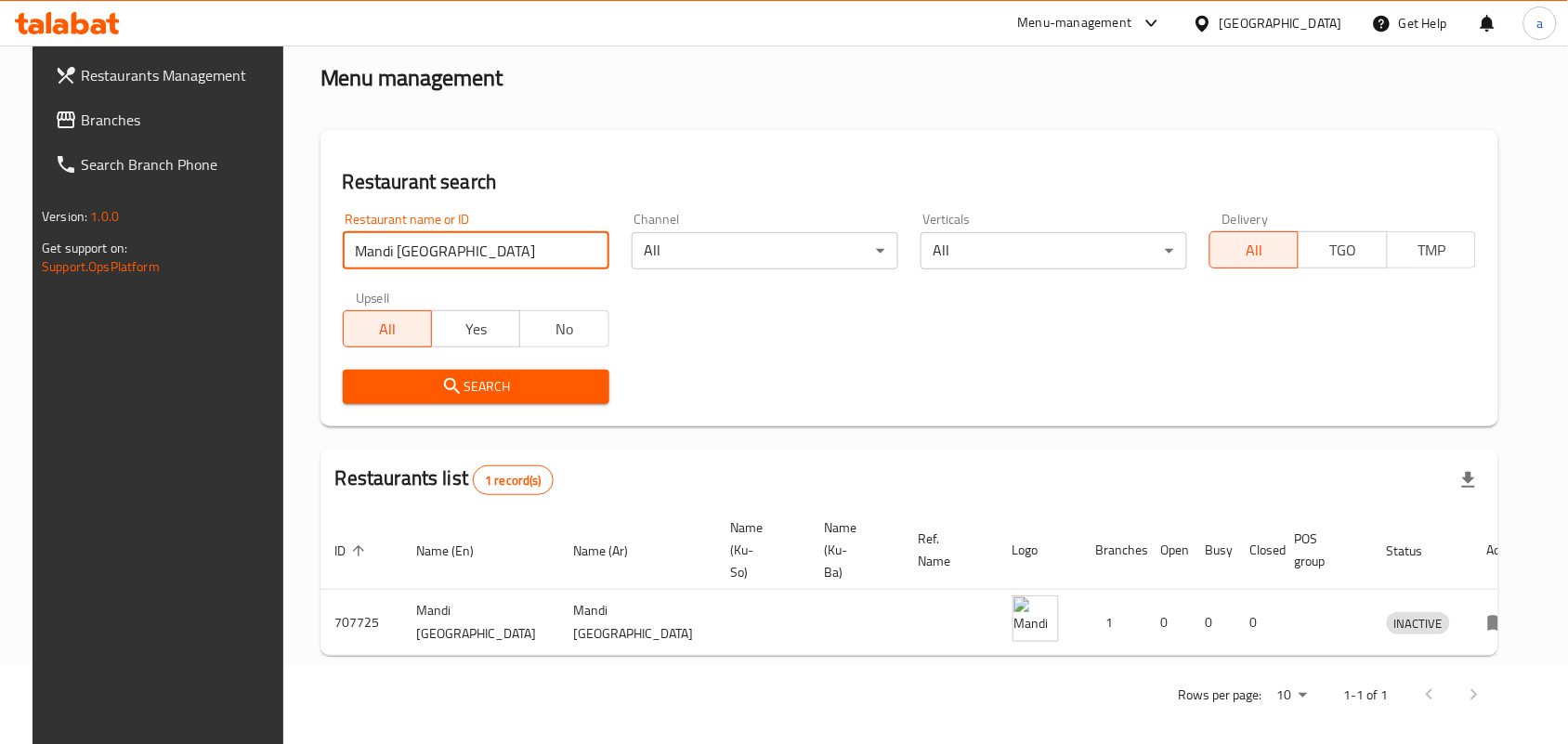
scroll to position [85, 0]
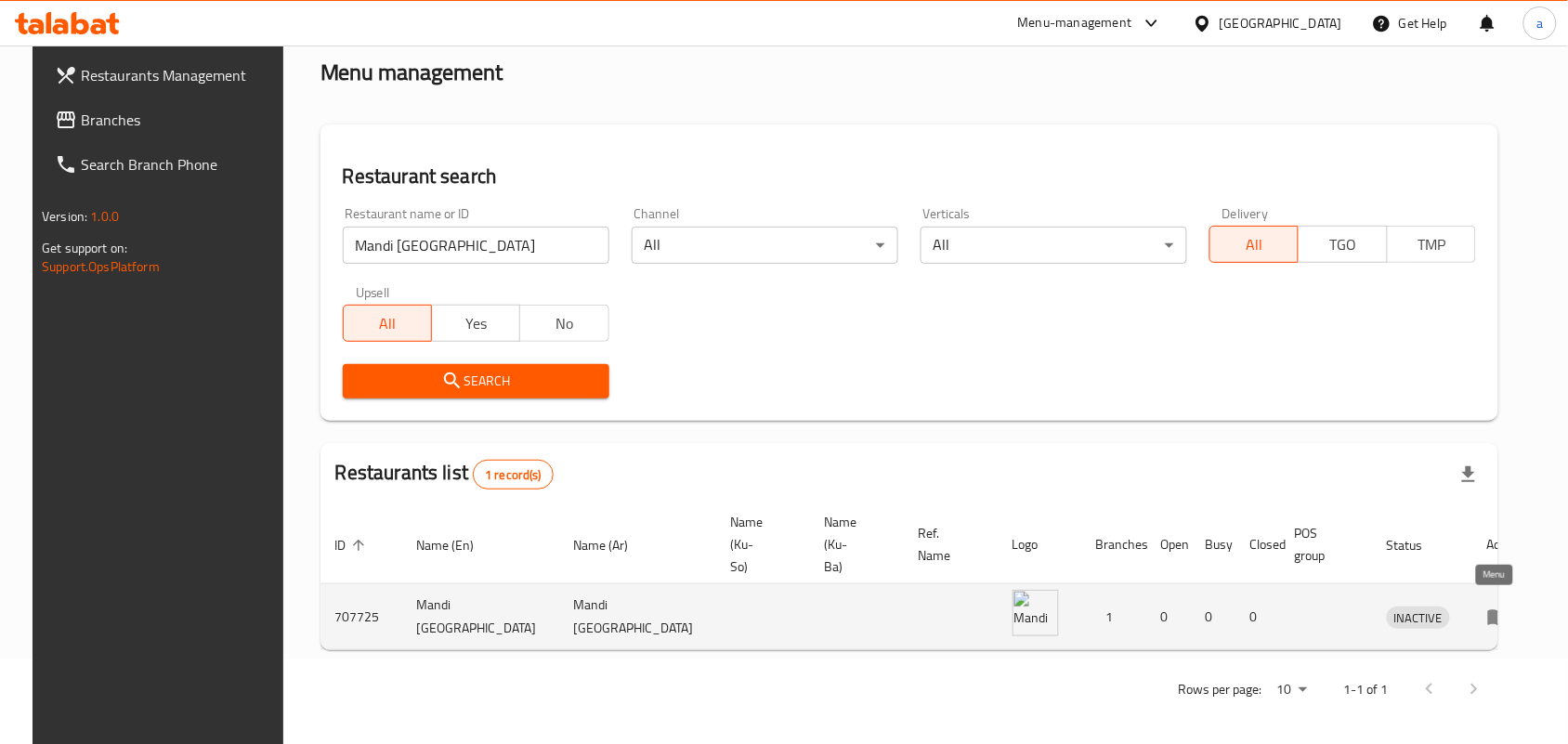
click at [1393, 616] on icon "enhanced table" at bounding box center [1498, 617] width 21 height 16
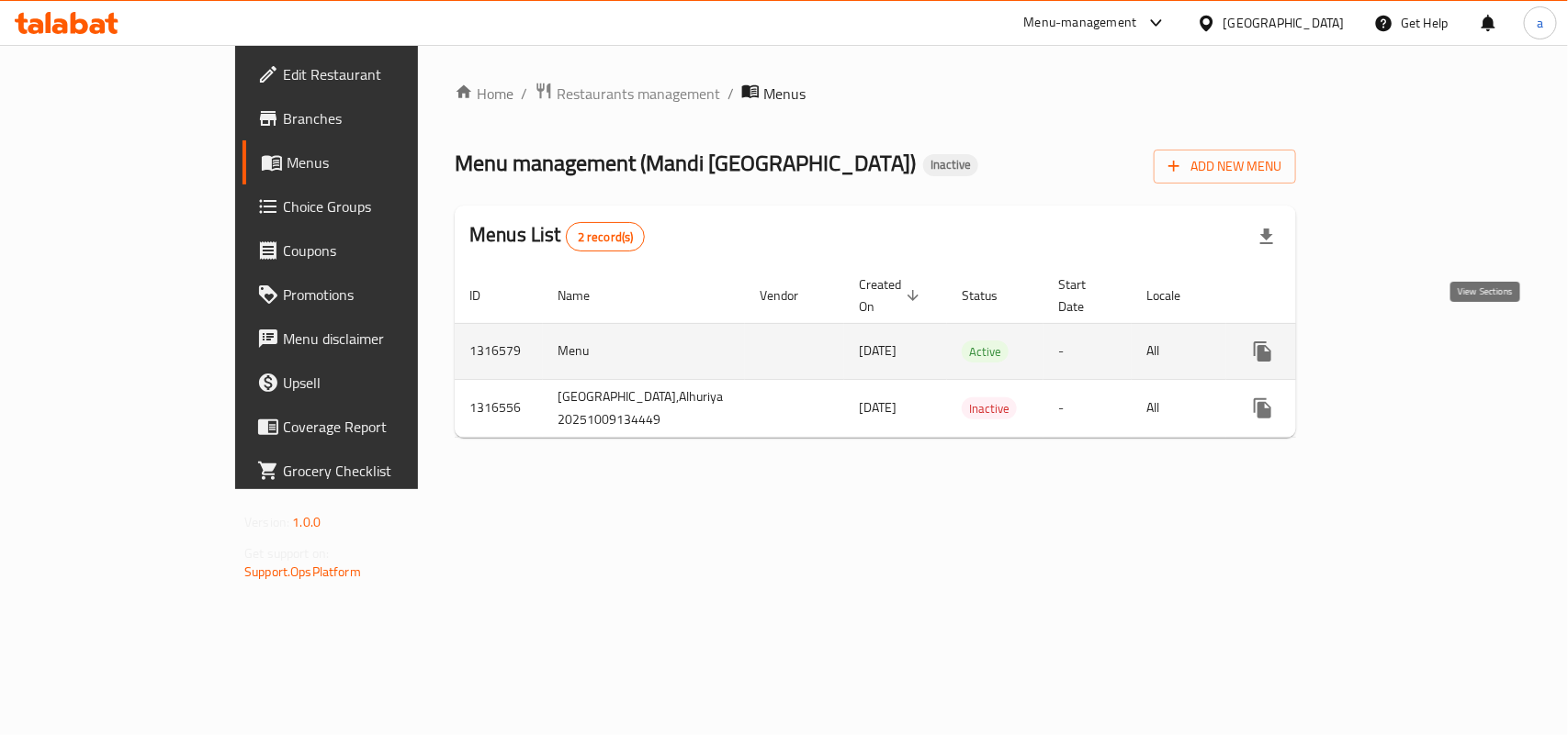
click at [1378, 340] on icon "enhanced table" at bounding box center [1395, 352] width 22 height 22
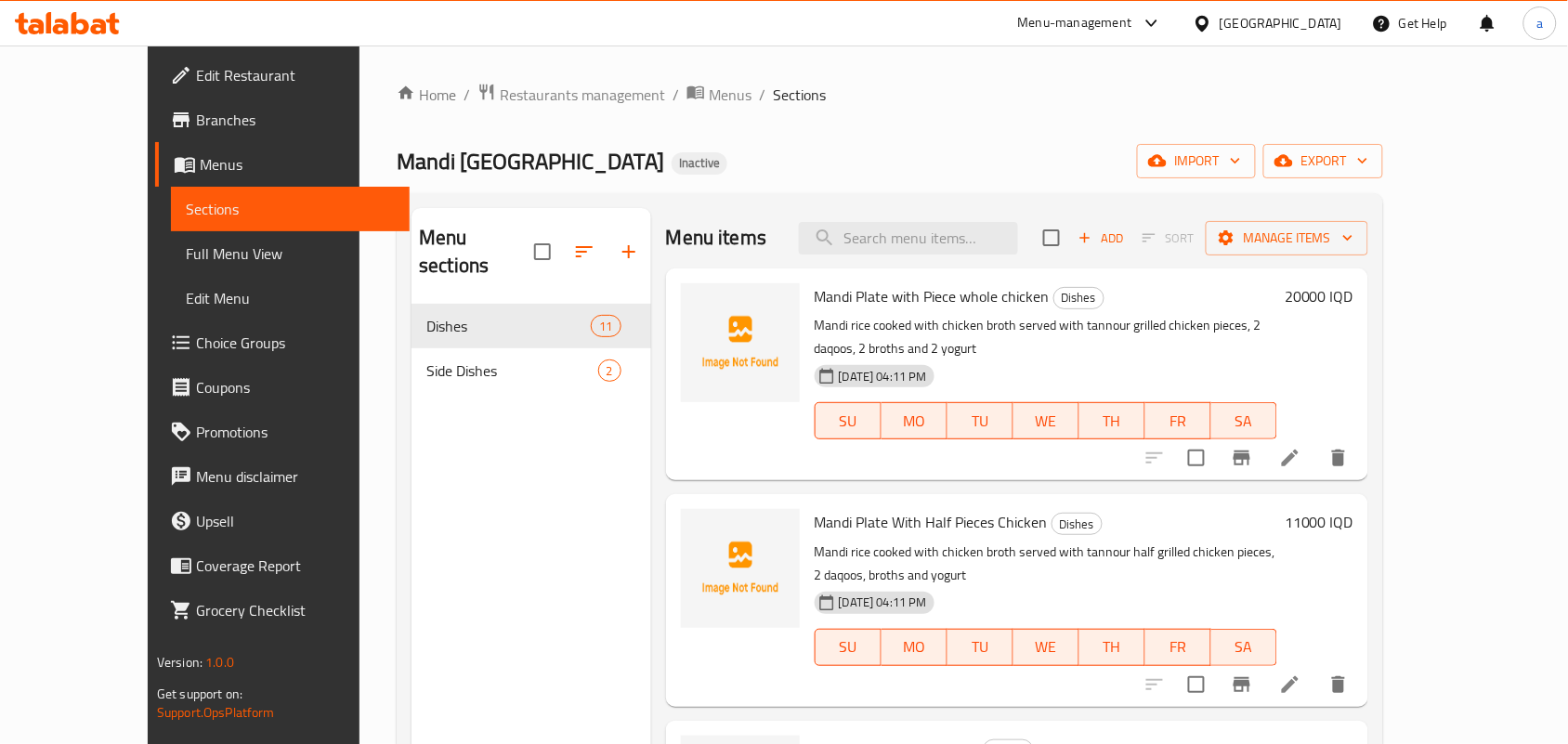
drag, startPoint x: 86, startPoint y: 77, endPoint x: 393, endPoint y: 187, distance: 326.1
click at [196, 76] on span "Edit Restaurant" at bounding box center [295, 76] width 199 height 23
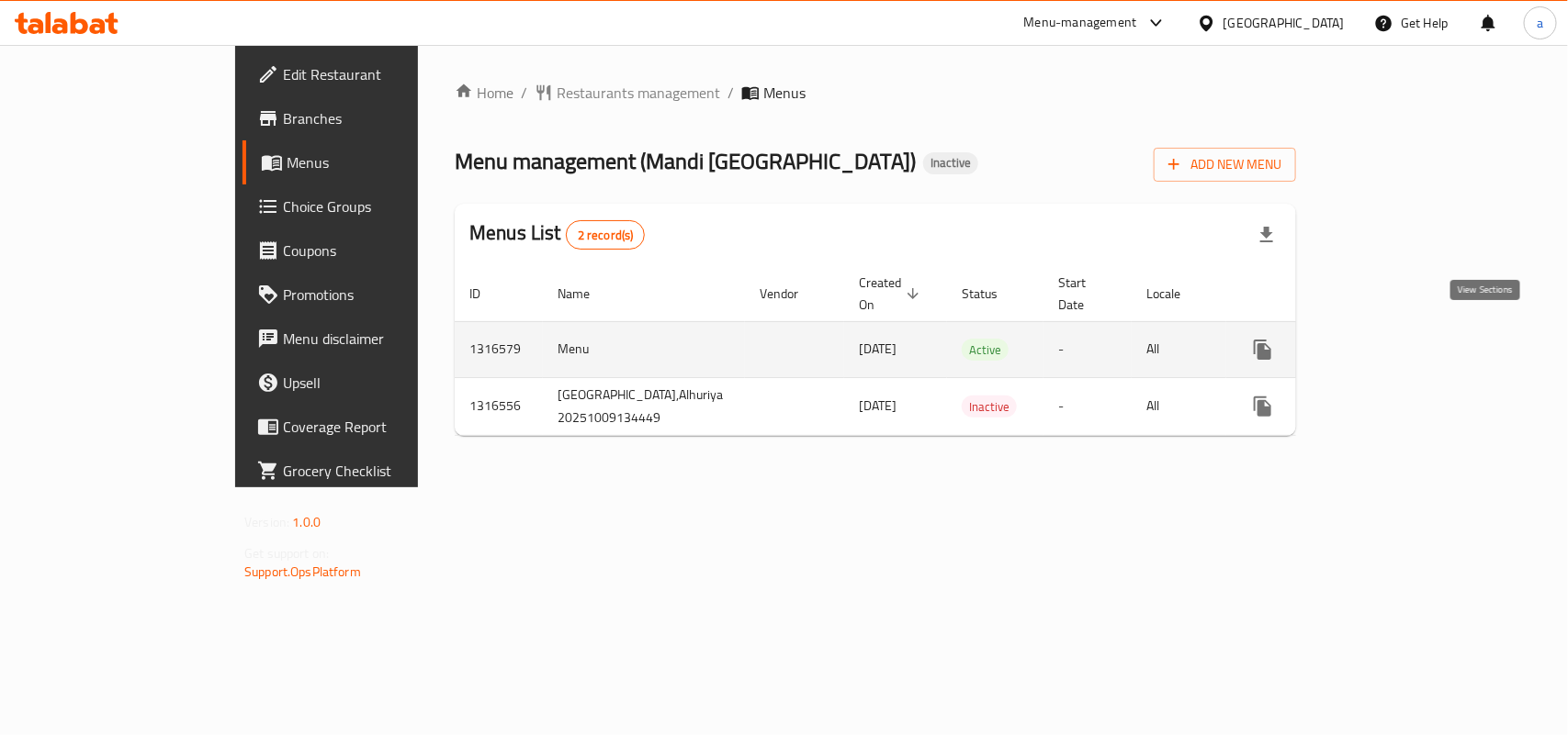
click at [1406, 339] on icon "enhanced table" at bounding box center [1395, 350] width 22 height 22
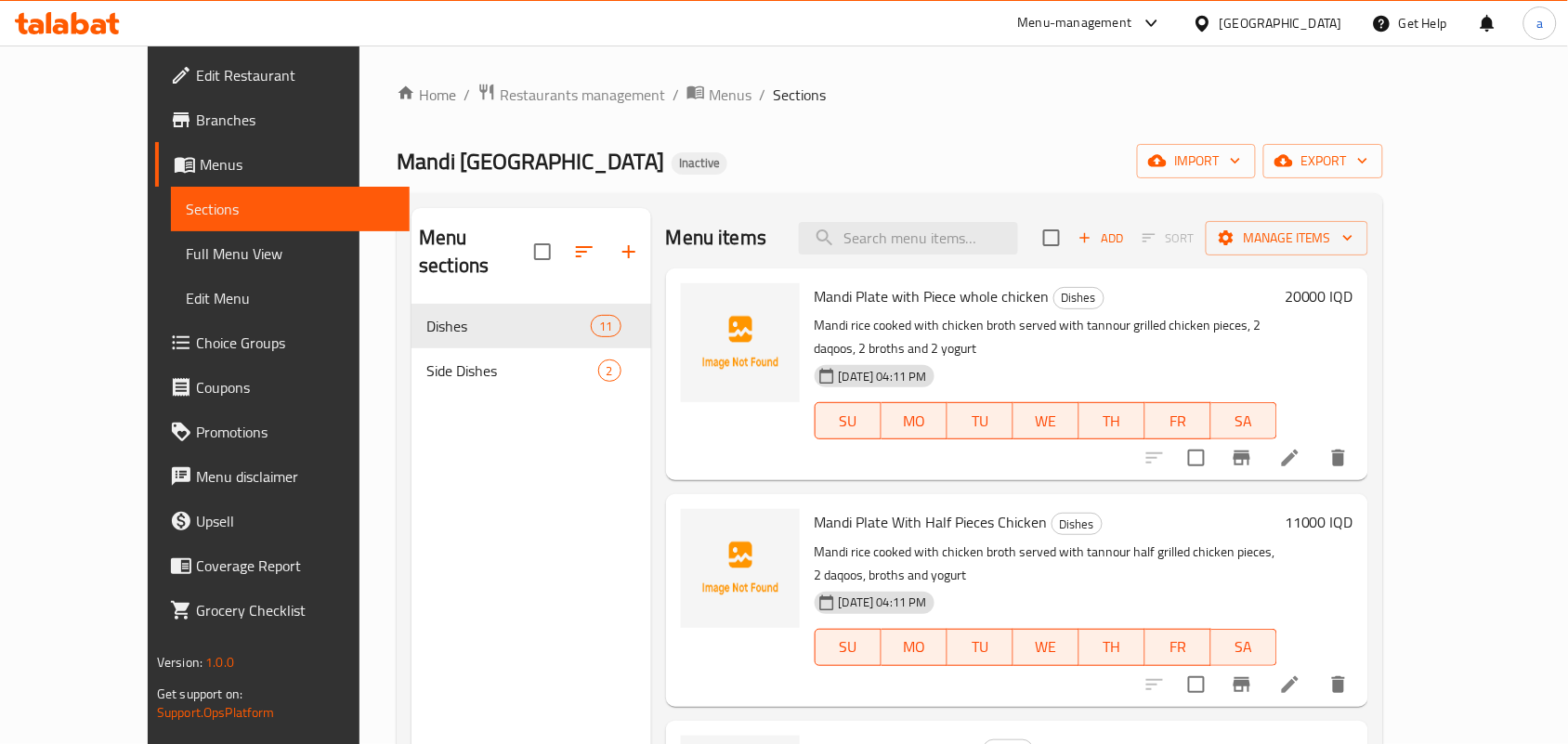
click at [918, 265] on div "Menu items Add Sort Manage items" at bounding box center [1018, 238] width 702 height 60
click at [918, 252] on input "search" at bounding box center [908, 238] width 219 height 32
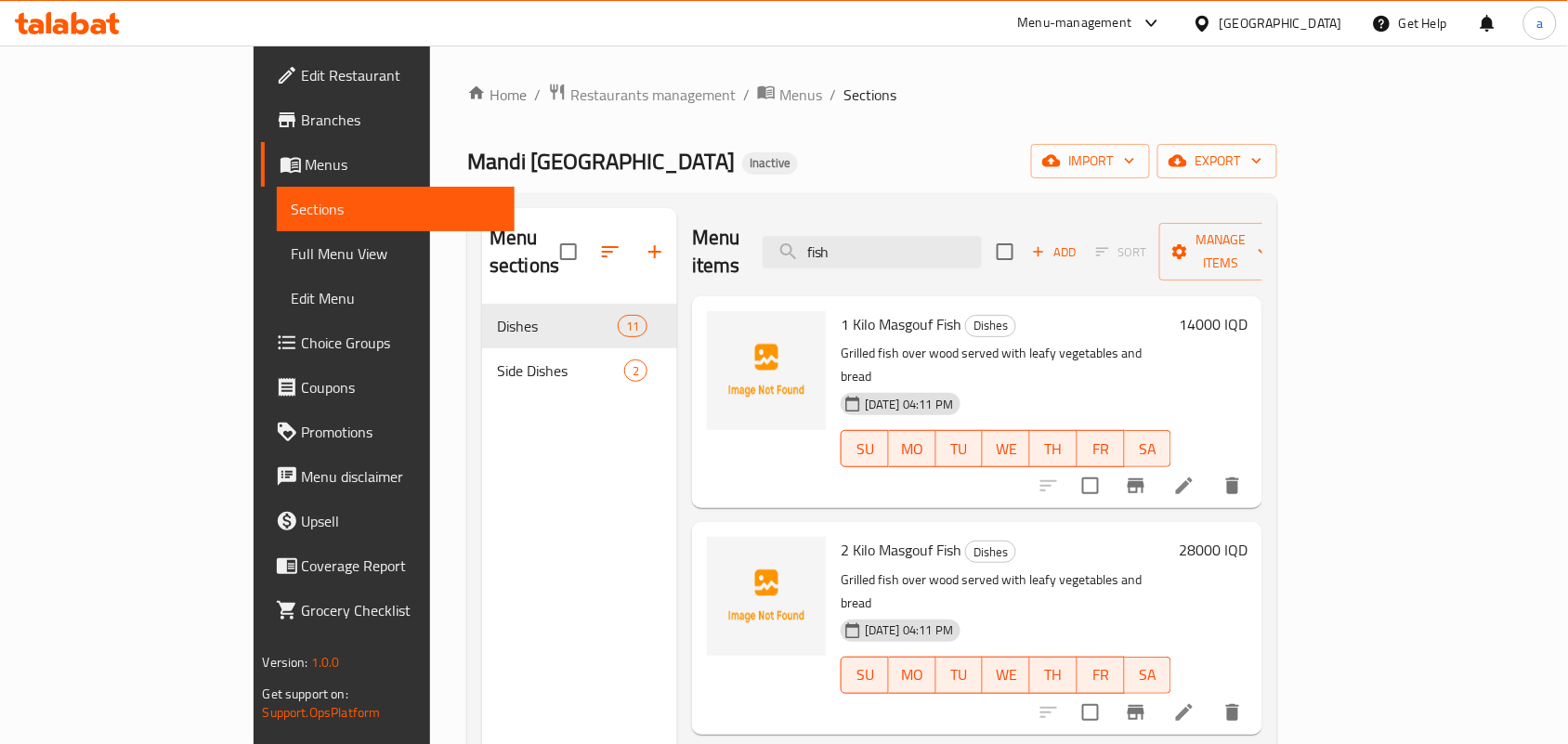
type input "fish"
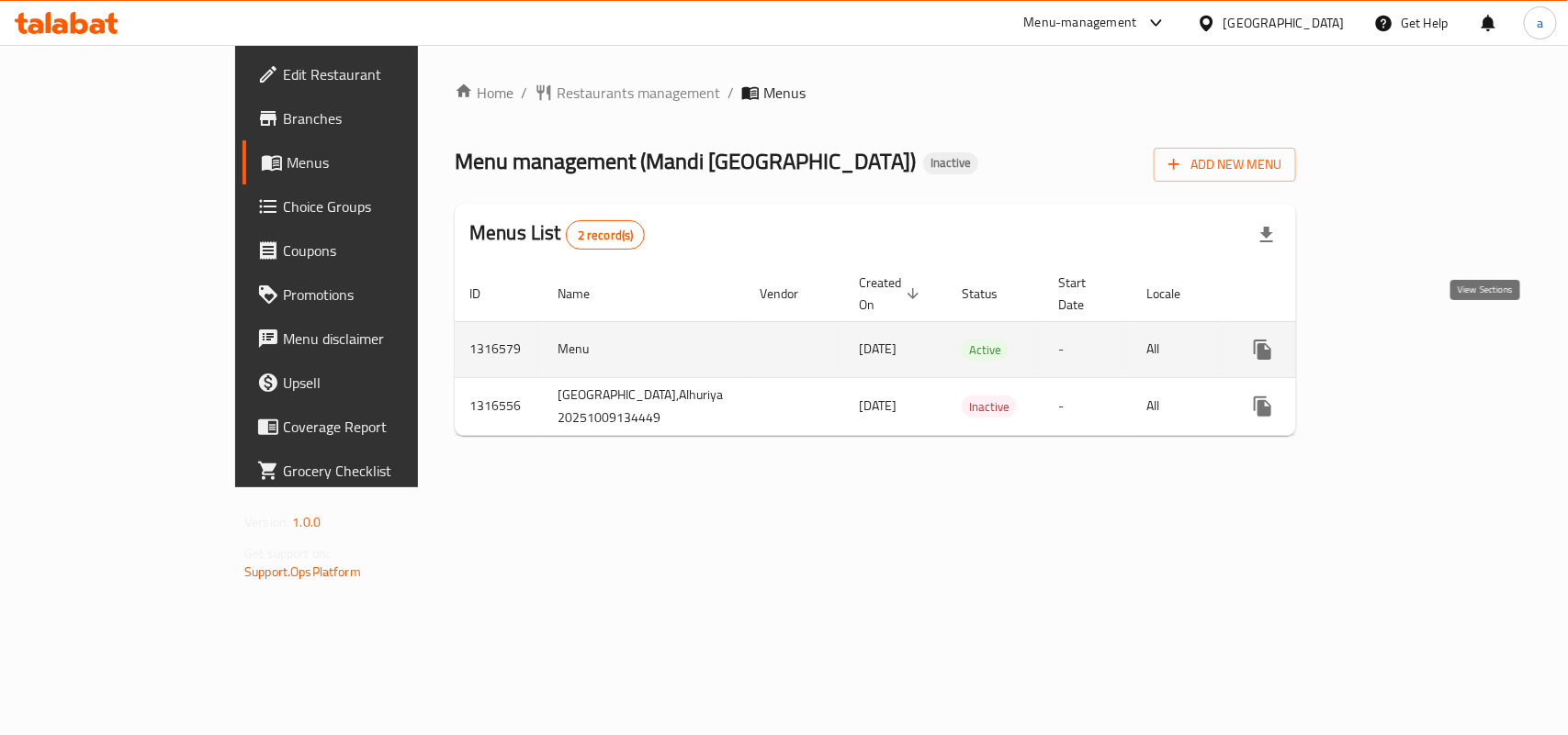
click at [1406, 346] on icon "enhanced table" at bounding box center [1395, 350] width 22 height 22
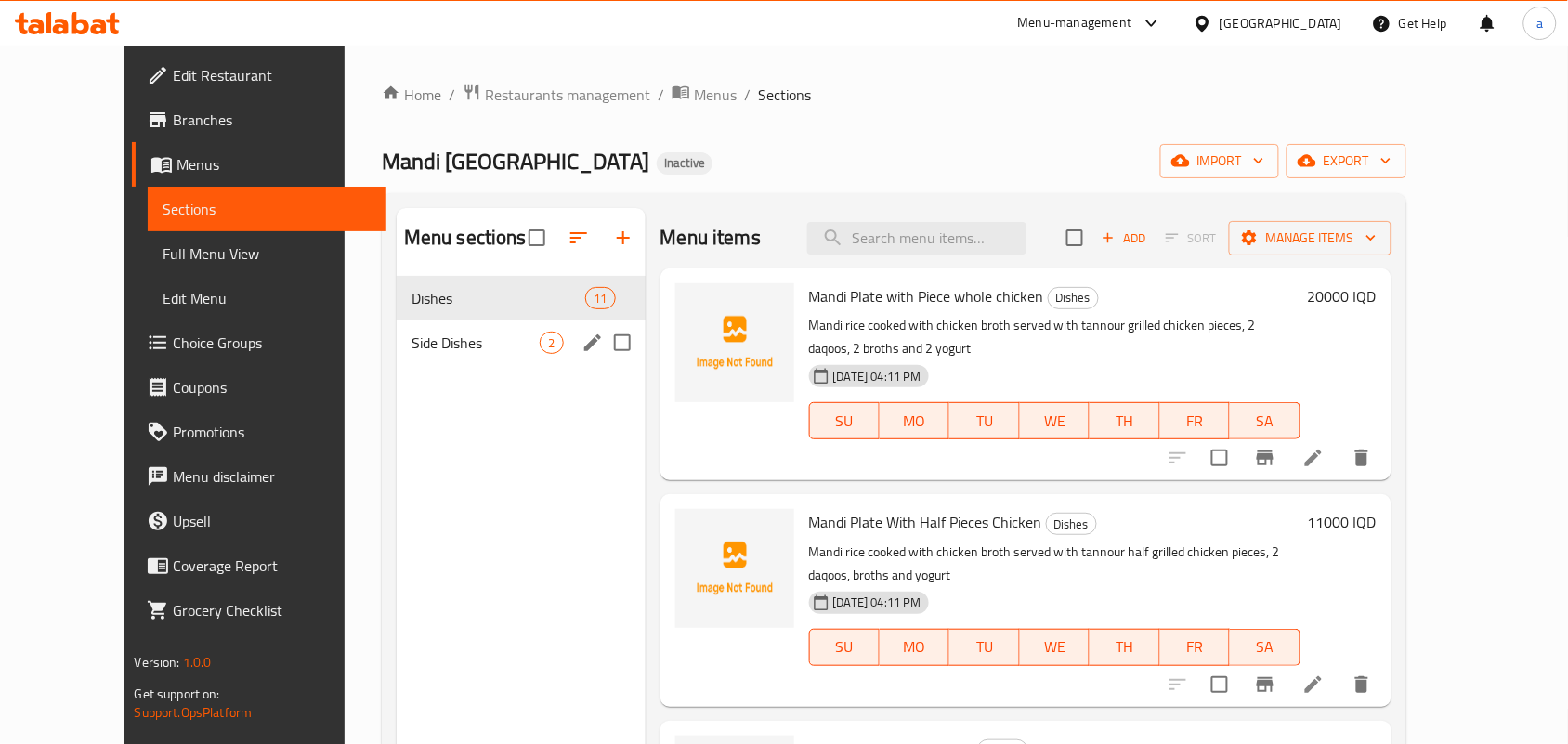
click at [584, 350] on icon "edit" at bounding box center [593, 343] width 17 height 17
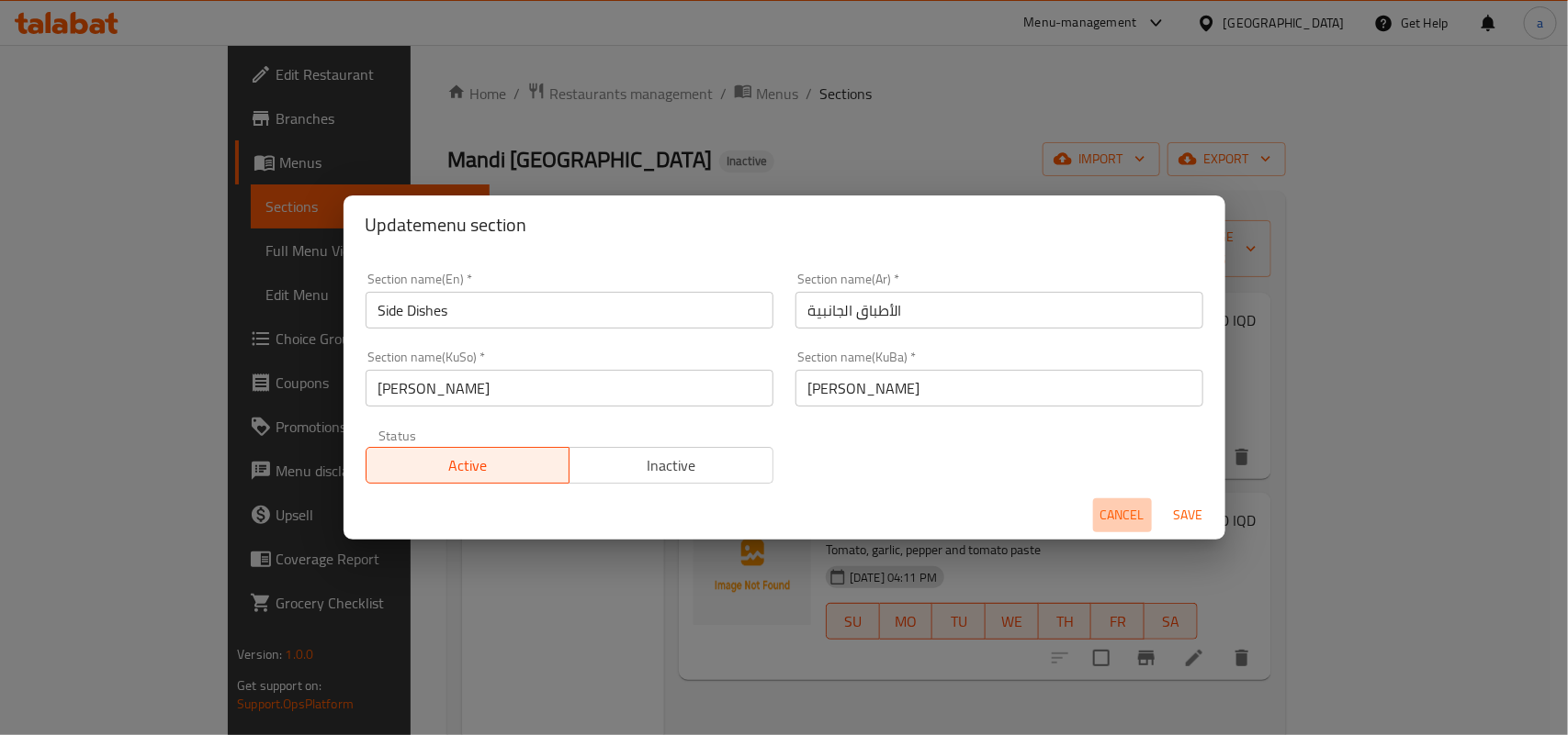
click at [1103, 517] on span "Cancel" at bounding box center [1122, 515] width 44 height 23
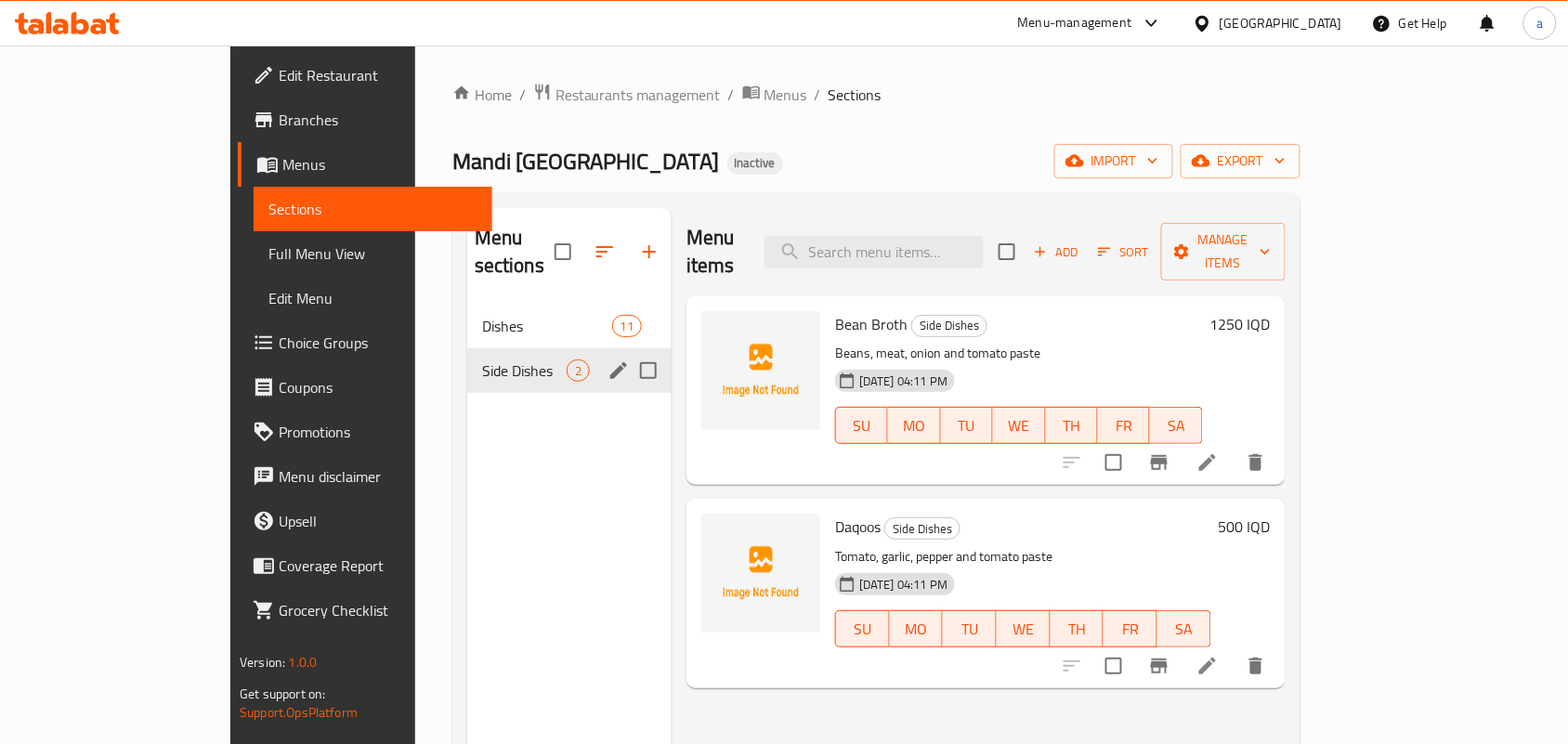
click at [482, 360] on span "Side Dishes" at bounding box center [525, 371] width 85 height 23
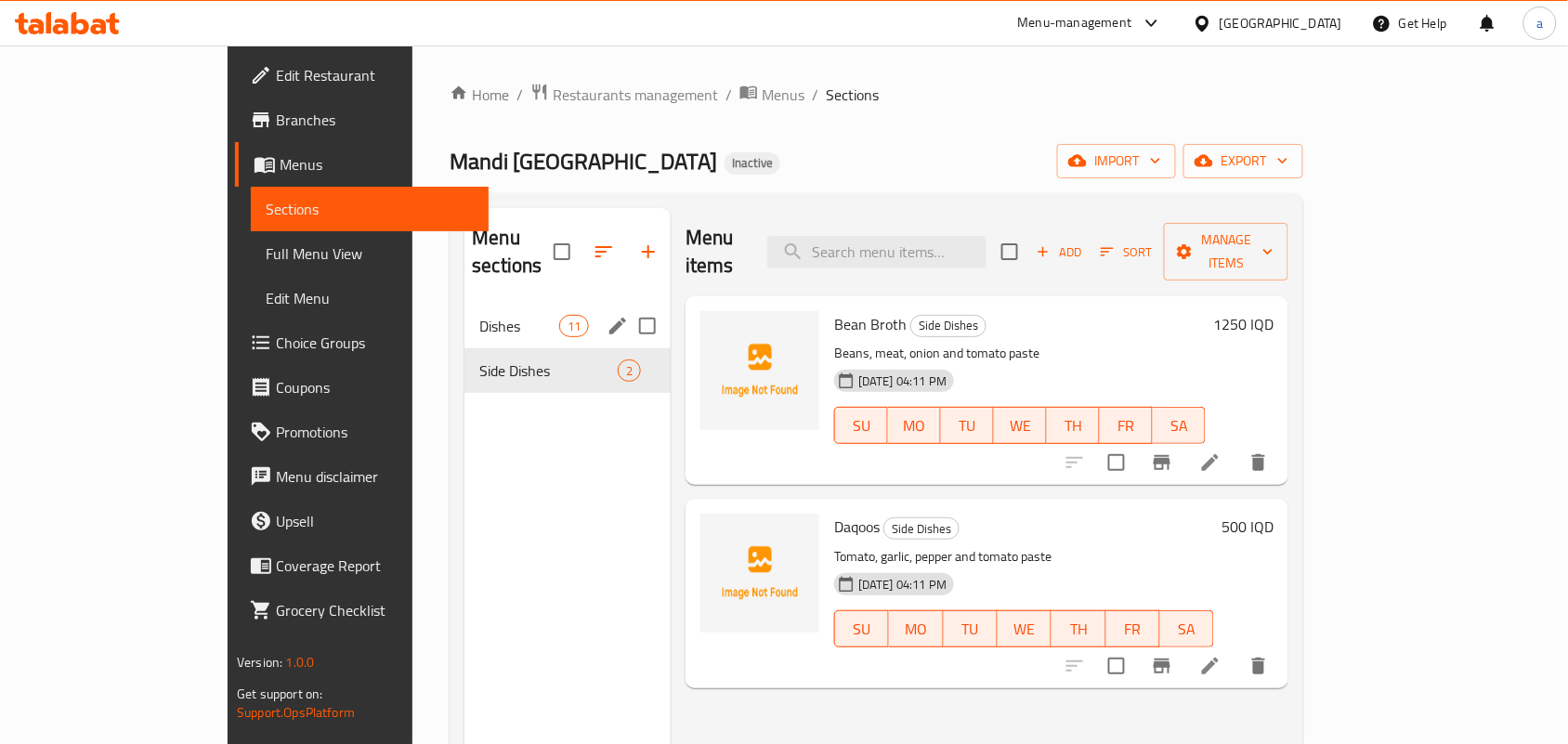
click at [480, 315] on span "Dishes" at bounding box center [519, 327] width 79 height 23
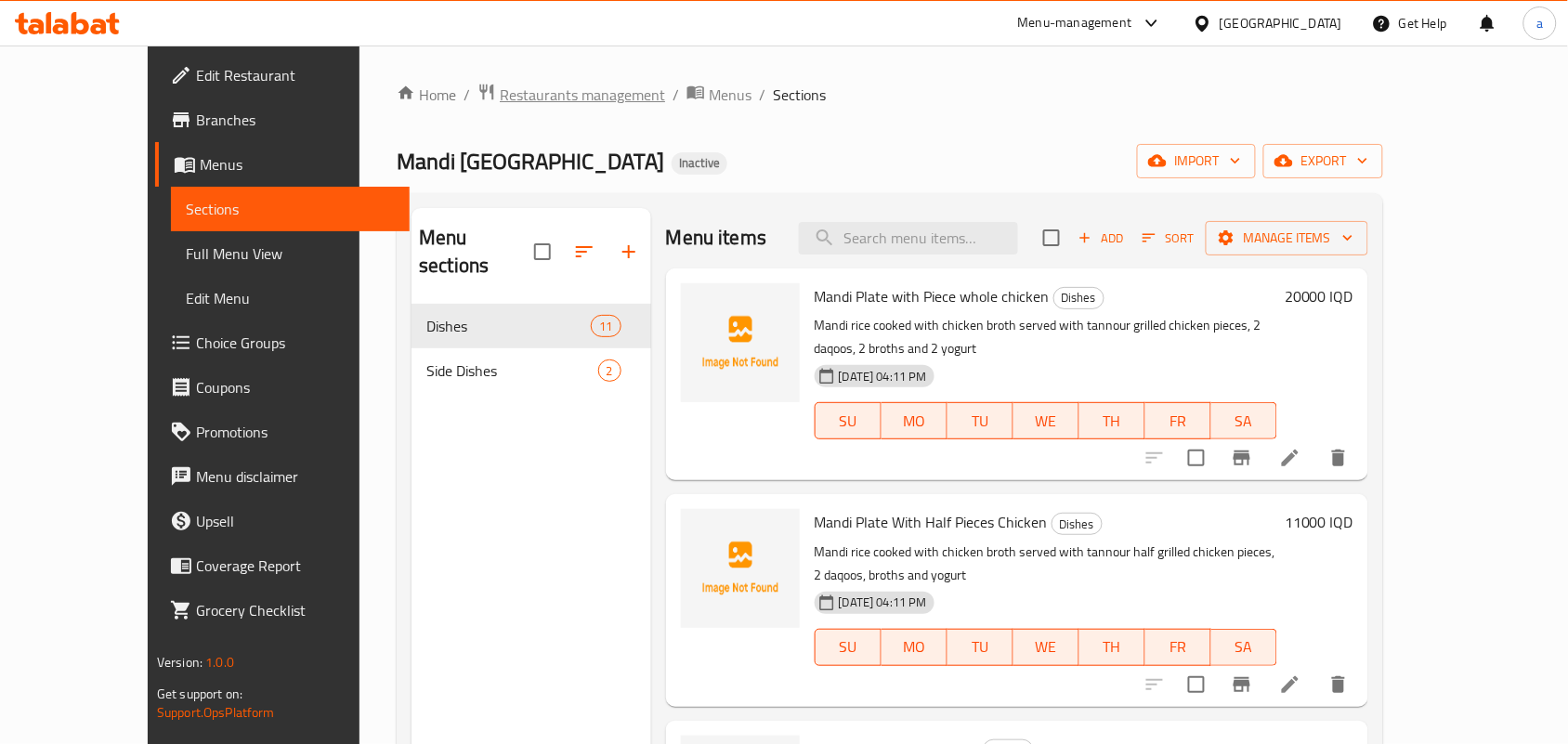
click at [499, 102] on span "Restaurants management" at bounding box center [582, 95] width 165 height 23
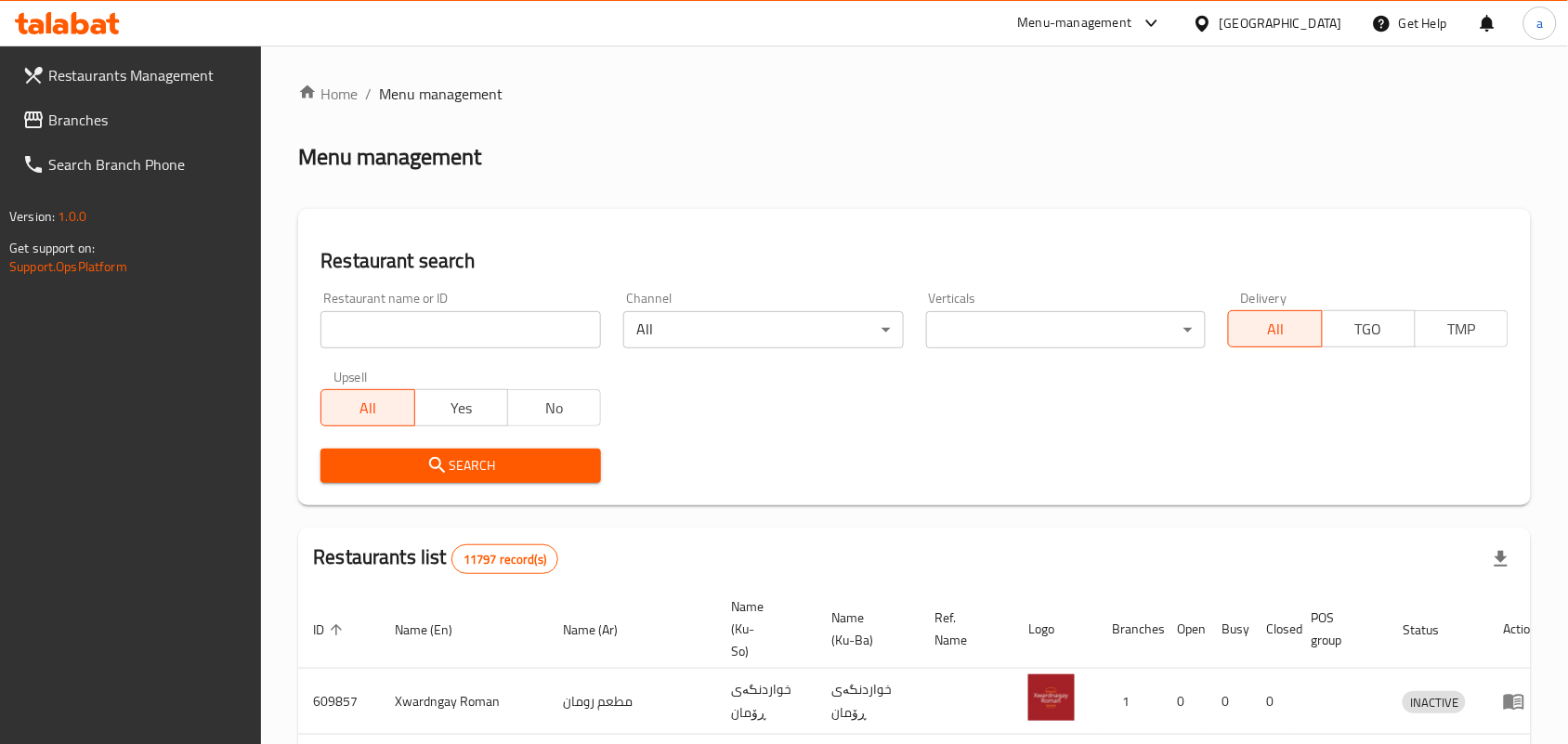
click at [450, 327] on input "search" at bounding box center [460, 330] width 280 height 37
paste input "Lano Fast Food"
type input "Lano Fast Food"
click button "Search" at bounding box center [460, 465] width 280 height 34
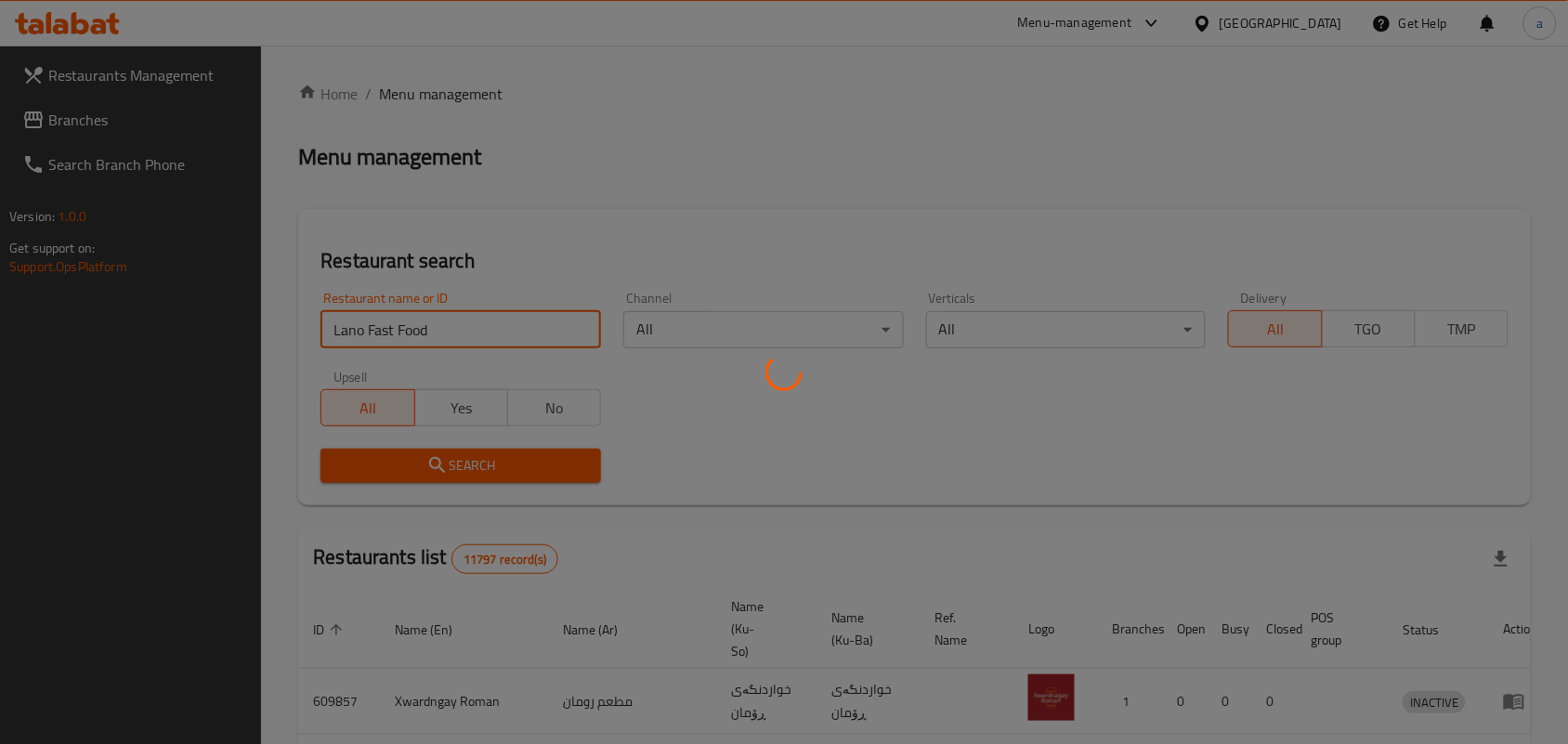
scroll to position [150, 0]
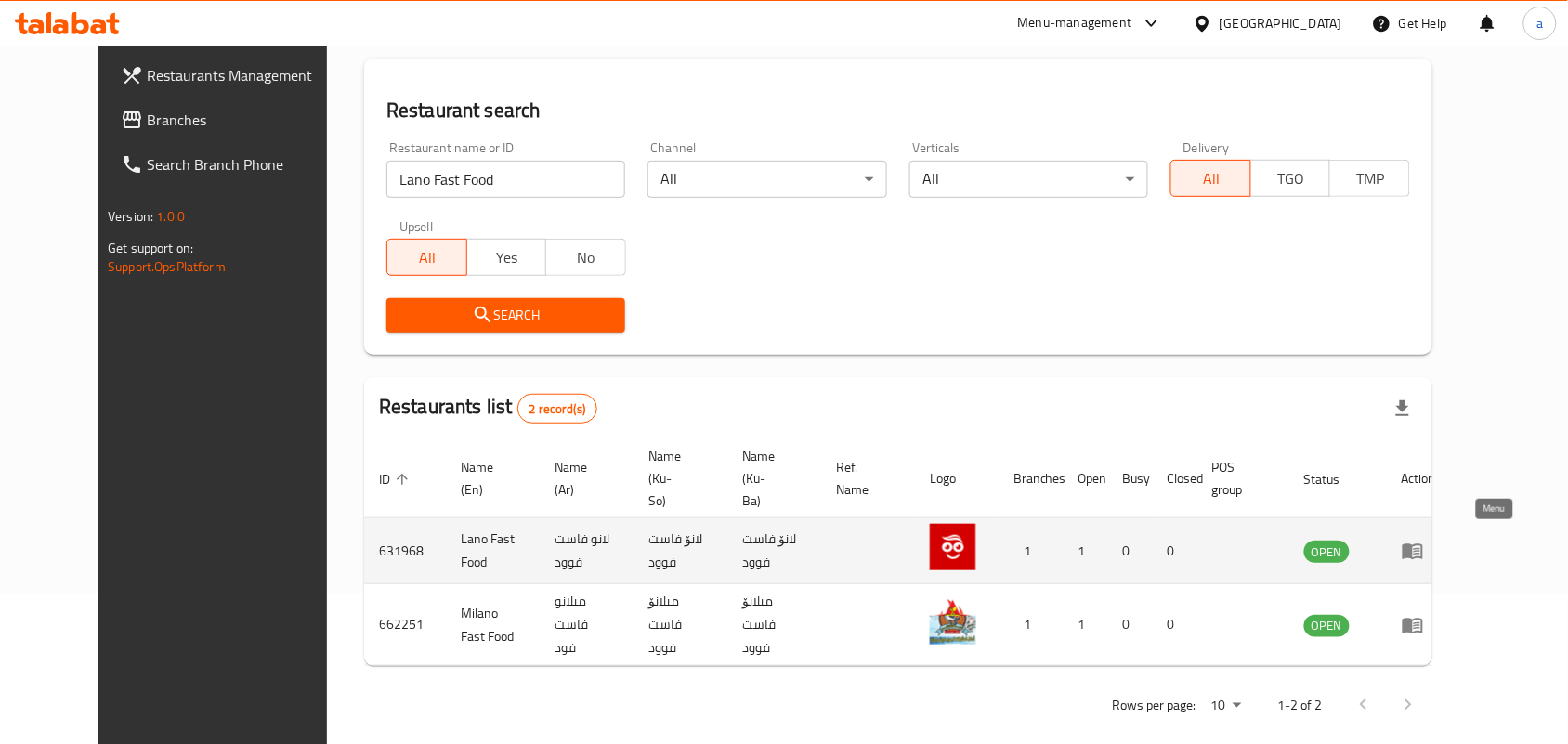
click at [1424, 541] on icon "enhanced table" at bounding box center [1413, 551] width 23 height 23
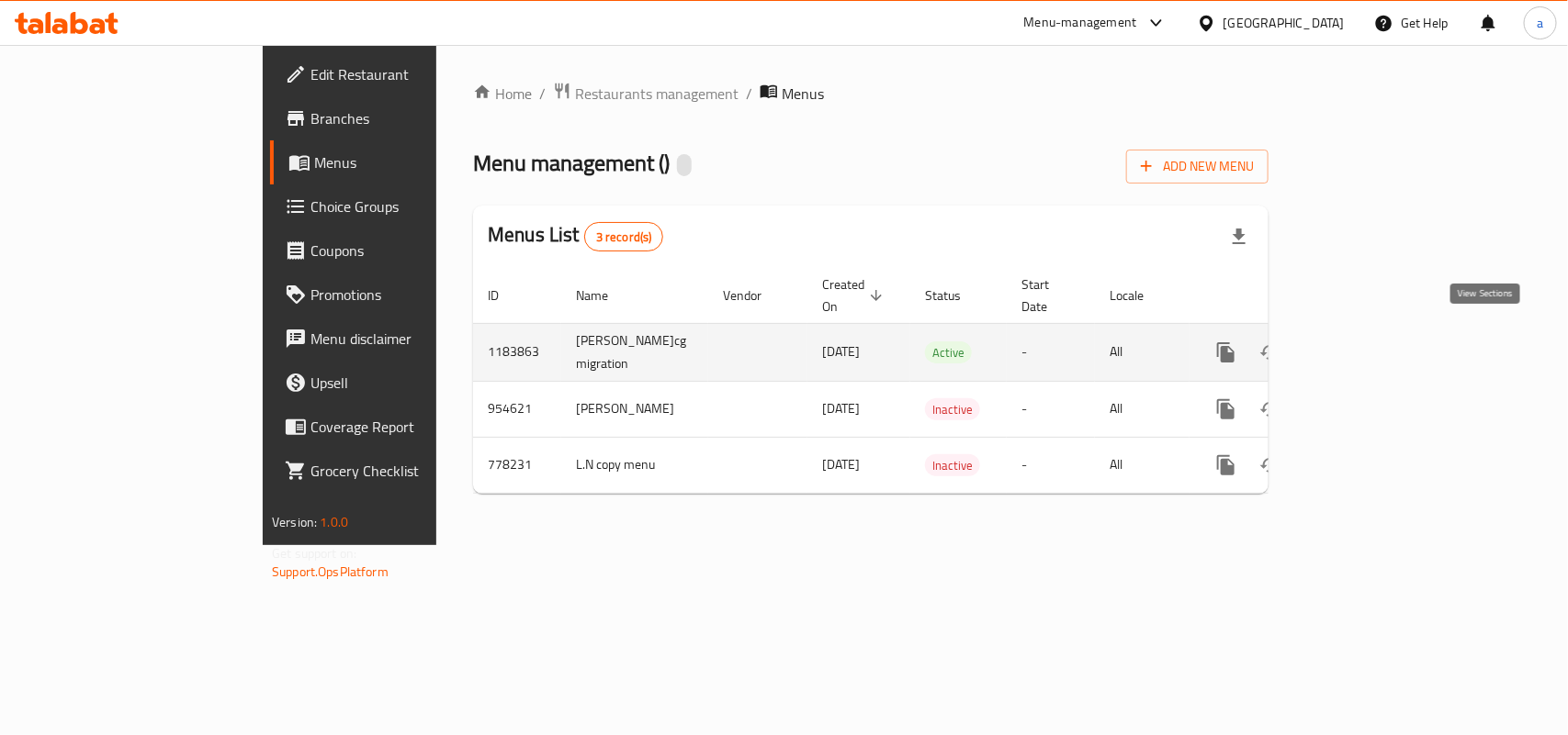
click at [1369, 345] on icon "enhanced table" at bounding box center [1358, 353] width 22 height 22
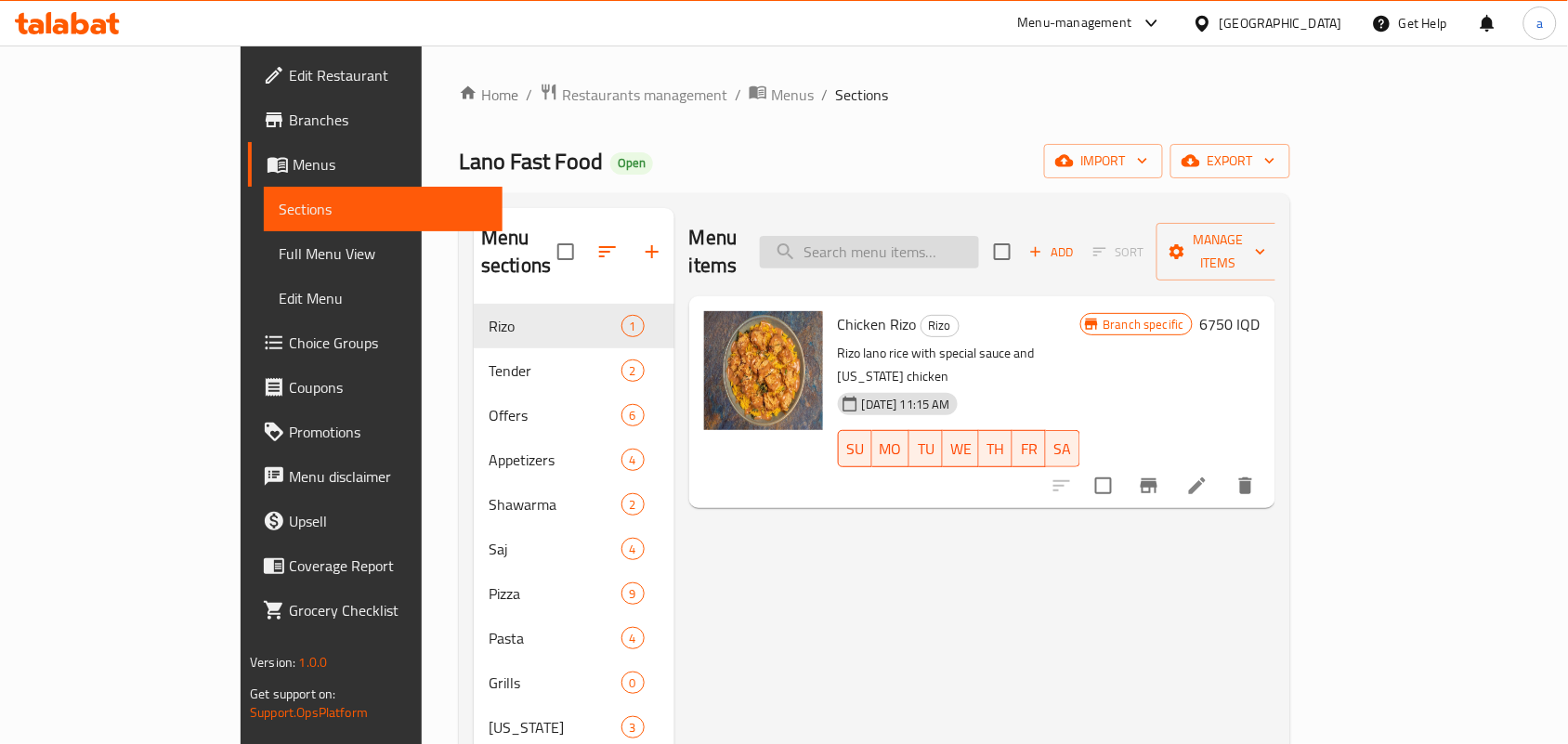
click at [979, 244] on input "search" at bounding box center [869, 252] width 219 height 32
paste input "Mushroom Meat Burger"
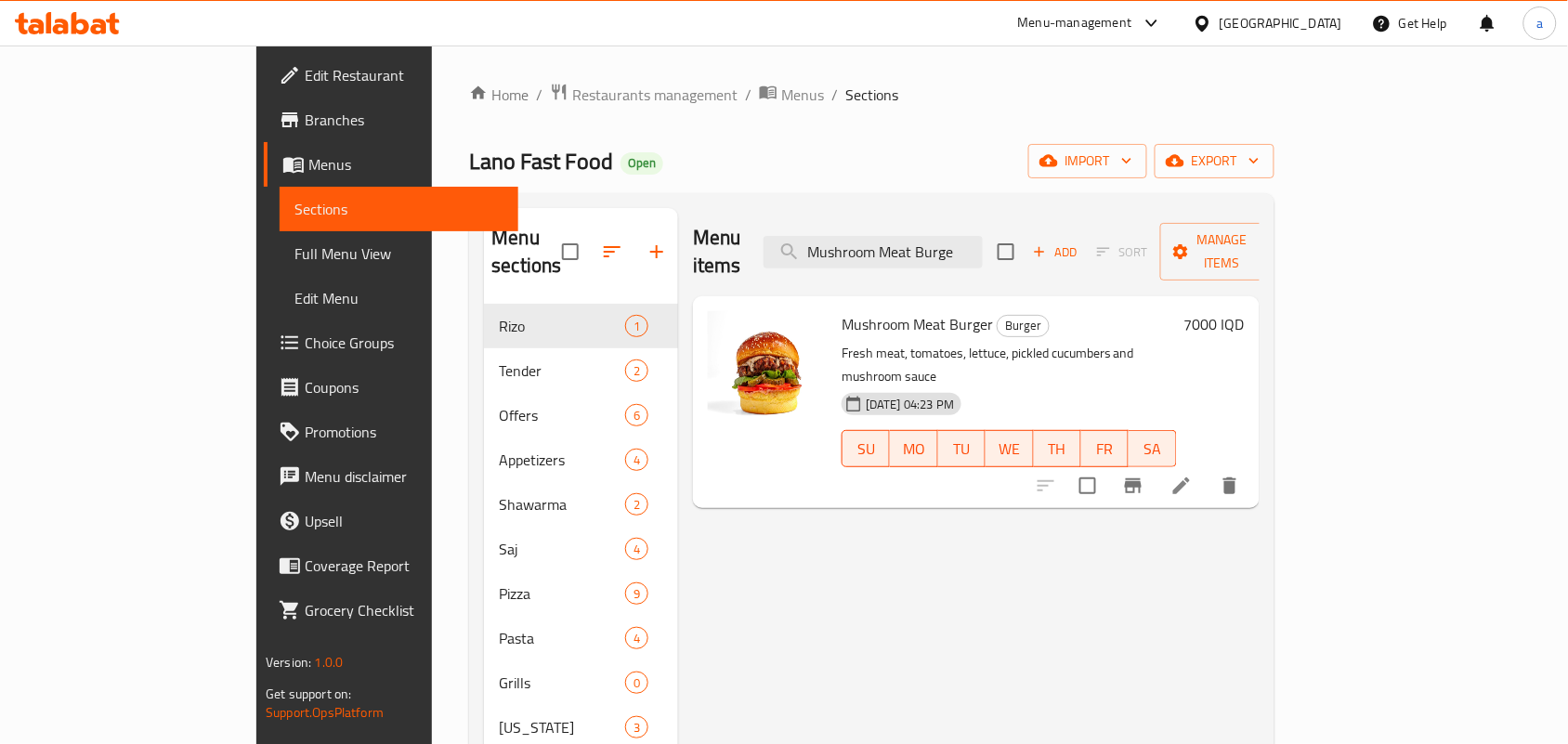
type input "Mushroom Meat Burge"
click at [1192, 475] on icon at bounding box center [1182, 486] width 23 height 23
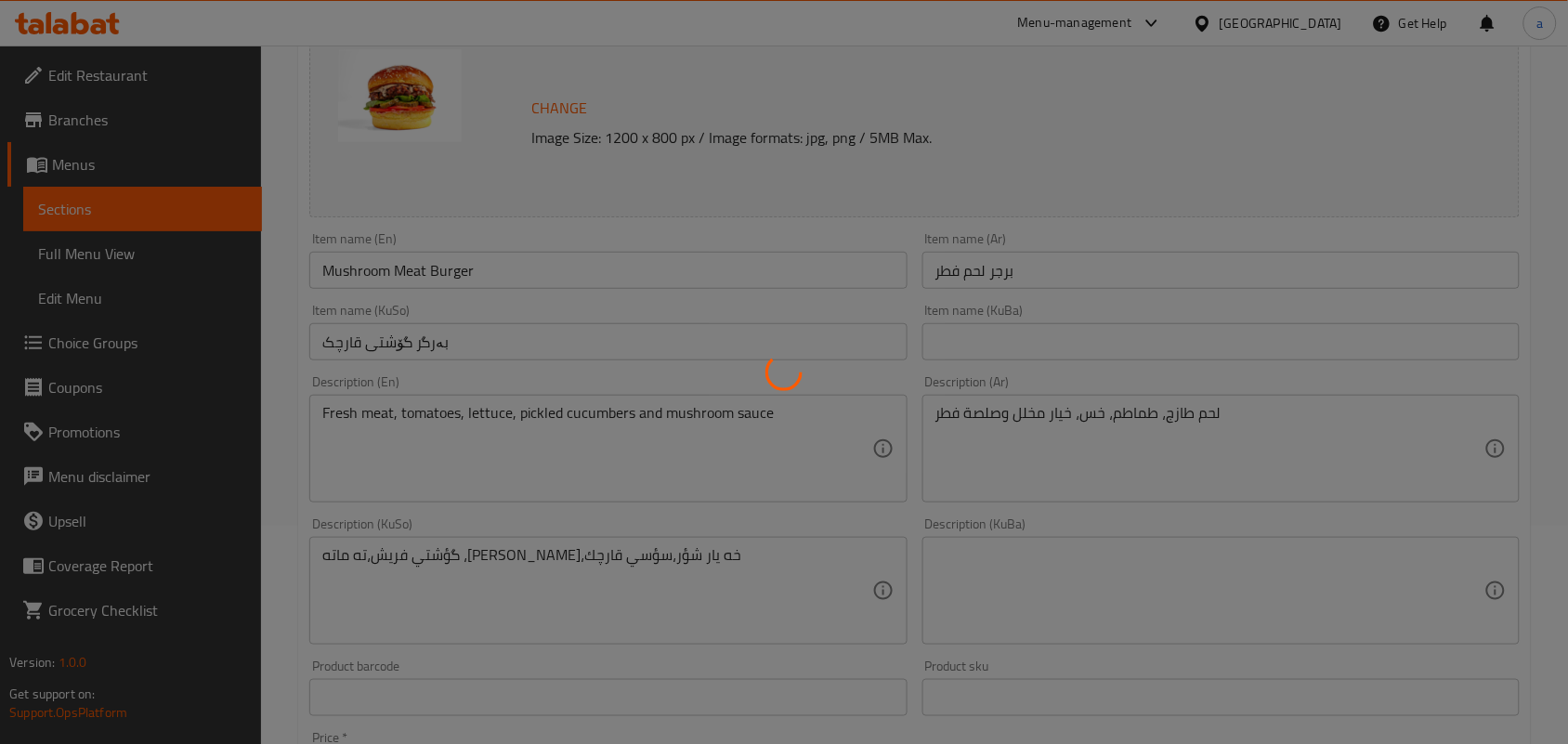
scroll to position [270, 0]
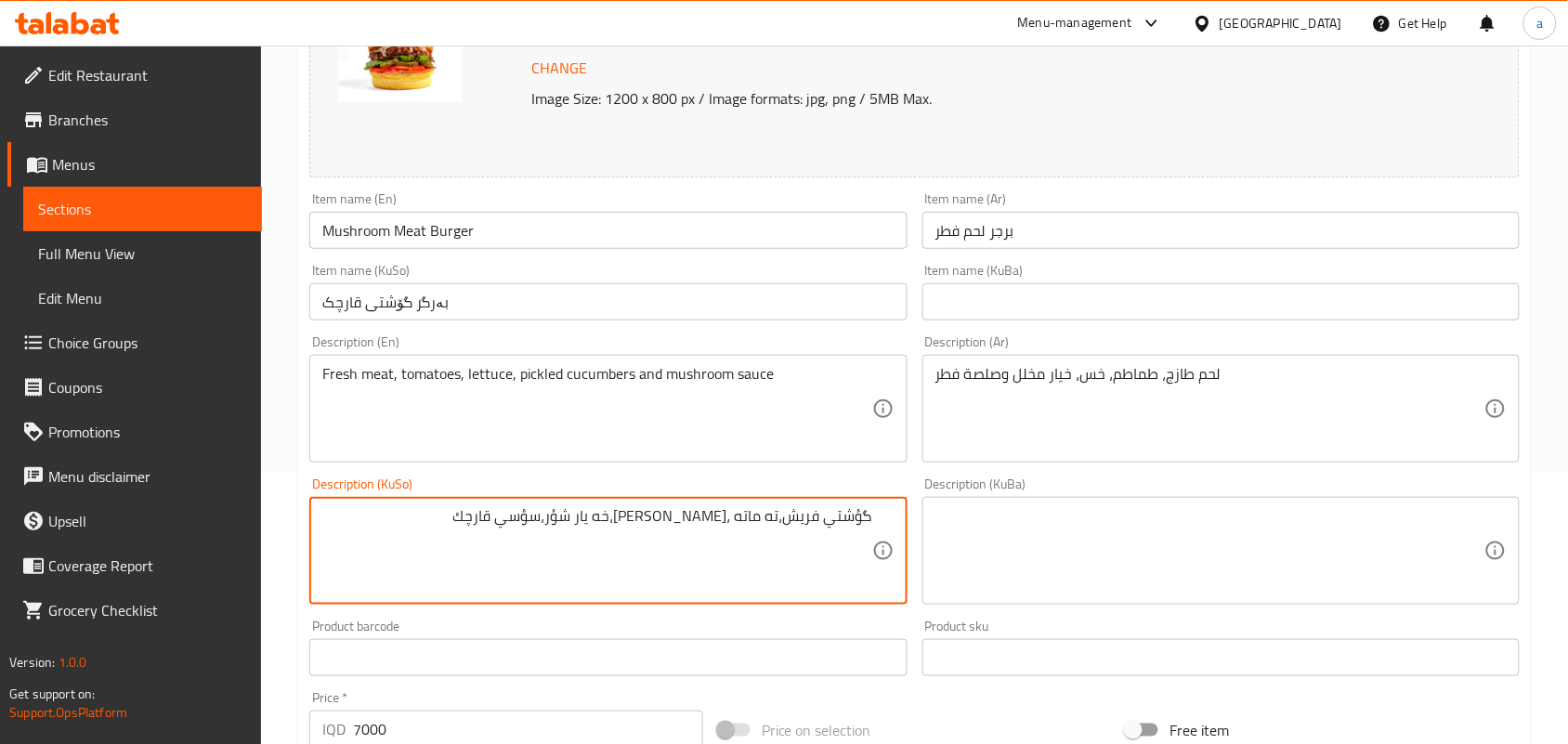
drag, startPoint x: 619, startPoint y: 563, endPoint x: 1268, endPoint y: 527, distance: 650.0
click at [1362, 550] on div "Change Image Size: 1200 x 800 px / Image formats: jpg, png / 5MB Max. Item name…" at bounding box center [915, 493] width 1225 height 1041
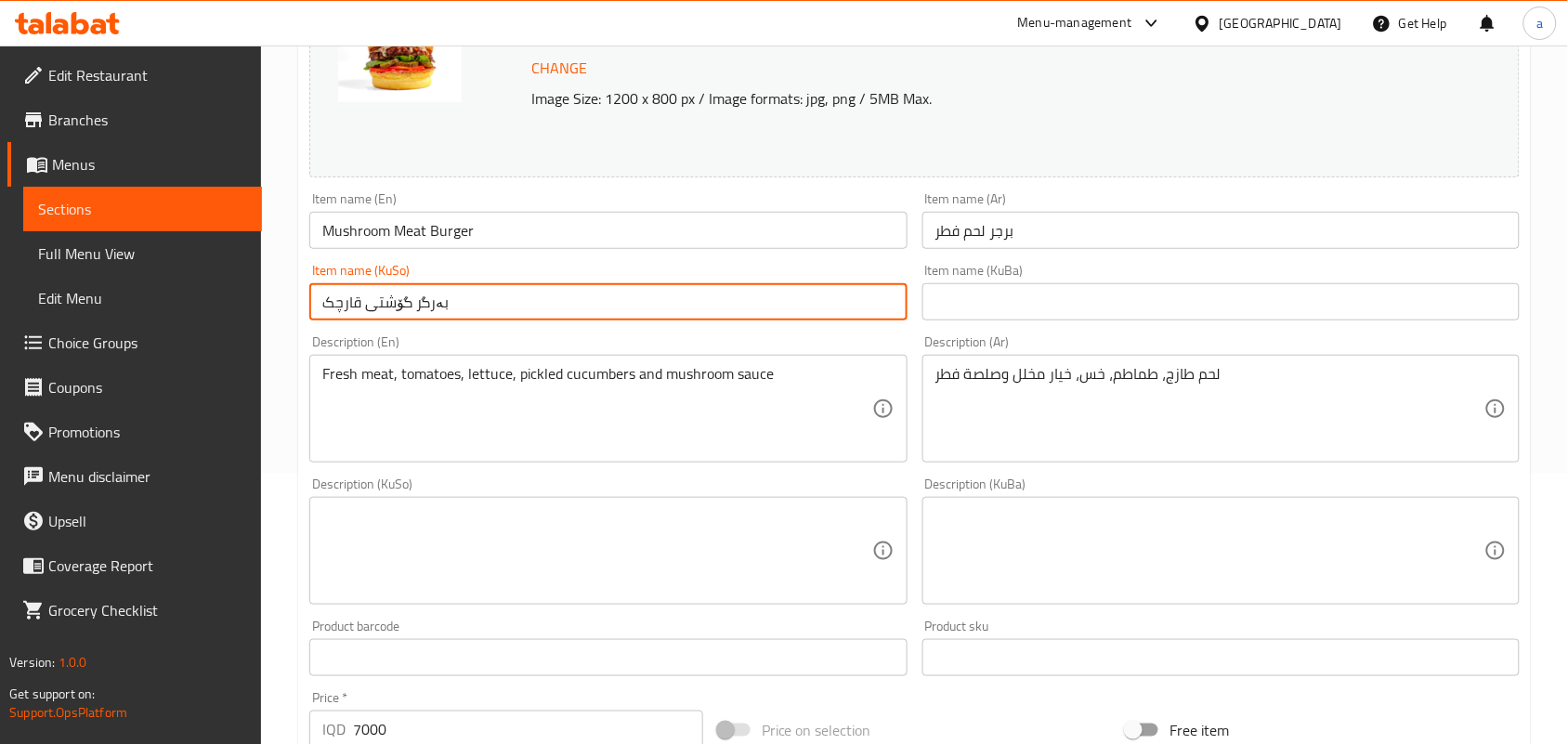
click at [785, 302] on input "بەرگر گۆشتی قارچک" at bounding box center [608, 301] width 598 height 37
drag, startPoint x: 750, startPoint y: 314, endPoint x: 1079, endPoint y: 323, distance: 329.1
click at [1079, 323] on div "Change Image Size: 1200 x 800 px / Image formats: jpg, png / 5MB Max. Item name…" at bounding box center [915, 493] width 1225 height 1041
type input "بەرگری گۆشتی قارچک"
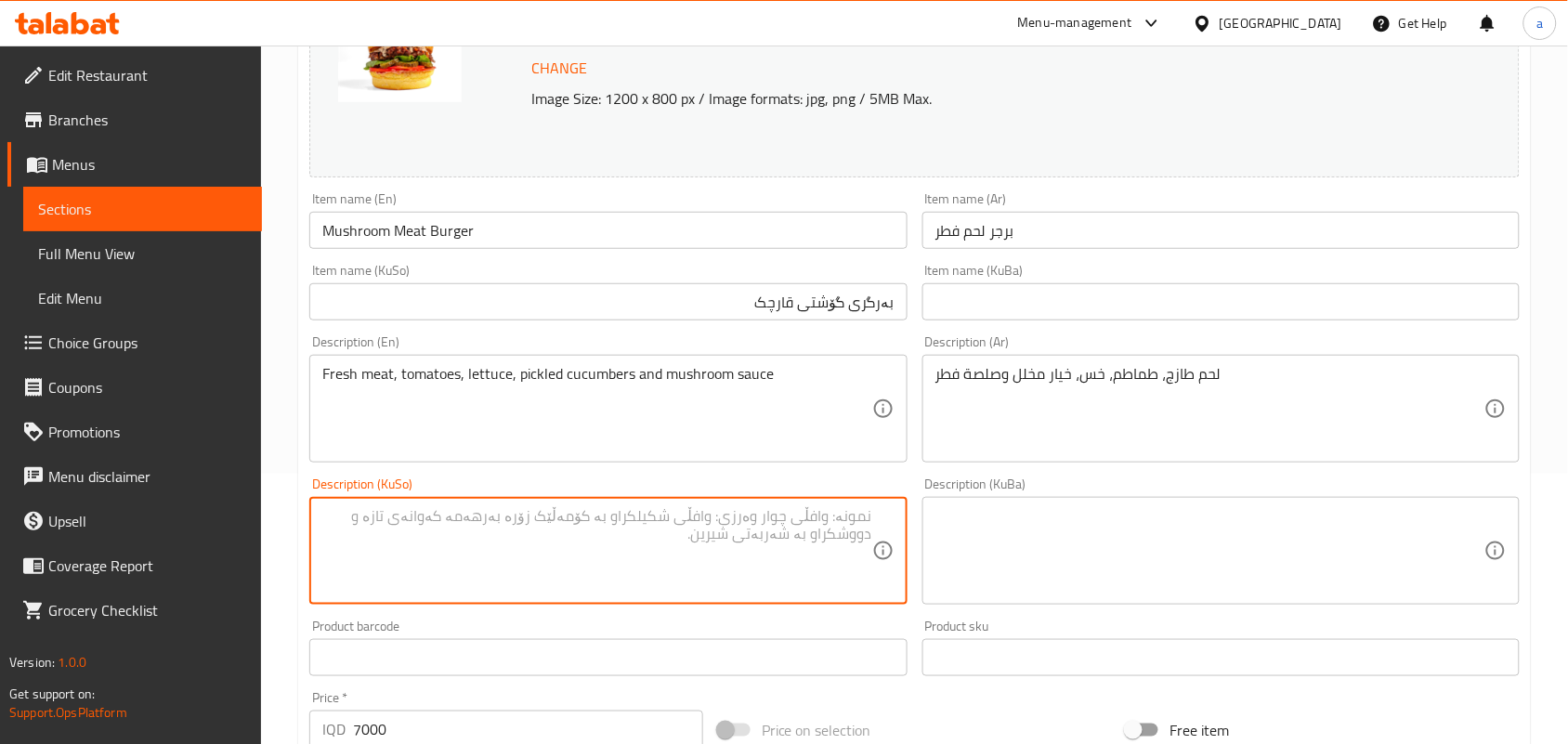
click at [818, 530] on textarea at bounding box center [597, 550] width 549 height 88
paste textarea "گۆشتی فرێش، تەماتە، کاهوو، ترشیات و سۆسی قارچک"
type textarea "گۆشتی فرێش، تەماتە، کاهوو، ترشیات و سۆسی قارچک"
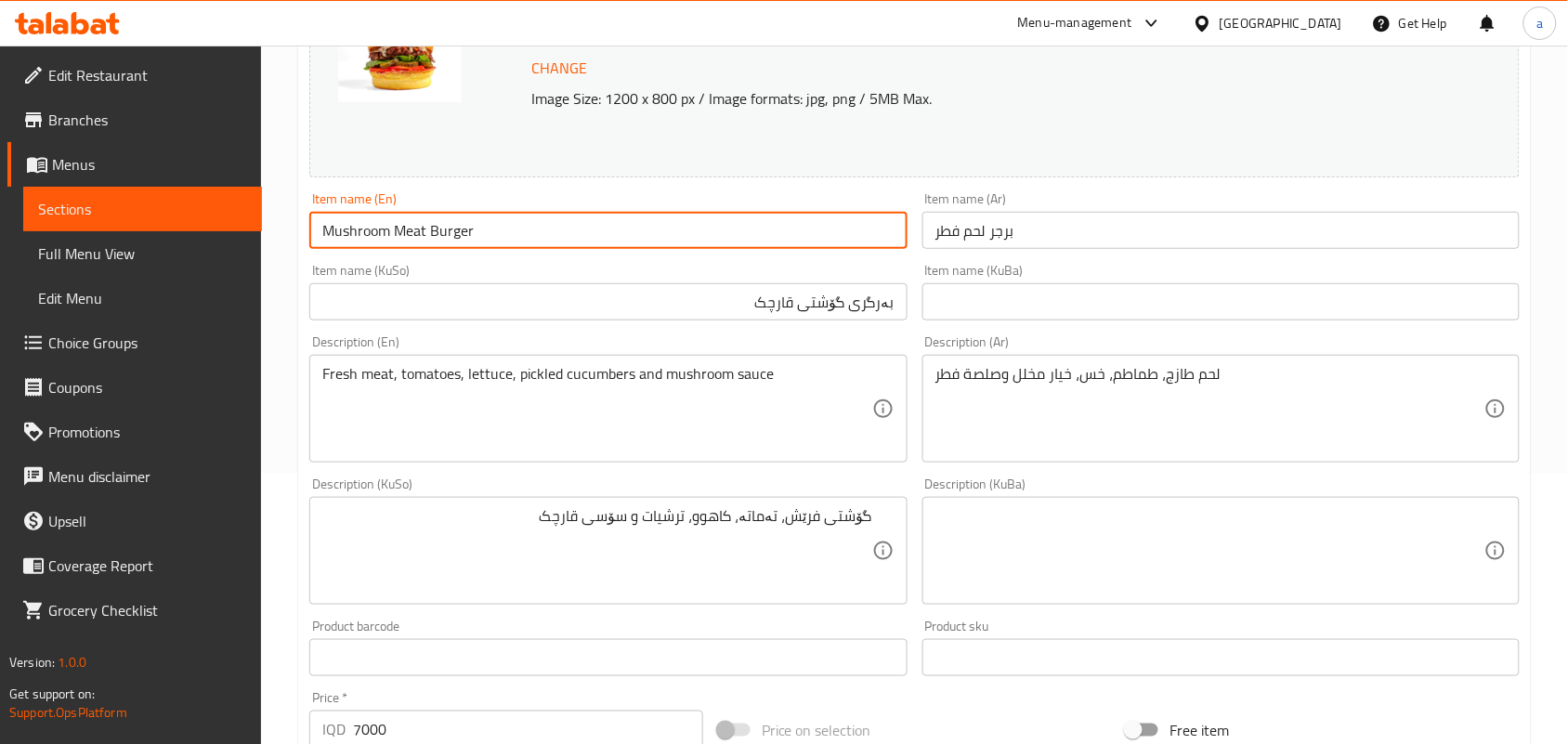
drag, startPoint x: 372, startPoint y: 251, endPoint x: 307, endPoint y: 253, distance: 65.0
click at [224, 257] on div "Edit Restaurant Branches Menus Sections Full Menu View Edit Menu Choice Groups …" at bounding box center [784, 529] width 1568 height 1508
click at [502, 235] on input "Mushroom Meat Burger" at bounding box center [608, 229] width 598 height 37
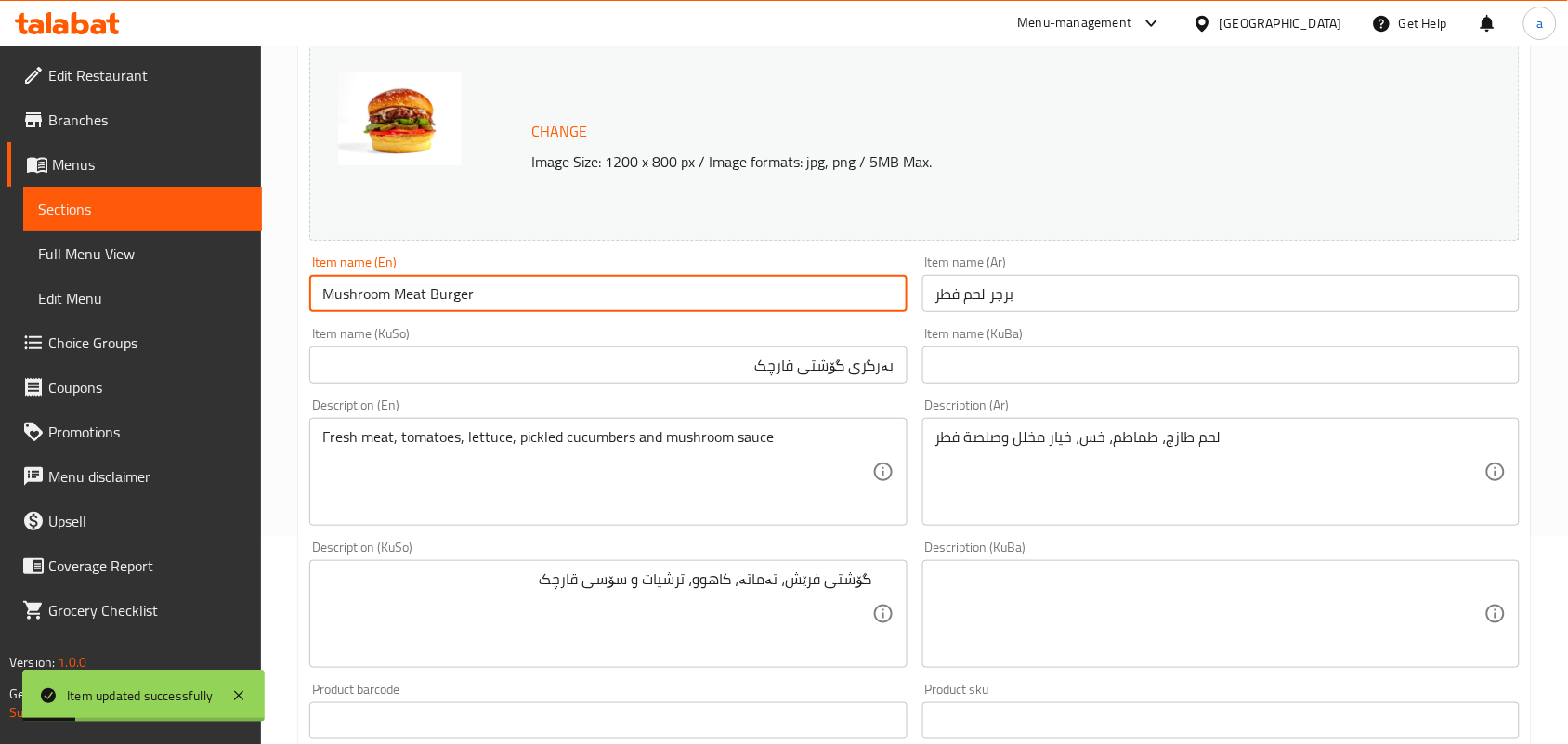
scroll to position [0, 0]
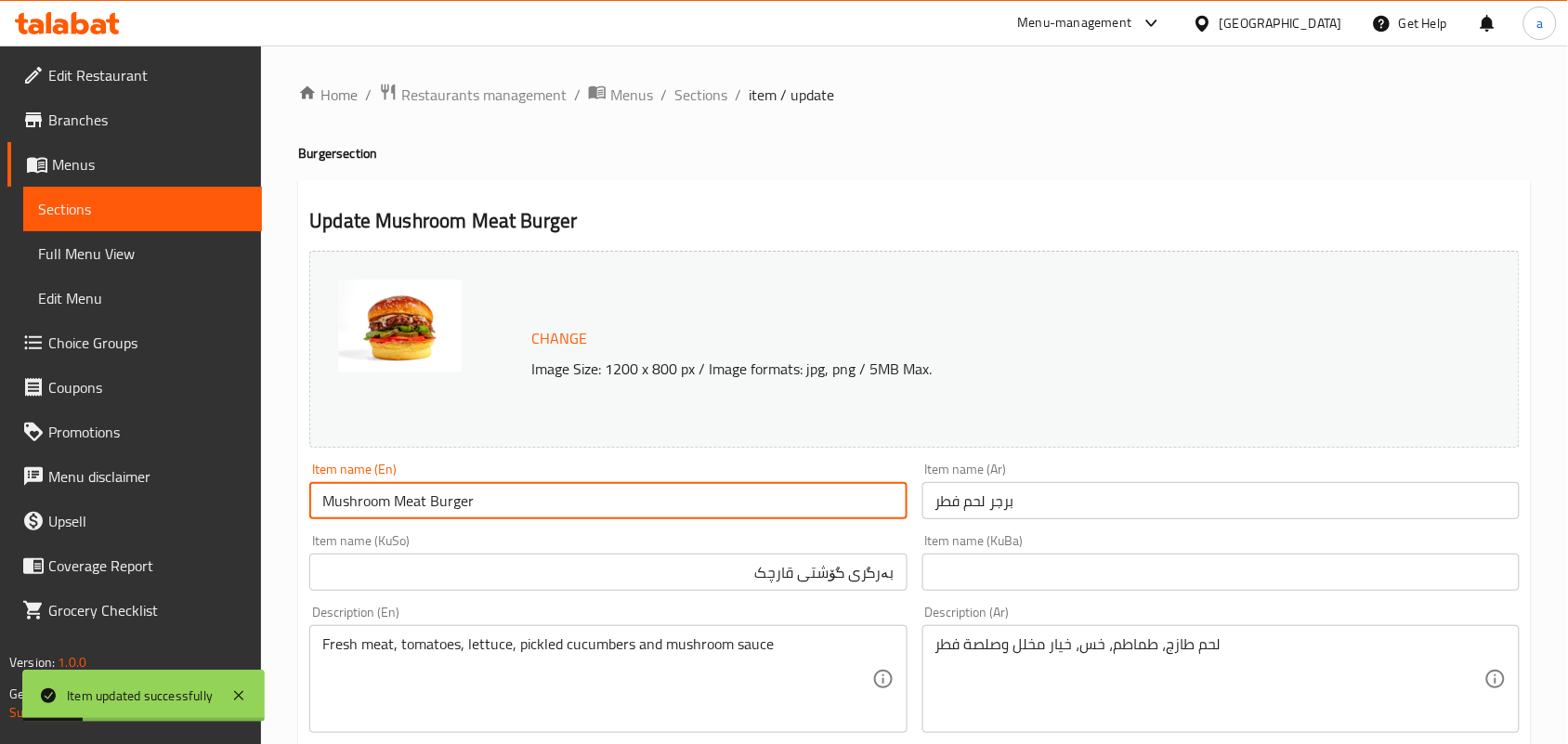
click at [114, 264] on span "Full Menu View" at bounding box center [142, 254] width 209 height 23
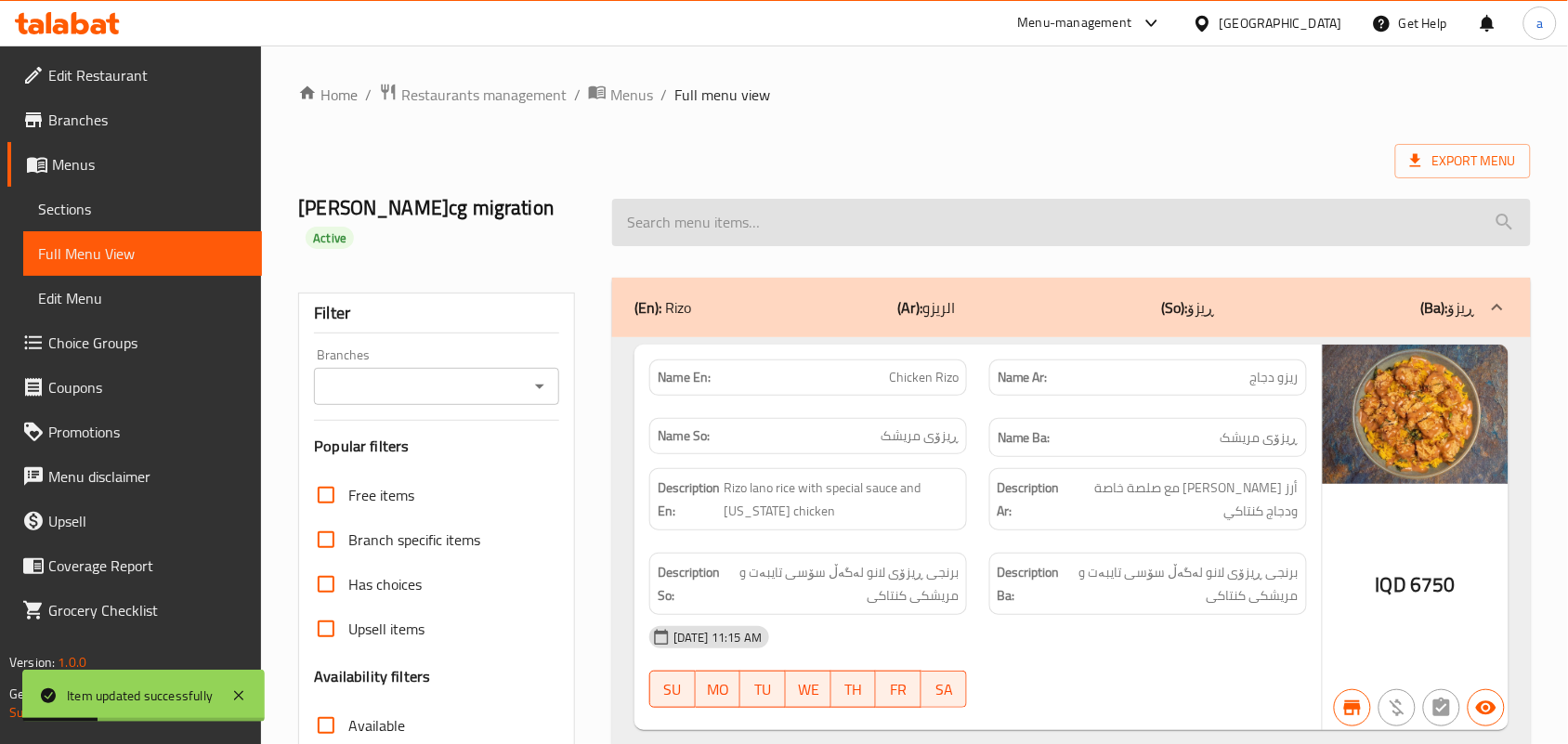
click at [730, 223] on input "search" at bounding box center [1071, 223] width 919 height 47
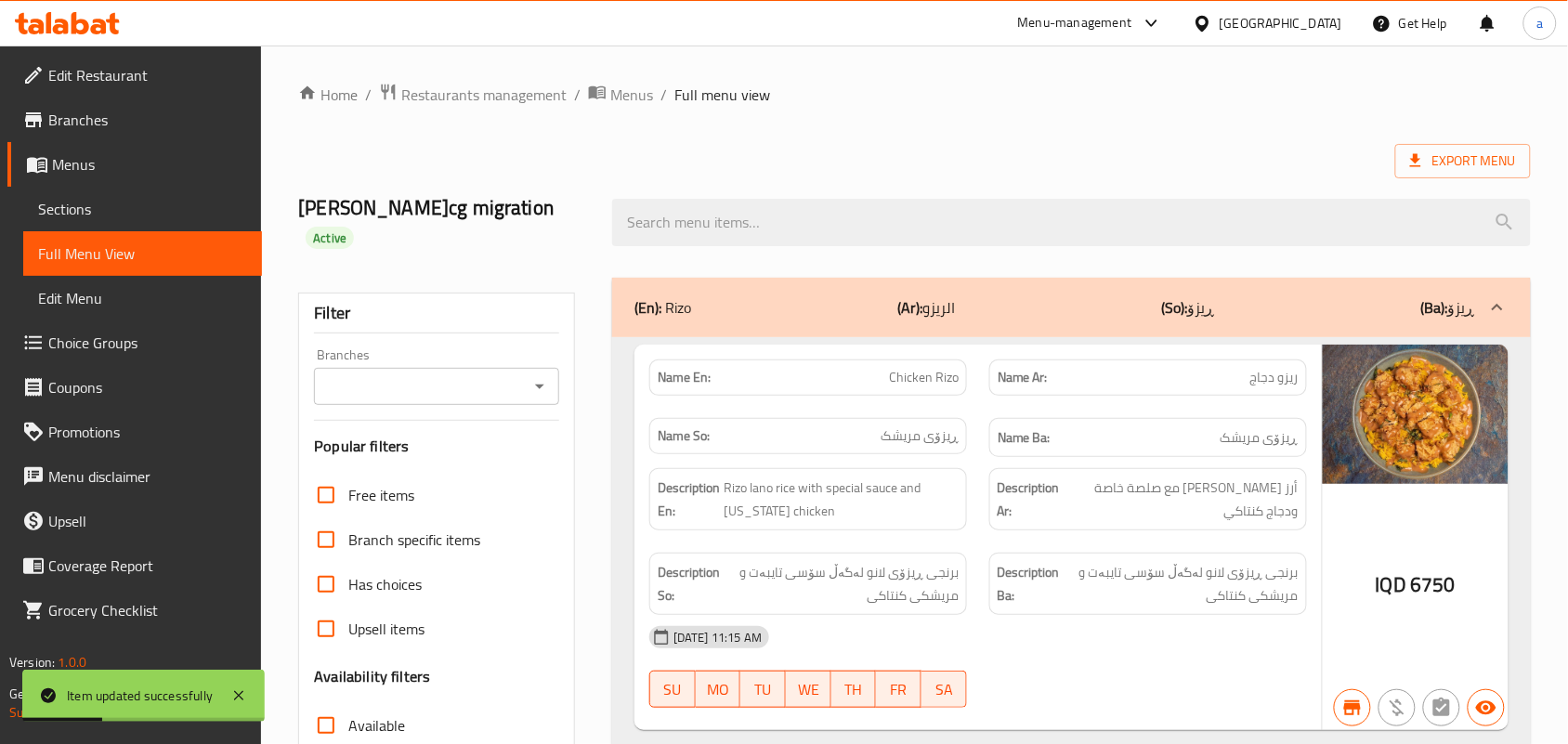
paste input "Mushroom Meat Burger"
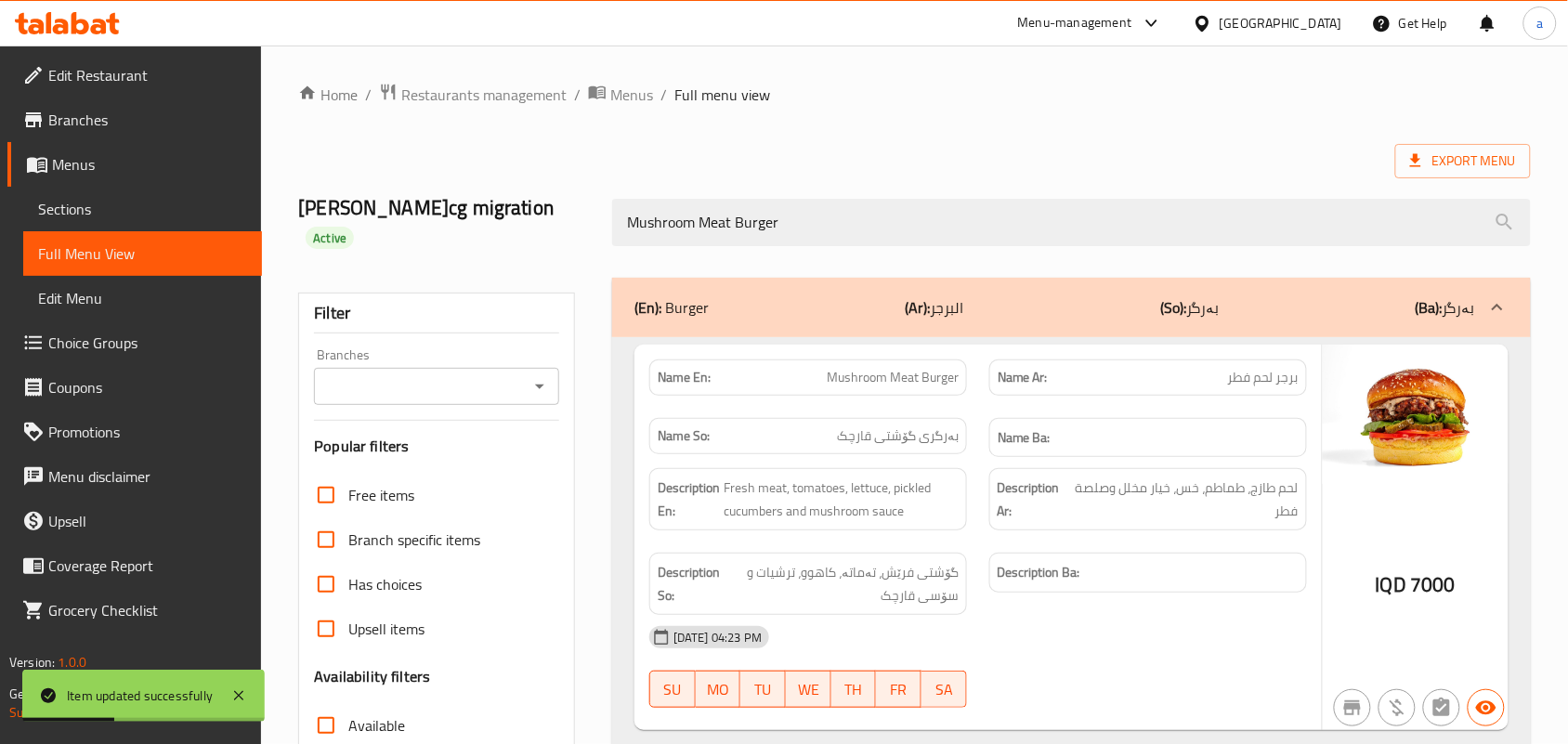
click at [549, 376] on icon "Open" at bounding box center [540, 387] width 23 height 23
type input "Mushroom Meat Burger"
click at [428, 455] on span "Lano Fast Food, Chwar Chra" at bounding box center [416, 446] width 176 height 23
type input "Lano Fast Food, Chwar Chra"
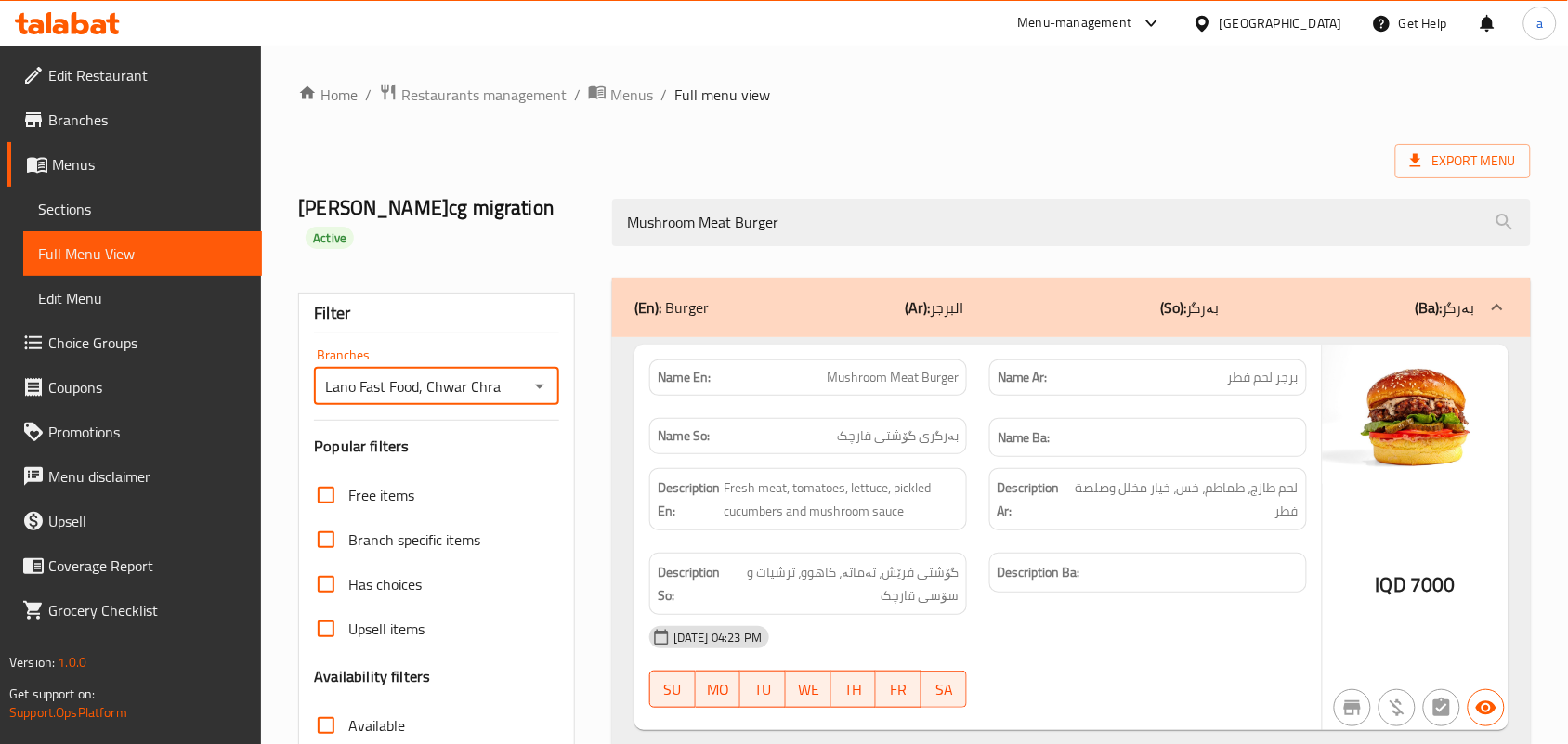
drag, startPoint x: 88, startPoint y: 225, endPoint x: 132, endPoint y: 234, distance: 44.9
click at [88, 220] on span "Sections" at bounding box center [142, 210] width 209 height 23
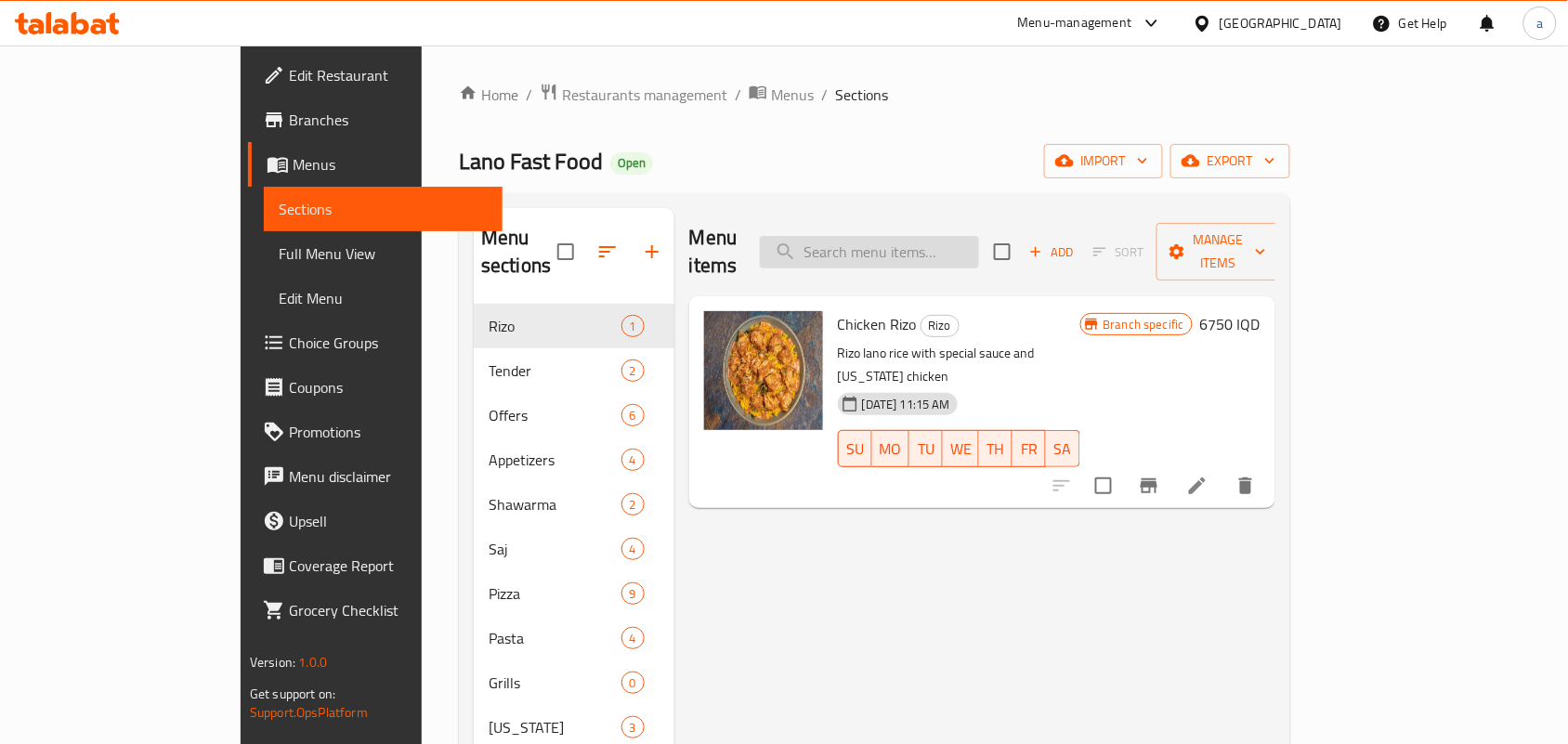
drag, startPoint x: 895, startPoint y: 270, endPoint x: 910, endPoint y: 256, distance: 20.5
click at [895, 270] on div "Menu items Add Sort Manage items" at bounding box center [982, 251] width 586 height 88
click at [910, 256] on input "search" at bounding box center [869, 252] width 219 height 32
paste input "Mushroom Meat Burger"
click at [930, 249] on input "Mushroom Meat Burger" at bounding box center [869, 252] width 219 height 32
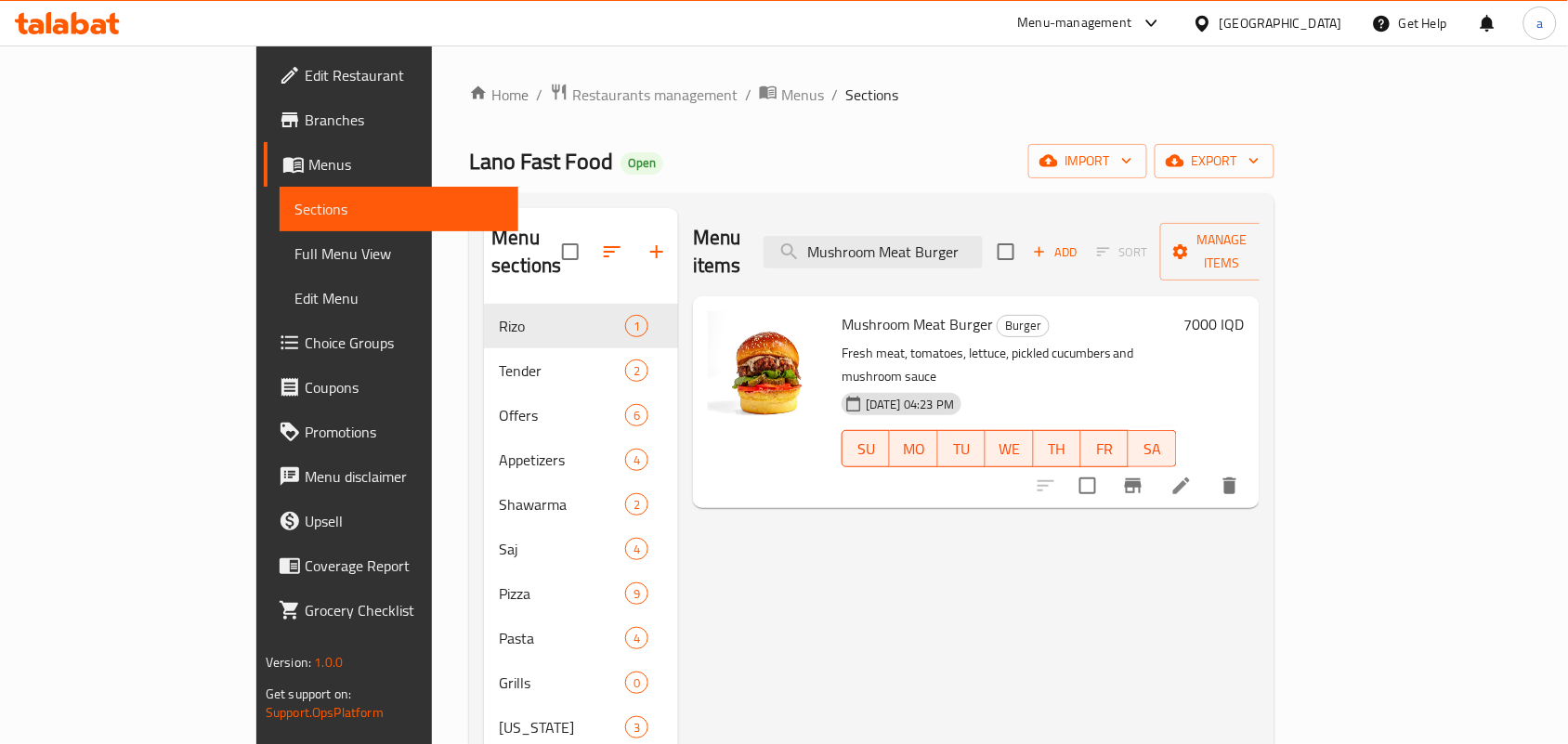
type input "Mushroom Meat Burger"
click at [1207, 469] on li at bounding box center [1181, 485] width 52 height 33
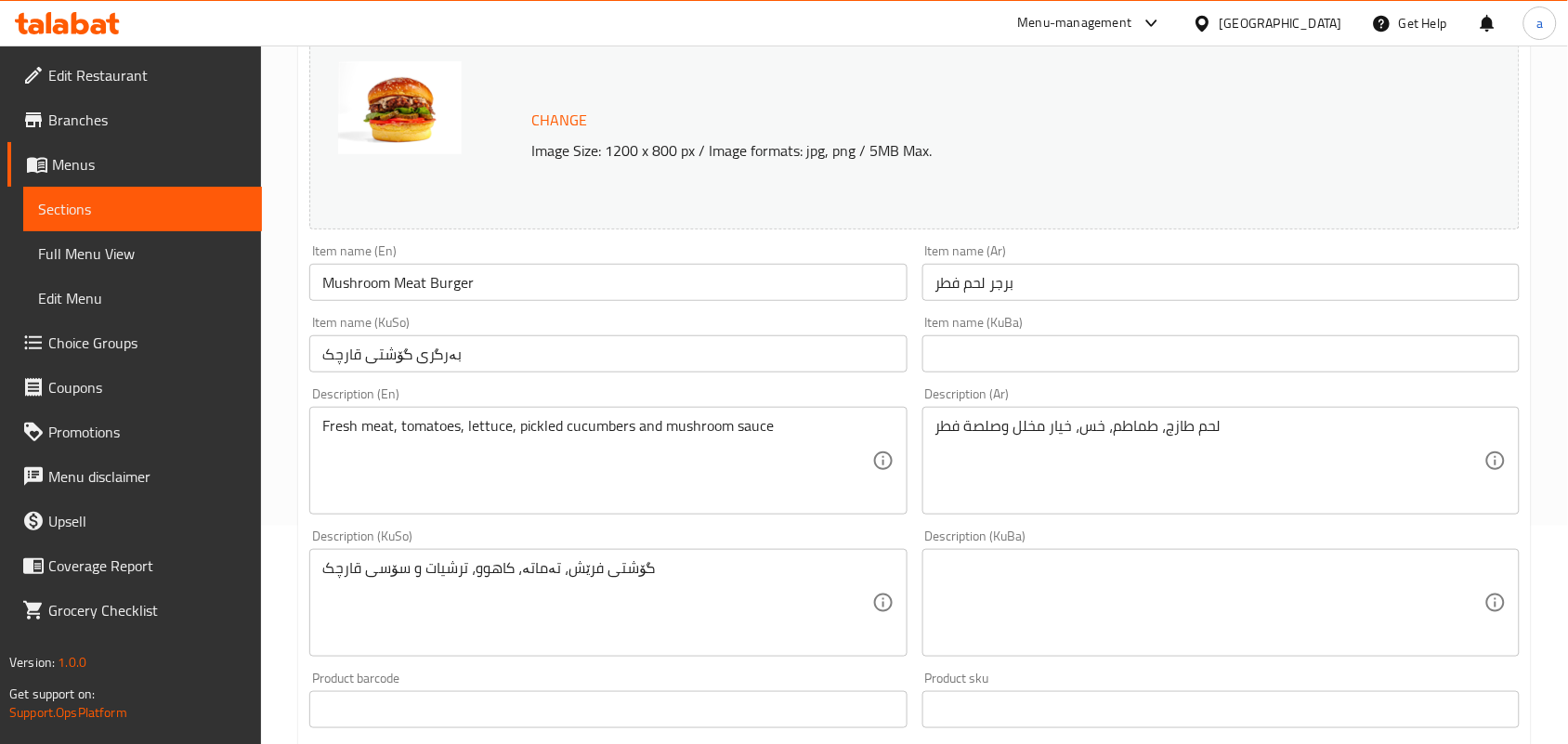
scroll to position [270, 0]
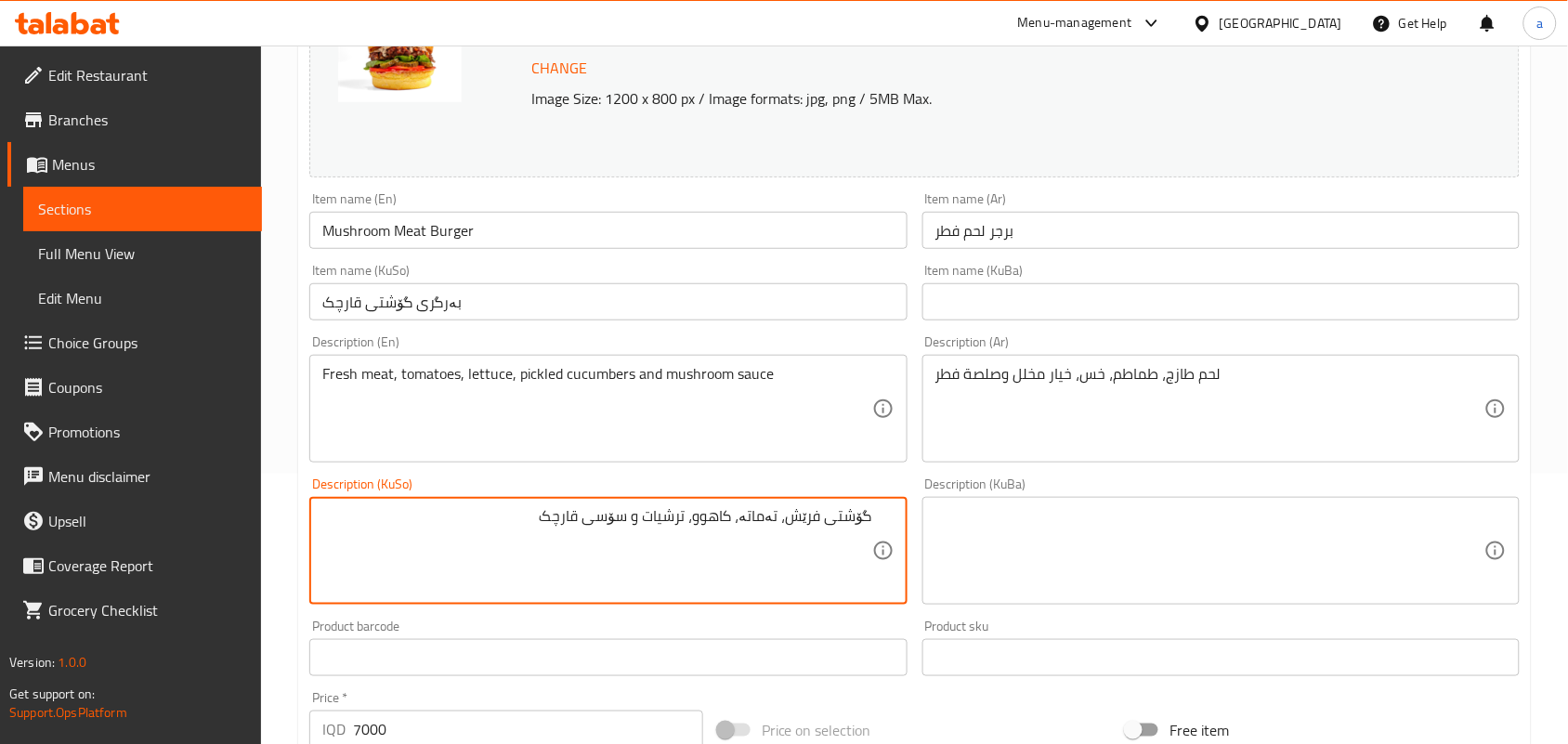
click at [679, 536] on textarea "گۆشتی فرێش، تەماتە، کاهوو، ترشیات و سۆسی قارچک" at bounding box center [597, 550] width 549 height 88
click at [647, 535] on textarea "گۆشتی فرێش، تەماتە، کاهوو، ترشیات و سۆسی قارچک" at bounding box center [597, 550] width 549 height 88
drag, startPoint x: 647, startPoint y: 535, endPoint x: 683, endPoint y: 555, distance: 41.2
click at [648, 535] on textarea "گۆشتی فرێش، تەماتە، کاهوو، ترشیات و سۆسی قارچک" at bounding box center [597, 550] width 549 height 88
paste textarea "[PERSON_NAME]"
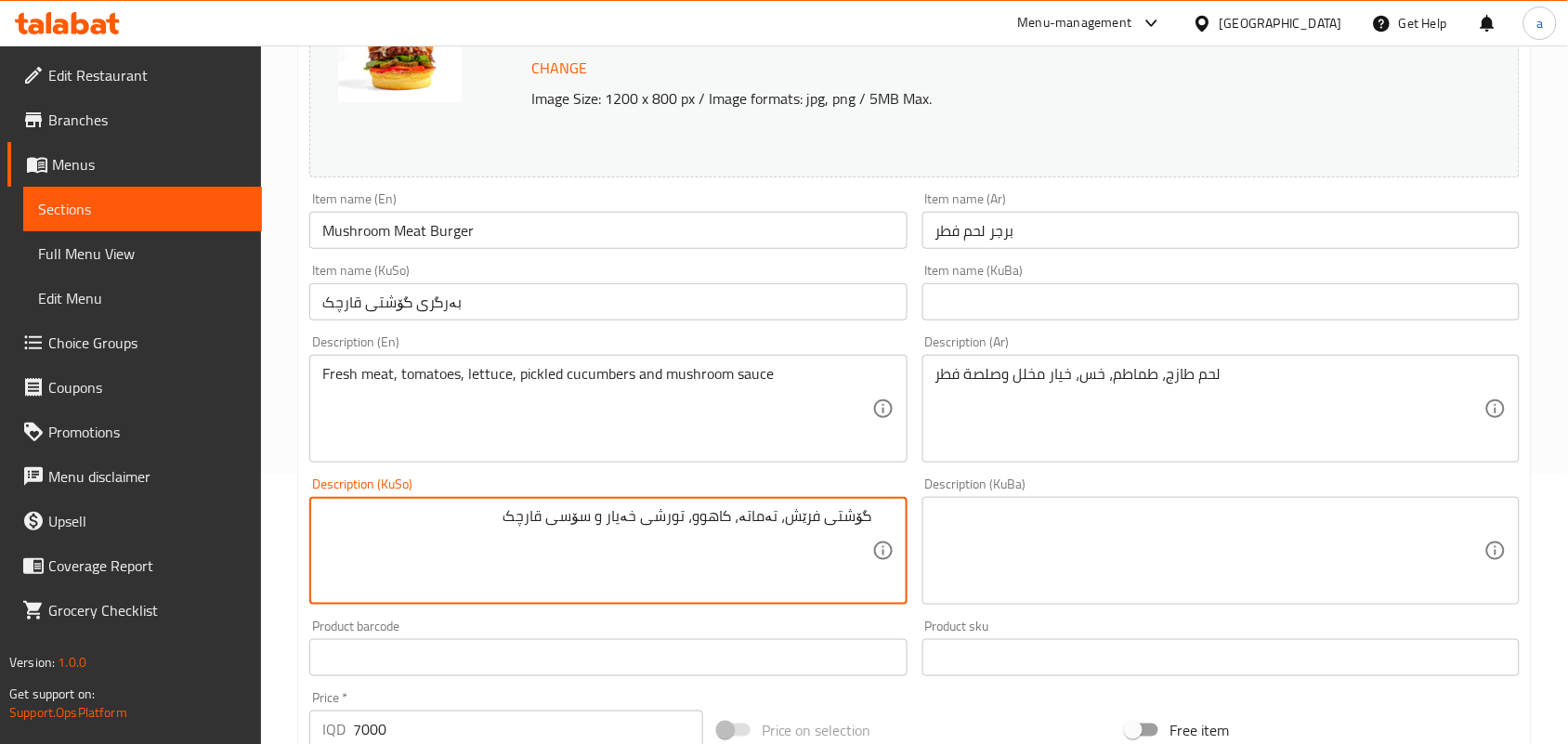
type textarea "گۆشتی فرێش، تەماتە، کاهوو، تورشی خەیار و سۆسی قارچک"
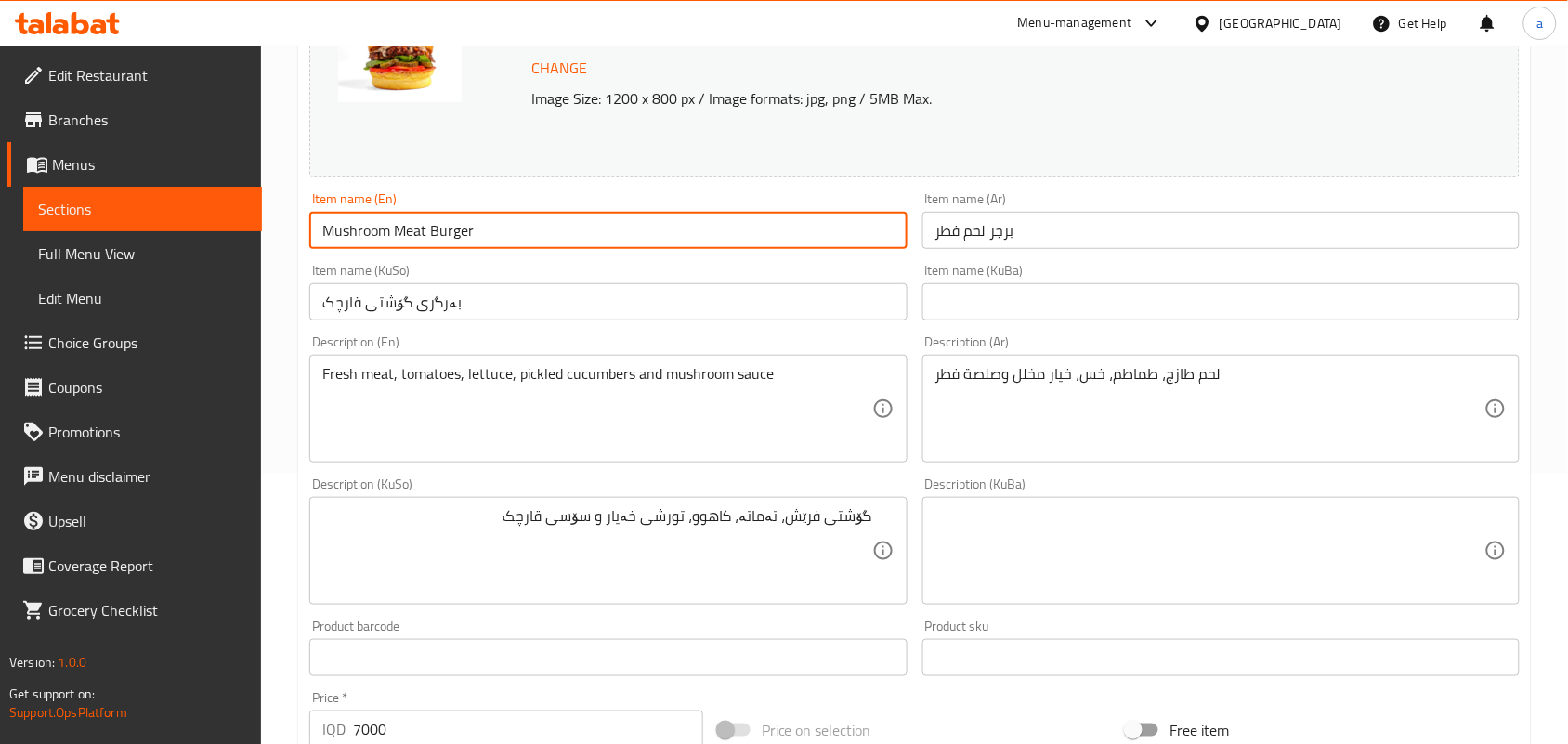
click at [503, 244] on input "Mushroom Meat Burger" at bounding box center [608, 229] width 598 height 37
drag, startPoint x: 498, startPoint y: 233, endPoint x: 293, endPoint y: 242, distance: 205.2
click at [293, 242] on div "Home / Restaurants management / Menus / Sections / item / update Burger section…" at bounding box center [914, 529] width 1307 height 1508
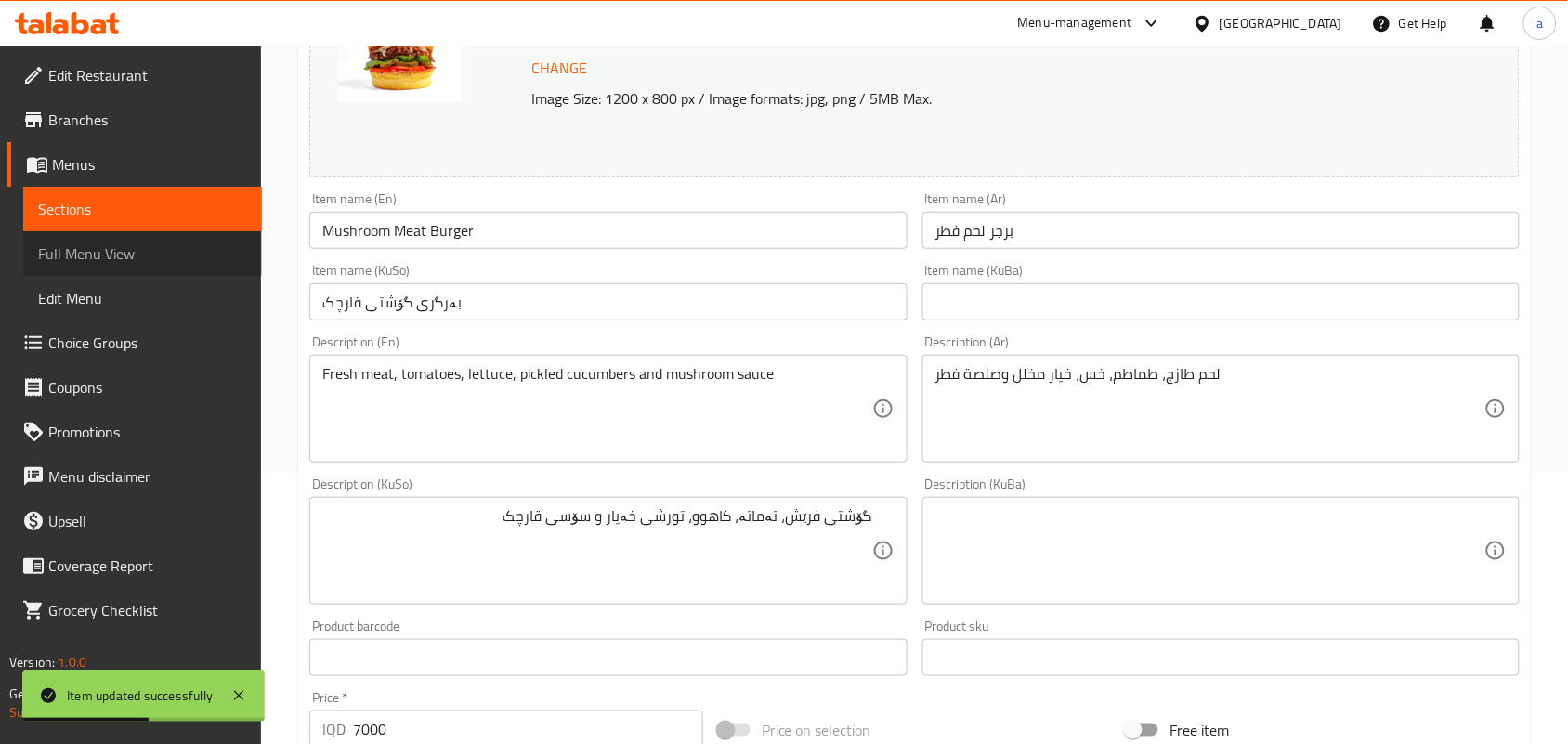
click at [143, 248] on span "Full Menu View" at bounding box center [142, 254] width 209 height 23
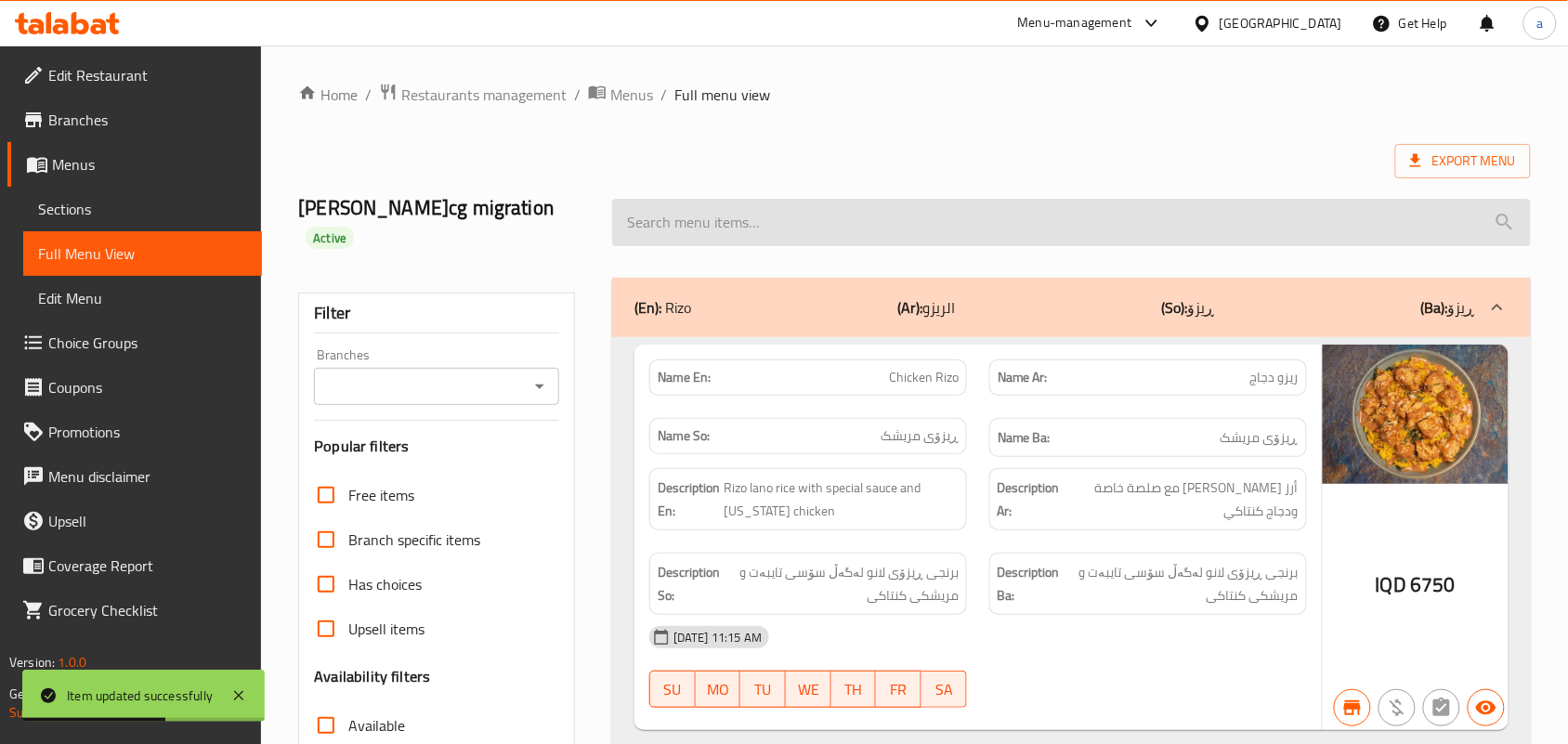
click at [717, 199] on input "search" at bounding box center [1071, 223] width 919 height 47
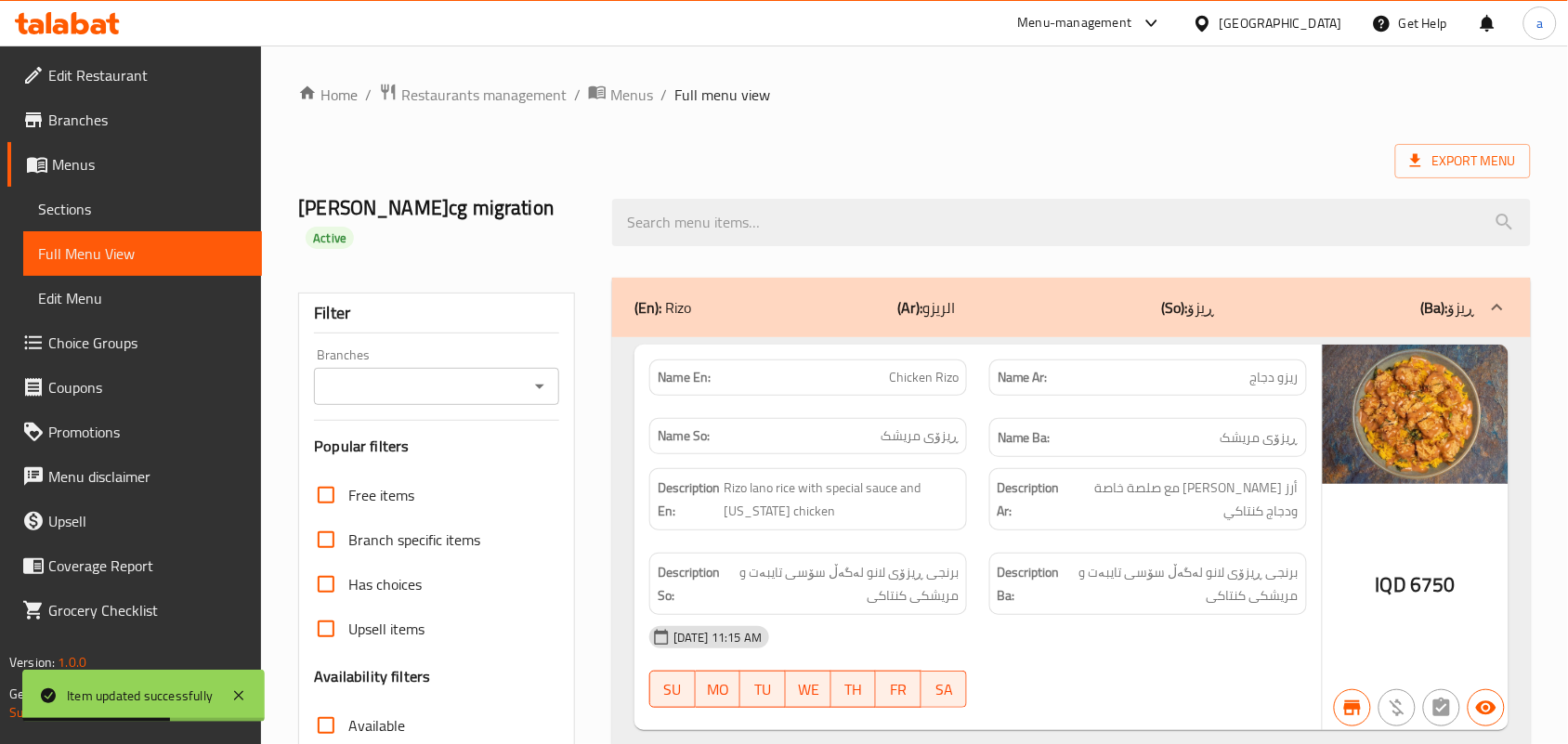
paste input "Mushroom Meat Burger"
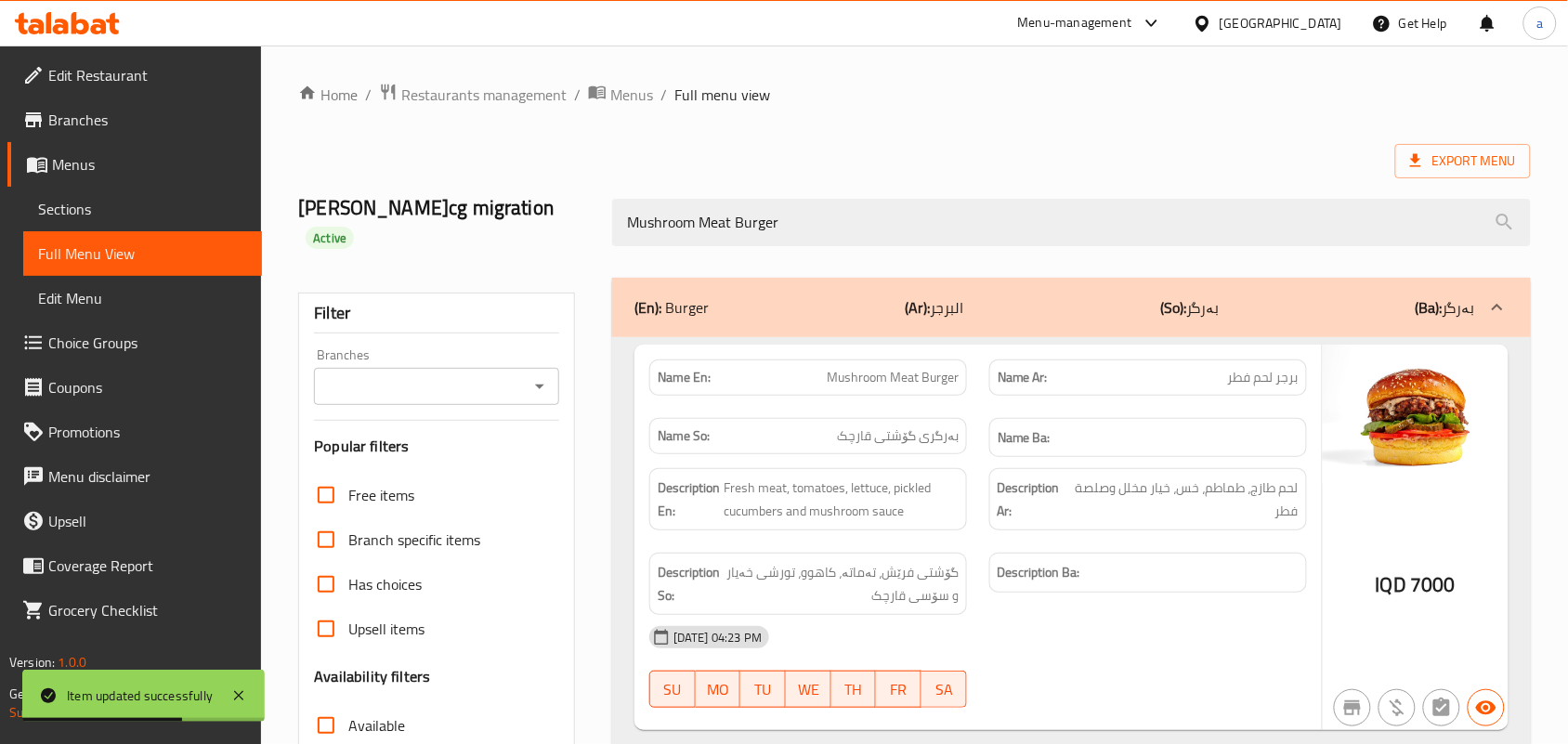
click at [548, 368] on div "Branches" at bounding box center [437, 386] width 245 height 37
type input "Mushroom Meat Burger"
click at [546, 376] on icon "Open" at bounding box center [540, 387] width 23 height 23
click at [418, 457] on span "Lano Fast Food, Chwar Chra" at bounding box center [416, 446] width 176 height 23
type input "Lano Fast Food, Chwar Chra"
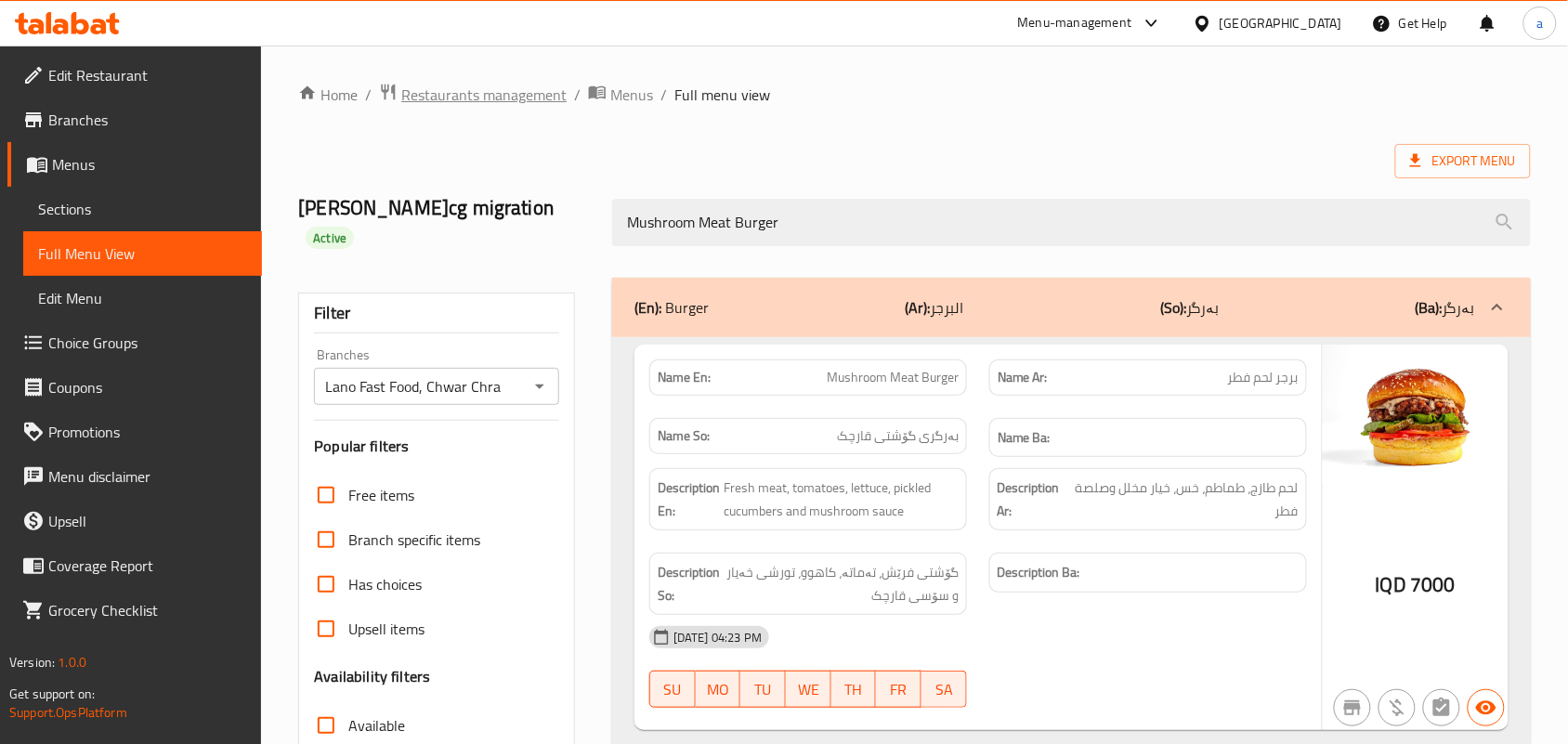
click at [537, 95] on span "Restaurants management" at bounding box center [483, 95] width 165 height 23
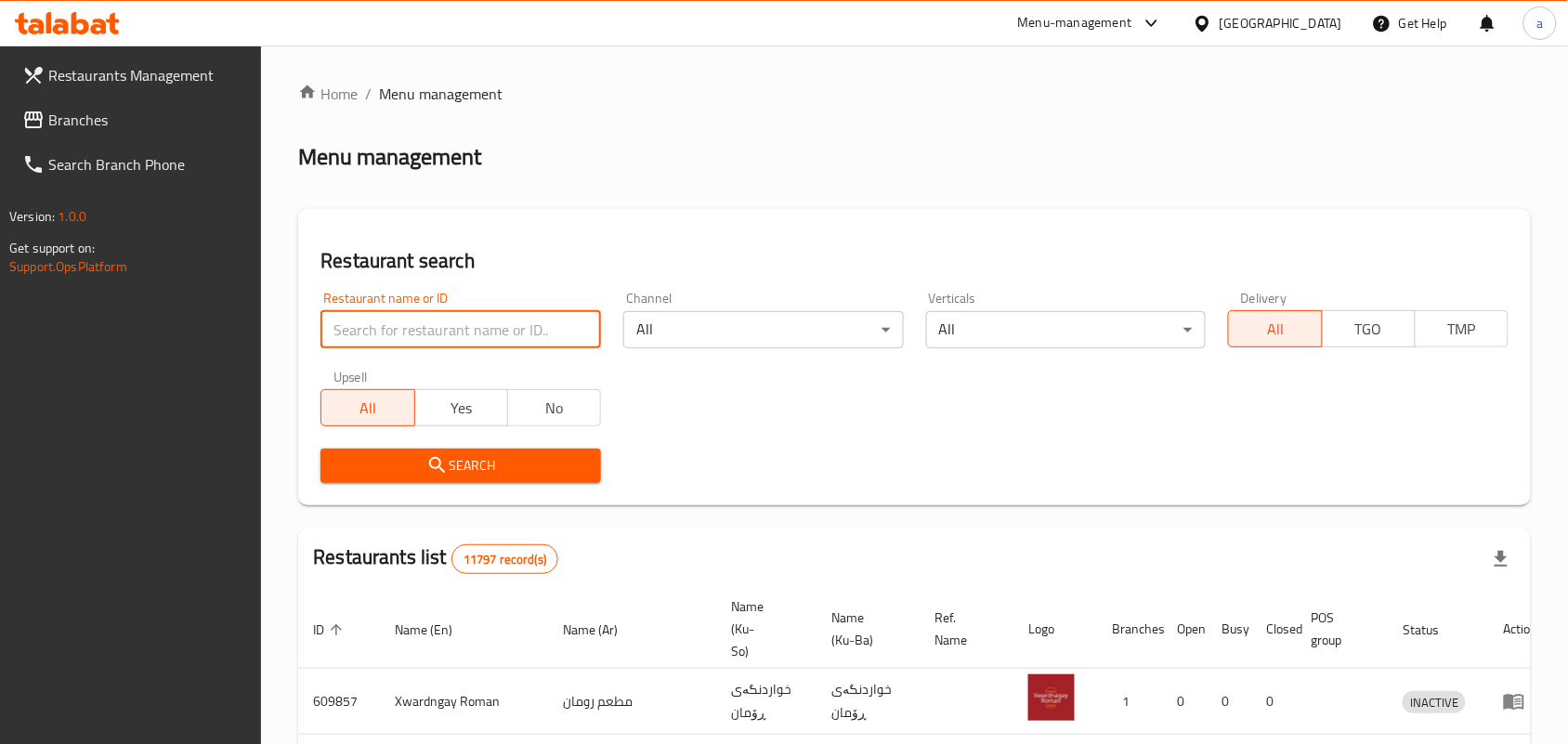
click at [481, 330] on input "search" at bounding box center [460, 330] width 280 height 37
paste input "Mandi [GEOGRAPHIC_DATA]"
type input "Mandi [GEOGRAPHIC_DATA]"
click button "Search" at bounding box center [460, 465] width 280 height 34
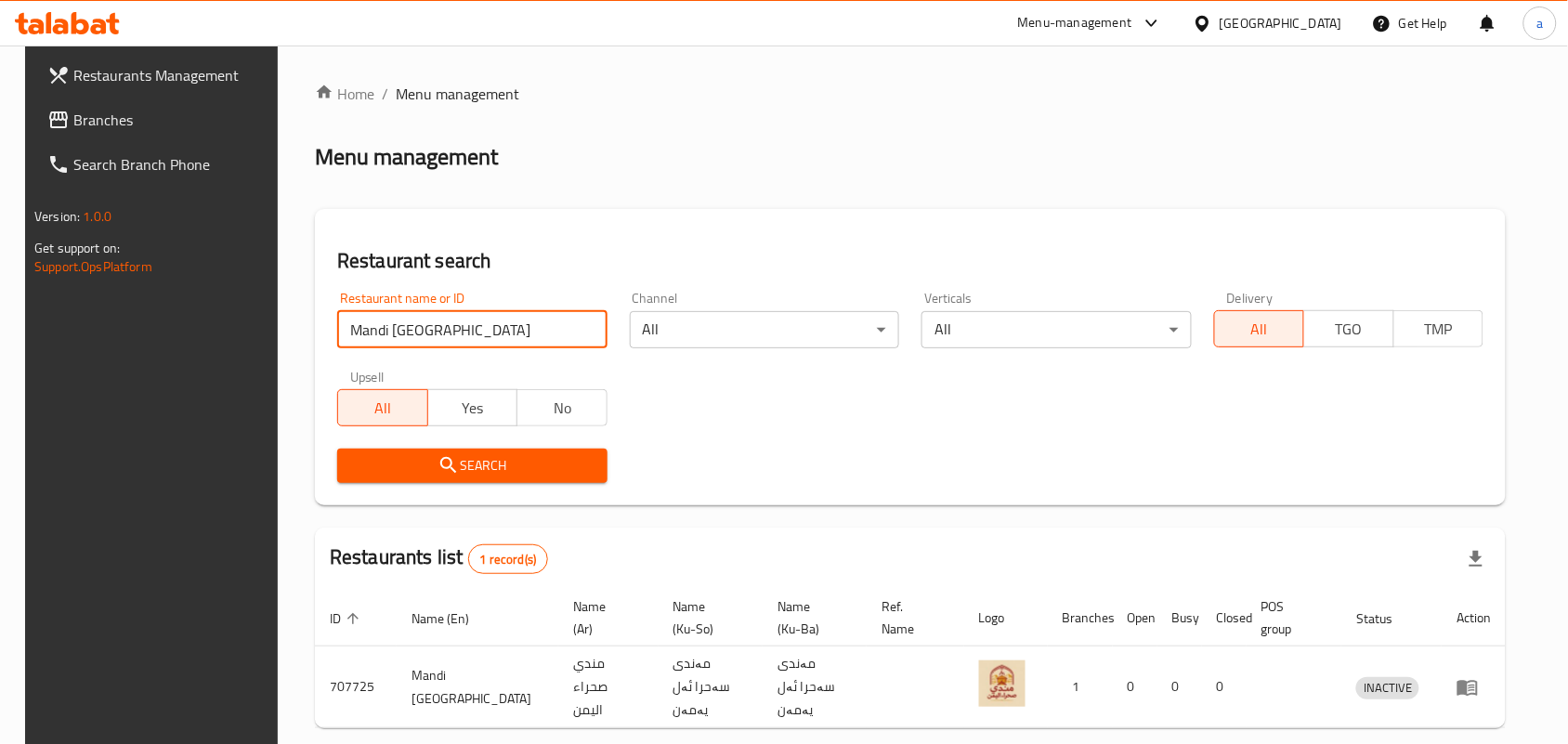
scroll to position [85, 0]
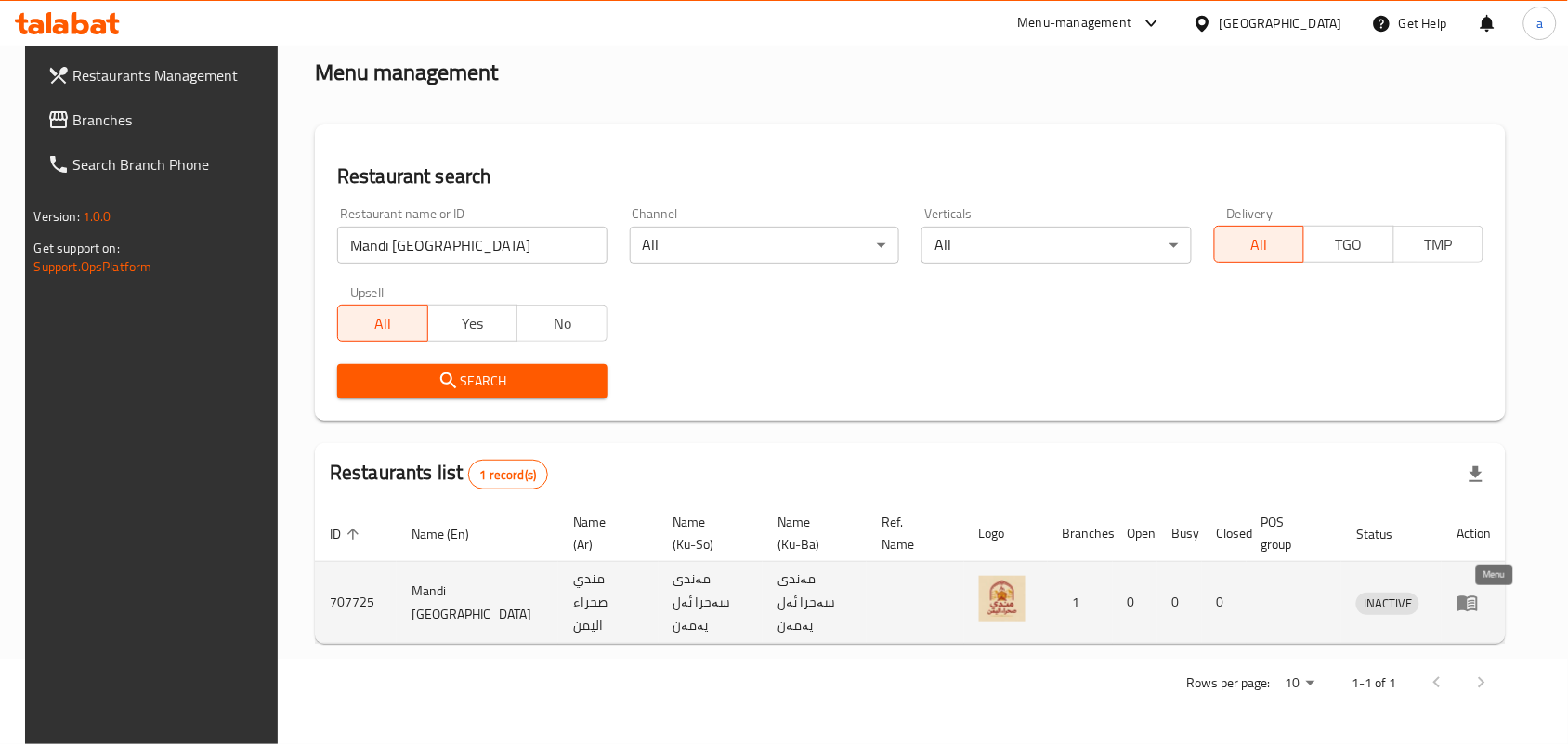
click at [1477, 610] on icon "enhanced table" at bounding box center [1468, 603] width 21 height 16
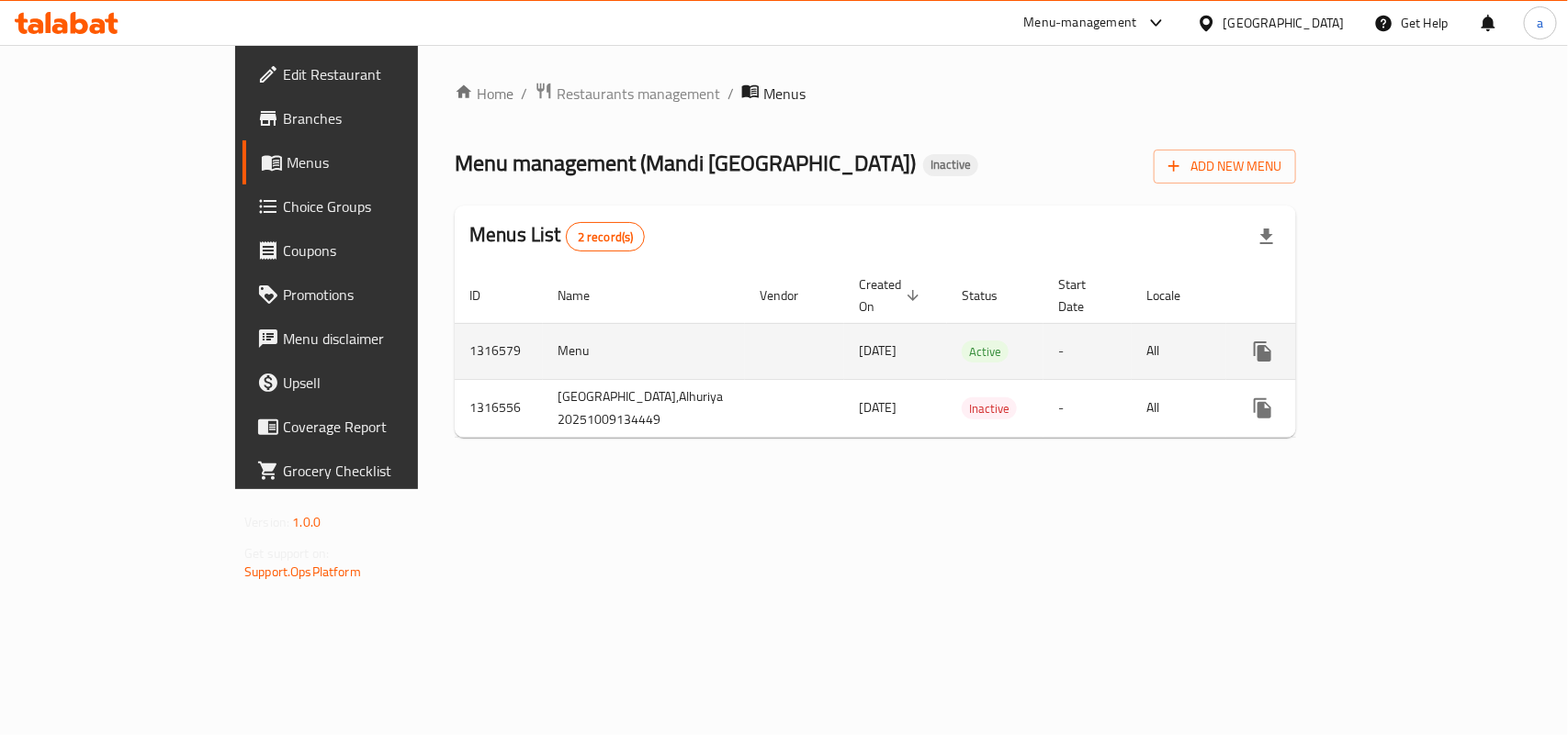
click at [1406, 342] on icon "enhanced table" at bounding box center [1395, 352] width 22 height 22
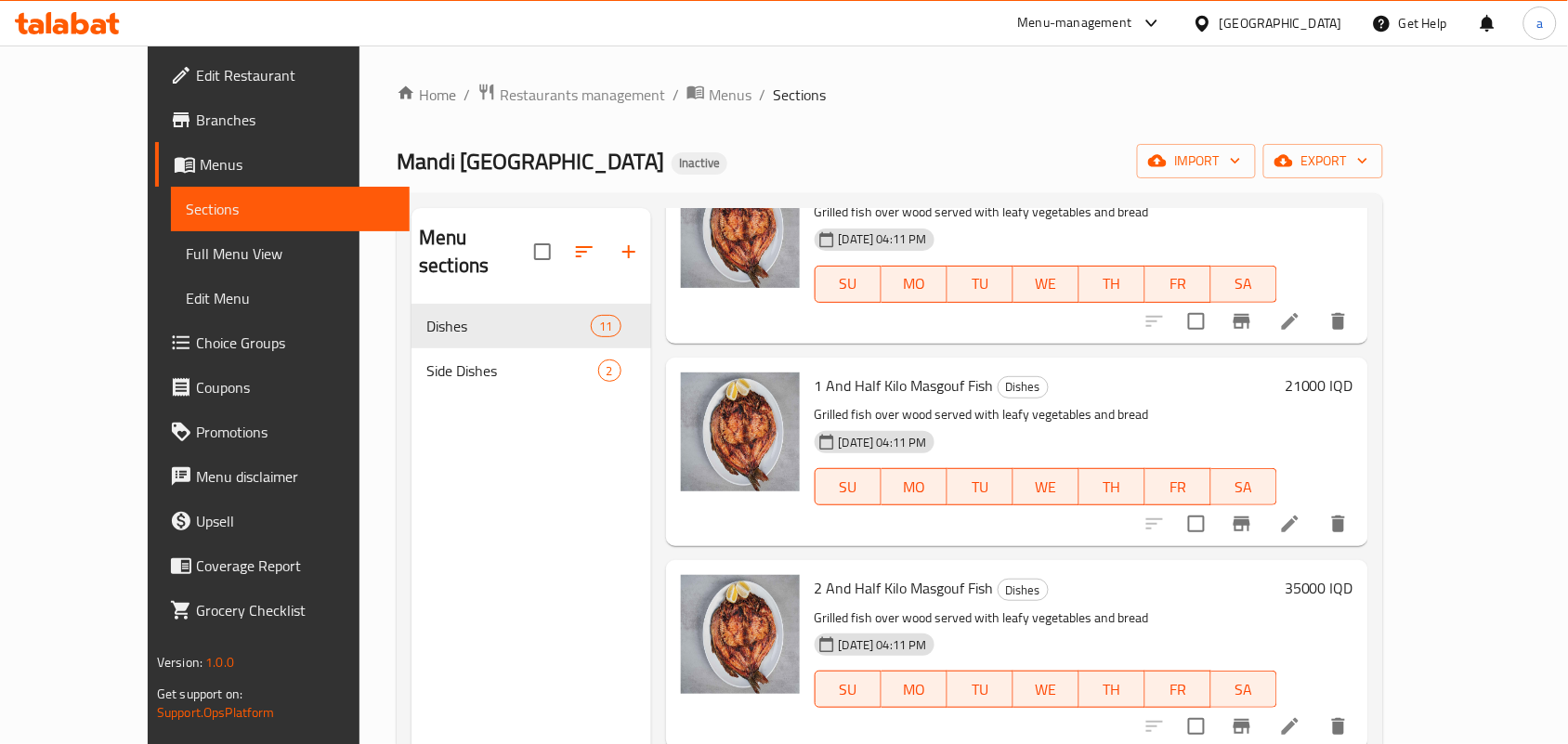
scroll to position [1731, 0]
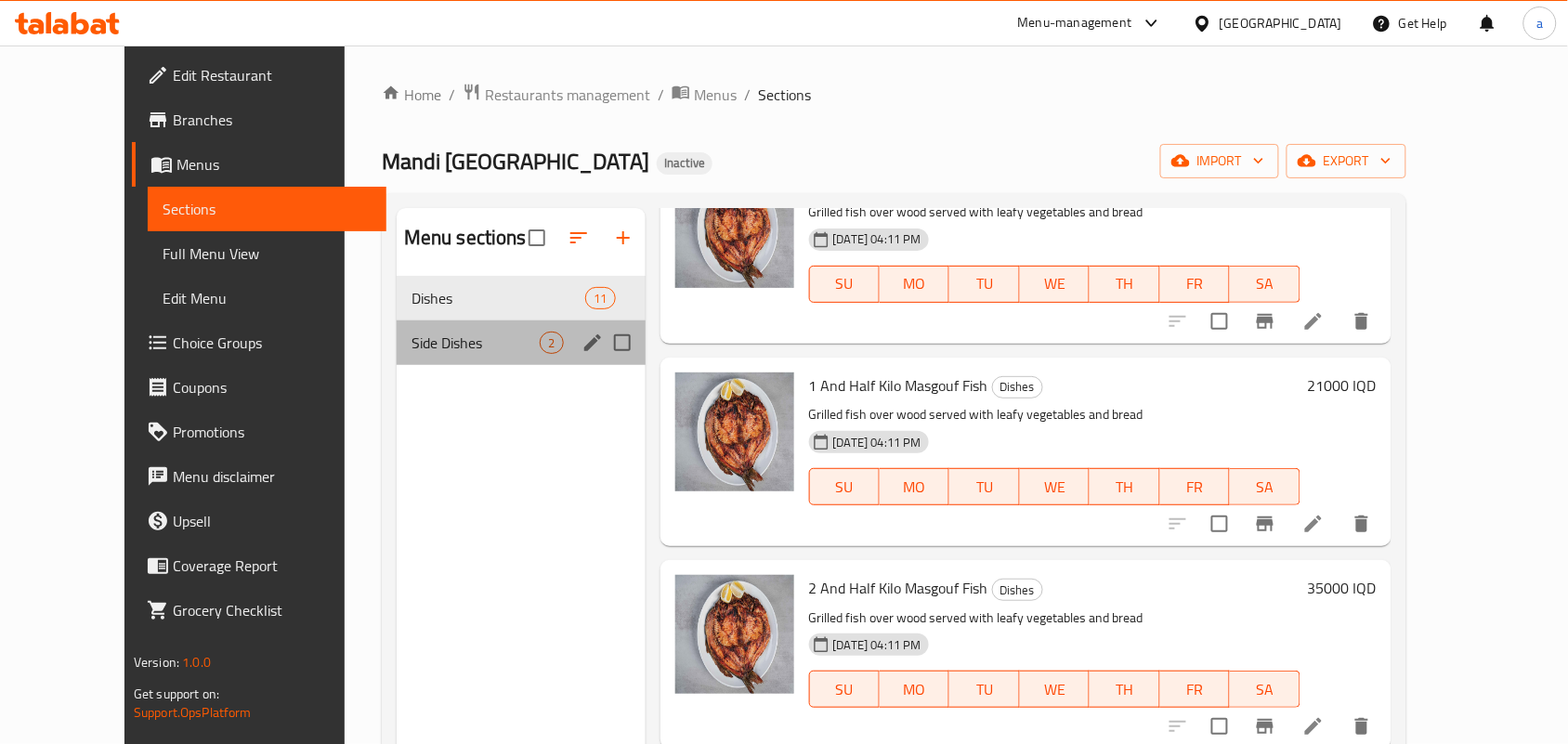
click at [396, 337] on div "Side Dishes 2" at bounding box center [521, 342] width 249 height 44
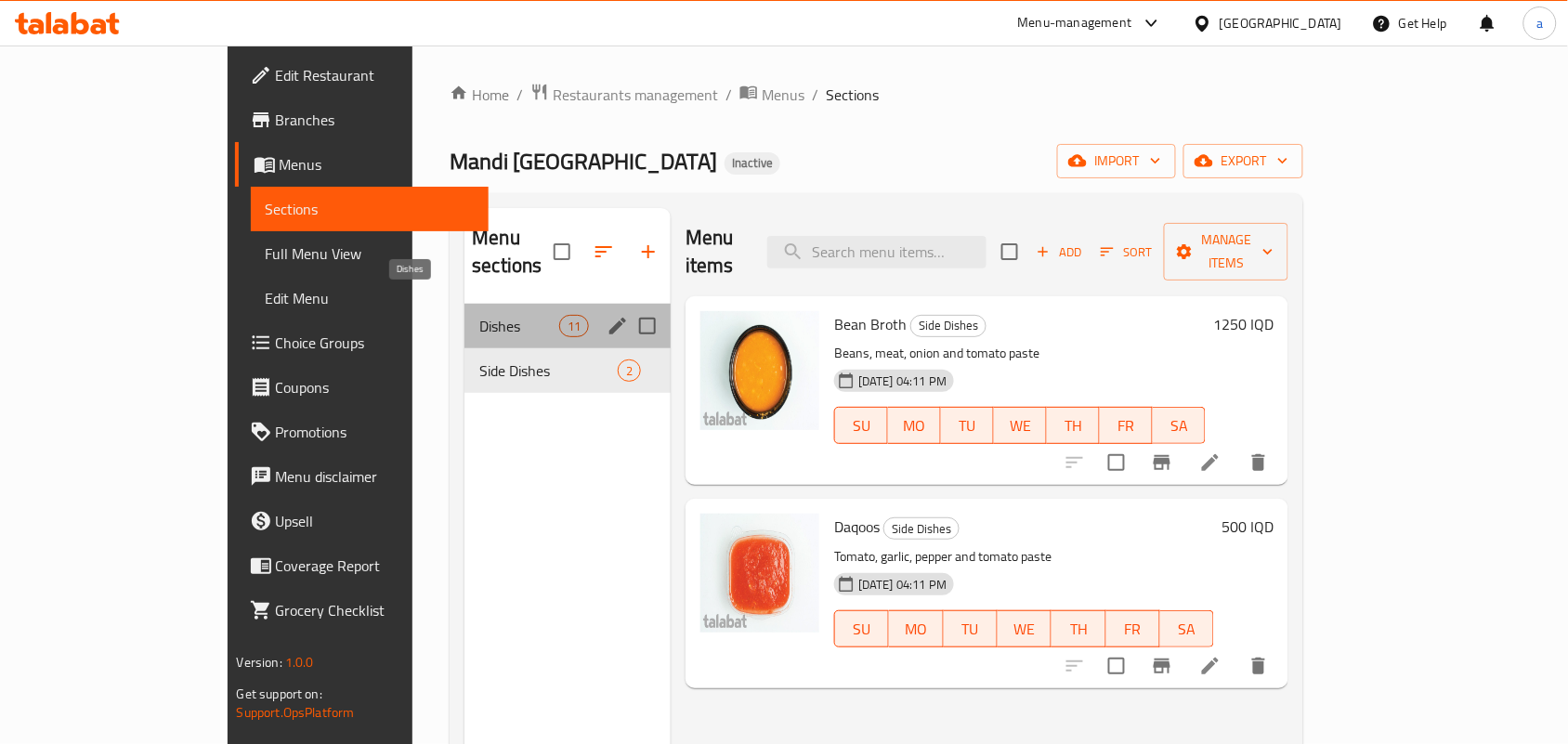
click at [480, 315] on span "Dishes" at bounding box center [519, 327] width 79 height 23
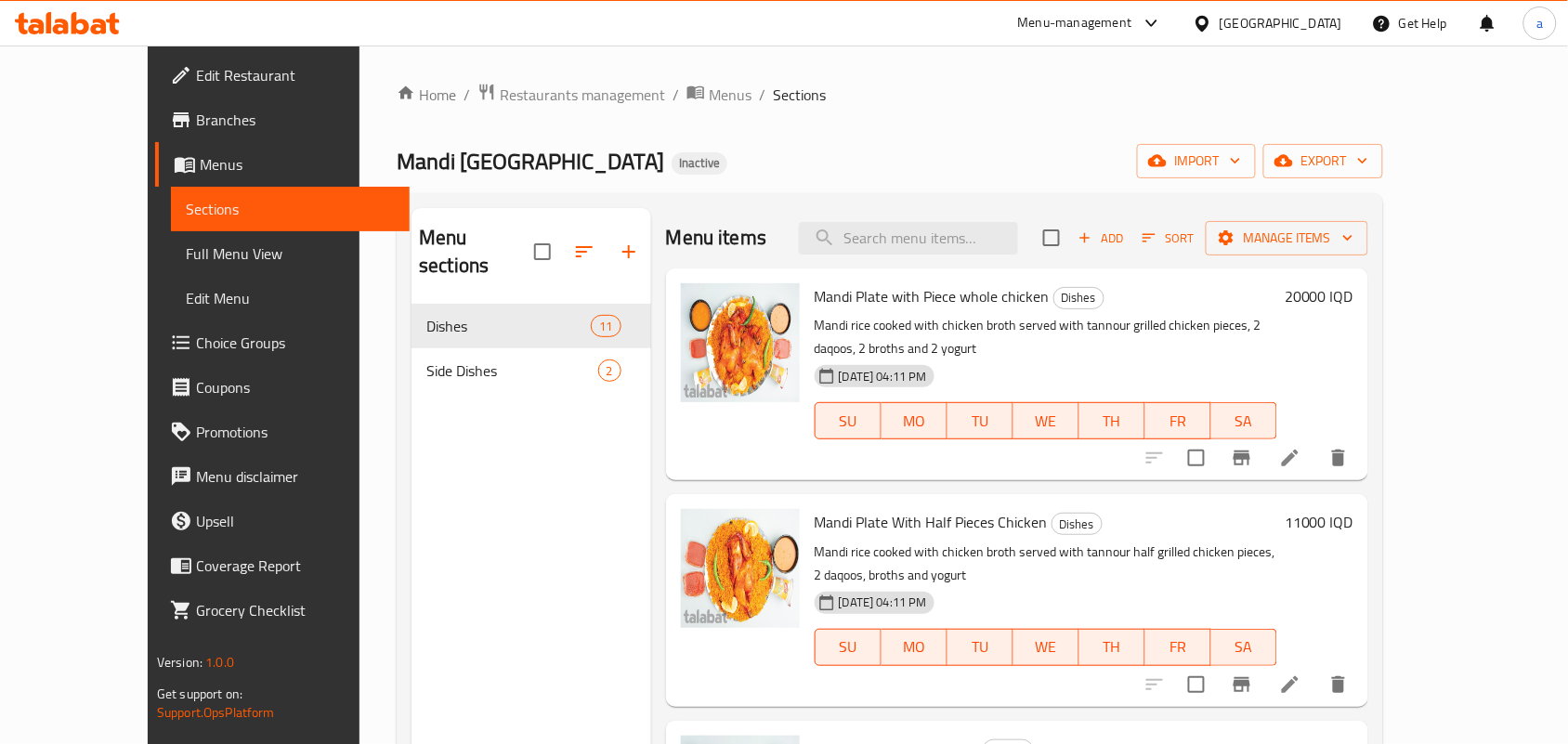
click at [545, 110] on div "Home / Restaurants management / Menus / Sections Mandi Sahara Al [GEOGRAPHIC_DA…" at bounding box center [889, 525] width 986 height 885
click at [546, 103] on span "Restaurants management" at bounding box center [582, 95] width 165 height 23
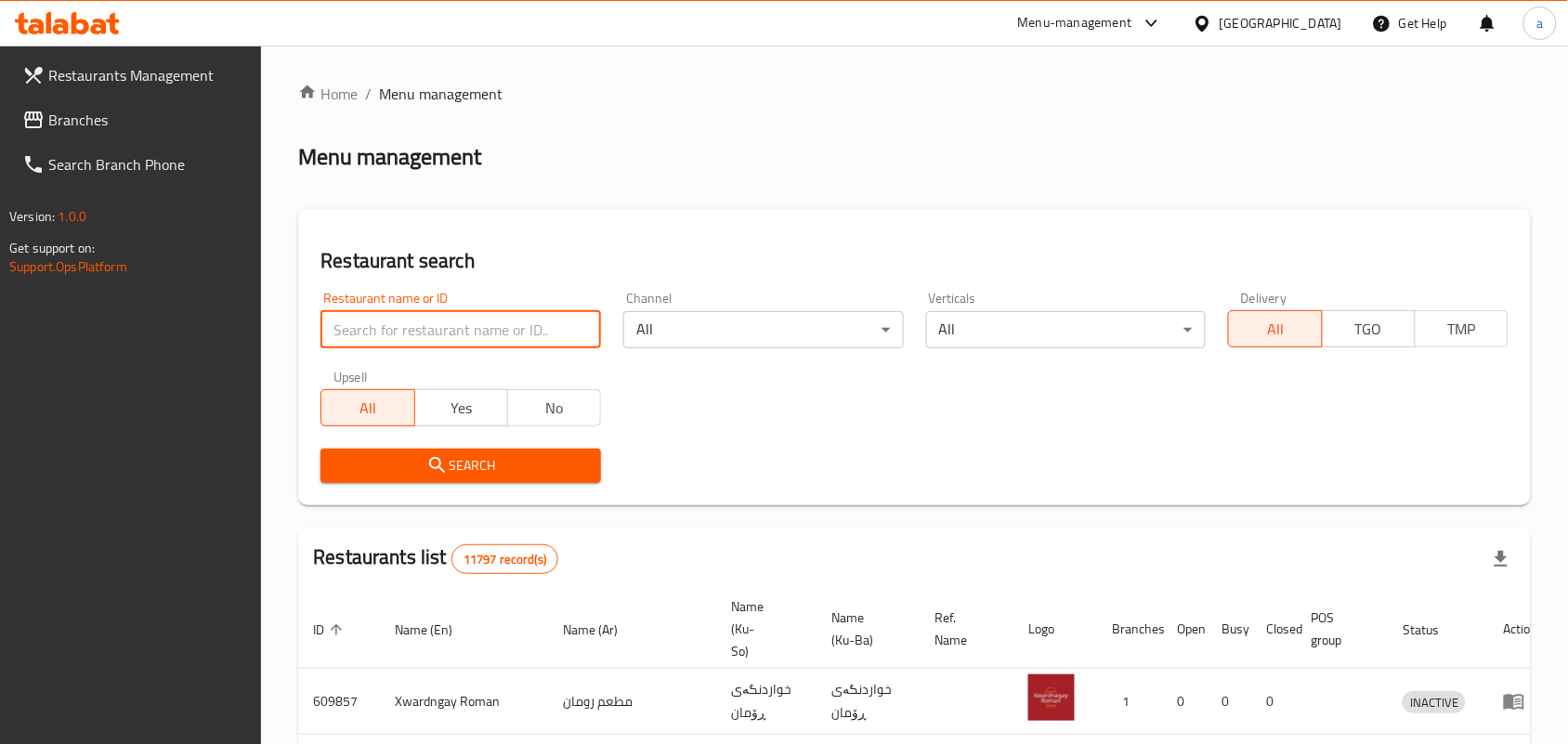
click at [453, 320] on input "search" at bounding box center [460, 330] width 280 height 37
paste input "Cafe Barbera Darwaza"
type input "Cafe Barbera Darwaza"
click button "Search" at bounding box center [460, 465] width 280 height 34
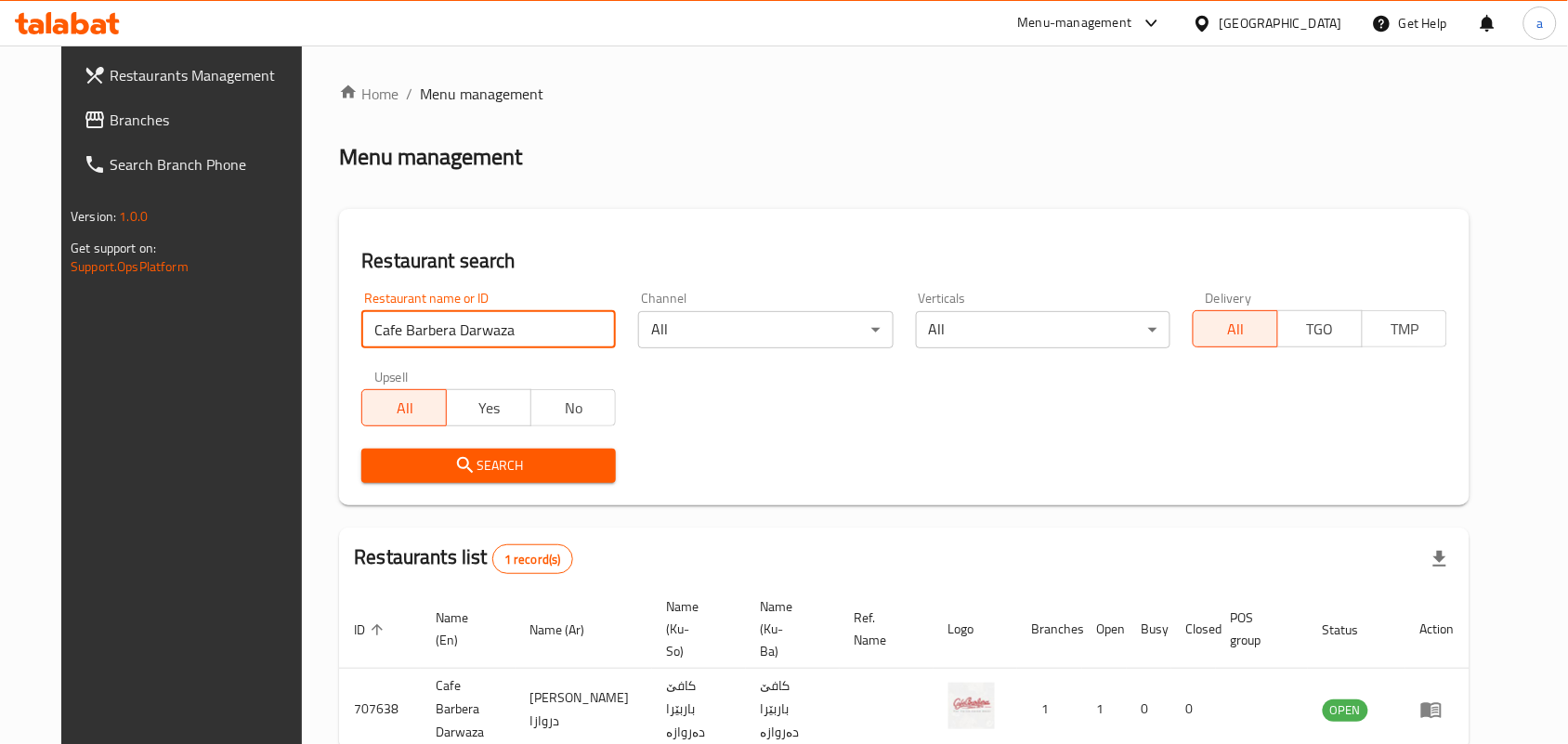
scroll to position [85, 0]
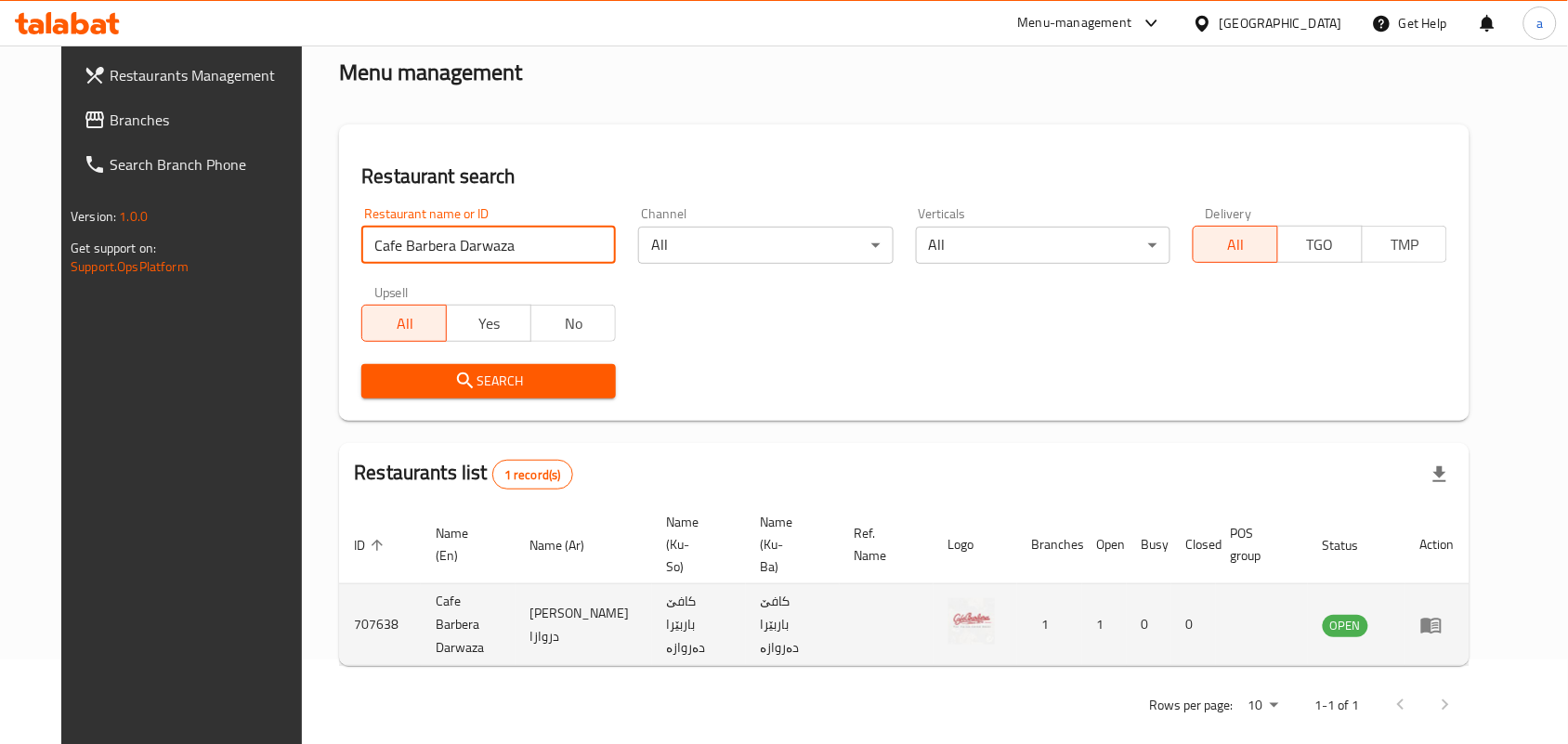
click at [1442, 617] on icon "enhanced table" at bounding box center [1431, 625] width 21 height 16
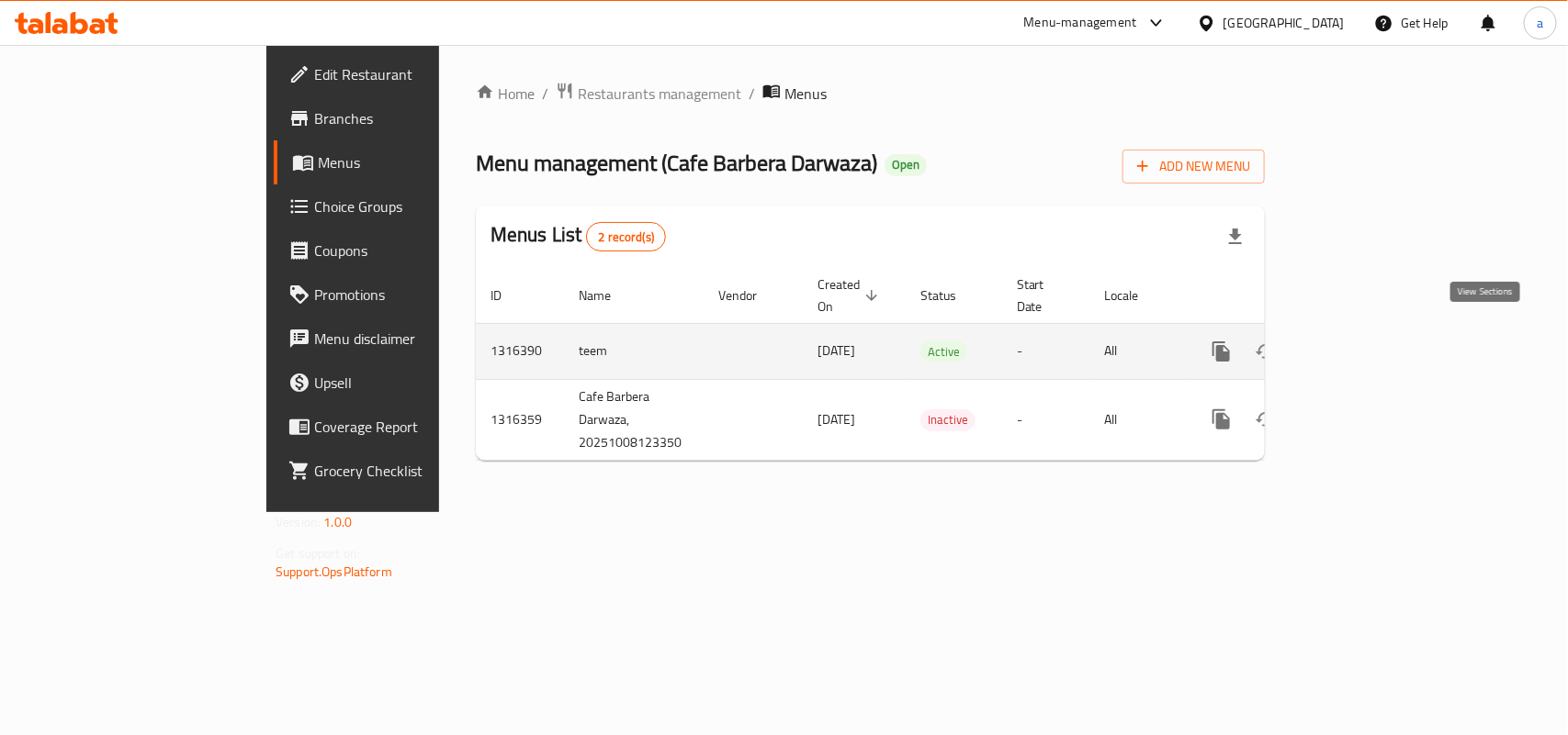
click at [1365, 340] on icon "enhanced table" at bounding box center [1354, 352] width 22 height 22
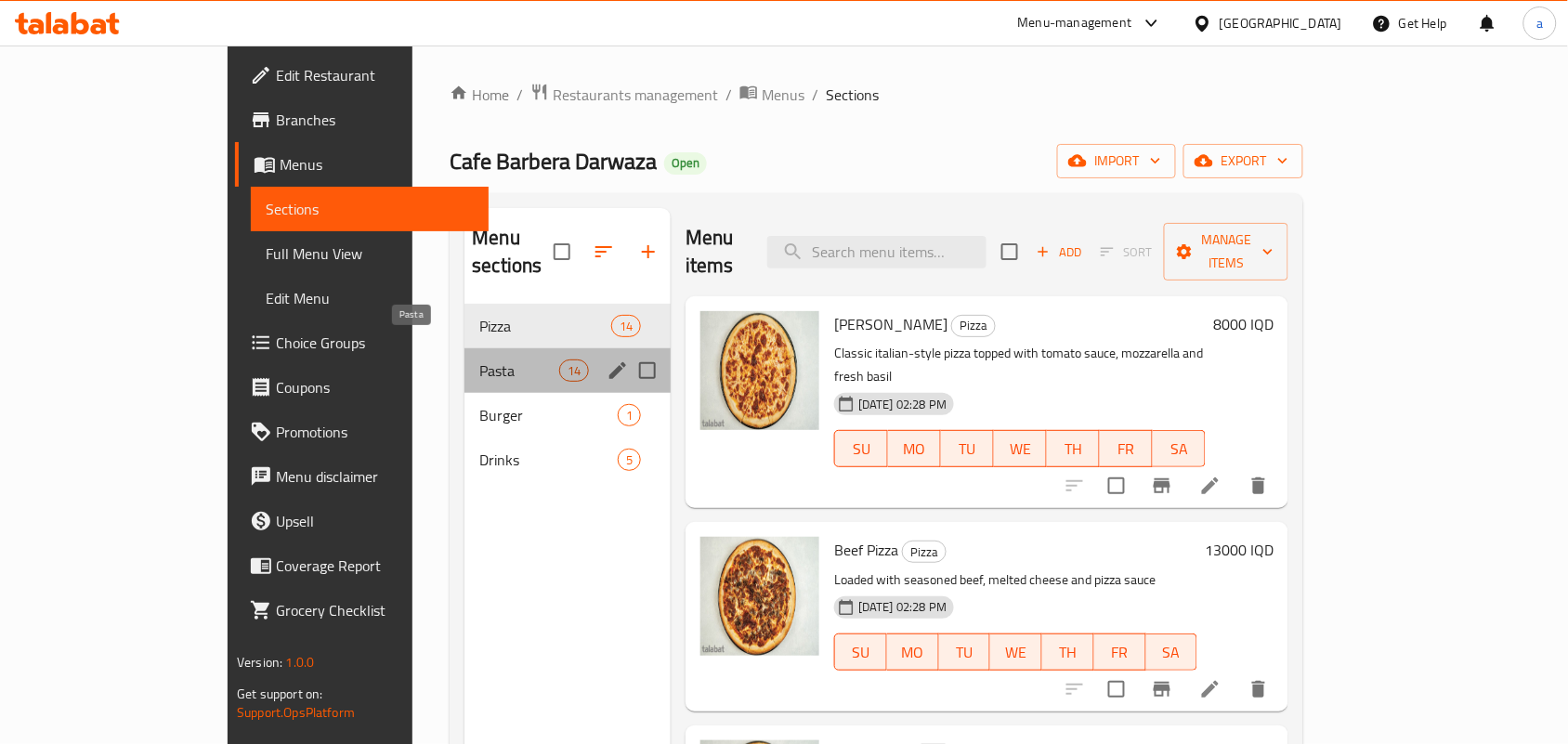
click at [480, 360] on span "Pasta" at bounding box center [519, 371] width 79 height 23
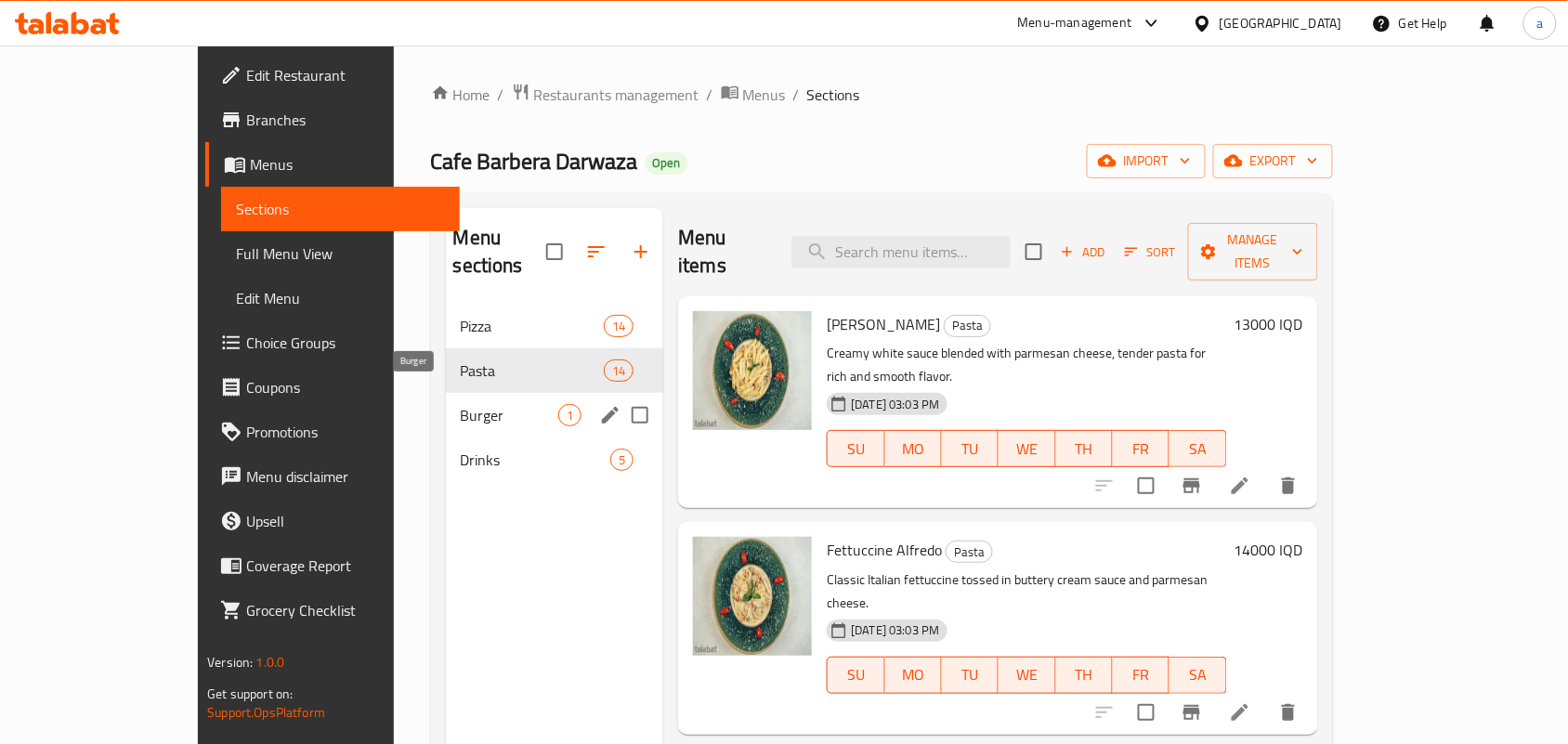
click at [485, 407] on span "Burger" at bounding box center [510, 415] width 98 height 23
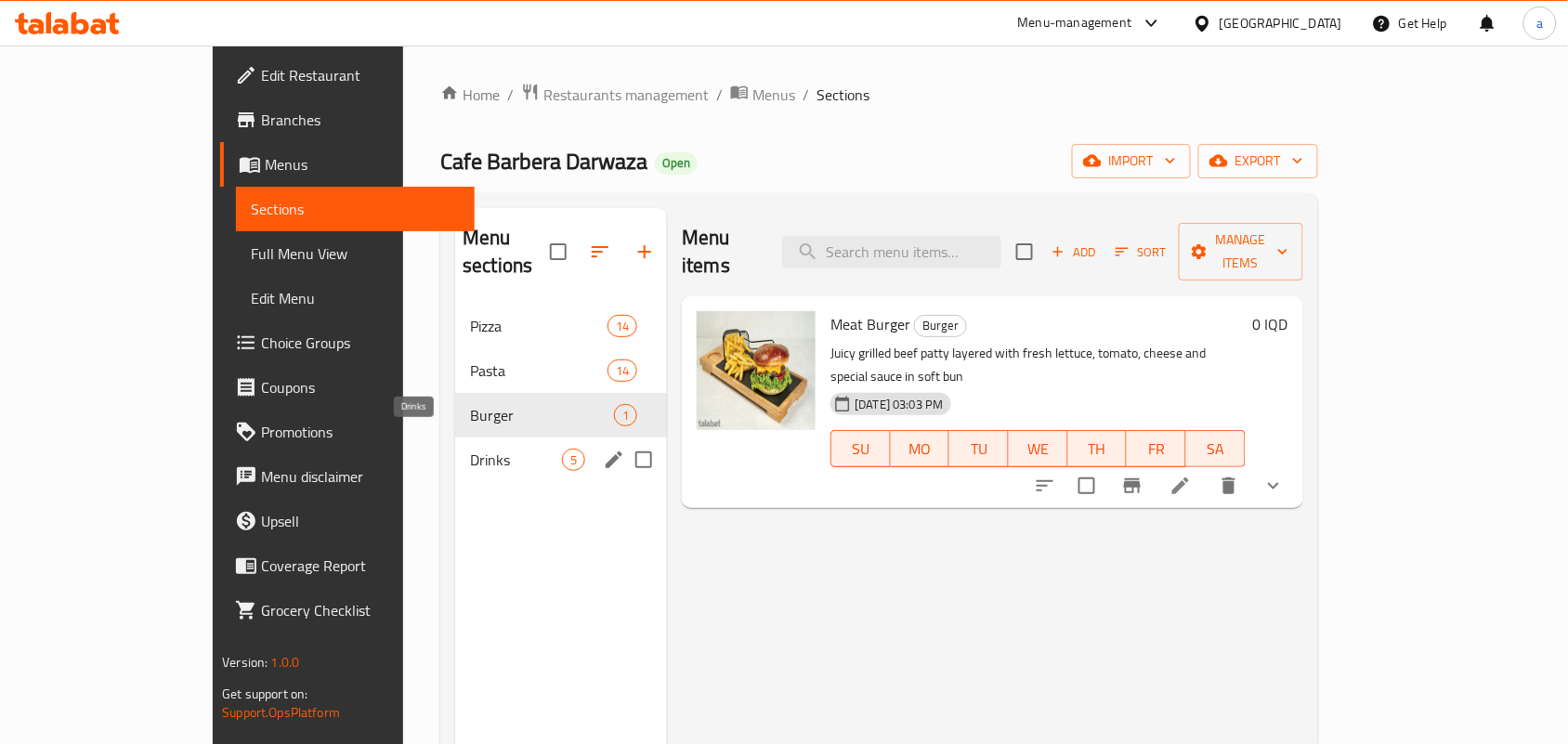
click at [477, 448] on span "Drinks" at bounding box center [515, 460] width 92 height 23
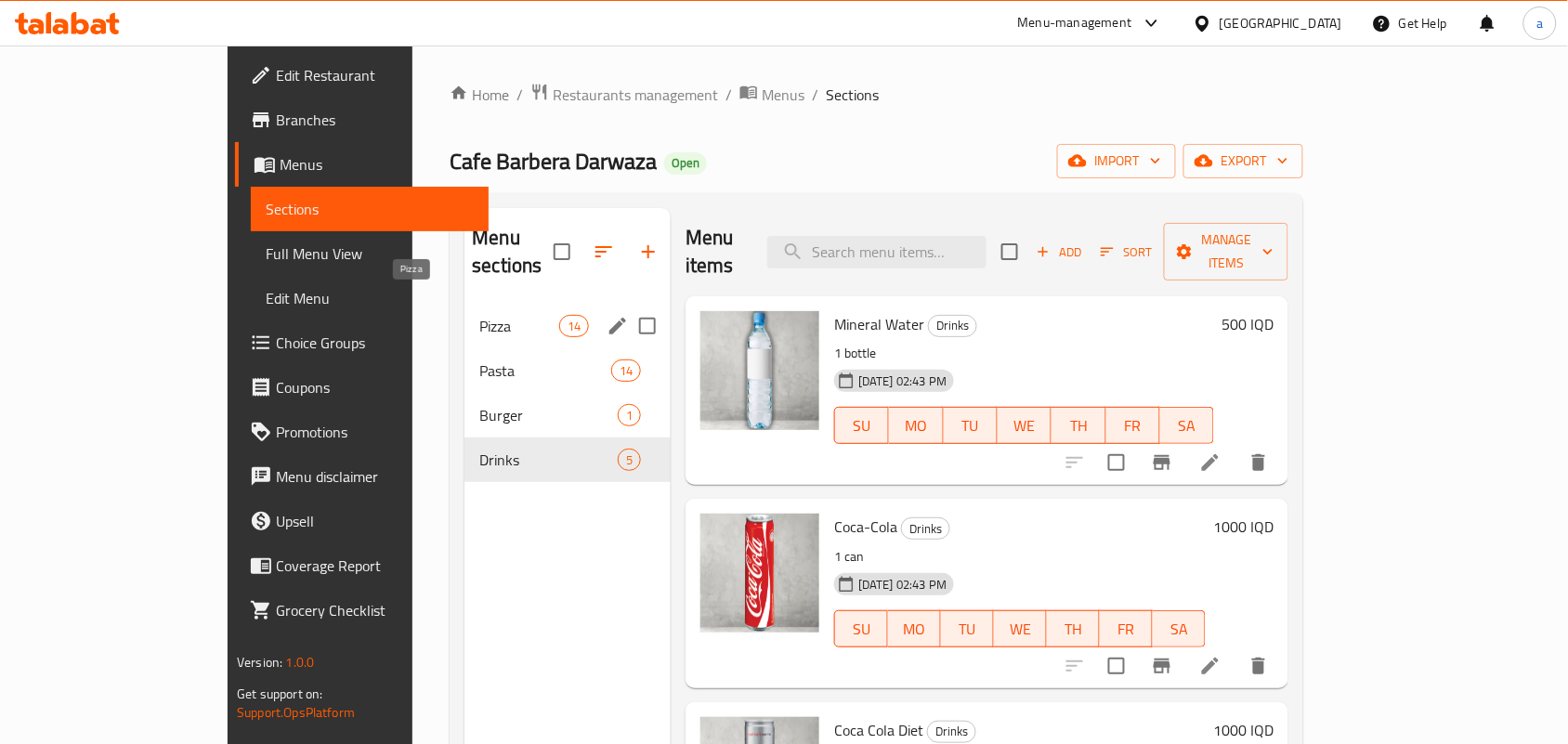
click at [480, 315] on span "Pizza" at bounding box center [519, 327] width 79 height 23
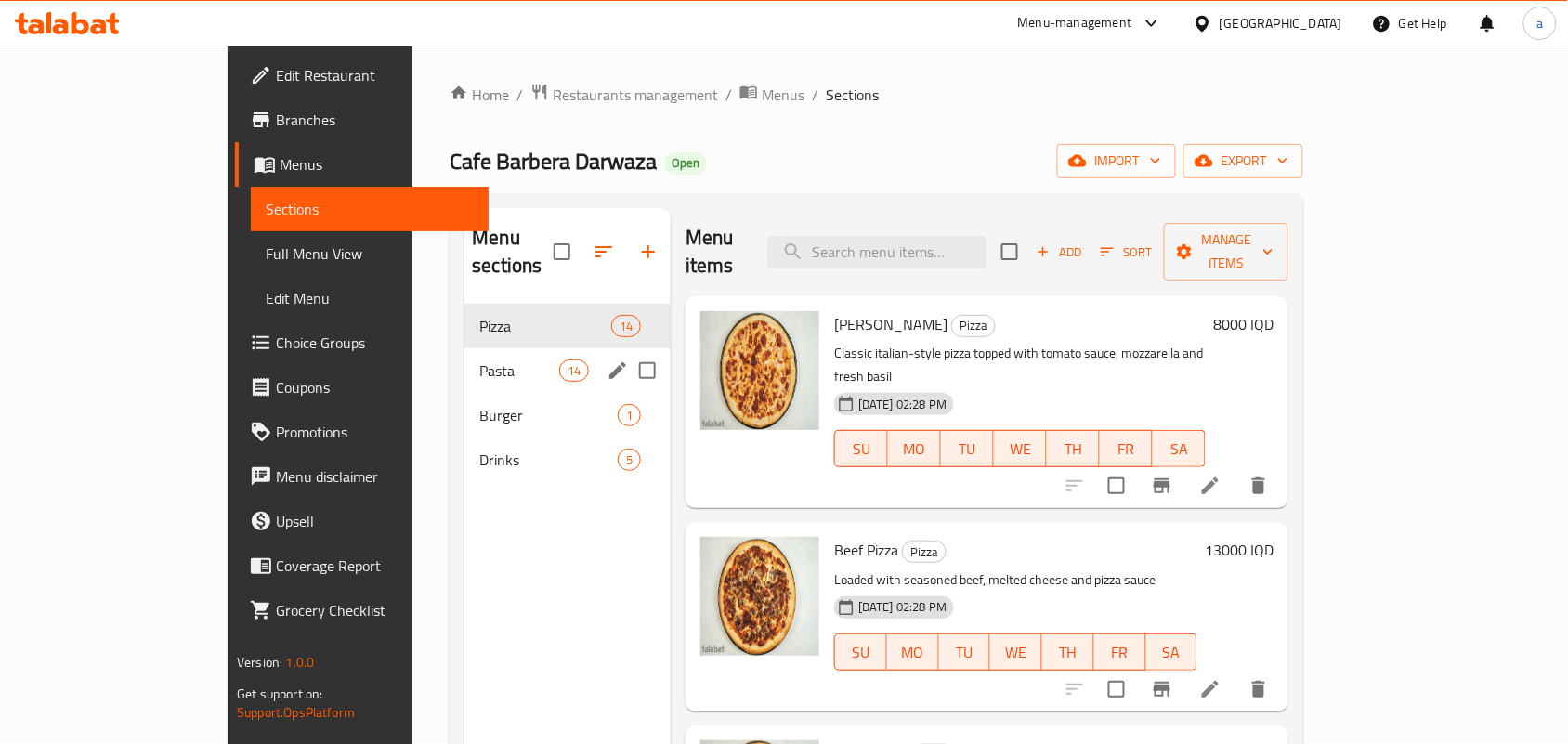
click at [479, 348] on div "Pasta 14" at bounding box center [567, 370] width 206 height 44
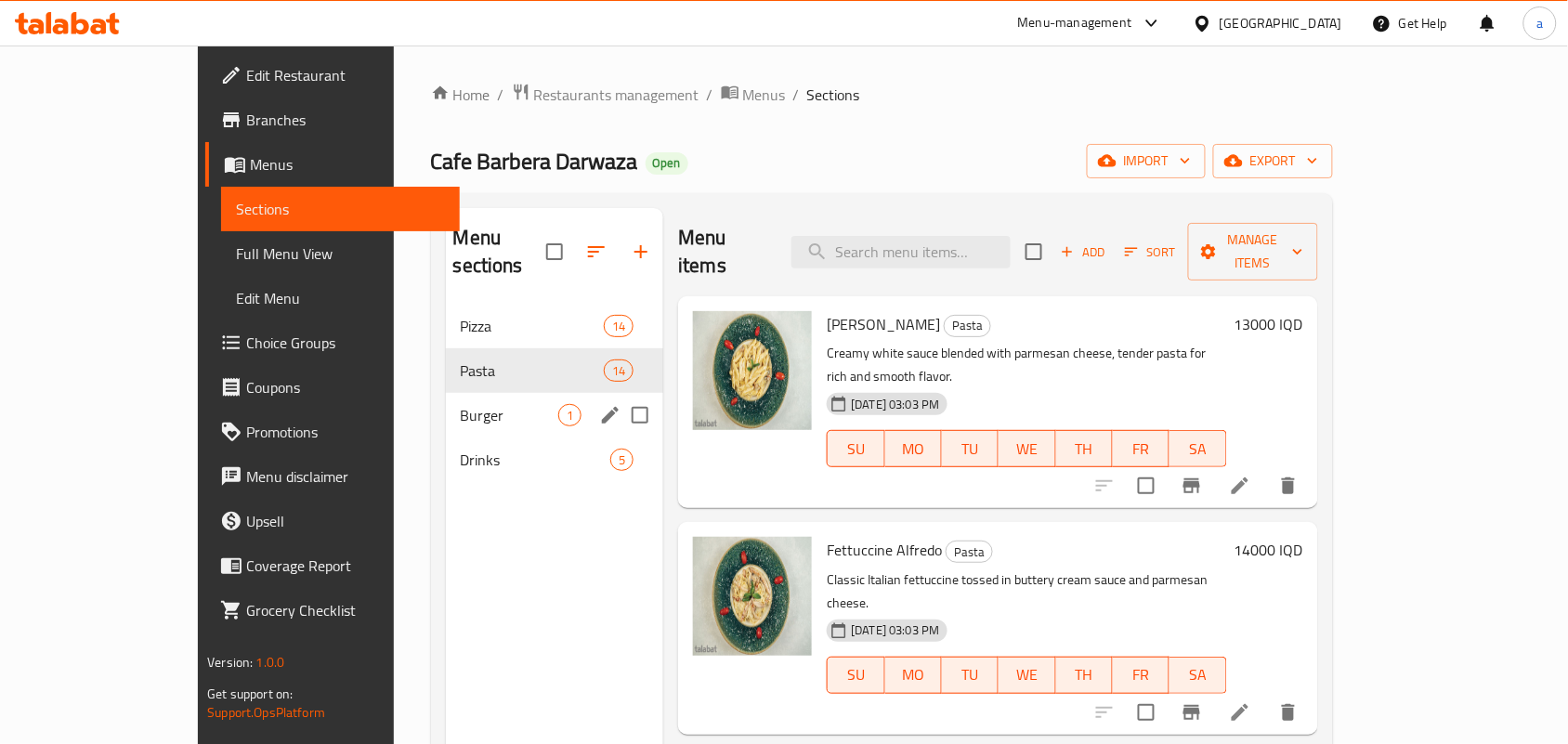
click at [491, 404] on span "Burger" at bounding box center [510, 415] width 98 height 23
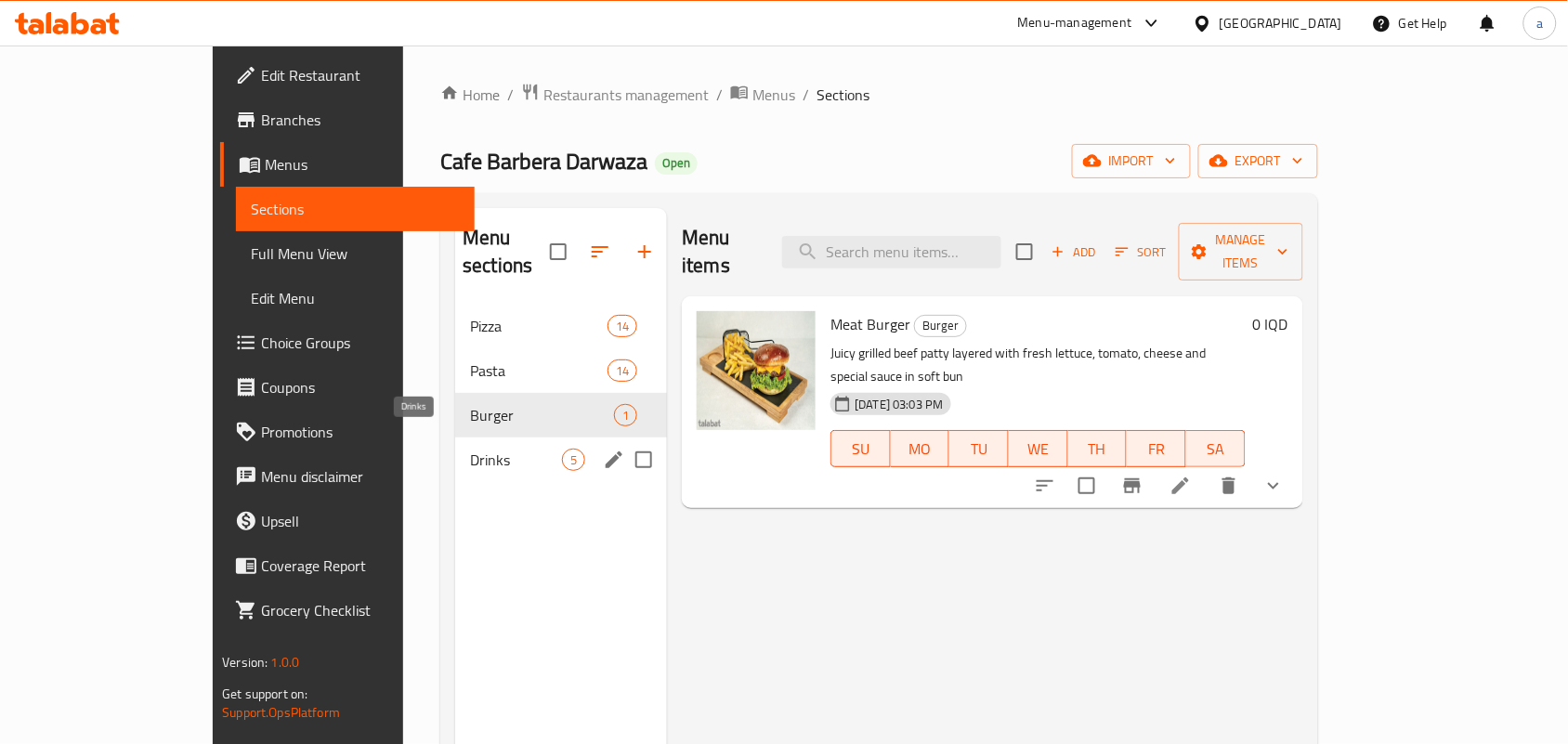
click at [470, 452] on span "Drinks" at bounding box center [515, 460] width 92 height 23
